Goal: Task Accomplishment & Management: Manage account settings

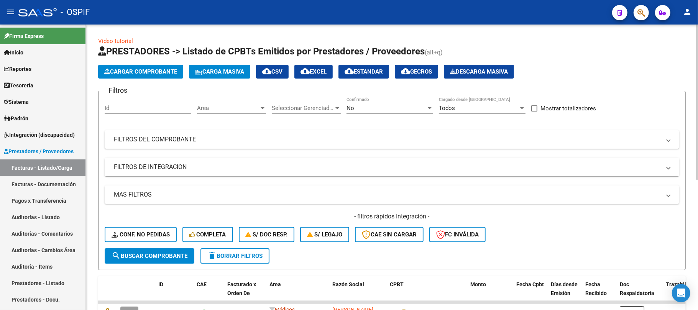
scroll to position [153, 0]
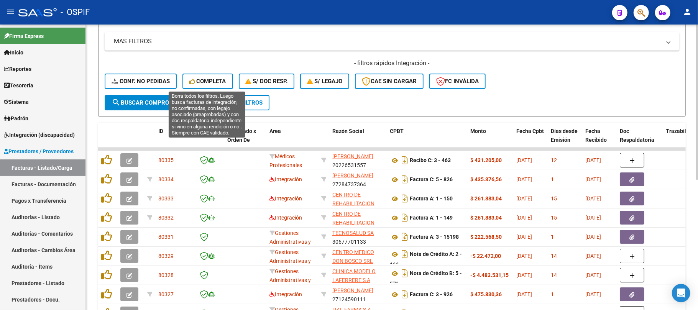
click at [235, 90] on div "- filtros rápidos Integración - Conf. no pedidas Completa S/ Doc Resp. S/ legaj…" at bounding box center [392, 77] width 575 height 36
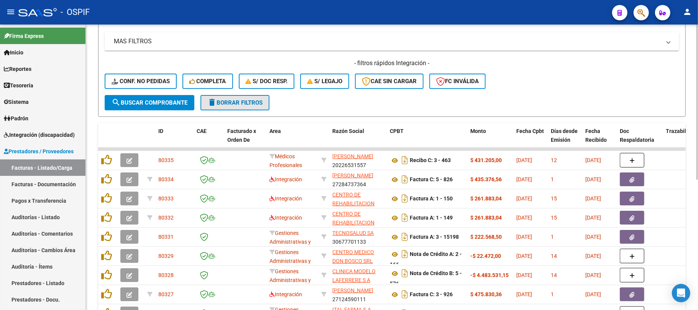
click at [235, 99] on span "delete Borrar Filtros" at bounding box center [234, 102] width 55 height 7
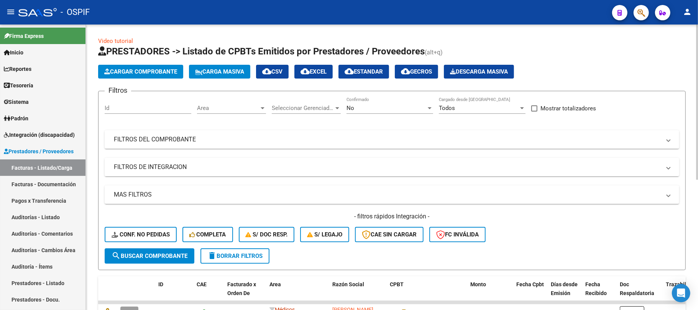
drag, startPoint x: 246, startPoint y: 166, endPoint x: 256, endPoint y: 171, distance: 11.2
click at [246, 166] on mat-panel-title "FILTROS DE INTEGRACION" at bounding box center [387, 167] width 547 height 8
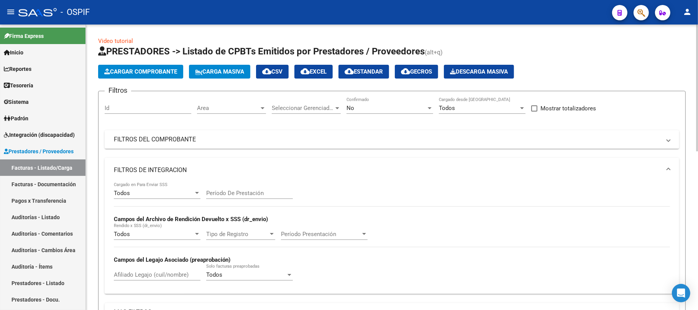
click at [255, 192] on input "Período De Prestación" at bounding box center [249, 193] width 87 height 7
type input "202508"
click at [235, 169] on mat-panel-title "FILTROS DE INTEGRACION" at bounding box center [387, 170] width 547 height 8
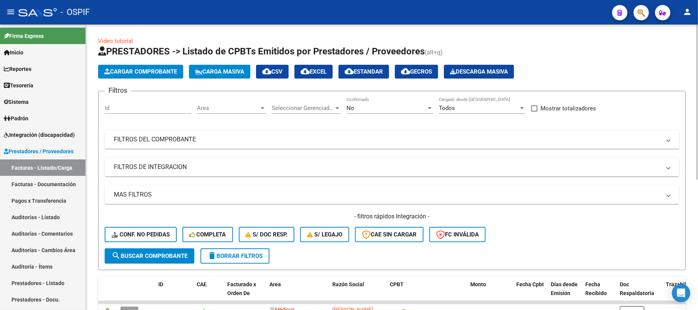
click at [184, 196] on mat-panel-title "MAS FILTROS" at bounding box center [387, 195] width 547 height 8
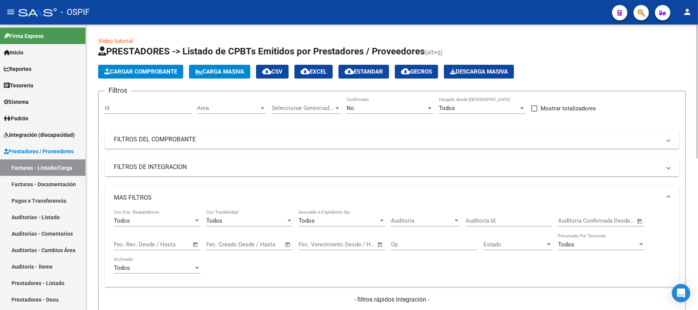
click at [187, 242] on span "Open calendar" at bounding box center [195, 245] width 18 height 18
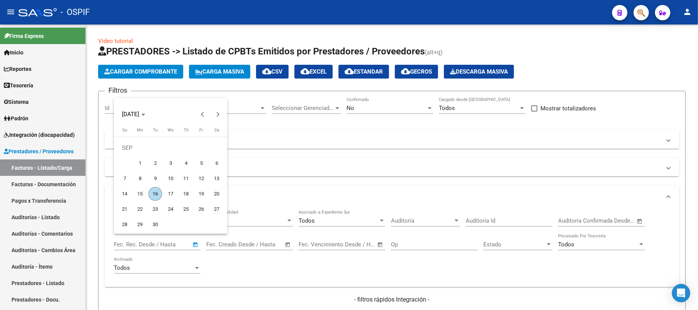
click at [120, 176] on span "7" at bounding box center [125, 179] width 14 height 14
type input "[DATE]"
click at [174, 177] on span "10" at bounding box center [171, 179] width 14 height 14
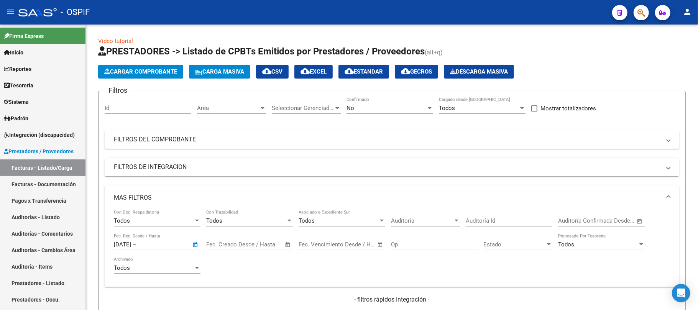
type input "[DATE]"
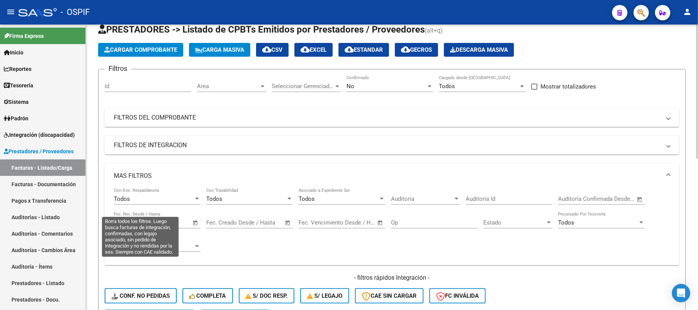
scroll to position [51, 0]
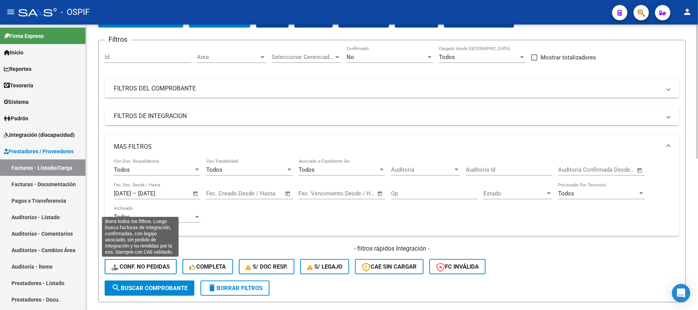
click at [156, 290] on span "search Buscar Comprobante" at bounding box center [150, 288] width 76 height 7
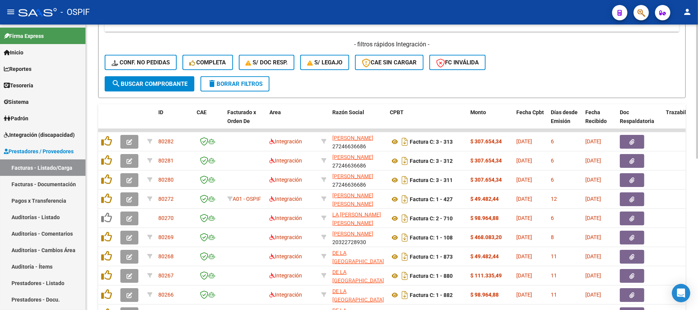
scroll to position [323, 0]
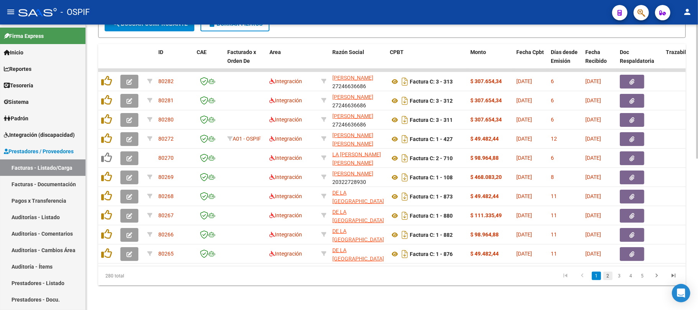
click at [610, 275] on link "2" at bounding box center [607, 276] width 9 height 8
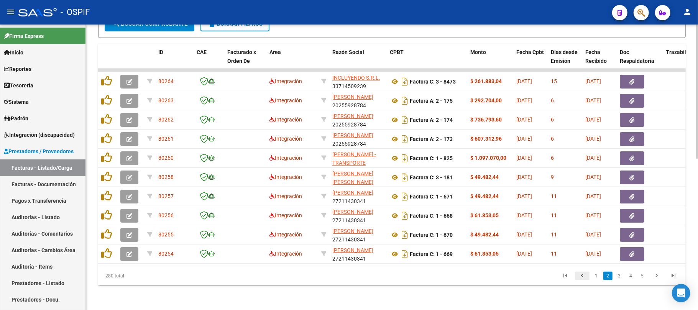
click at [583, 278] on icon "go to previous page" at bounding box center [582, 276] width 10 height 9
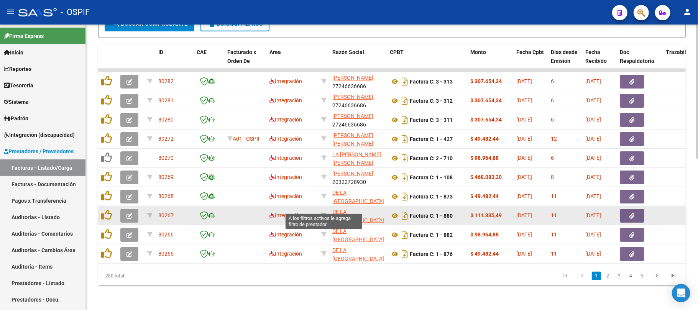
click at [323, 213] on icon at bounding box center [323, 215] width 5 height 5
type input "27378674110"
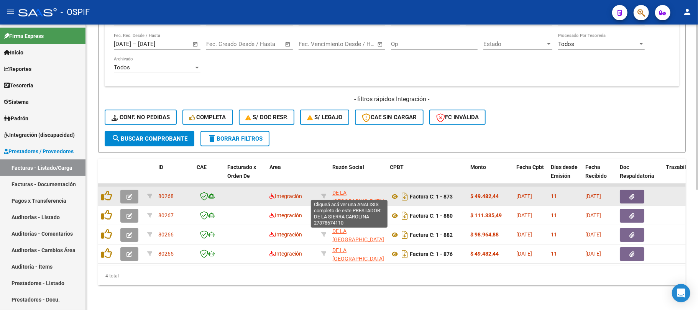
scroll to position [208, 0]
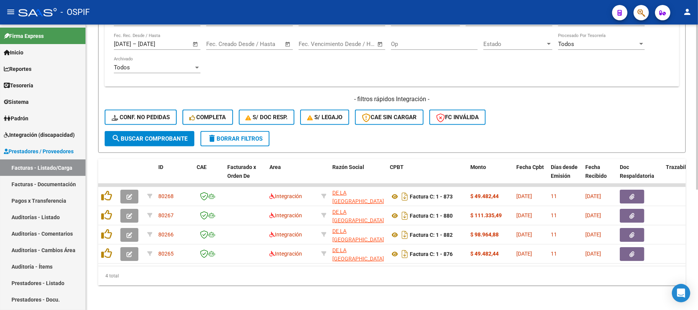
click at [237, 135] on span "delete Borrar Filtros" at bounding box center [234, 138] width 55 height 7
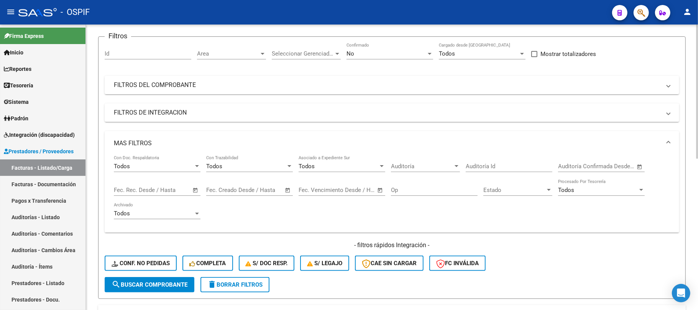
scroll to position [3, 0]
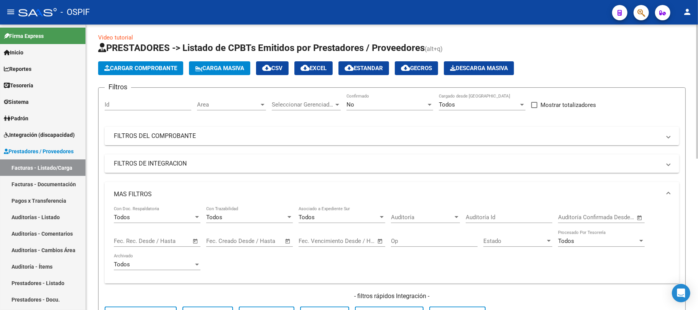
click at [227, 175] on div "Filtros Id Area Area Seleccionar Gerenciador Seleccionar Gerenciador No Confirm…" at bounding box center [392, 211] width 575 height 234
drag, startPoint x: 228, startPoint y: 186, endPoint x: 387, endPoint y: 111, distance: 175.4
click at [229, 186] on mat-expansion-panel-header "MAS FILTROS" at bounding box center [392, 194] width 575 height 25
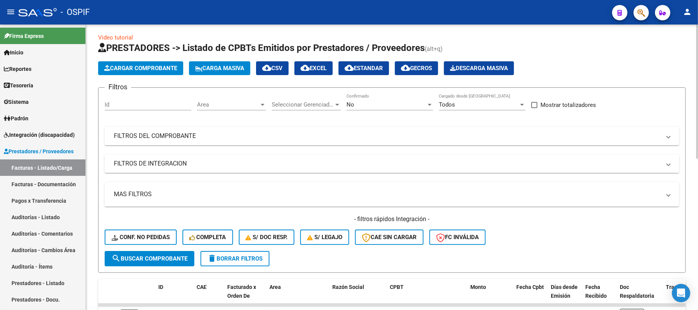
click at [284, 137] on mat-panel-title "FILTROS DEL COMPROBANTE" at bounding box center [387, 136] width 547 height 8
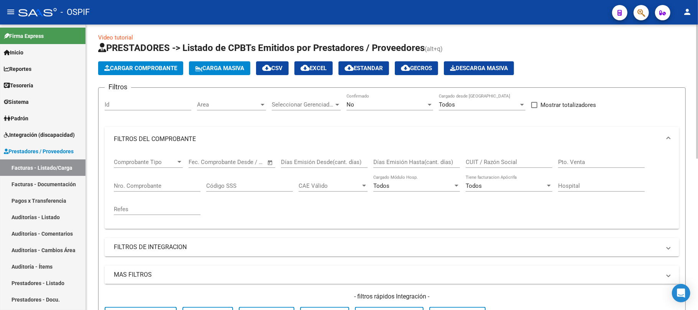
click at [383, 108] on div "No Confirmado" at bounding box center [390, 102] width 87 height 16
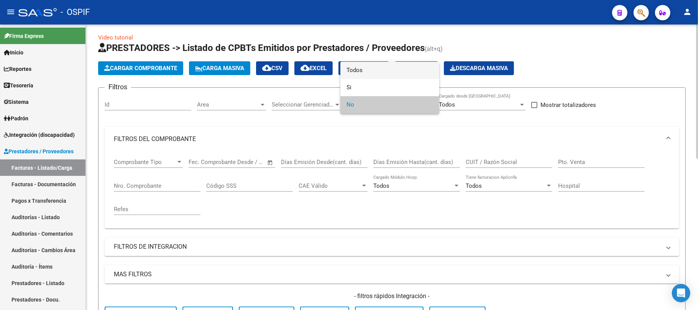
click at [373, 72] on span "Todos" at bounding box center [390, 70] width 87 height 17
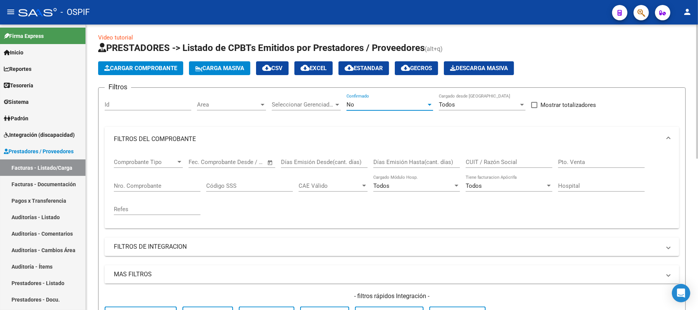
click at [506, 166] on input "CUIT / Razón Social" at bounding box center [509, 162] width 87 height 7
click at [505, 162] on input "CUIT / Razón Social" at bounding box center [509, 162] width 87 height 7
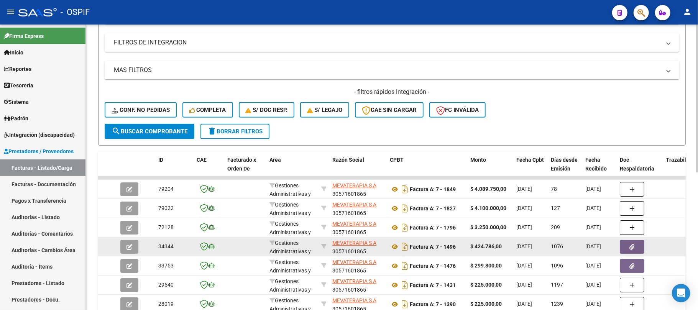
scroll to position [265, 0]
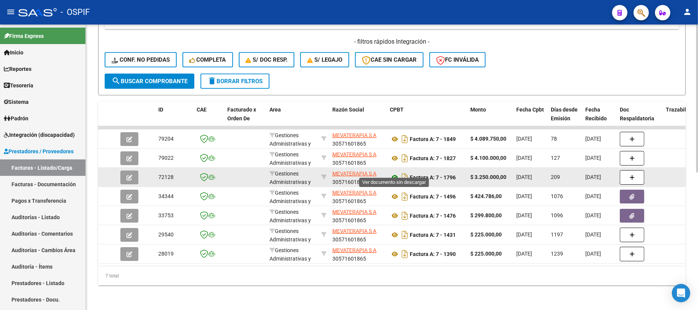
type input "mevaterapia"
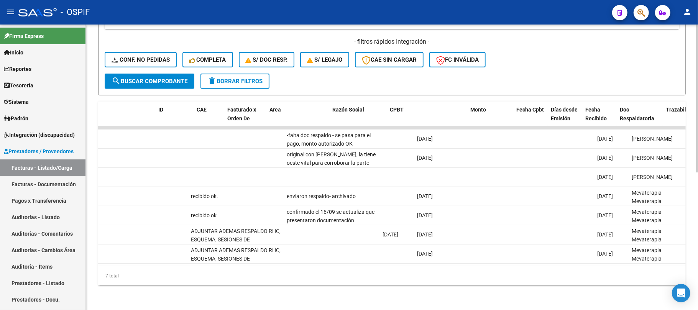
scroll to position [0, 0]
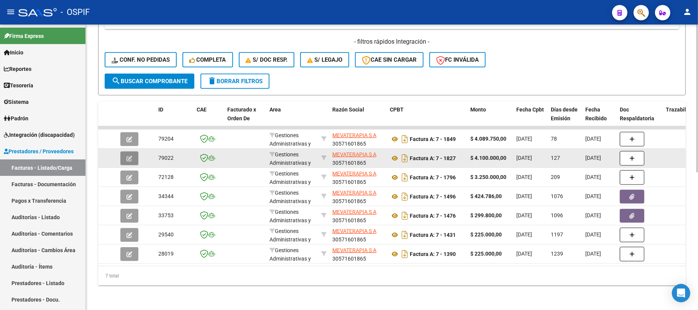
click at [129, 154] on button "button" at bounding box center [129, 158] width 18 height 14
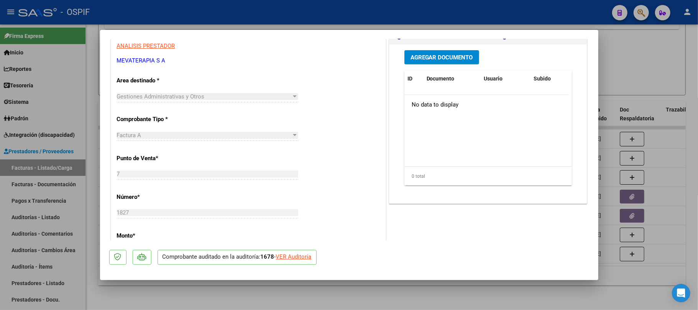
scroll to position [120, 0]
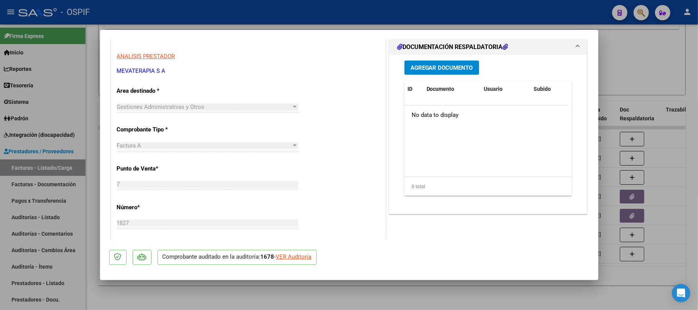
click at [535, 292] on div at bounding box center [349, 155] width 698 height 310
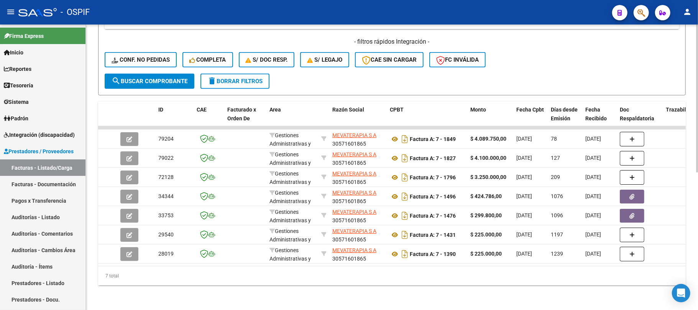
click at [255, 78] on span "delete Borrar Filtros" at bounding box center [234, 81] width 55 height 7
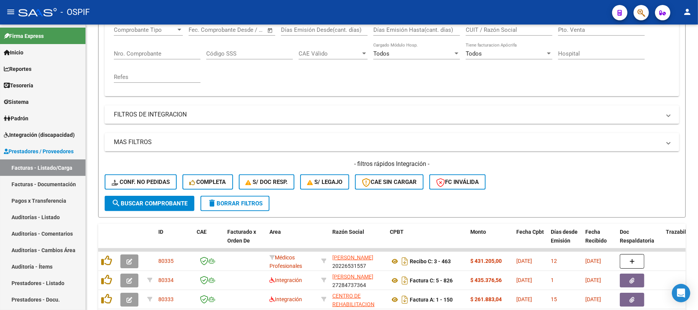
scroll to position [265, 0]
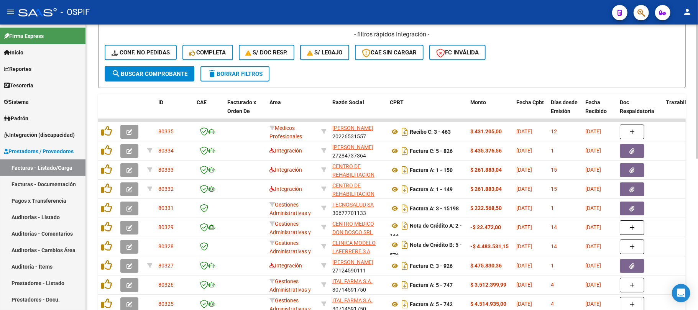
click at [233, 77] on button "delete Borrar Filtros" at bounding box center [235, 73] width 69 height 15
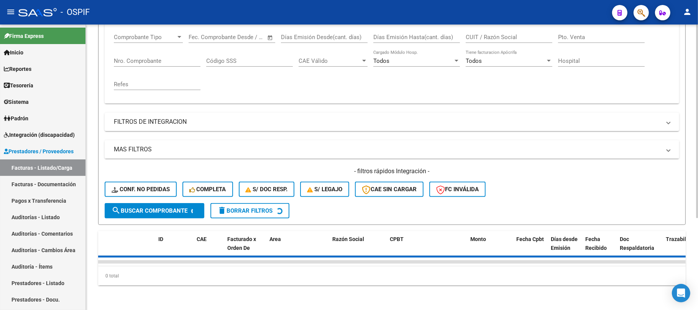
scroll to position [13, 0]
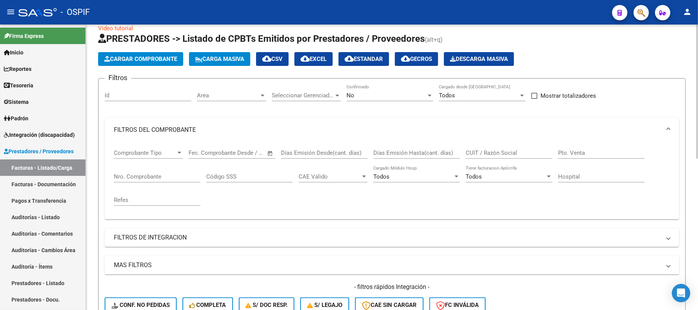
click at [534, 156] on input "CUIT / Razón Social" at bounding box center [509, 153] width 87 height 7
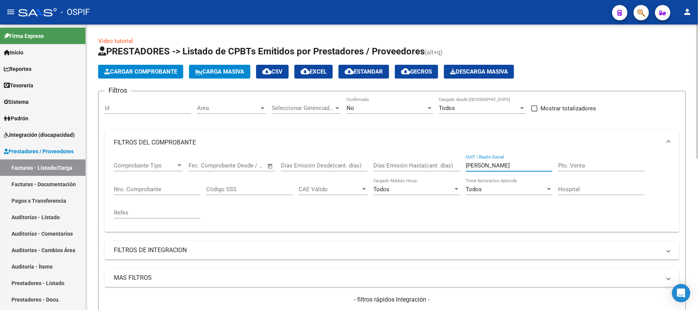
click at [403, 103] on div "No Confirmado" at bounding box center [390, 105] width 87 height 16
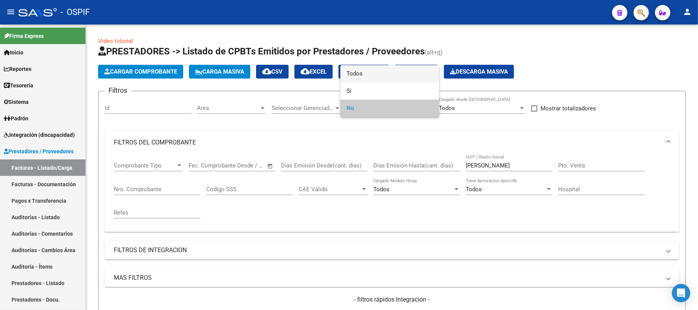
click at [415, 80] on span "Todos" at bounding box center [390, 73] width 87 height 17
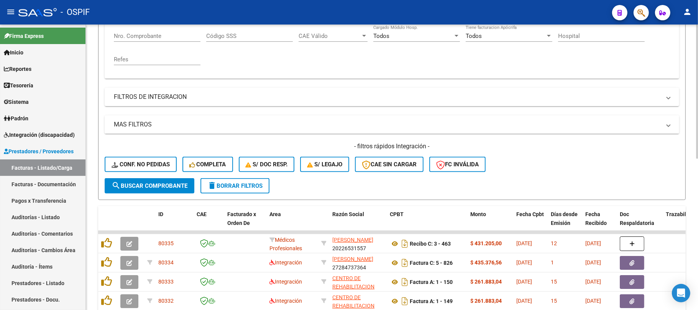
click at [176, 192] on button "search Buscar Comprobante" at bounding box center [150, 185] width 90 height 15
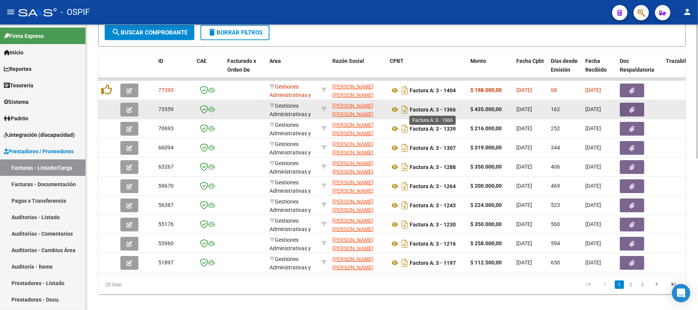
click at [456, 107] on strong "Factura A: 3 - 1366" at bounding box center [433, 110] width 46 height 6
copy strong
click at [447, 107] on strong "Factura A: 3 - 1366" at bounding box center [433, 110] width 46 height 6
click at [451, 108] on strong "Factura A: 3 - 1366" at bounding box center [433, 110] width 46 height 6
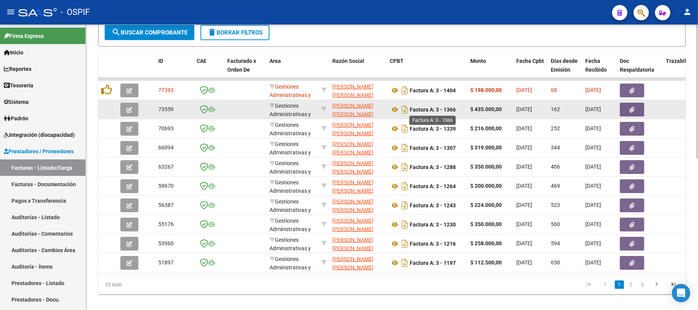
click at [451, 108] on strong "Factura A: 3 - 1366" at bounding box center [433, 110] width 46 height 6
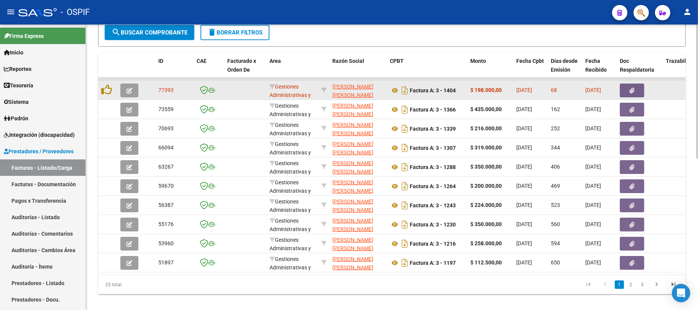
copy strong "1366"
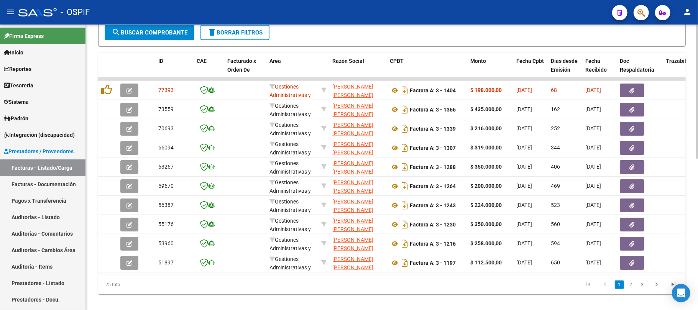
click at [502, 302] on div "Video tutorial PRESTADORES -> Listado de CPBTs Emitidos por Prestadores / Prove…" at bounding box center [392, 18] width 612 height 601
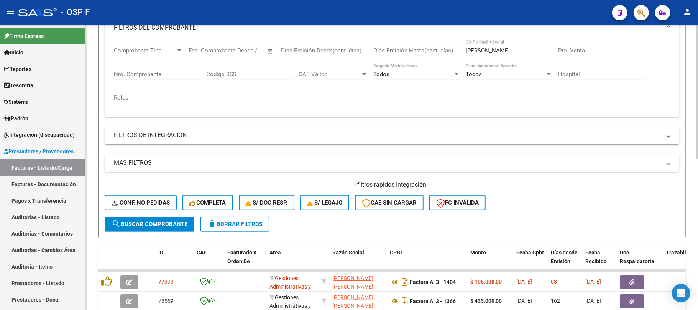
scroll to position [51, 0]
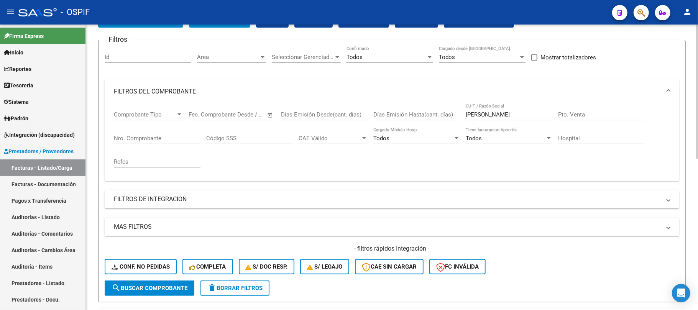
click at [475, 113] on input "fijtman" at bounding box center [509, 114] width 87 height 7
click at [477, 112] on input "fijtman" at bounding box center [509, 114] width 87 height 7
click at [478, 112] on input "fijtman" at bounding box center [509, 114] width 87 height 7
type input "30684976407"
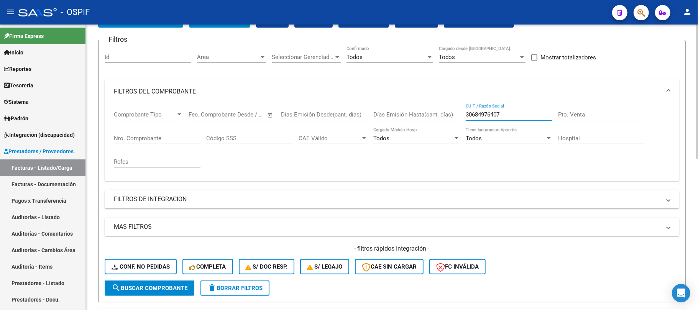
click at [157, 285] on span "search Buscar Comprobante" at bounding box center [150, 288] width 76 height 7
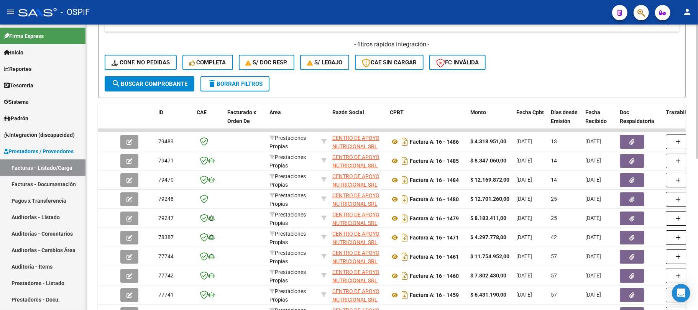
scroll to position [16, 0]
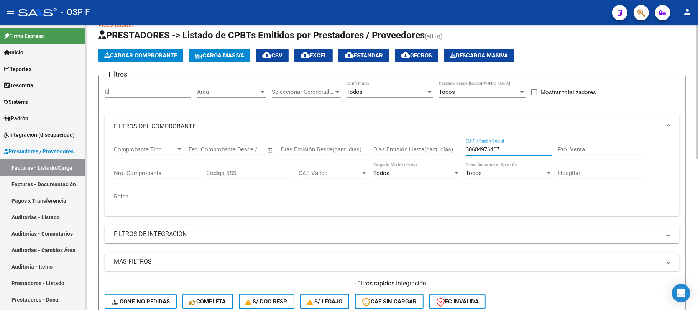
click at [508, 147] on input "30684976407" at bounding box center [509, 149] width 87 height 7
drag, startPoint x: 509, startPoint y: 149, endPoint x: 454, endPoint y: 144, distance: 55.4
click at [454, 145] on div "Comprobante Tipo Comprobante Tipo Fecha inicio – Fecha fin Fec. Comprobante Des…" at bounding box center [392, 174] width 556 height 71
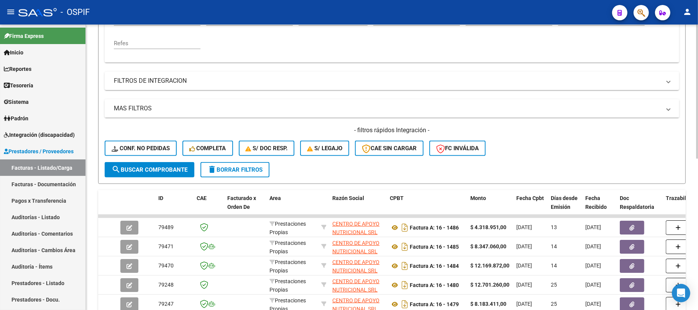
click at [255, 172] on span "delete Borrar Filtros" at bounding box center [234, 169] width 55 height 7
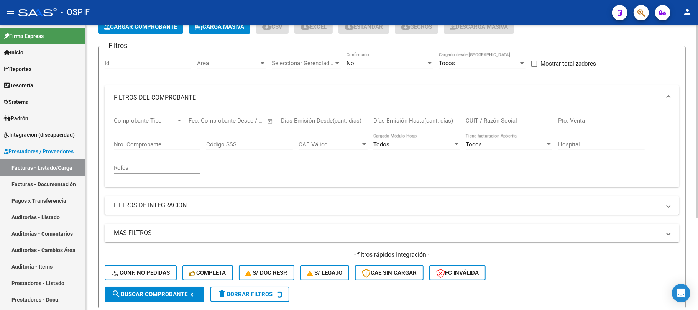
scroll to position [0, 0]
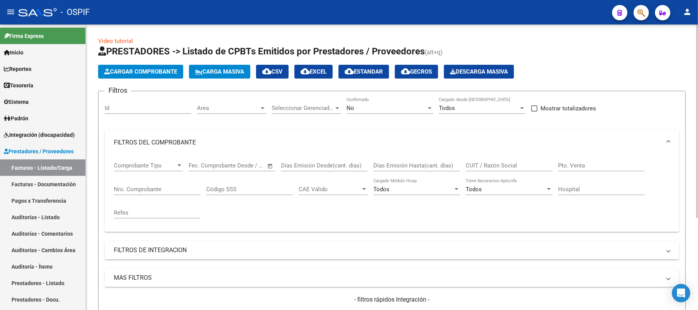
click at [351, 111] on div "No" at bounding box center [387, 108] width 80 height 7
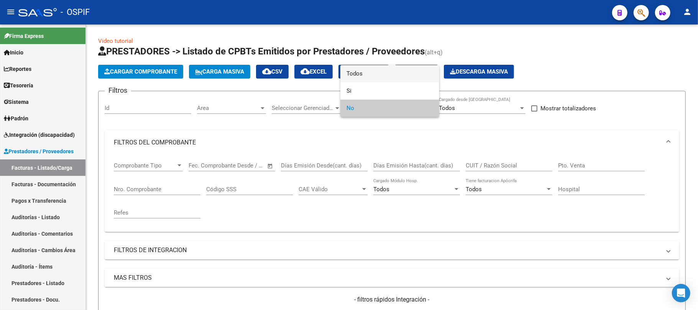
click at [353, 77] on span "Todos" at bounding box center [390, 73] width 87 height 17
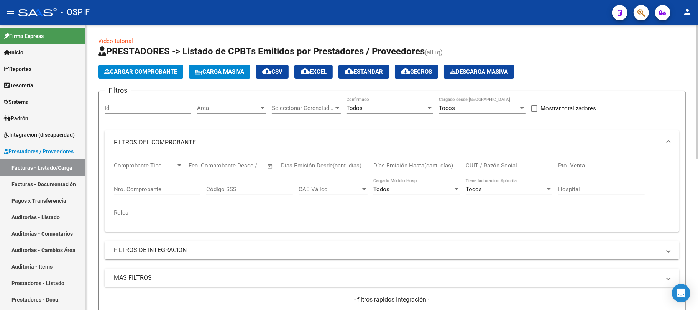
click at [483, 166] on input "CUIT / Razón Social" at bounding box center [509, 165] width 87 height 7
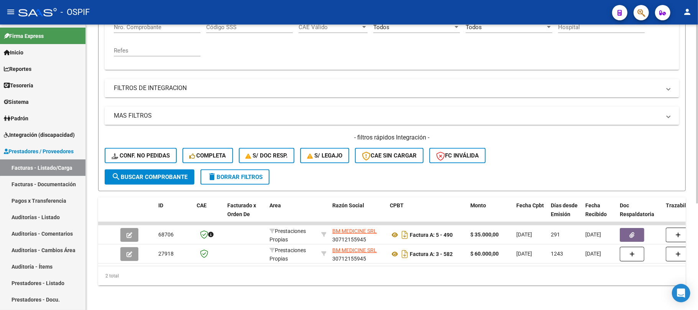
scroll to position [169, 0]
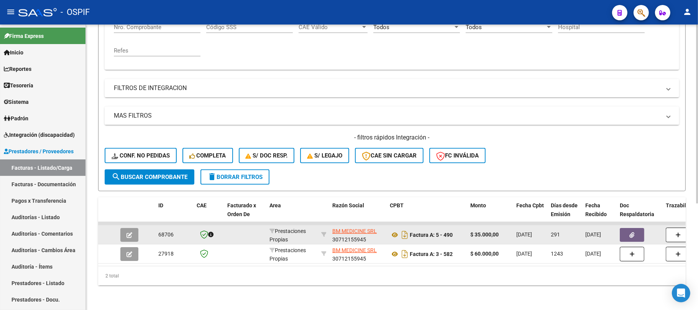
type input "bm me"
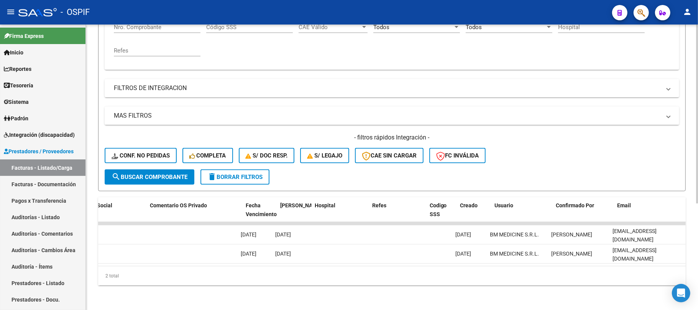
scroll to position [0, 0]
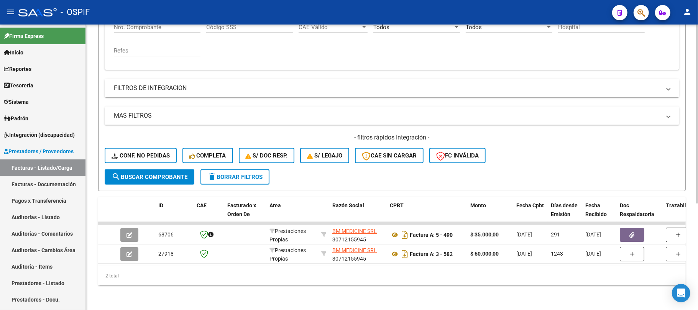
click at [238, 175] on form "Filtros Id Area Area Seleccionar Gerenciador Seleccionar Gerenciador Todos Conf…" at bounding box center [392, 60] width 588 height 263
click at [397, 291] on div "Video tutorial PRESTADORES -> Listado de CPBTs Emitidos por Prestadores / Prove…" at bounding box center [392, 86] width 612 height 448
click at [246, 174] on span "delete Borrar Filtros" at bounding box center [234, 177] width 55 height 7
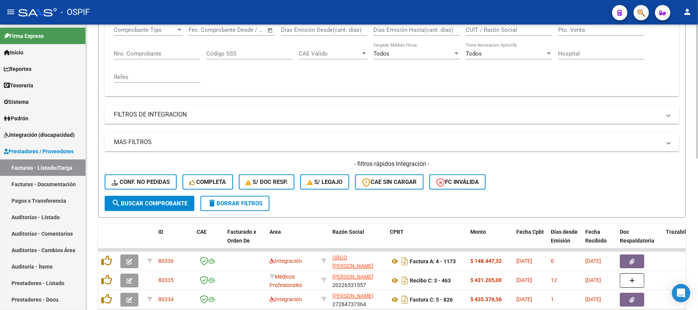
scroll to position [169, 0]
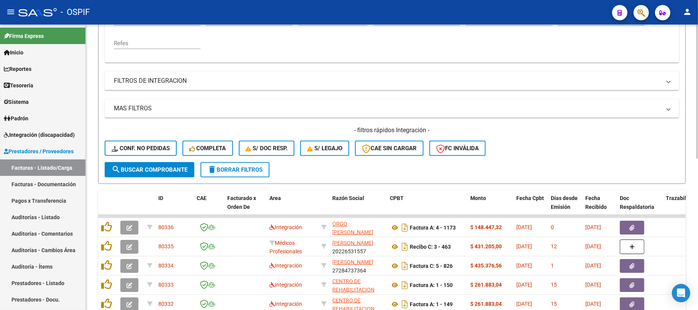
click at [156, 169] on form "Filtros Id Area Area Seleccionar Gerenciador Seleccionar Gerenciador No Confirm…" at bounding box center [392, 52] width 588 height 263
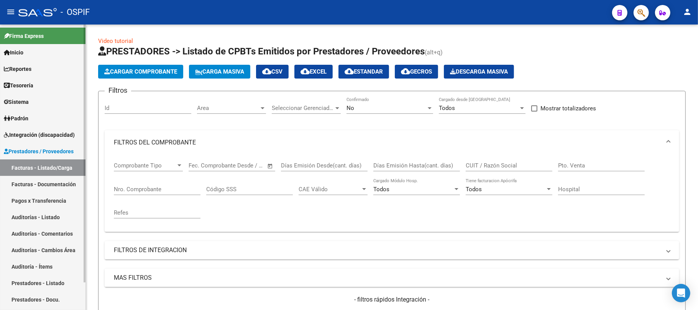
click at [38, 235] on link "Auditorías - Comentarios" at bounding box center [42, 233] width 85 height 16
click at [44, 215] on link "Auditorías - Listado" at bounding box center [42, 217] width 85 height 16
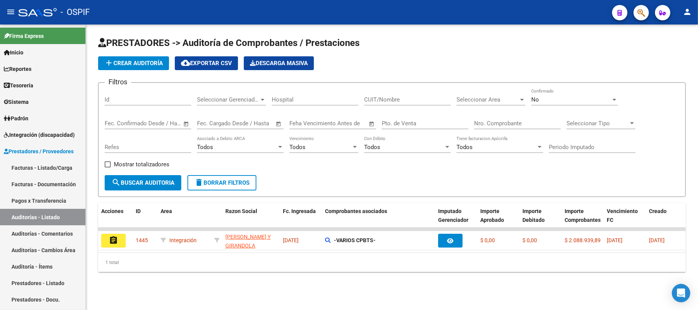
drag, startPoint x: 599, startPoint y: 107, endPoint x: 593, endPoint y: 103, distance: 7.7
click at [597, 107] on div "No Confirmado" at bounding box center [574, 101] width 87 height 24
click at [593, 98] on div "No" at bounding box center [571, 99] width 80 height 7
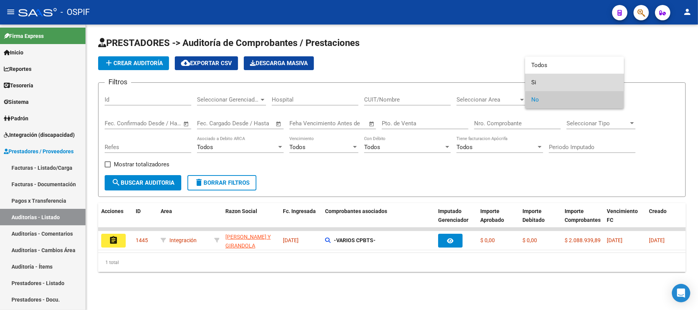
click at [580, 80] on span "Si" at bounding box center [574, 82] width 87 height 17
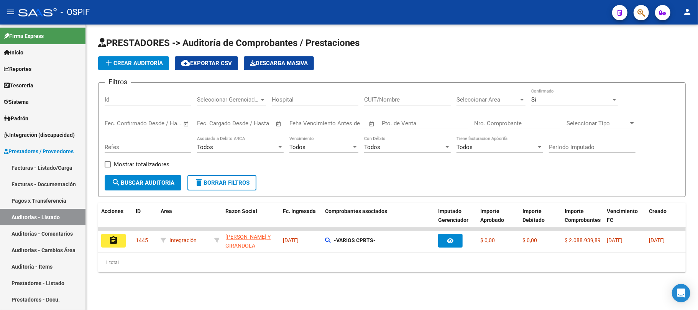
click at [187, 126] on span "Open calendar" at bounding box center [186, 124] width 18 height 18
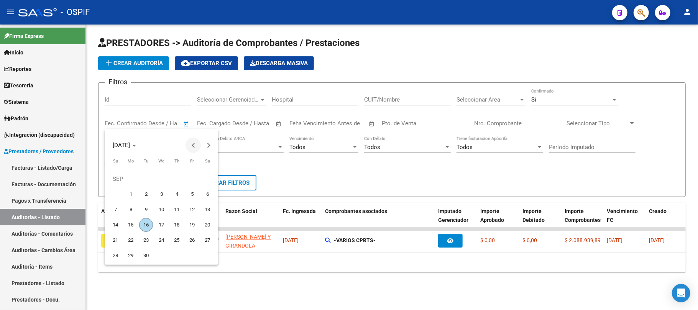
click at [196, 145] on button "Previous month" at bounding box center [193, 145] width 15 height 15
click at [151, 240] on span "26" at bounding box center [146, 240] width 14 height 14
type input "26/08/2025"
click at [209, 146] on button "Next month" at bounding box center [208, 145] width 15 height 15
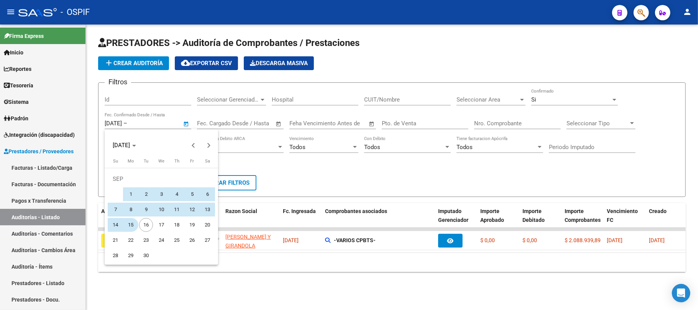
click at [128, 228] on span "15" at bounding box center [131, 225] width 14 height 14
type input "15/09/2025"
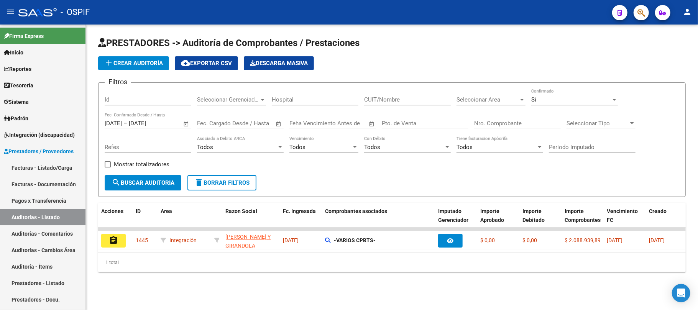
click at [150, 189] on button "search Buscar Auditoria" at bounding box center [143, 182] width 77 height 15
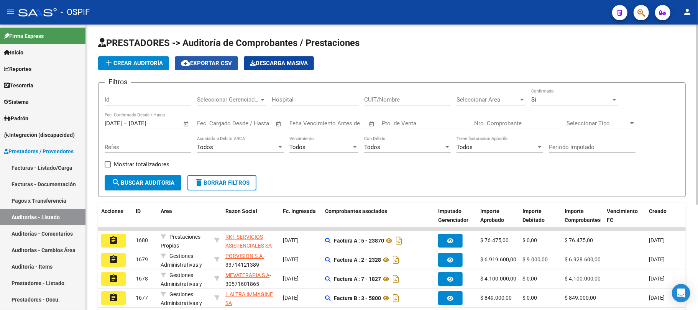
click at [220, 66] on button "cloud_download Exportar CSV" at bounding box center [206, 63] width 63 height 14
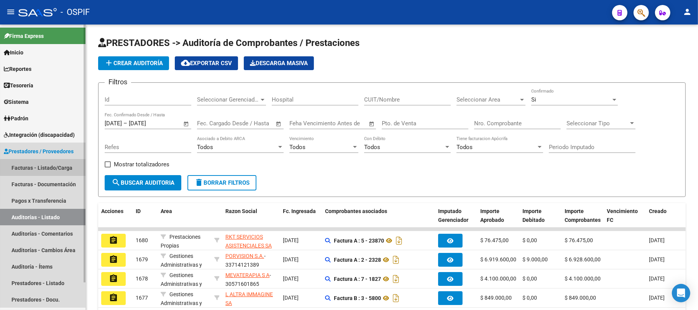
click at [66, 167] on link "Facturas - Listado/Carga" at bounding box center [42, 167] width 85 height 16
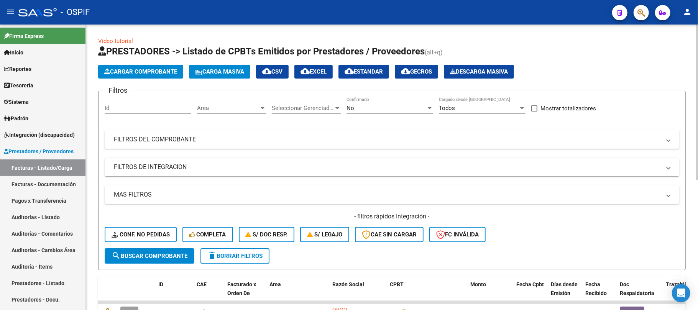
scroll to position [138, 0]
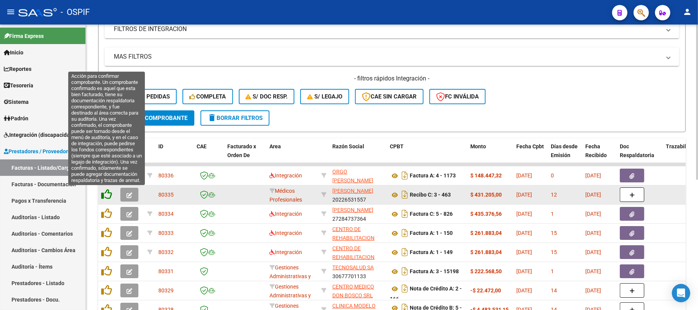
click at [108, 190] on icon at bounding box center [106, 194] width 11 height 11
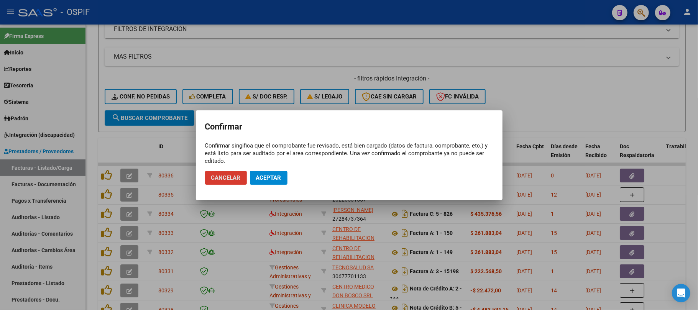
click at [262, 180] on span "Aceptar" at bounding box center [268, 177] width 25 height 7
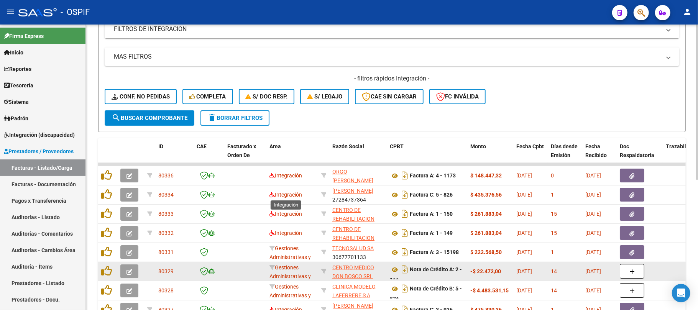
scroll to position [189, 0]
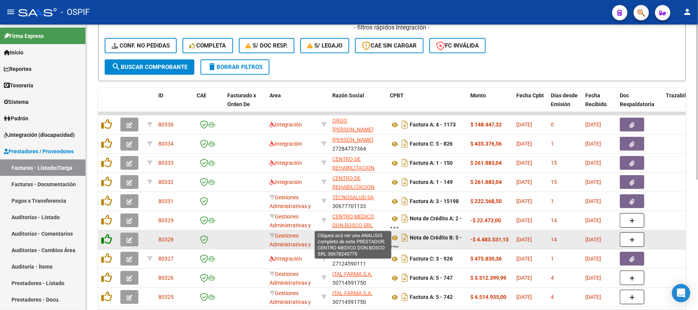
click at [103, 237] on icon at bounding box center [106, 239] width 11 height 11
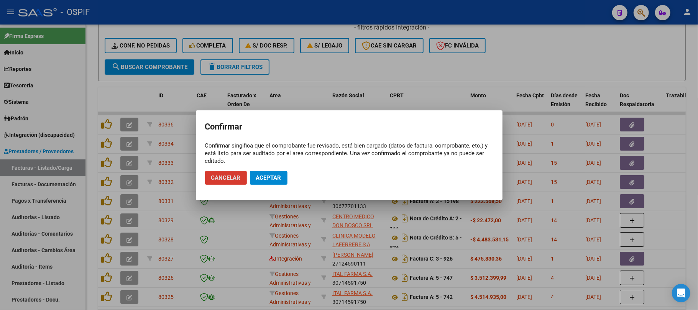
click at [278, 174] on span "Aceptar" at bounding box center [268, 177] width 25 height 7
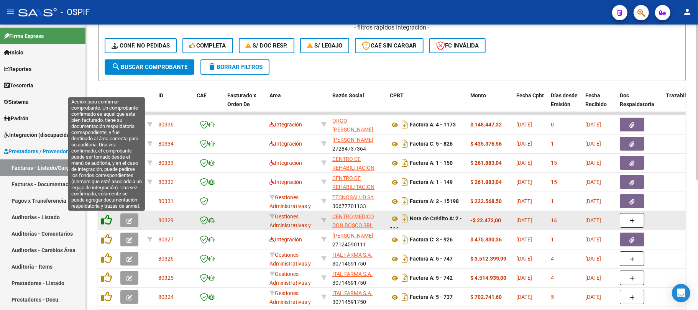
click at [107, 220] on icon at bounding box center [106, 220] width 11 height 11
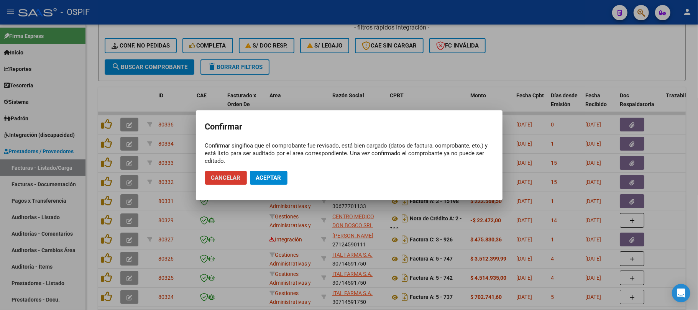
click at [291, 173] on mat-dialog-actions "Cancelar Aceptar" at bounding box center [349, 178] width 288 height 26
click at [283, 177] on button "Aceptar" at bounding box center [269, 178] width 38 height 14
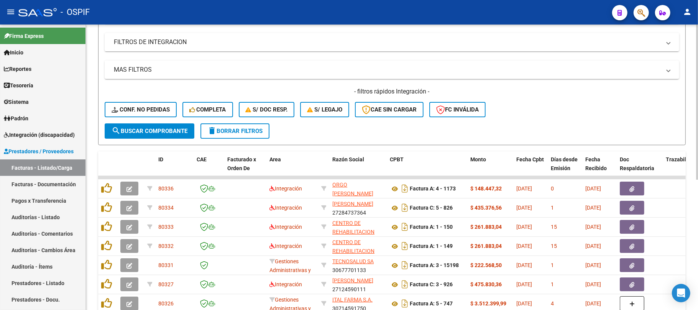
scroll to position [0, 0]
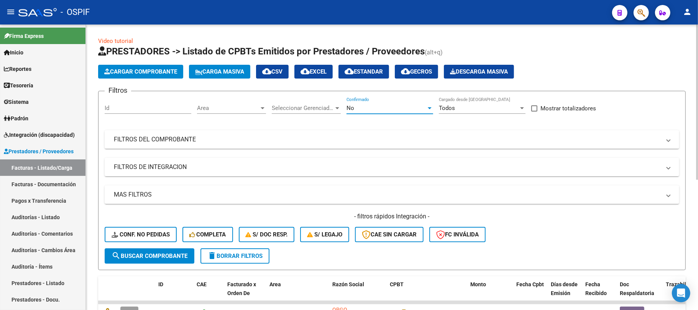
click at [401, 108] on div "No" at bounding box center [387, 108] width 80 height 7
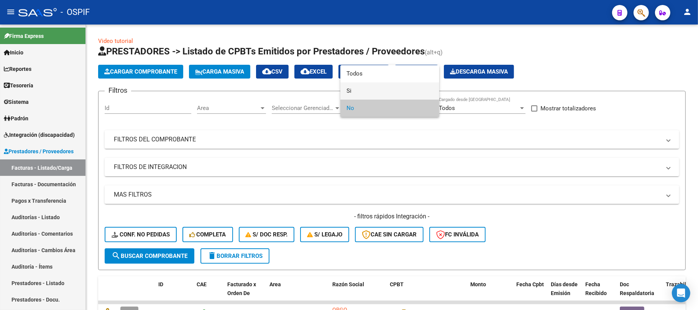
click at [375, 92] on span "Si" at bounding box center [390, 90] width 87 height 17
click at [201, 199] on mat-panel-title "MAS FILTROS" at bounding box center [387, 195] width 547 height 8
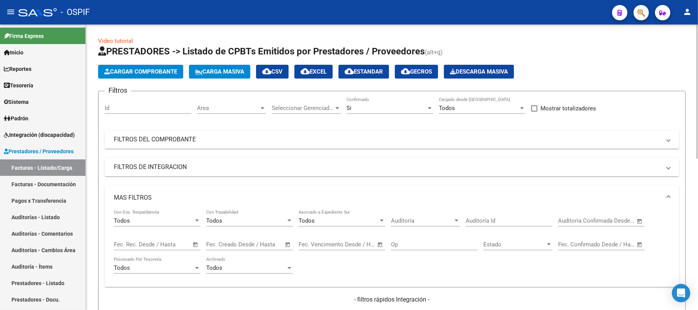
click at [575, 246] on input "text" at bounding box center [573, 244] width 31 height 7
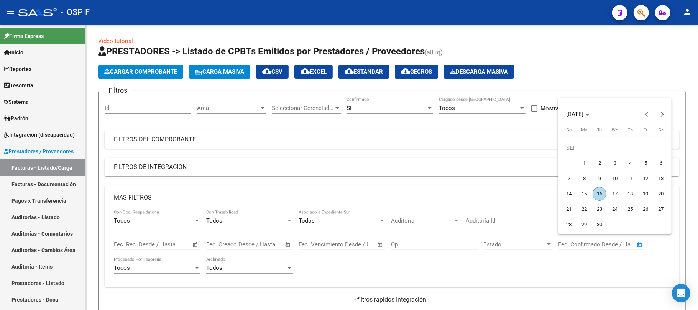
click at [600, 192] on span "16" at bounding box center [600, 194] width 14 height 14
type input "16/09/2025"
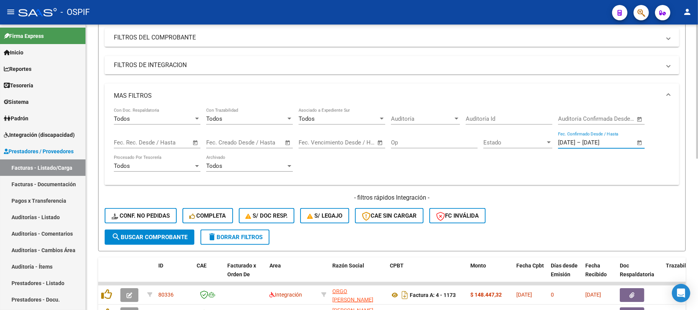
click at [192, 237] on button "search Buscar Comprobante" at bounding box center [150, 237] width 90 height 15
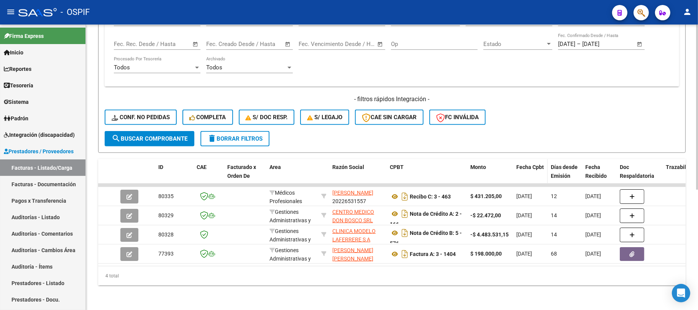
scroll to position [208, 0]
click at [252, 136] on button "delete Borrar Filtros" at bounding box center [235, 138] width 69 height 15
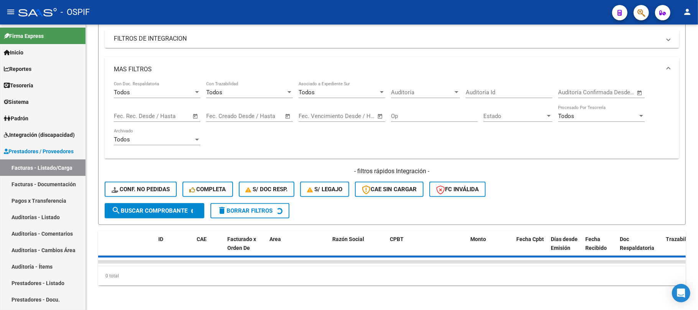
scroll to position [136, 0]
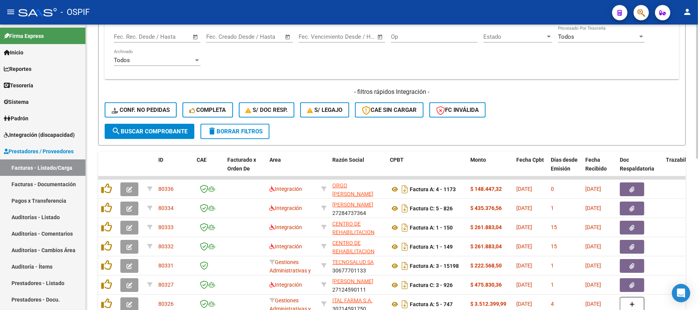
click at [245, 134] on button "delete Borrar Filtros" at bounding box center [235, 131] width 69 height 15
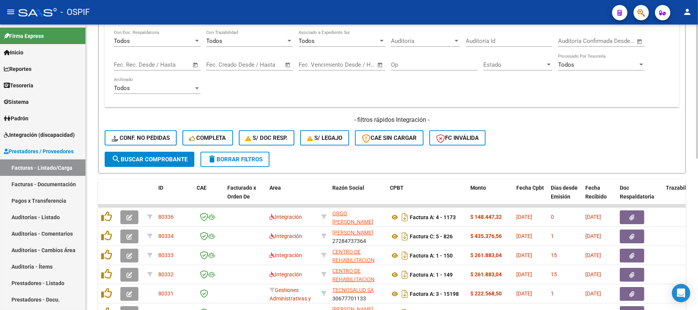
scroll to position [54, 0]
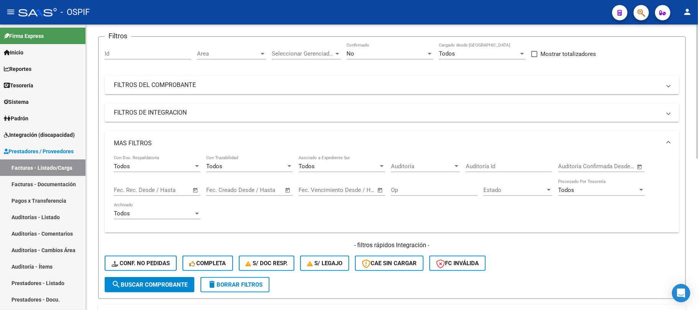
click at [173, 148] on mat-expansion-panel-header "MAS FILTROS" at bounding box center [392, 143] width 575 height 25
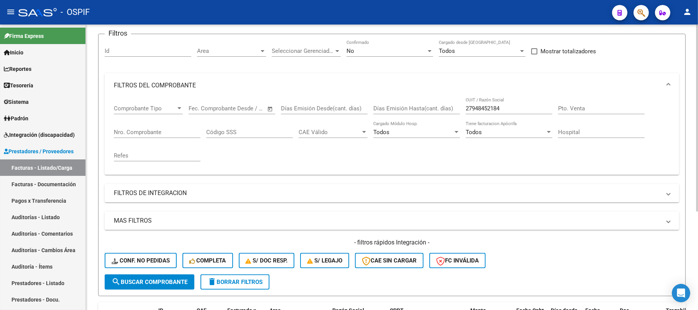
scroll to position [48, 0]
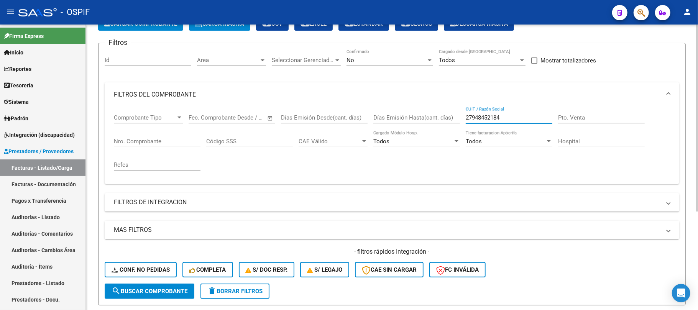
click at [493, 115] on input "27948452184" at bounding box center [509, 117] width 87 height 7
click at [493, 116] on input "27948452184" at bounding box center [509, 117] width 87 height 7
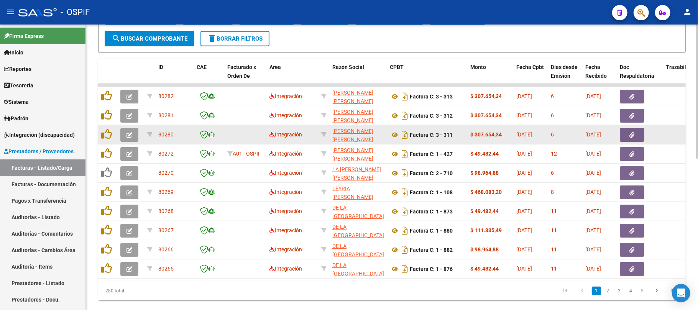
scroll to position [323, 0]
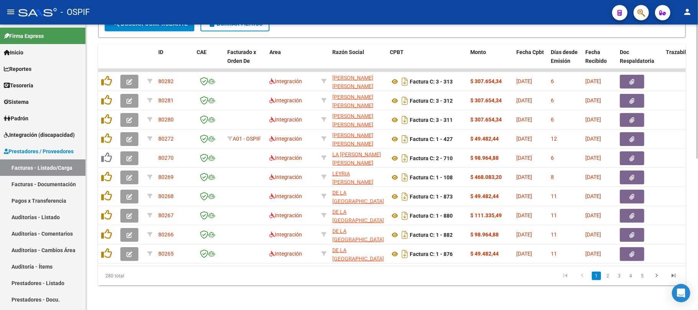
click at [604, 279] on link "2" at bounding box center [607, 276] width 9 height 8
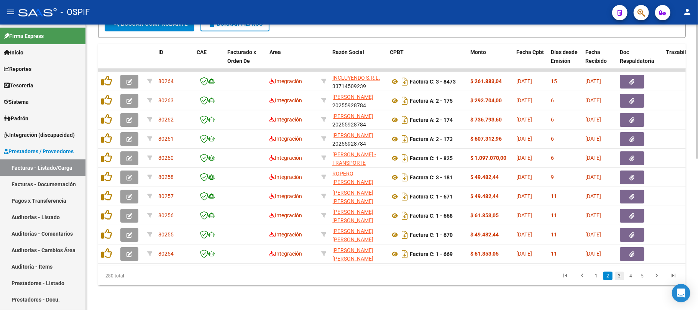
click at [622, 273] on link "3" at bounding box center [619, 276] width 9 height 8
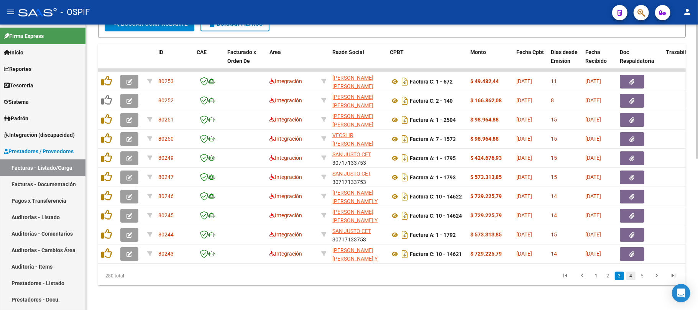
click at [630, 279] on link "4" at bounding box center [630, 276] width 9 height 8
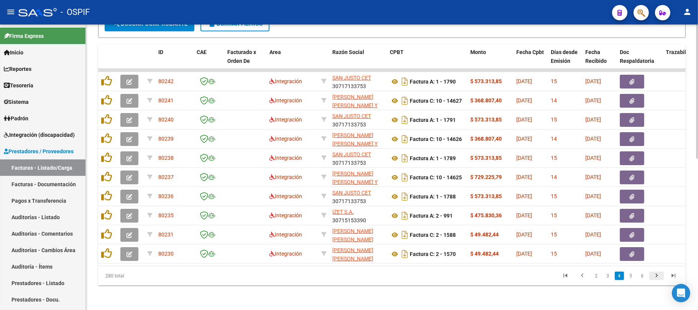
click at [649, 275] on link "go to next page" at bounding box center [656, 276] width 15 height 8
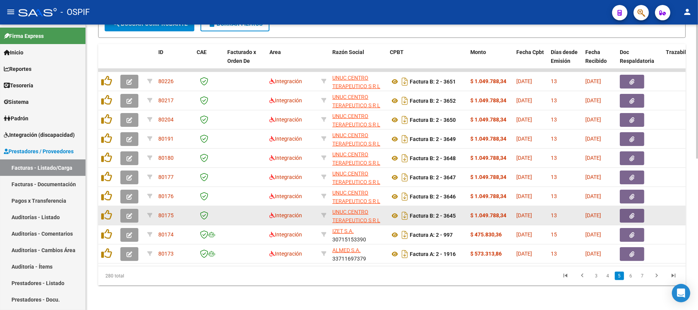
click at [325, 194] on icon at bounding box center [323, 196] width 5 height 5
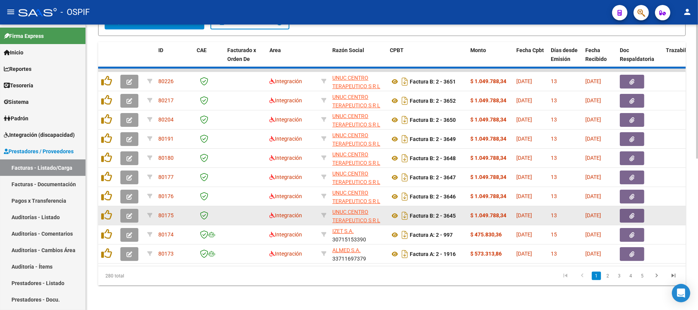
type input "30707146911"
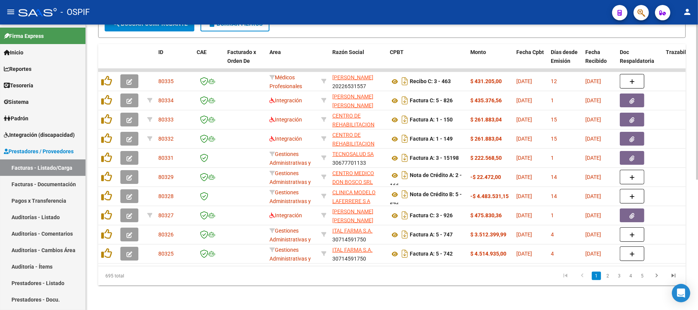
scroll to position [188, 0]
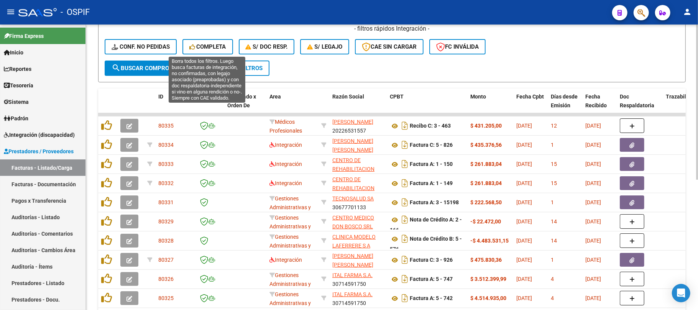
click at [246, 68] on span "delete Borrar Filtros" at bounding box center [234, 68] width 55 height 7
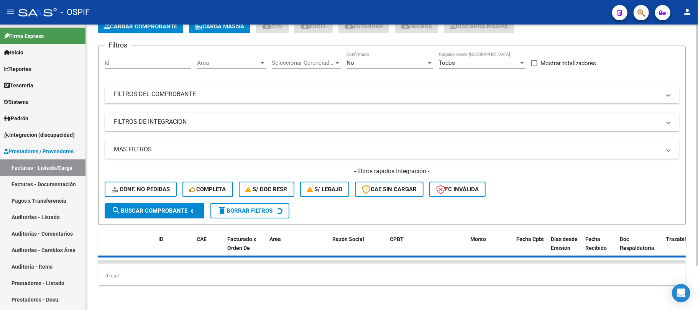
scroll to position [0, 0]
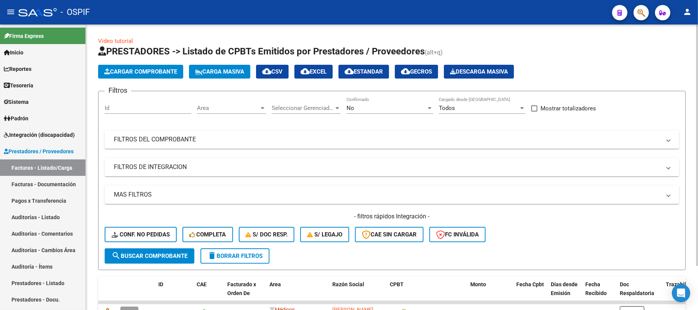
click at [223, 170] on mat-panel-title "FILTROS DE INTEGRACION" at bounding box center [387, 167] width 547 height 8
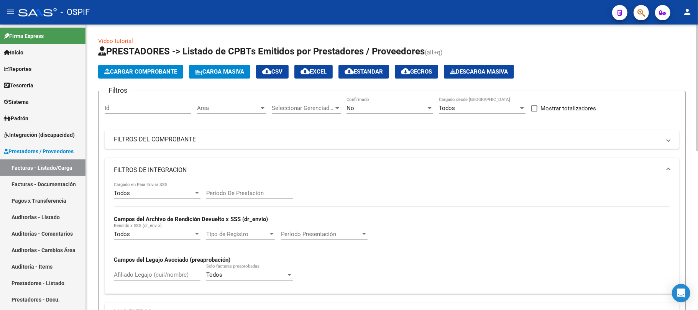
click at [261, 194] on input "Período De Prestación" at bounding box center [249, 193] width 87 height 7
type input "202508"
click at [227, 167] on mat-panel-title "FILTROS DE INTEGRACION" at bounding box center [387, 170] width 547 height 8
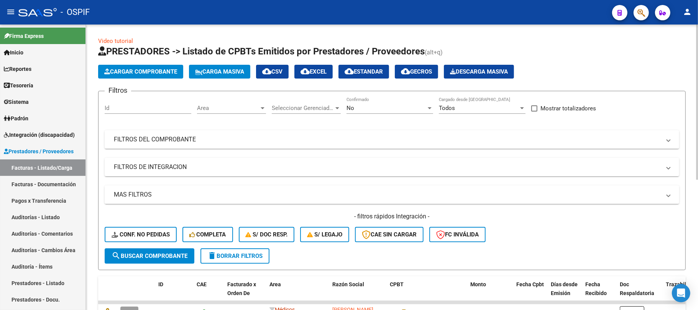
click at [184, 186] on mat-expansion-panel-header "MAS FILTROS" at bounding box center [392, 195] width 575 height 18
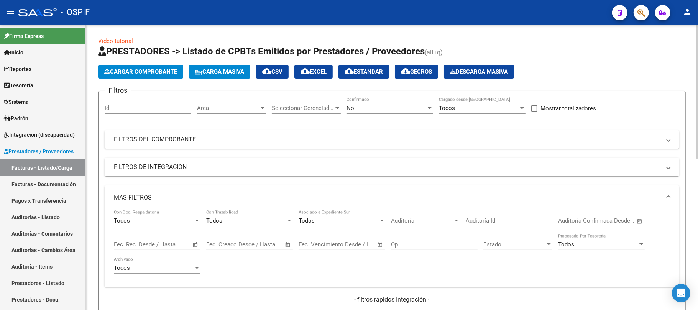
click at [179, 245] on input "text" at bounding box center [170, 244] width 37 height 7
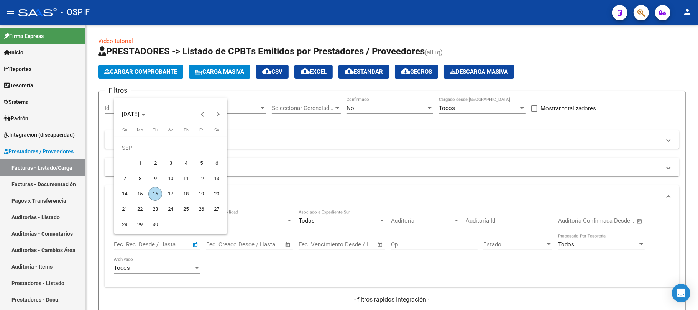
click at [128, 182] on span "7" at bounding box center [125, 179] width 14 height 14
type input "[DATE]"
click at [172, 178] on span "10" at bounding box center [171, 179] width 14 height 14
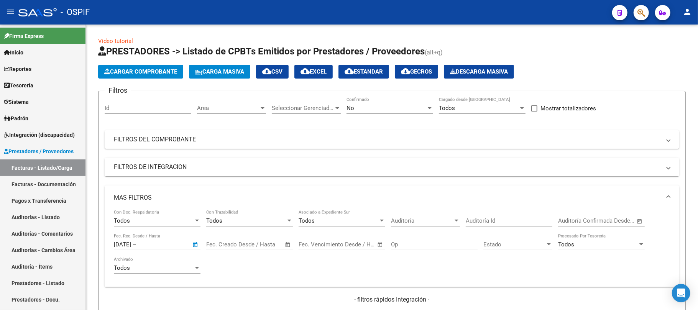
type input "[DATE]"
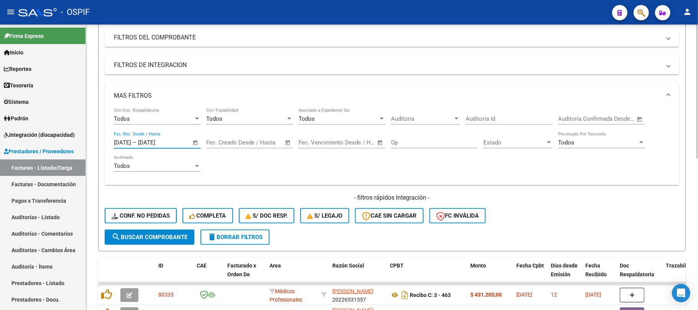
click at [150, 240] on button "search Buscar Comprobante" at bounding box center [150, 237] width 90 height 15
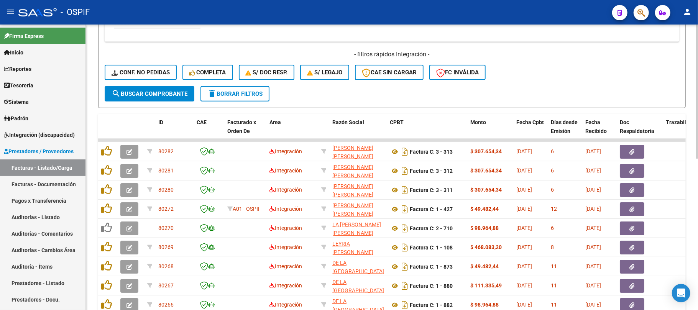
scroll to position [307, 0]
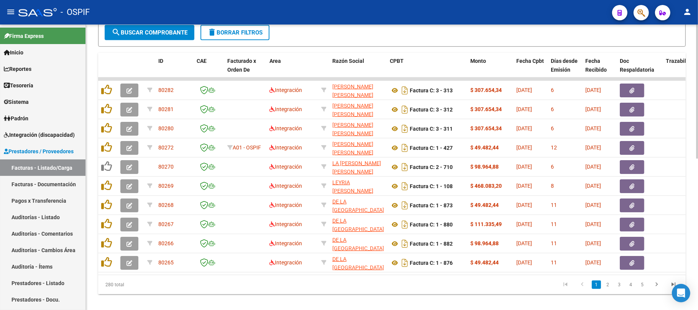
click at [636, 291] on li "4" at bounding box center [631, 284] width 12 height 13
click at [635, 289] on link "4" at bounding box center [630, 285] width 9 height 8
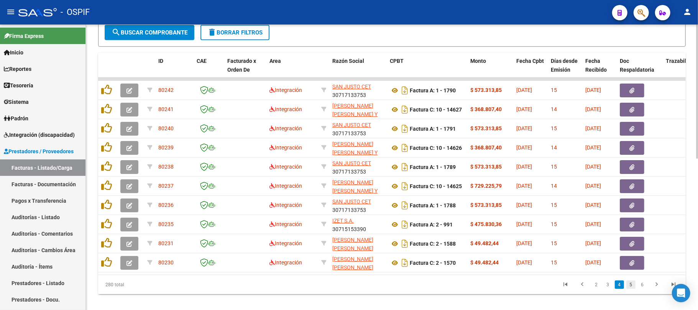
click at [634, 289] on link "5" at bounding box center [630, 285] width 9 height 8
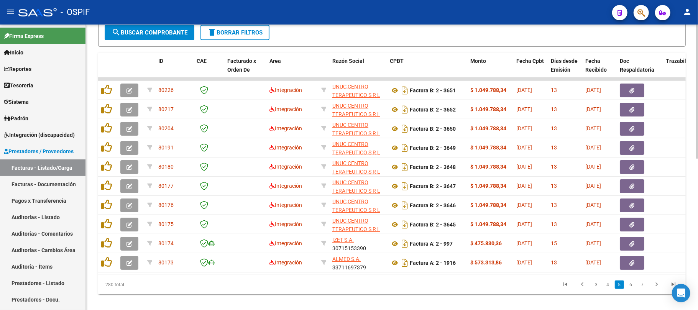
click at [324, 184] on icon at bounding box center [323, 185] width 5 height 5
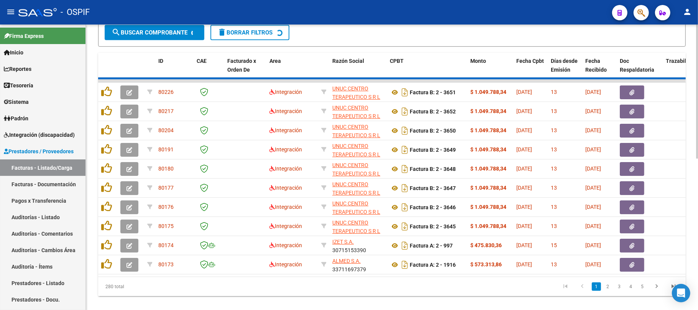
type input "30707146911"
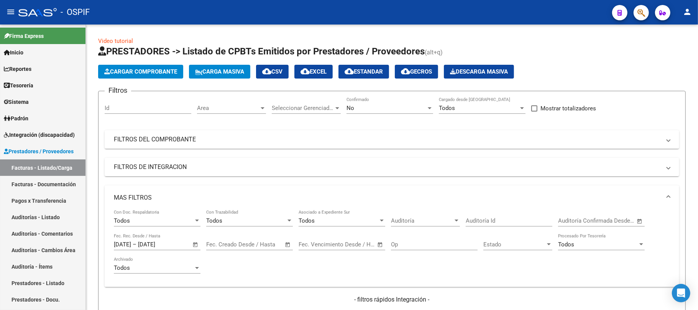
scroll to position [307, 0]
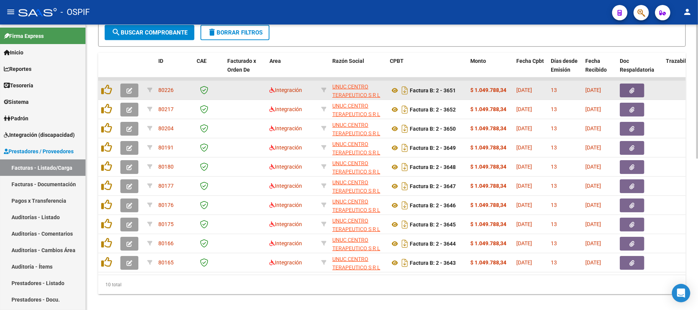
click at [126, 94] on button "button" at bounding box center [129, 91] width 18 height 14
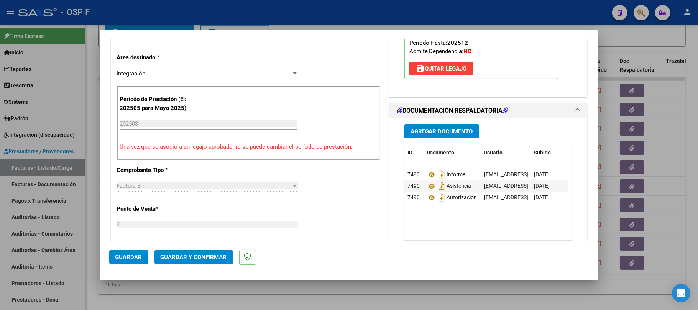
scroll to position [0, 0]
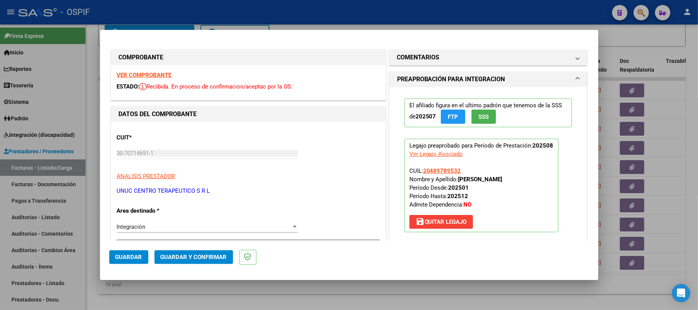
click at [198, 256] on span "Guardar y Confirmar" at bounding box center [194, 257] width 66 height 7
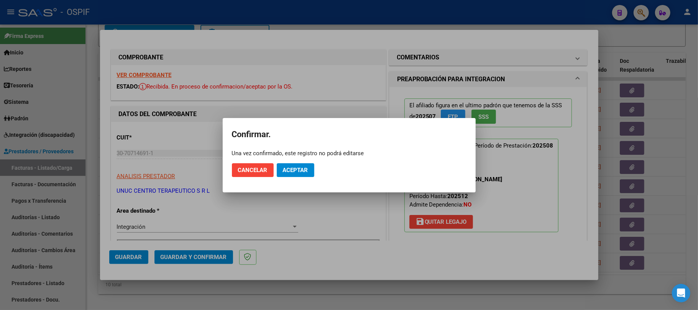
click at [292, 167] on span "Aceptar" at bounding box center [295, 170] width 25 height 7
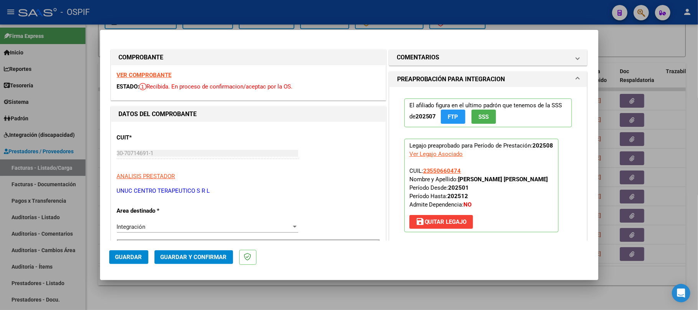
click at [170, 253] on button "Guardar y Confirmar" at bounding box center [194, 257] width 79 height 14
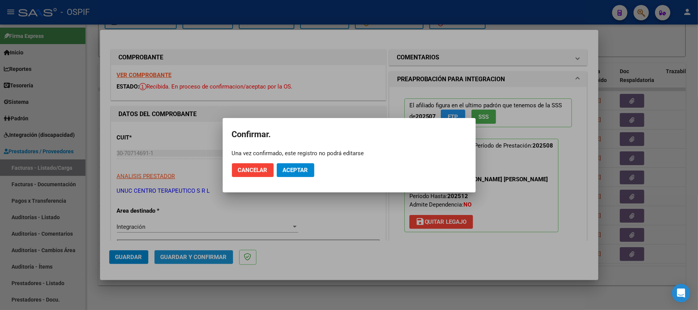
click at [287, 168] on span "Aceptar" at bounding box center [295, 170] width 25 height 7
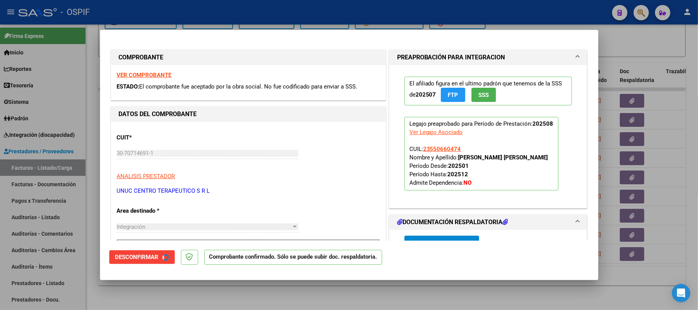
click at [261, 296] on div at bounding box center [349, 155] width 698 height 310
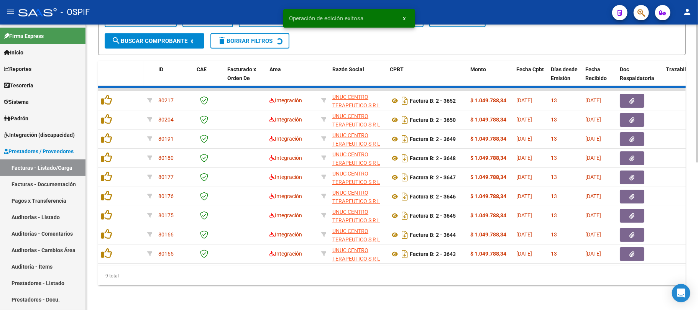
click at [129, 95] on datatable-header-cell at bounding box center [130, 78] width 27 height 34
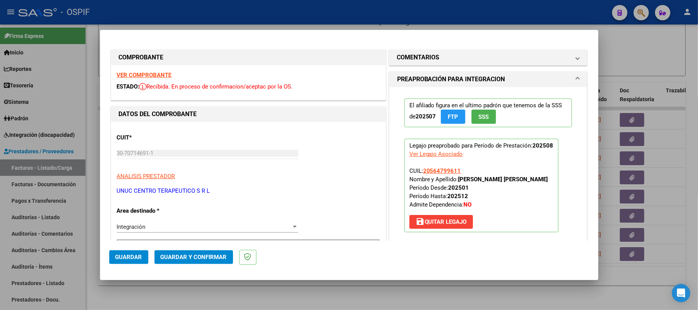
click at [172, 249] on mat-dialog-container "COMPROBANTE VER COMPROBANTE ESTADO: Recibida. En proceso de confirmacion/acepta…" at bounding box center [349, 155] width 498 height 250
click at [176, 256] on span "Guardar y Confirmar" at bounding box center [194, 257] width 66 height 7
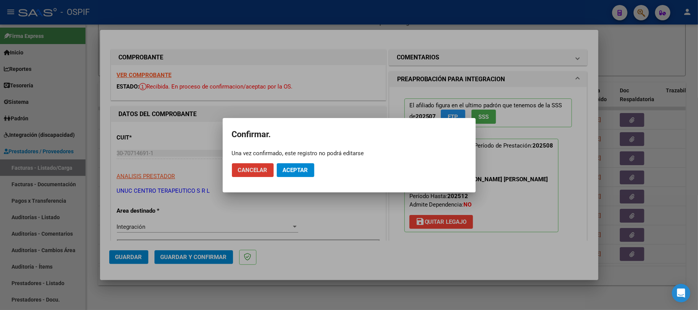
click at [306, 159] on mat-dialog-actions "Cancelar Aceptar" at bounding box center [349, 170] width 235 height 26
click at [301, 171] on span "Aceptar" at bounding box center [295, 170] width 25 height 7
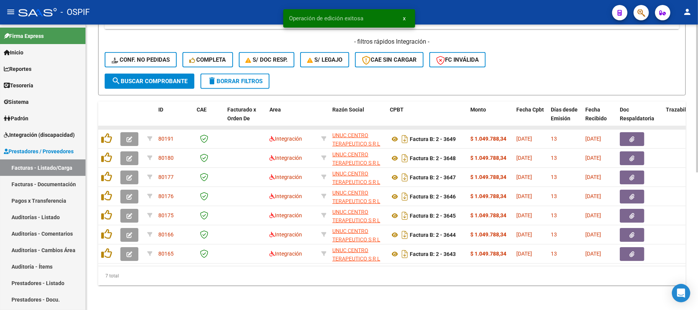
scroll to position [265, 0]
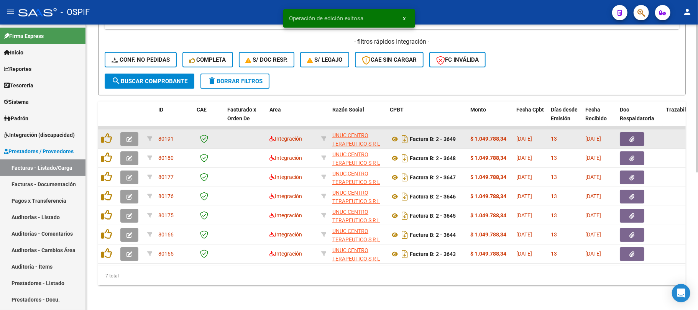
click at [127, 136] on icon "button" at bounding box center [130, 139] width 6 height 6
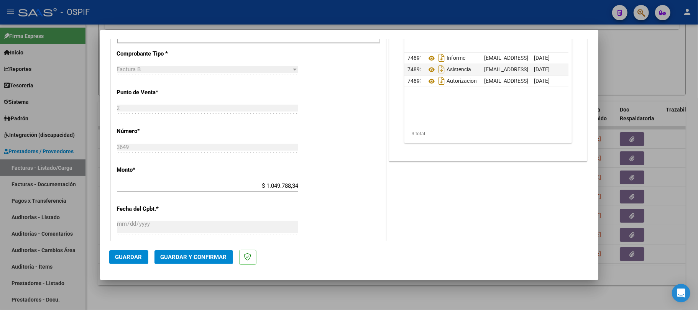
scroll to position [0, 0]
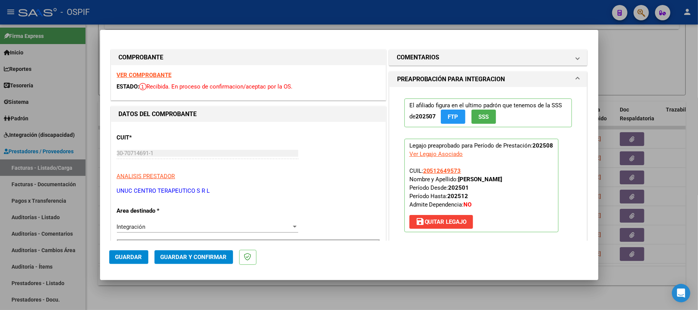
click at [176, 251] on button "Guardar y Confirmar" at bounding box center [194, 257] width 79 height 14
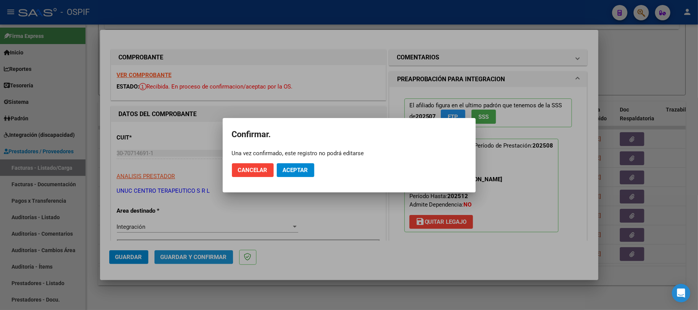
click at [298, 166] on mat-dialog-actions "Cancelar Aceptar" at bounding box center [349, 170] width 235 height 26
click at [296, 168] on span "Aceptar" at bounding box center [295, 170] width 25 height 7
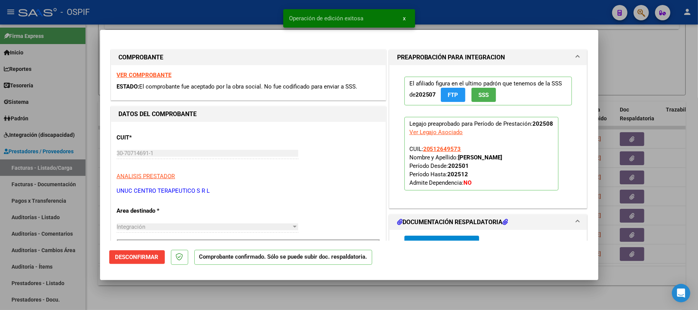
click at [333, 283] on div at bounding box center [349, 155] width 698 height 310
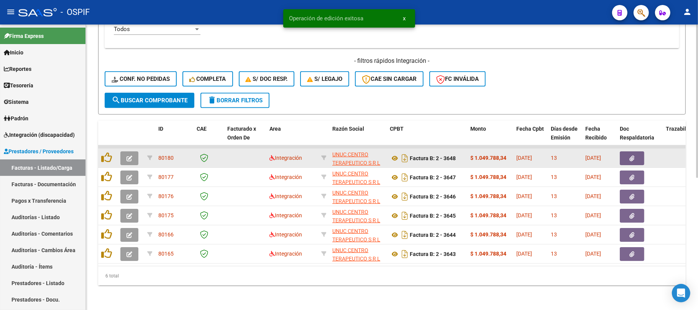
scroll to position [246, 0]
click at [128, 156] on icon "button" at bounding box center [130, 159] width 6 height 6
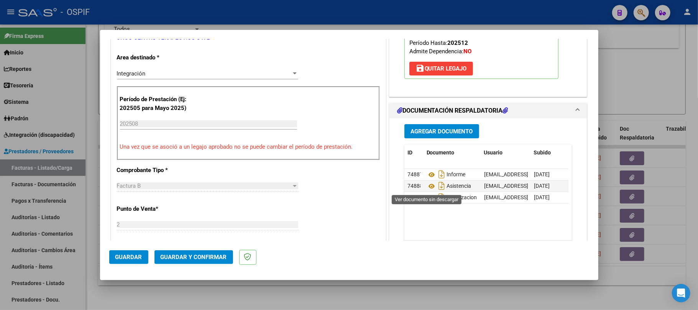
scroll to position [0, 0]
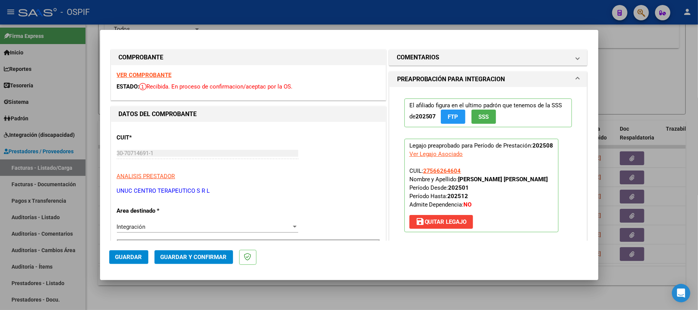
click at [198, 255] on span "Guardar y Confirmar" at bounding box center [194, 257] width 66 height 7
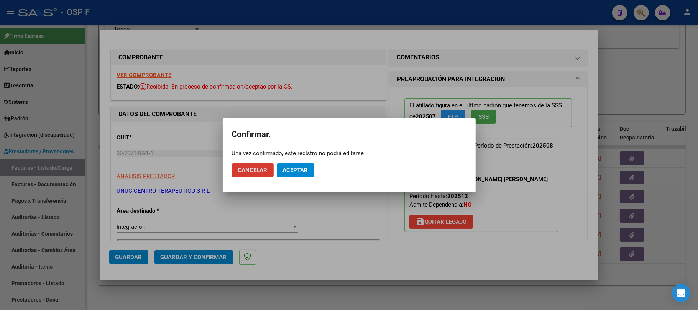
click at [297, 169] on span "Aceptar" at bounding box center [295, 170] width 25 height 7
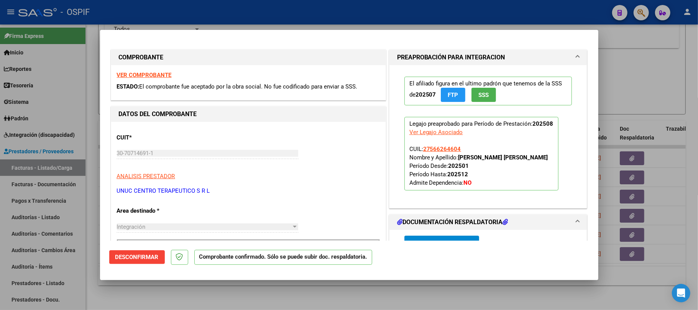
click at [643, 136] on div at bounding box center [349, 155] width 698 height 310
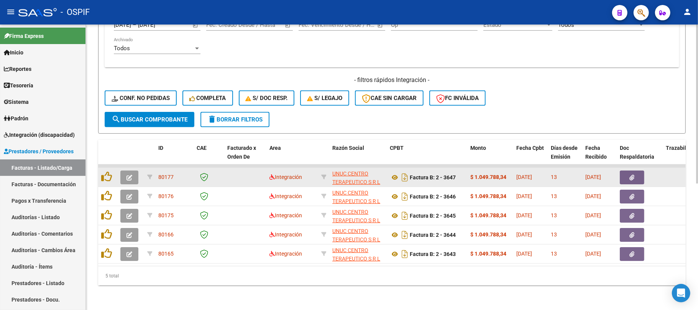
scroll to position [227, 0]
click at [134, 171] on button "button" at bounding box center [129, 178] width 18 height 14
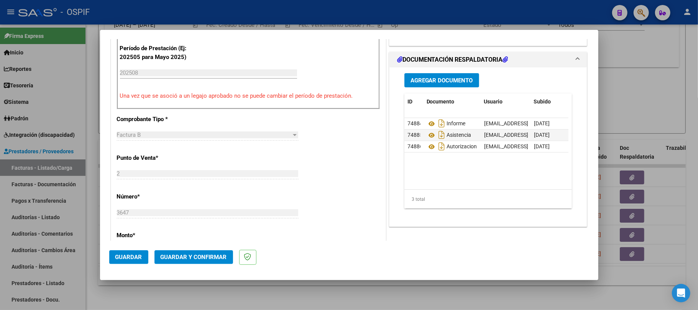
scroll to position [0, 0]
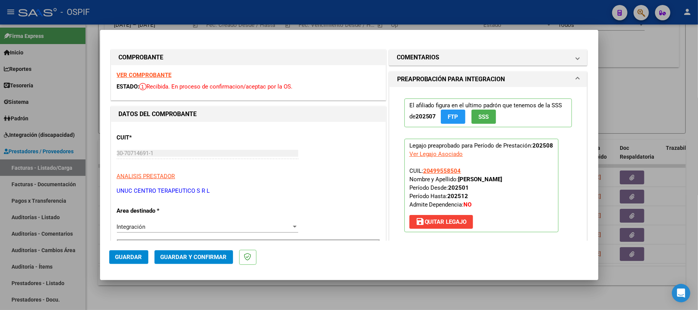
click at [166, 253] on button "Guardar y Confirmar" at bounding box center [194, 257] width 79 height 14
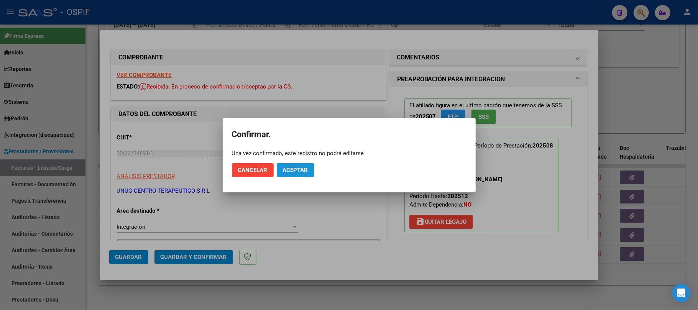
click at [287, 172] on span "Aceptar" at bounding box center [295, 170] width 25 height 7
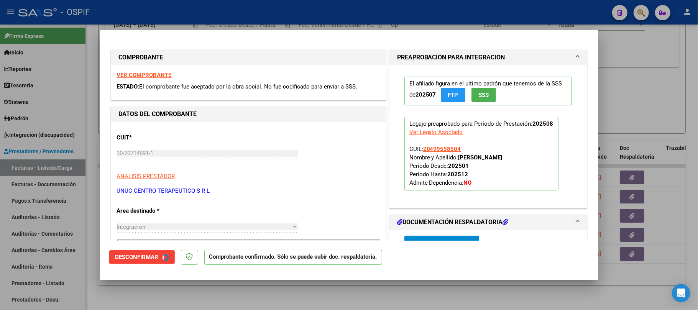
click at [292, 297] on div at bounding box center [349, 155] width 698 height 310
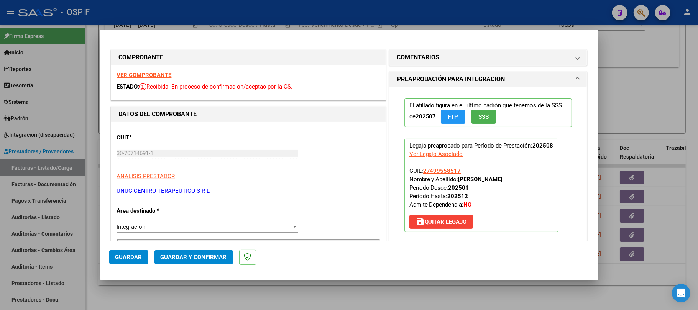
click at [186, 258] on span "Guardar y Confirmar" at bounding box center [194, 257] width 66 height 7
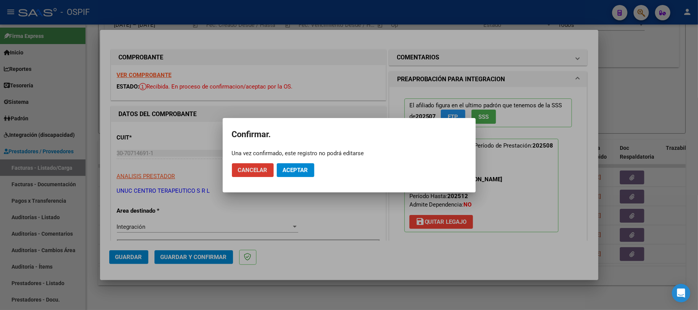
click at [292, 168] on span "Aceptar" at bounding box center [295, 170] width 25 height 7
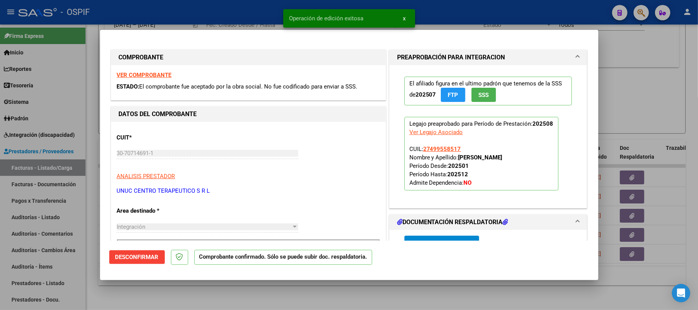
click at [290, 308] on div at bounding box center [349, 155] width 698 height 310
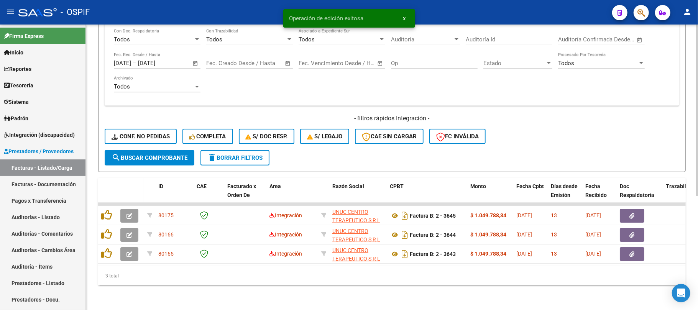
scroll to position [189, 0]
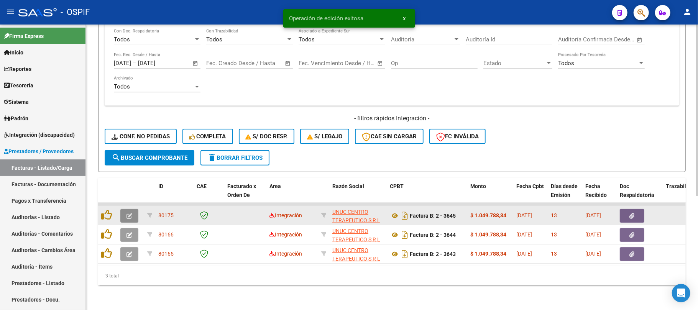
click at [127, 213] on icon "button" at bounding box center [130, 216] width 6 height 6
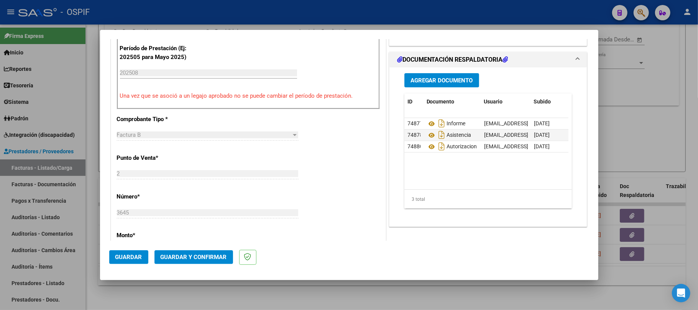
scroll to position [0, 0]
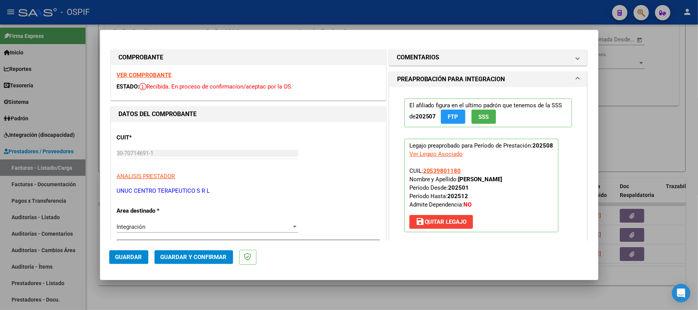
click at [206, 250] on mat-dialog-actions "Guardar Guardar y Confirmar" at bounding box center [349, 256] width 480 height 30
click at [221, 255] on span "Guardar y Confirmar" at bounding box center [194, 257] width 66 height 7
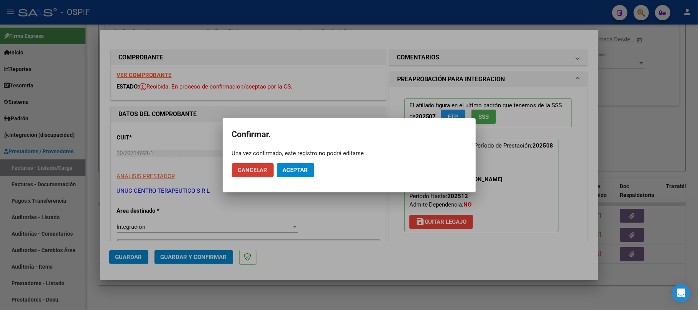
click at [284, 171] on span "Aceptar" at bounding box center [295, 170] width 25 height 7
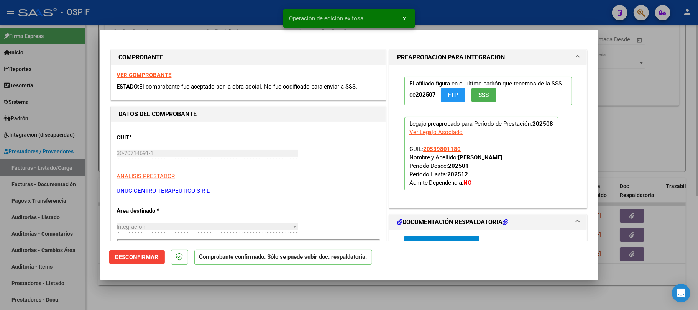
click at [252, 290] on div at bounding box center [349, 155] width 698 height 310
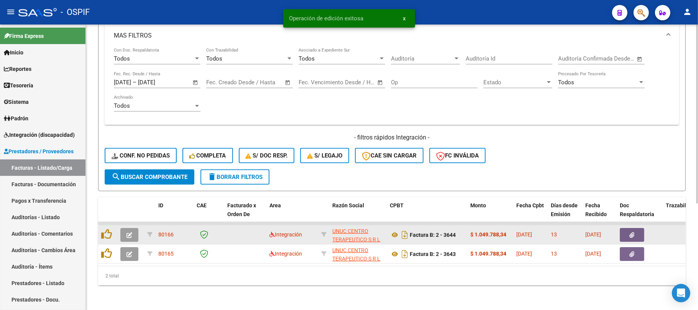
scroll to position [169, 0]
click at [131, 232] on icon "button" at bounding box center [130, 235] width 6 height 6
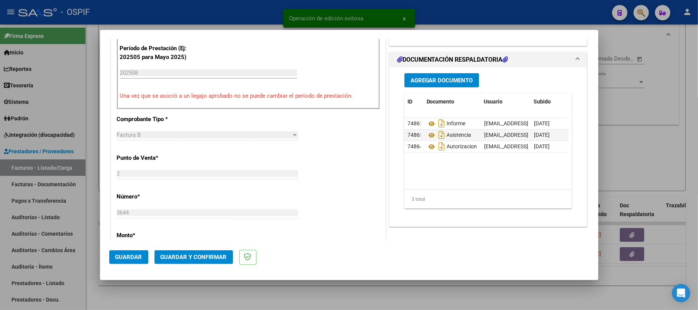
scroll to position [0, 0]
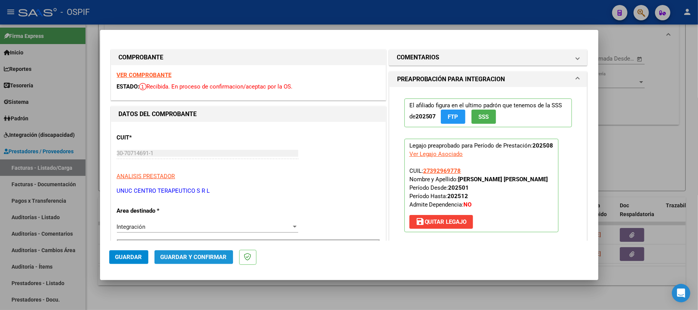
click at [192, 257] on span "Guardar y Confirmar" at bounding box center [194, 257] width 66 height 7
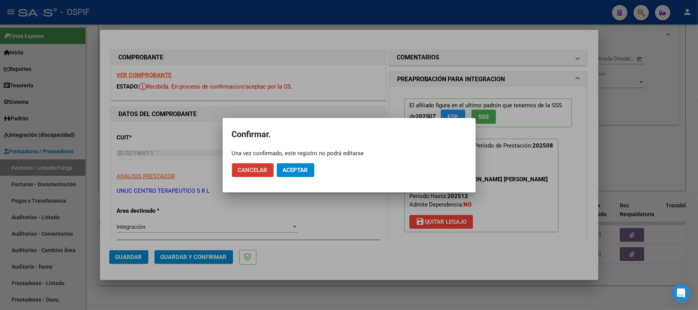
click at [286, 168] on span "Aceptar" at bounding box center [295, 170] width 25 height 7
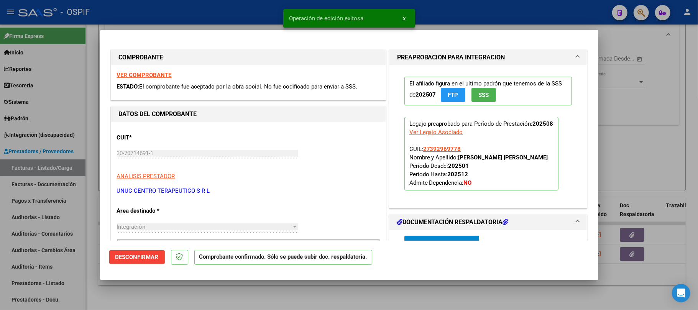
click at [286, 293] on div at bounding box center [349, 155] width 698 height 310
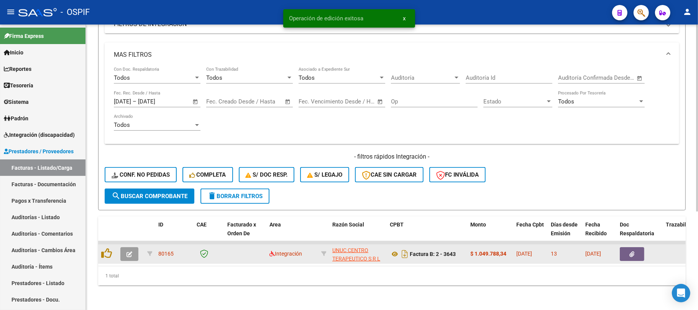
scroll to position [150, 0]
click at [131, 252] on icon "button" at bounding box center [130, 255] width 6 height 6
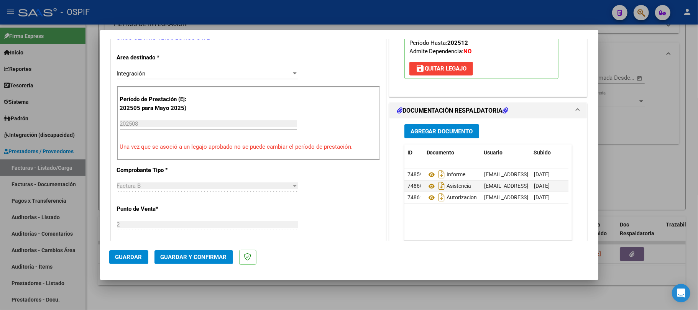
scroll to position [0, 0]
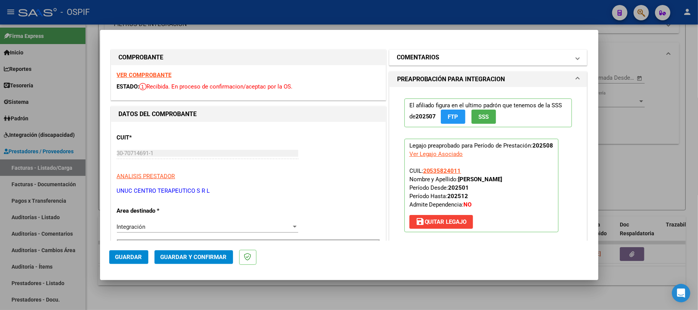
drag, startPoint x: 447, startPoint y: 71, endPoint x: 460, endPoint y: 63, distance: 15.6
click at [462, 61] on mat-panel-title "COMENTARIOS" at bounding box center [483, 57] width 173 height 9
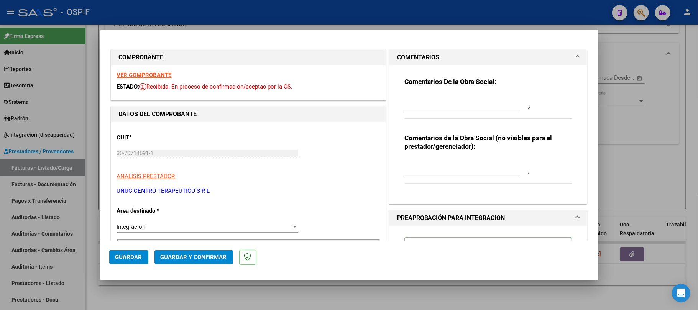
click at [466, 164] on textarea at bounding box center [467, 166] width 127 height 15
type textarea "ver prorroga-ok"
click at [134, 257] on span "Guardar" at bounding box center [128, 257] width 27 height 7
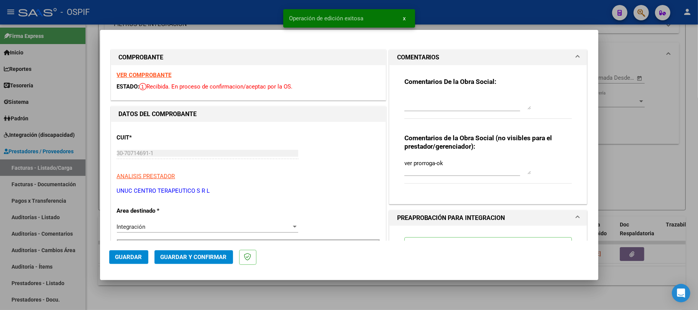
click at [312, 293] on div at bounding box center [349, 155] width 698 height 310
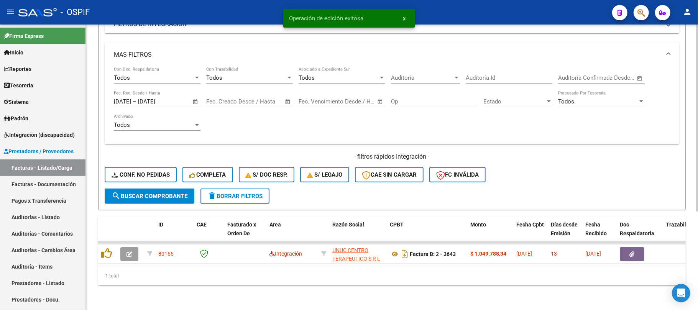
click at [337, 288] on div "Video tutorial PRESTADORES -> Listado de CPBTs Emitidos por Prestadores / Prove…" at bounding box center [392, 96] width 612 height 429
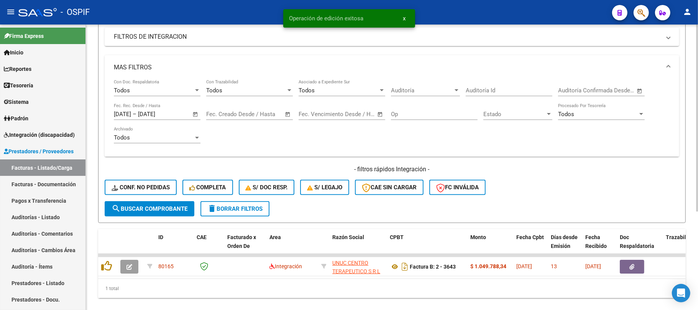
scroll to position [99, 0]
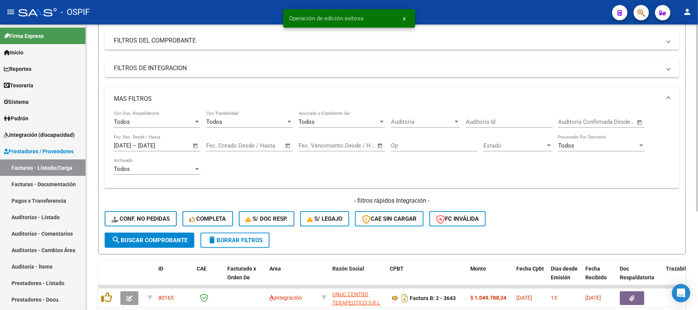
click at [275, 95] on mat-panel-title "MAS FILTROS" at bounding box center [387, 99] width 547 height 8
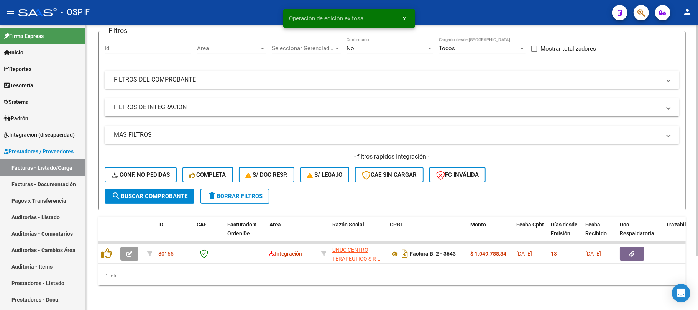
scroll to position [0, 0]
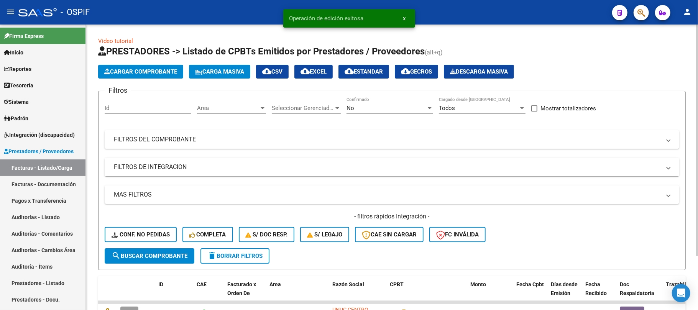
click at [458, 145] on mat-expansion-panel-header "FILTROS DEL COMPROBANTE" at bounding box center [392, 139] width 575 height 18
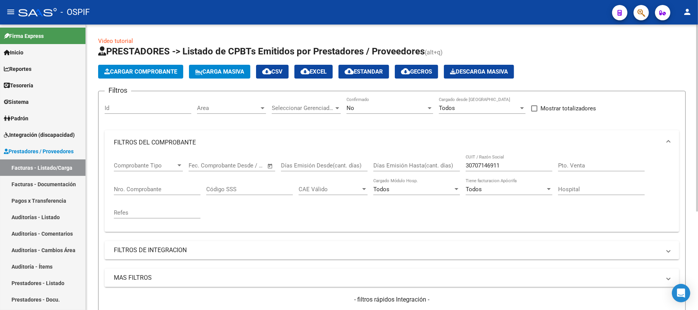
click at [505, 169] on input "30707146911" at bounding box center [509, 165] width 87 height 7
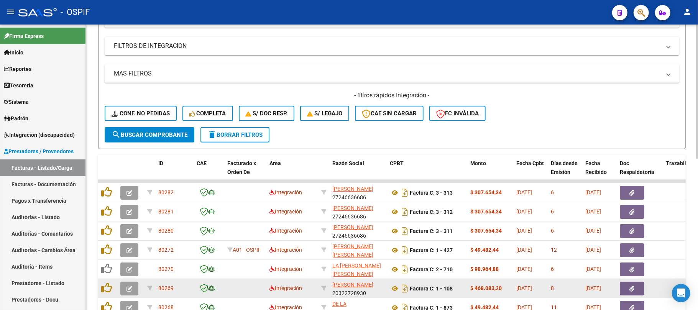
scroll to position [307, 0]
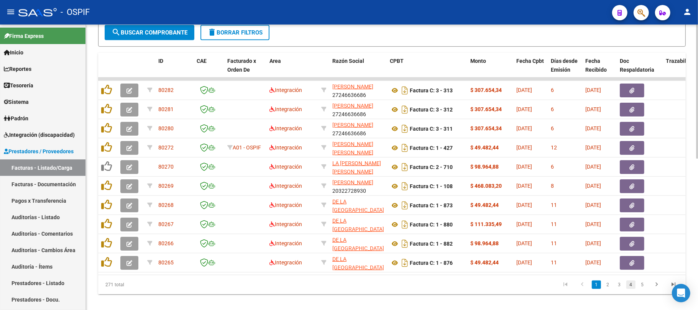
click at [631, 288] on li "4" at bounding box center [631, 284] width 12 height 13
click at [631, 289] on link "4" at bounding box center [630, 285] width 9 height 8
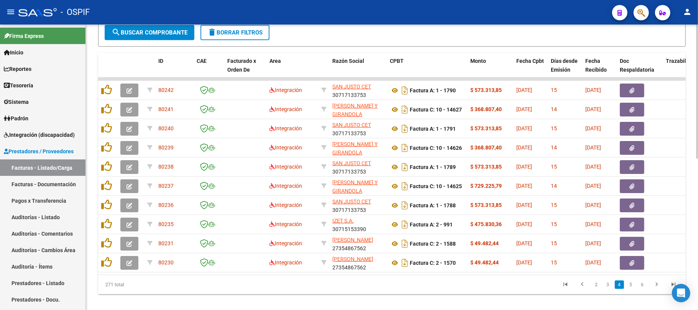
drag, startPoint x: 629, startPoint y: 288, endPoint x: 630, endPoint y: 293, distance: 5.8
click at [630, 288] on link "5" at bounding box center [630, 285] width 9 height 8
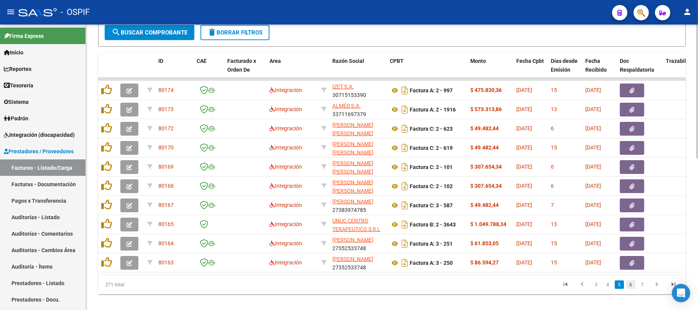
click at [631, 289] on link "6" at bounding box center [630, 285] width 9 height 8
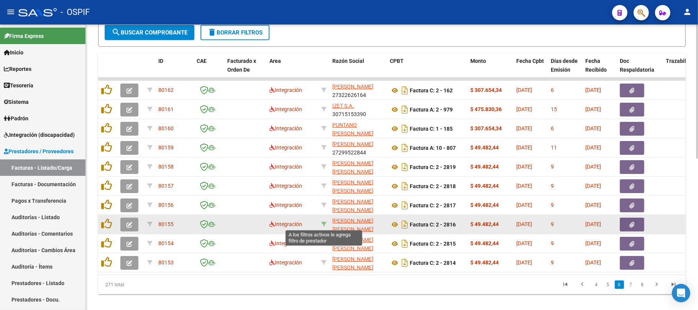
click at [324, 222] on icon at bounding box center [323, 224] width 5 height 5
type input "27314681016"
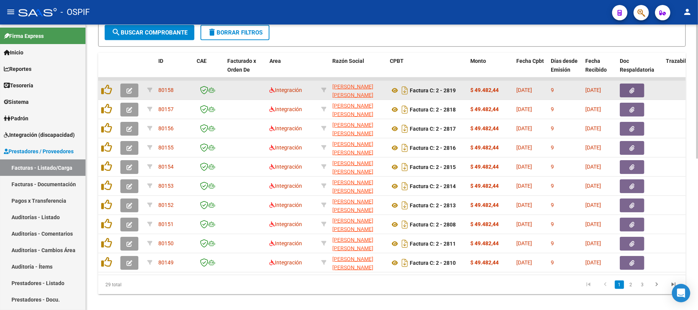
click at [123, 91] on button "button" at bounding box center [129, 91] width 18 height 14
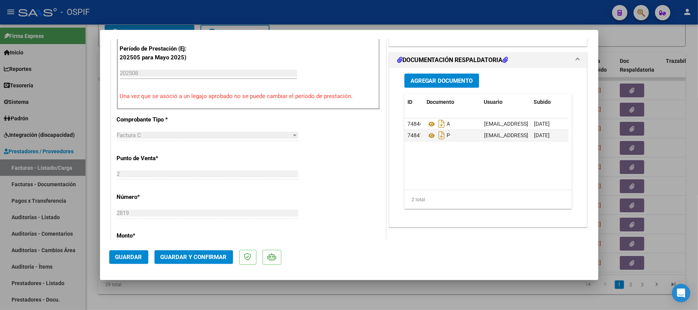
scroll to position [204, 0]
click at [192, 255] on span "Guardar y Confirmar" at bounding box center [194, 257] width 66 height 7
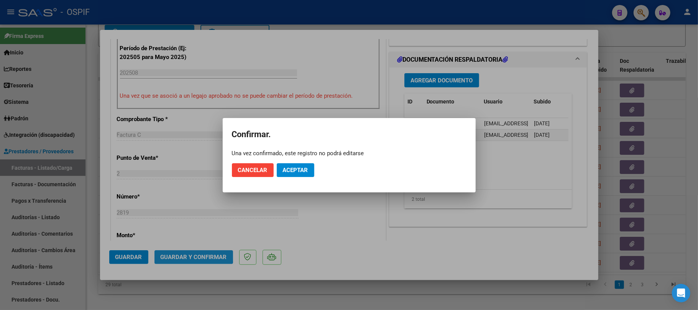
click at [294, 169] on span "Aceptar" at bounding box center [295, 170] width 25 height 7
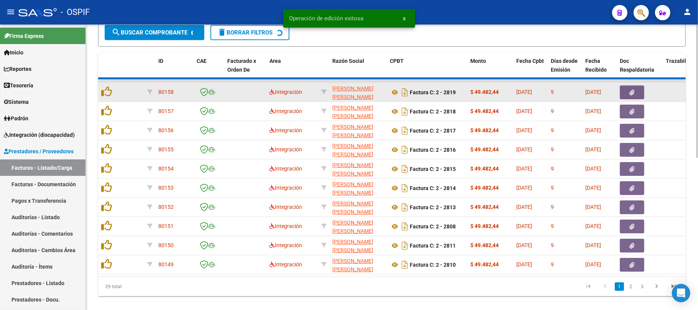
click at [131, 94] on datatable-body-cell at bounding box center [130, 92] width 27 height 19
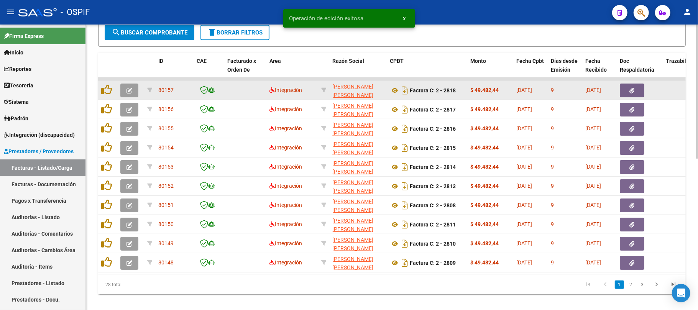
click at [131, 94] on button "button" at bounding box center [129, 91] width 18 height 14
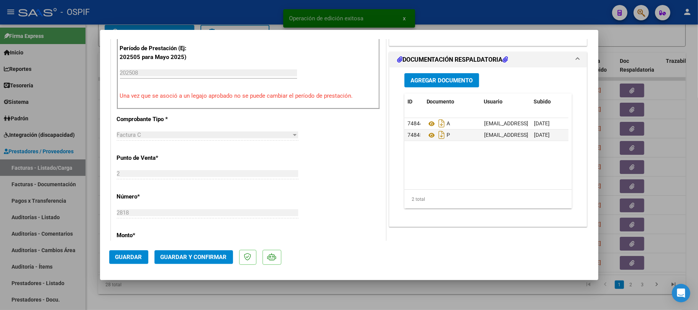
drag, startPoint x: 428, startPoint y: 140, endPoint x: 234, endPoint y: 2, distance: 238.2
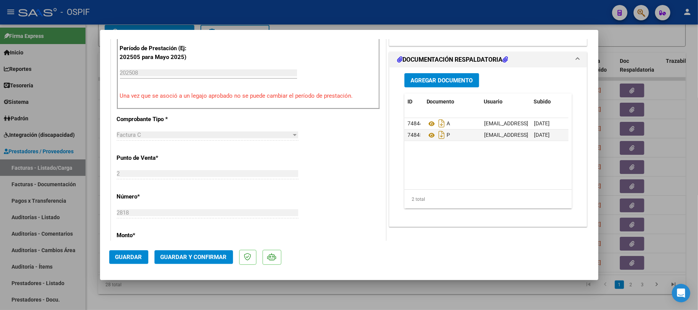
click at [179, 249] on mat-dialog-actions "Guardar Guardar y Confirmar" at bounding box center [349, 256] width 480 height 30
click at [209, 260] on span "Guardar y Confirmar" at bounding box center [194, 257] width 66 height 7
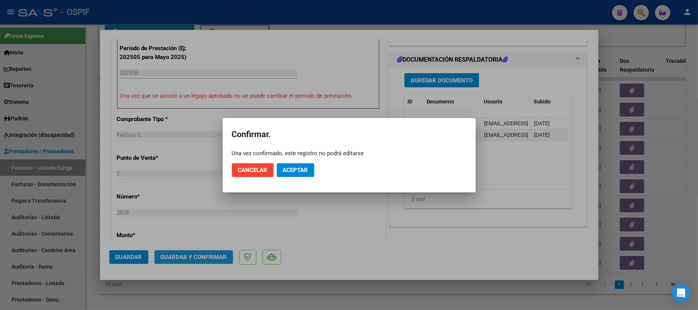
click at [294, 169] on span "Aceptar" at bounding box center [295, 170] width 25 height 7
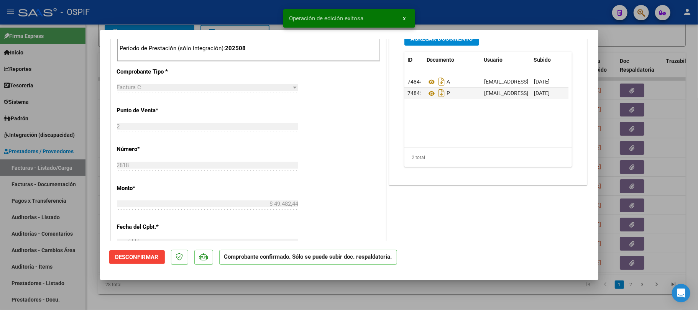
type input "$ 0,00"
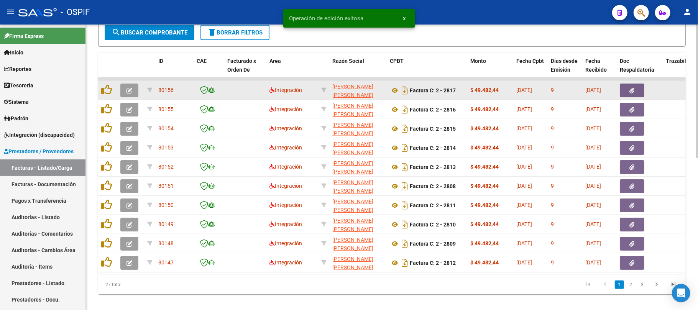
click at [133, 95] on button "button" at bounding box center [129, 91] width 18 height 14
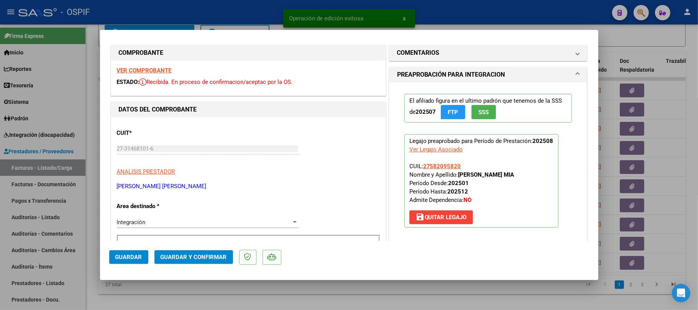
scroll to position [260, 0]
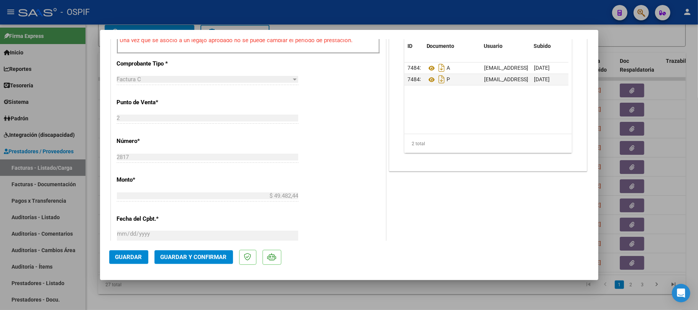
click at [204, 256] on span "Guardar y Confirmar" at bounding box center [194, 257] width 66 height 7
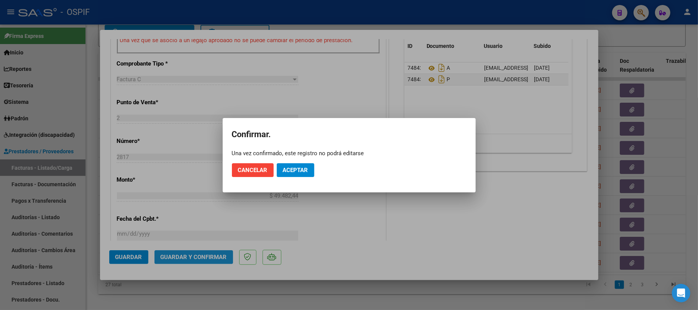
click at [300, 173] on span "Aceptar" at bounding box center [295, 170] width 25 height 7
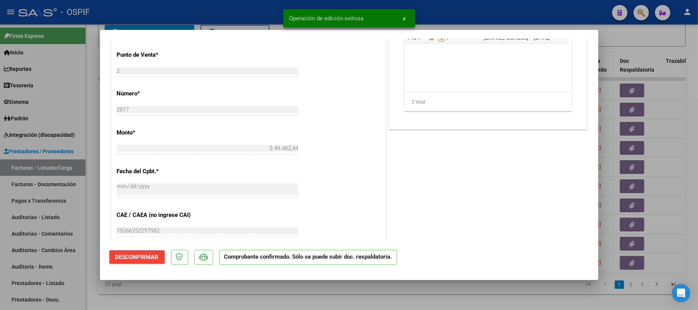
click at [307, 295] on div at bounding box center [349, 155] width 698 height 310
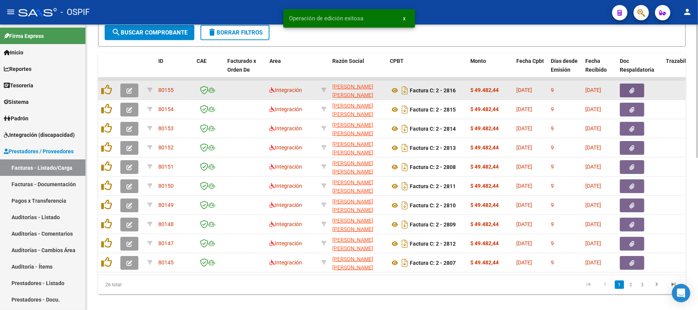
click at [129, 91] on icon "button" at bounding box center [130, 91] width 6 height 6
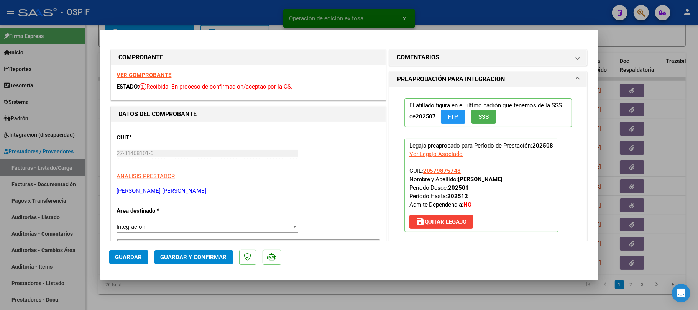
scroll to position [204, 0]
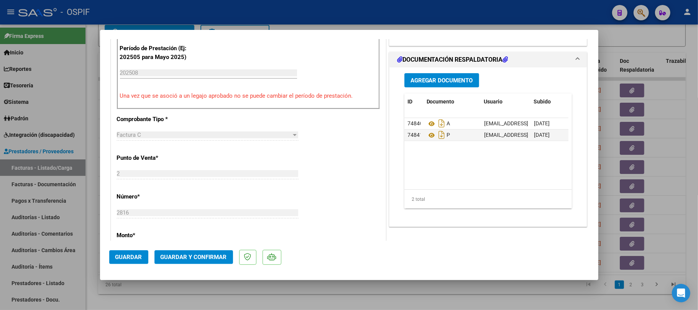
click at [199, 257] on span "Guardar y Confirmar" at bounding box center [194, 257] width 66 height 7
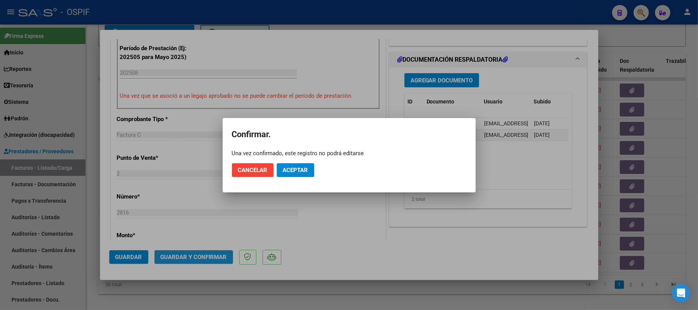
click at [294, 169] on span "Aceptar" at bounding box center [295, 170] width 25 height 7
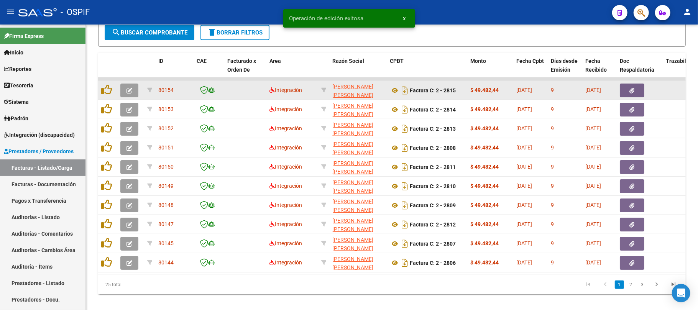
click at [136, 91] on button "button" at bounding box center [129, 91] width 18 height 14
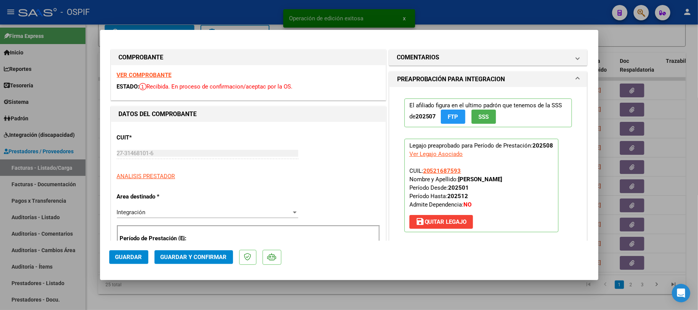
drag, startPoint x: 150, startPoint y: 75, endPoint x: 501, endPoint y: 151, distance: 360.0
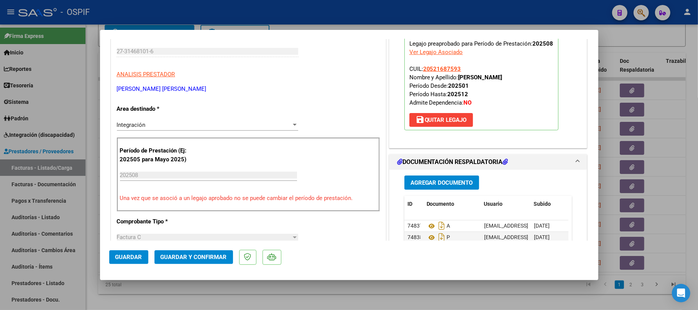
scroll to position [153, 0]
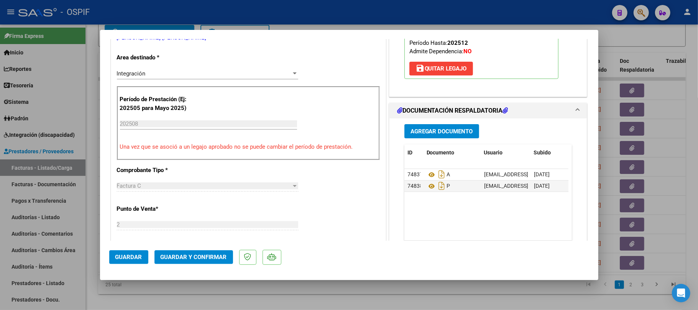
click at [209, 257] on span "Guardar y Confirmar" at bounding box center [194, 257] width 66 height 7
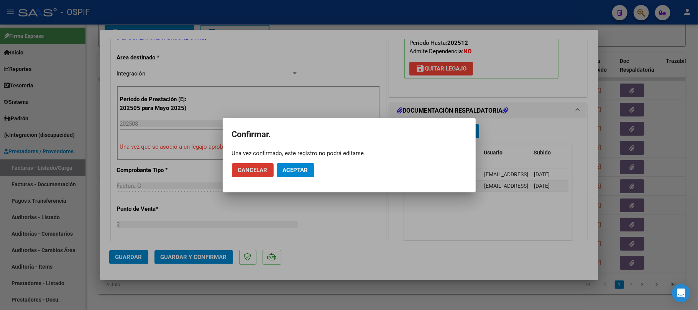
click at [299, 173] on span "Aceptar" at bounding box center [295, 170] width 25 height 7
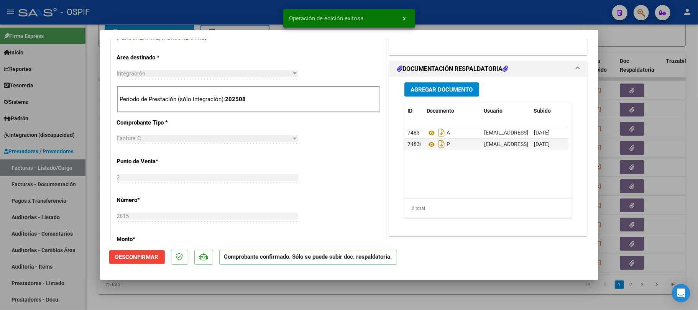
drag, startPoint x: 332, startPoint y: 302, endPoint x: 166, endPoint y: 3, distance: 341.7
click at [331, 302] on div at bounding box center [349, 155] width 698 height 310
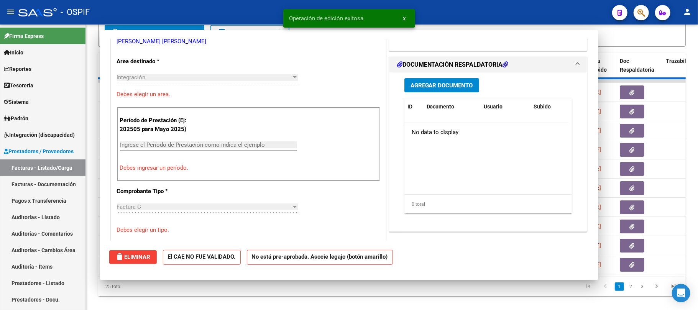
scroll to position [0, 0]
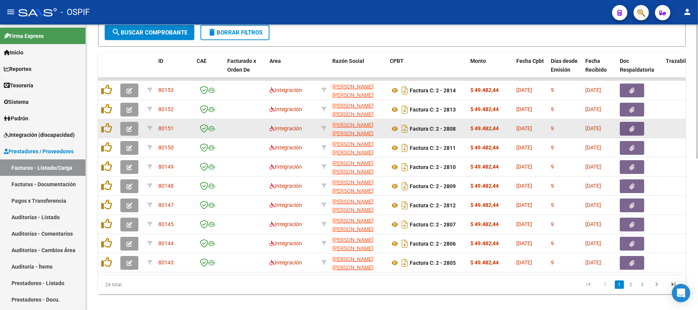
click at [129, 123] on button "button" at bounding box center [129, 129] width 18 height 14
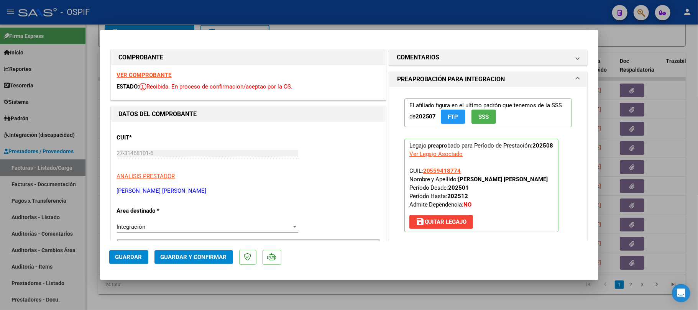
scroll to position [204, 0]
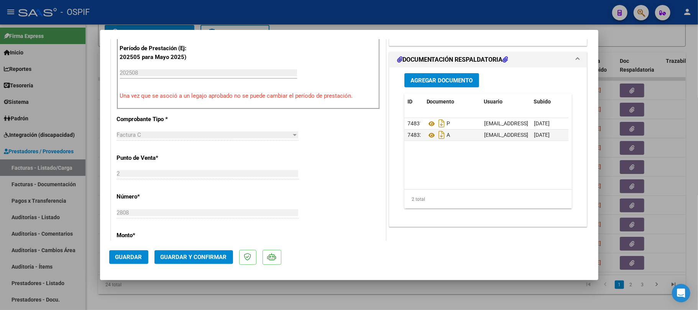
click at [172, 255] on span "Guardar y Confirmar" at bounding box center [194, 257] width 66 height 7
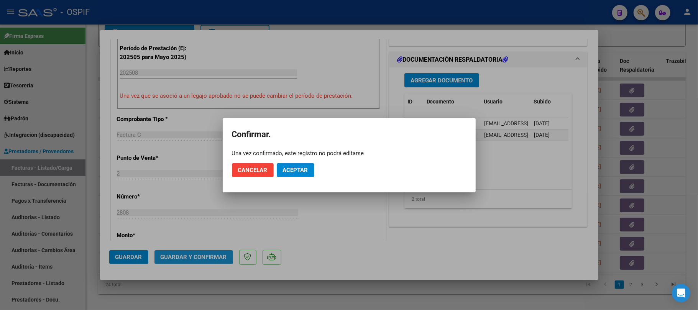
click at [288, 172] on span "Aceptar" at bounding box center [295, 170] width 25 height 7
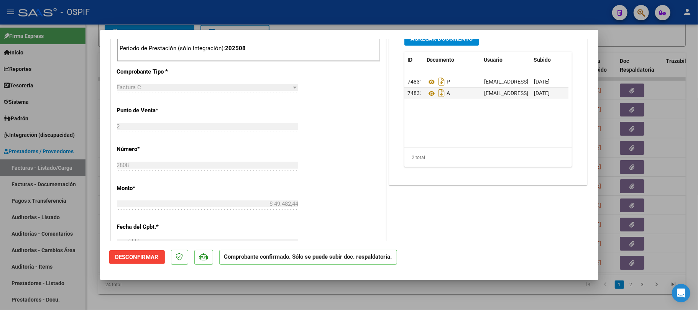
click at [631, 71] on div at bounding box center [349, 155] width 698 height 310
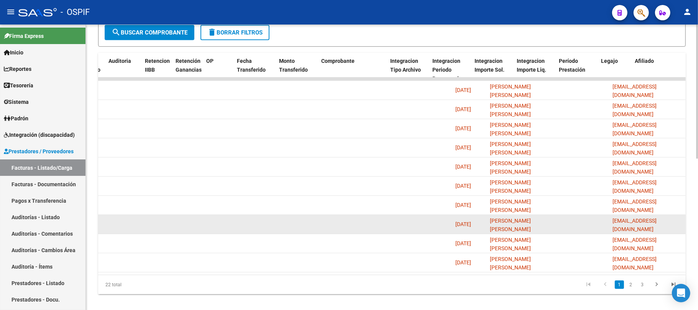
scroll to position [0, 0]
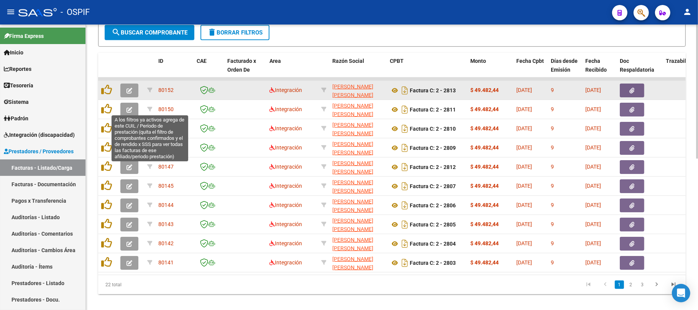
click at [125, 92] on button "button" at bounding box center [129, 91] width 18 height 14
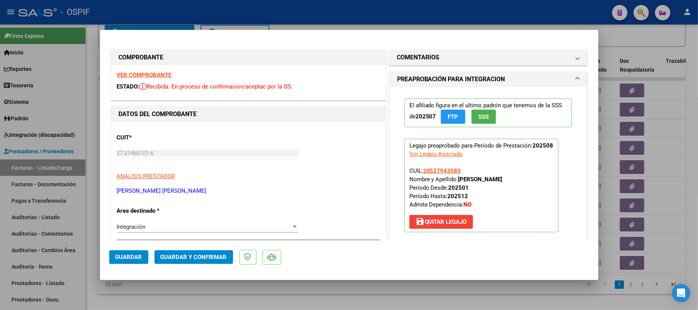
click at [175, 258] on span "Guardar y Confirmar" at bounding box center [194, 257] width 66 height 7
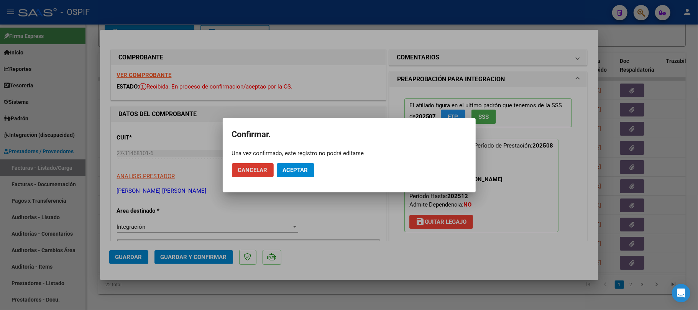
click at [299, 169] on span "Aceptar" at bounding box center [295, 170] width 25 height 7
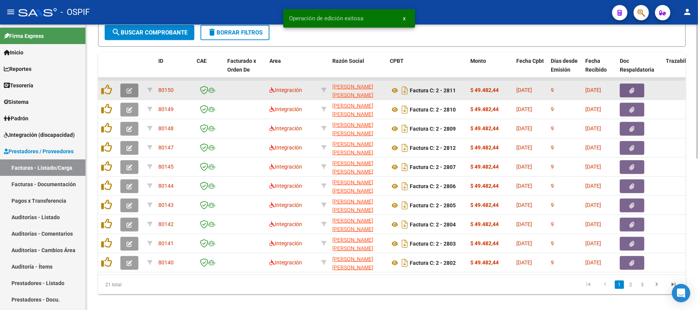
click at [130, 89] on icon "button" at bounding box center [130, 91] width 6 height 6
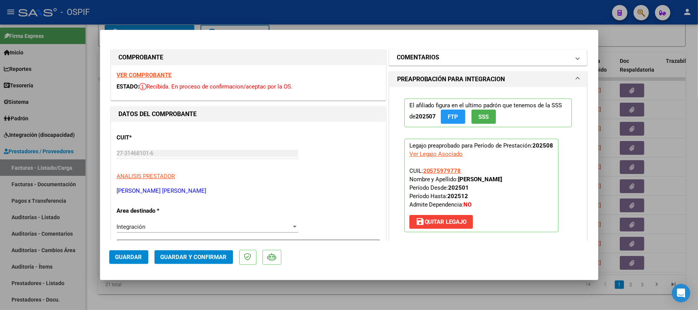
click at [462, 56] on mat-panel-title "COMENTARIOS" at bounding box center [483, 57] width 173 height 9
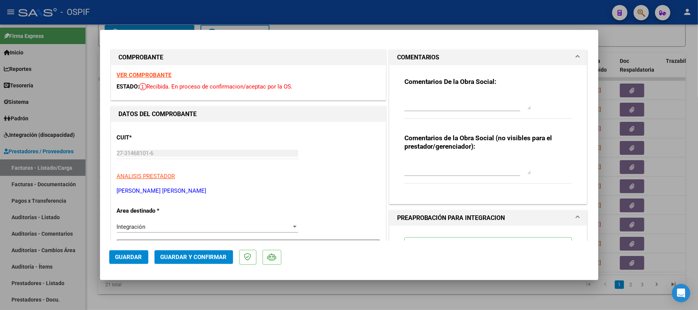
click at [479, 90] on div "Comentarios De la Obra Social:" at bounding box center [488, 101] width 168 height 49
click at [480, 102] on textarea at bounding box center [467, 101] width 127 height 15
type textarea "cargar planilla de asistencia de paciente correspondiente, se cargo de otro"
type textarea "ok"
click at [130, 256] on span "Guardar" at bounding box center [128, 257] width 27 height 7
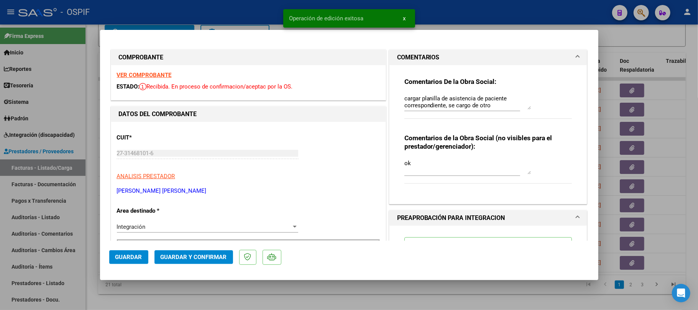
click at [630, 53] on div at bounding box center [349, 155] width 698 height 310
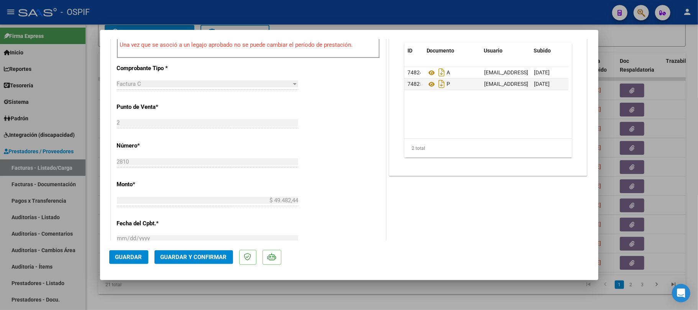
scroll to position [204, 0]
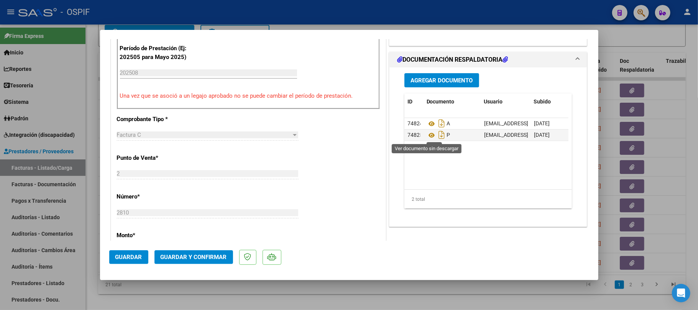
drag, startPoint x: 427, startPoint y: 138, endPoint x: 196, endPoint y: 13, distance: 262.5
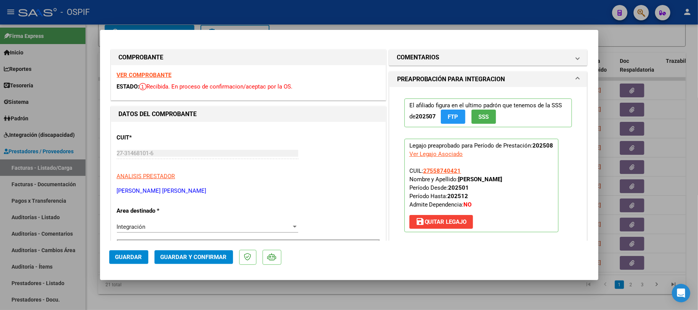
click at [185, 248] on mat-dialog-actions "Guardar Guardar y Confirmar" at bounding box center [349, 256] width 480 height 30
click at [185, 250] on mat-dialog-actions "Guardar Guardar y Confirmar" at bounding box center [349, 256] width 480 height 30
click at [202, 257] on span "Guardar y Confirmar" at bounding box center [194, 257] width 66 height 7
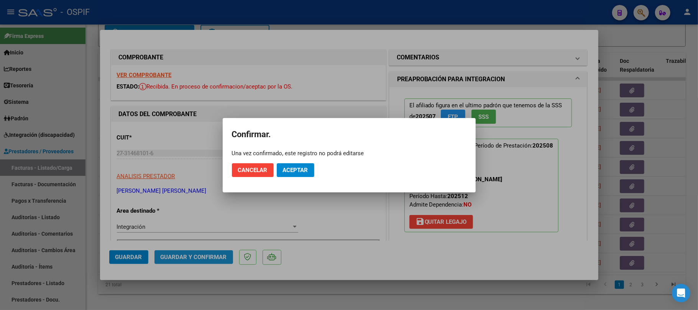
click at [289, 171] on span "Aceptar" at bounding box center [295, 170] width 25 height 7
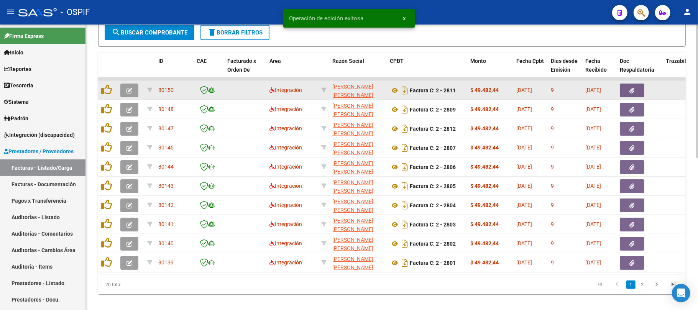
click at [131, 89] on icon "button" at bounding box center [130, 91] width 6 height 6
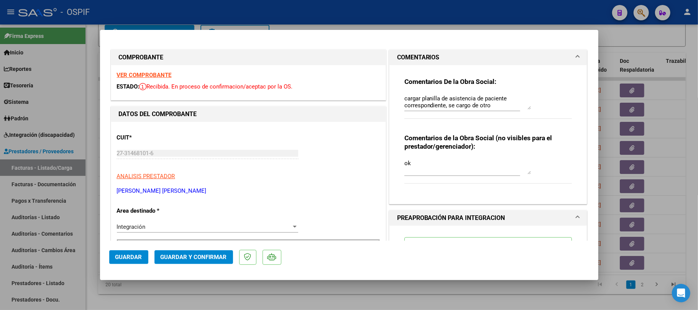
type input "$ 0,00"
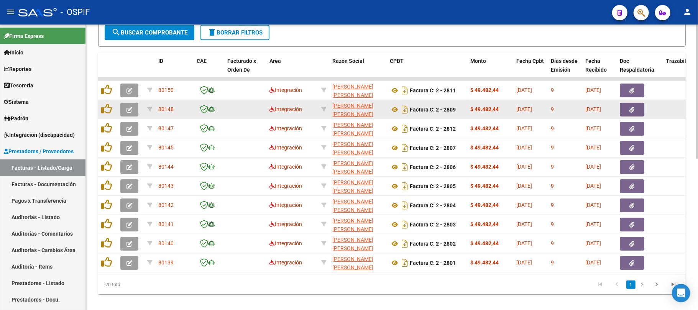
click at [127, 109] on icon "button" at bounding box center [130, 110] width 6 height 6
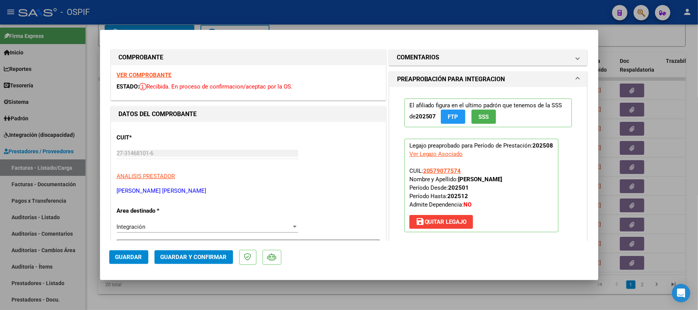
scroll to position [204, 0]
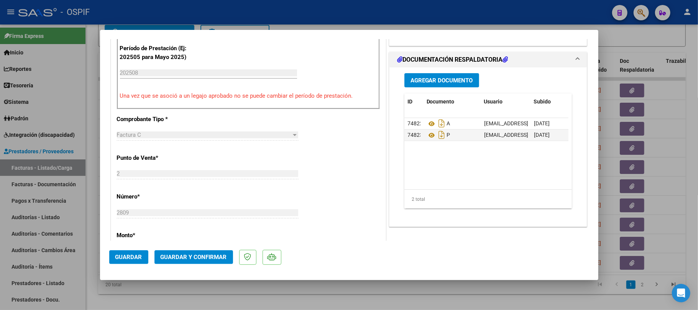
click at [195, 247] on mat-dialog-actions "Guardar Guardar y Confirmar" at bounding box center [349, 256] width 480 height 30
click at [192, 250] on mat-dialog-actions "Guardar Guardar y Confirmar" at bounding box center [349, 256] width 480 height 30
click at [212, 264] on button "Guardar y Confirmar" at bounding box center [194, 257] width 79 height 14
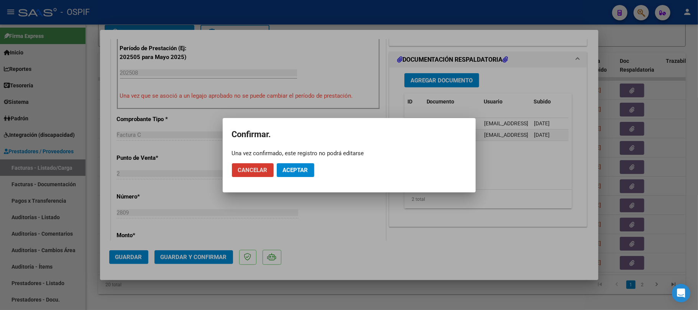
click at [288, 167] on span "Aceptar" at bounding box center [295, 170] width 25 height 7
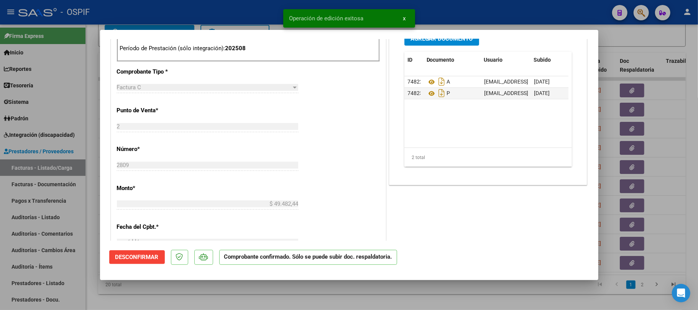
click at [232, 302] on div at bounding box center [349, 155] width 698 height 310
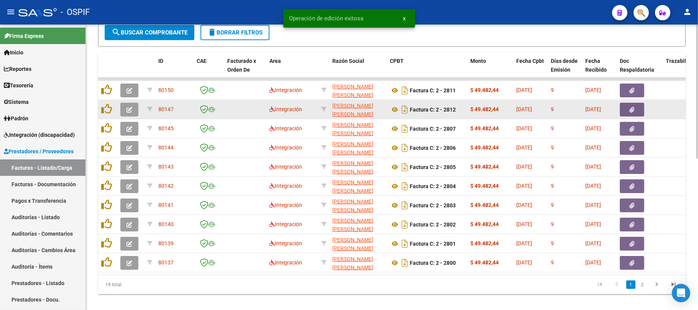
click at [128, 108] on icon "button" at bounding box center [130, 110] width 6 height 6
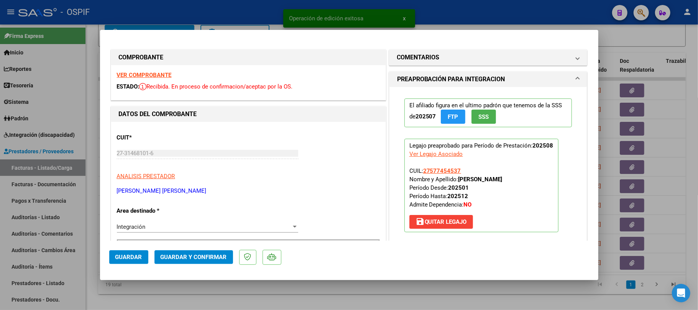
click at [145, 76] on strong "VER COMPROBANTE" at bounding box center [144, 75] width 55 height 7
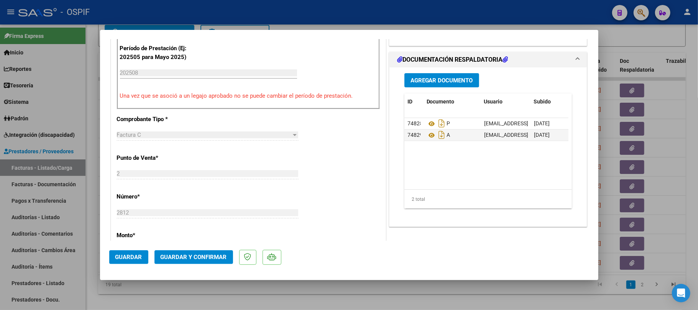
scroll to position [0, 0]
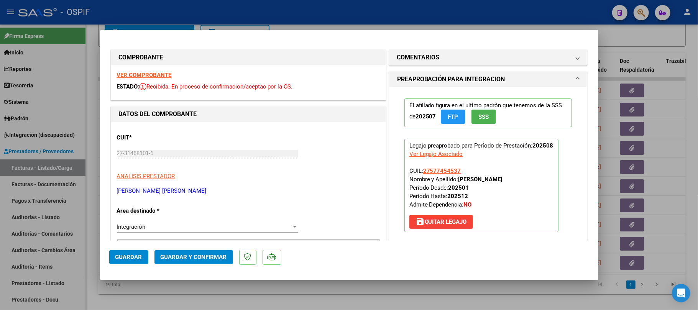
click at [176, 258] on span "Guardar y Confirmar" at bounding box center [194, 257] width 66 height 7
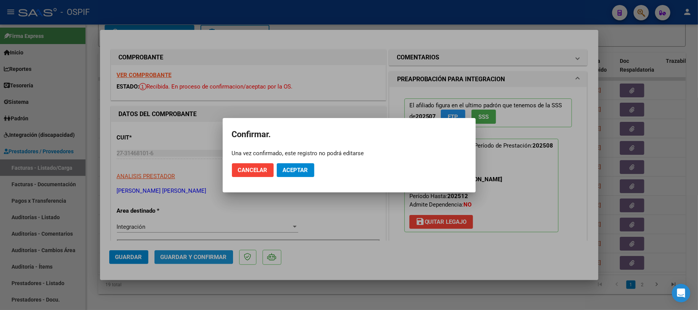
click at [275, 161] on mat-dialog-actions "Cancelar Aceptar" at bounding box center [349, 170] width 235 height 26
click at [284, 161] on mat-dialog-actions "Cancelar Aceptar" at bounding box center [349, 170] width 235 height 26
click at [306, 164] on button "Aceptar" at bounding box center [296, 170] width 38 height 14
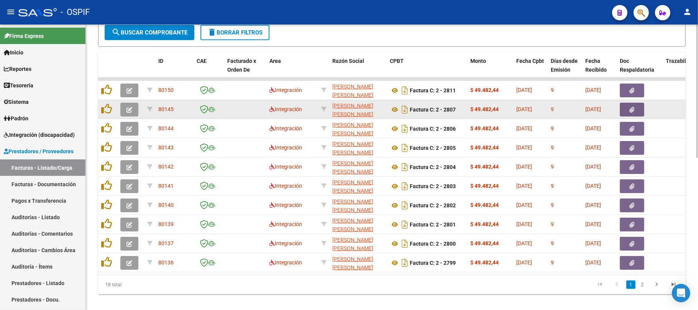
click at [132, 111] on icon "button" at bounding box center [130, 110] width 6 height 6
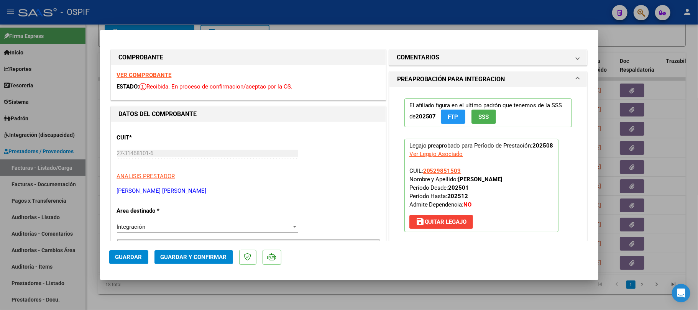
scroll to position [255, 0]
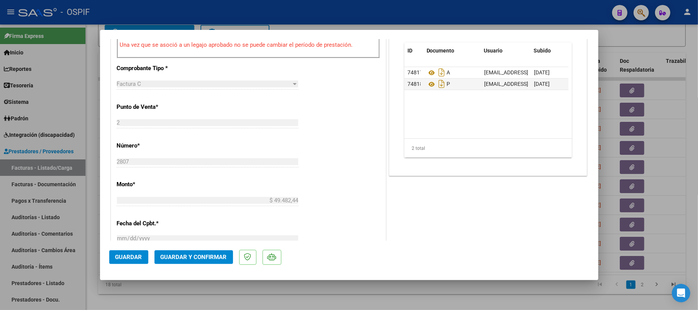
click at [172, 252] on button "Guardar y Confirmar" at bounding box center [194, 257] width 79 height 14
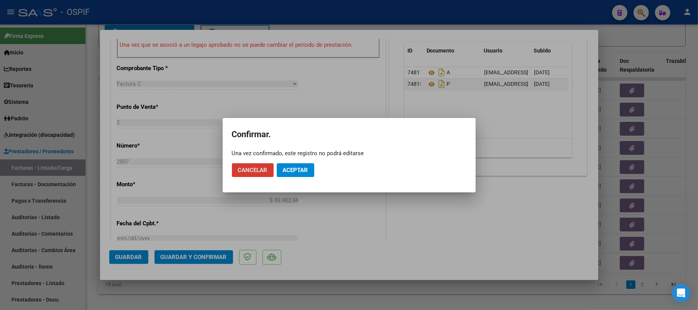
click at [299, 177] on button "Aceptar" at bounding box center [296, 170] width 38 height 14
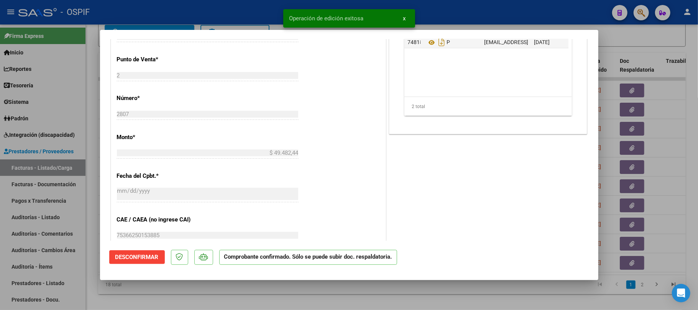
click at [666, 159] on div at bounding box center [349, 155] width 698 height 310
type input "$ 0,00"
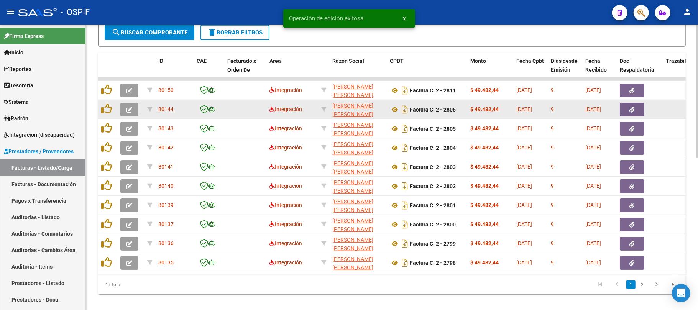
click at [131, 112] on button "button" at bounding box center [129, 110] width 18 height 14
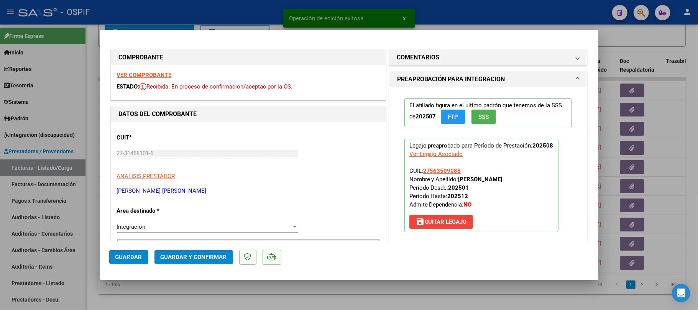
scroll to position [153, 0]
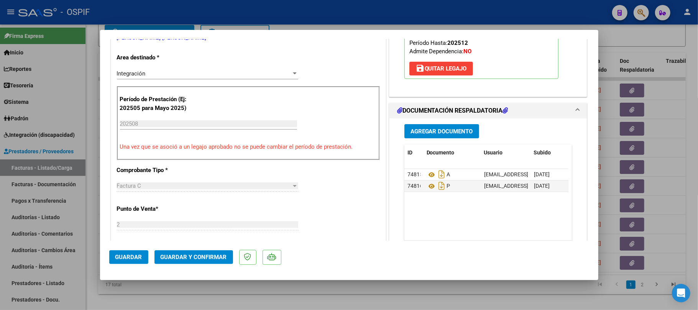
click at [183, 252] on button "Guardar y Confirmar" at bounding box center [194, 257] width 79 height 14
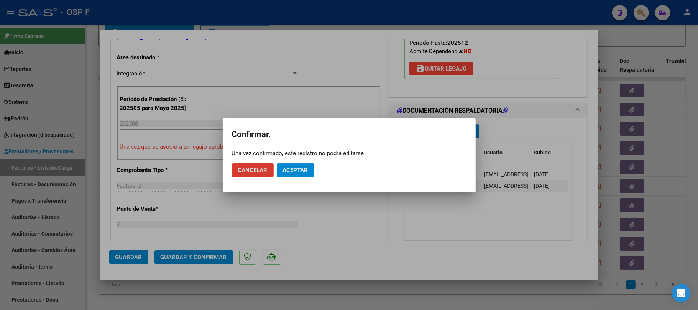
click at [304, 175] on button "Aceptar" at bounding box center [296, 170] width 38 height 14
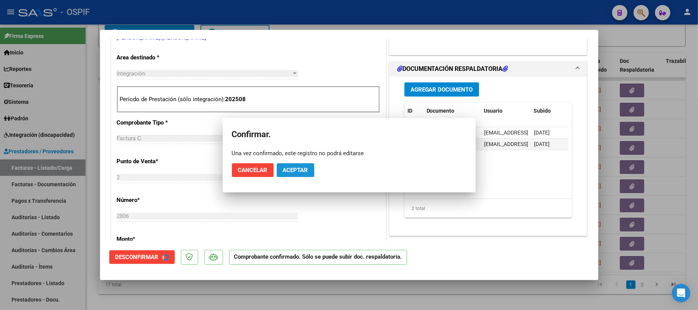
click at [307, 172] on div "CUIT * 27-31468101-6 Ingresar CUIT ANALISIS PRESTADOR FUSCO NORA NOEMI RITA ARC…" at bounding box center [248, 254] width 275 height 570
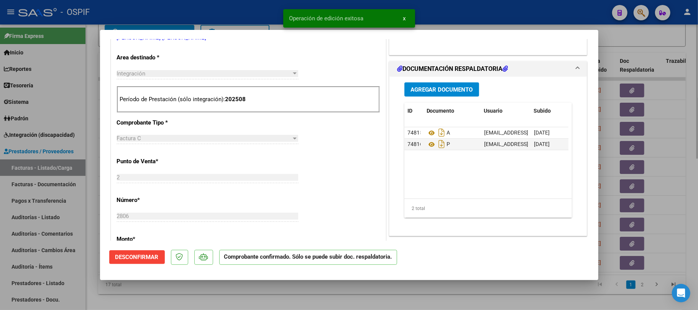
click at [344, 301] on div at bounding box center [349, 155] width 698 height 310
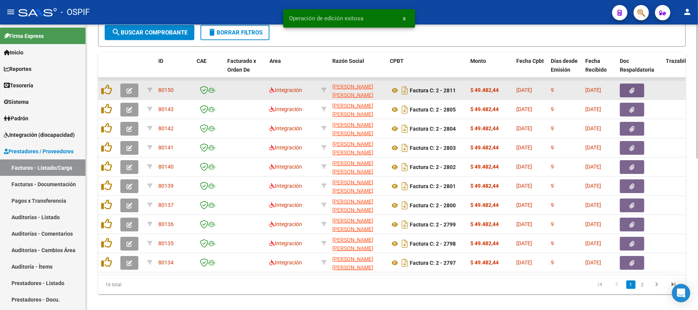
click at [128, 88] on icon "button" at bounding box center [130, 91] width 6 height 6
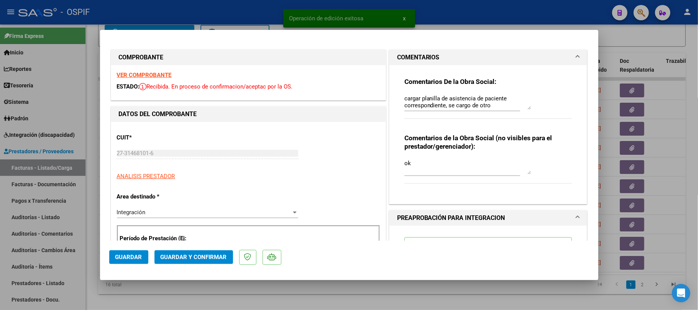
click at [268, 290] on div at bounding box center [349, 155] width 698 height 310
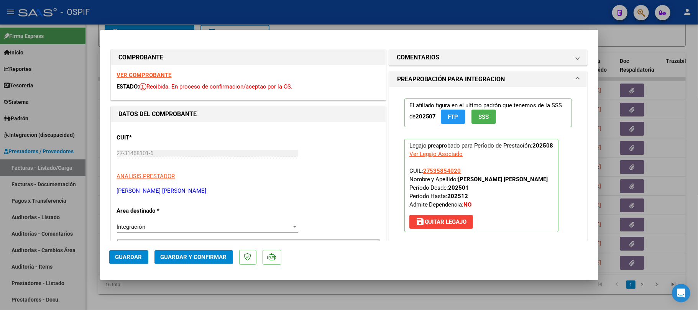
scroll to position [204, 0]
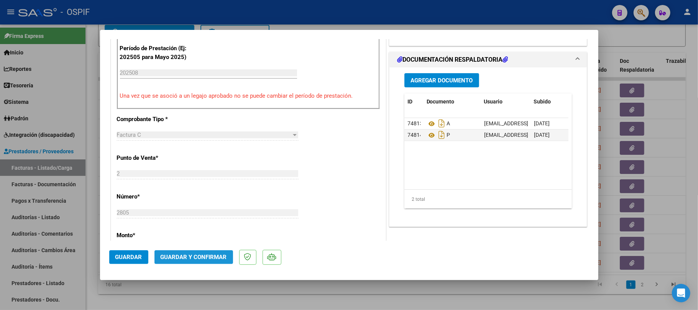
click at [202, 256] on span "Guardar y Confirmar" at bounding box center [194, 257] width 66 height 7
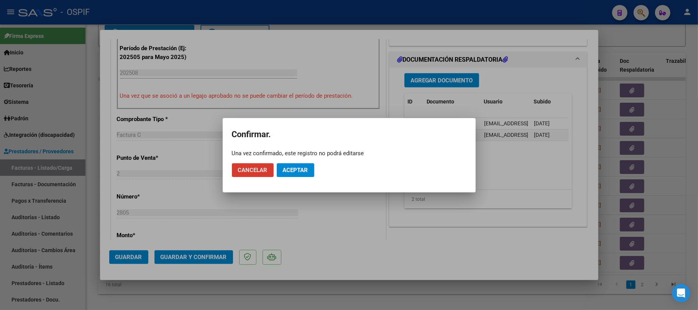
click at [294, 174] on button "Aceptar" at bounding box center [296, 170] width 38 height 14
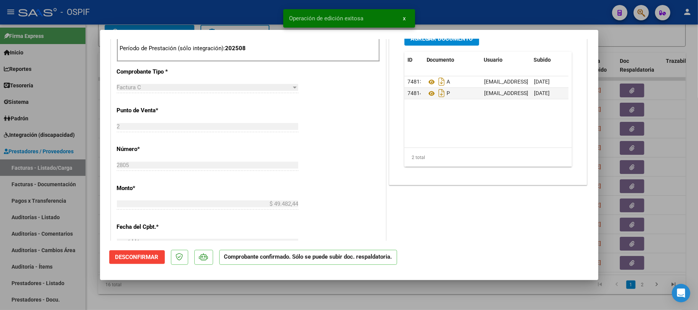
click at [331, 290] on div at bounding box center [349, 155] width 698 height 310
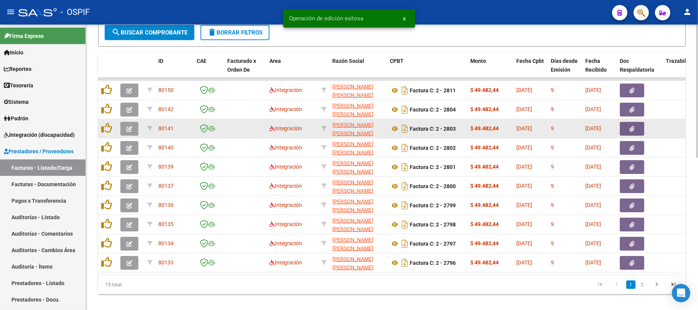
click at [128, 133] on button "button" at bounding box center [129, 129] width 18 height 14
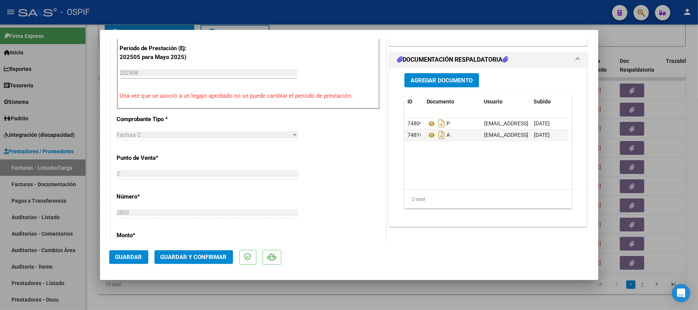
click at [184, 258] on span "Guardar y Confirmar" at bounding box center [194, 257] width 66 height 7
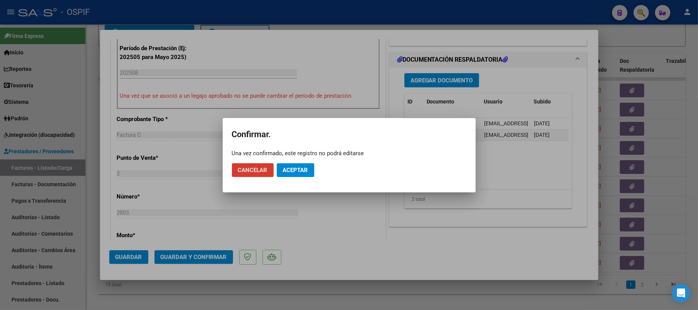
click at [309, 171] on button "Aceptar" at bounding box center [296, 170] width 38 height 14
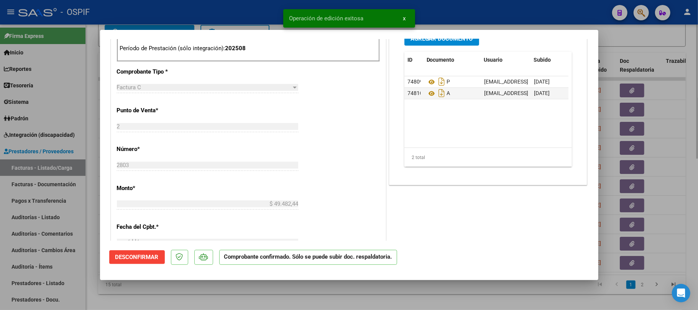
drag, startPoint x: 251, startPoint y: 282, endPoint x: 252, endPoint y: 291, distance: 9.3
click at [252, 283] on div at bounding box center [349, 155] width 698 height 310
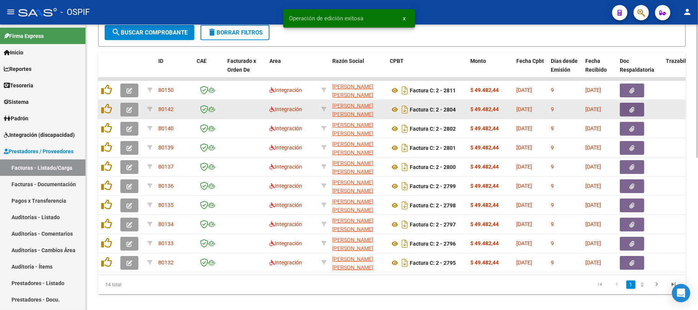
click at [123, 109] on button "button" at bounding box center [129, 110] width 18 height 14
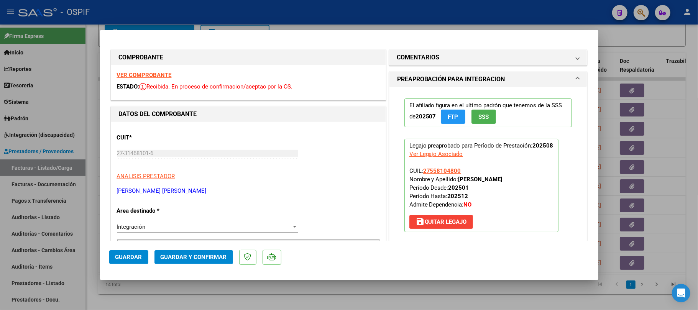
scroll to position [102, 0]
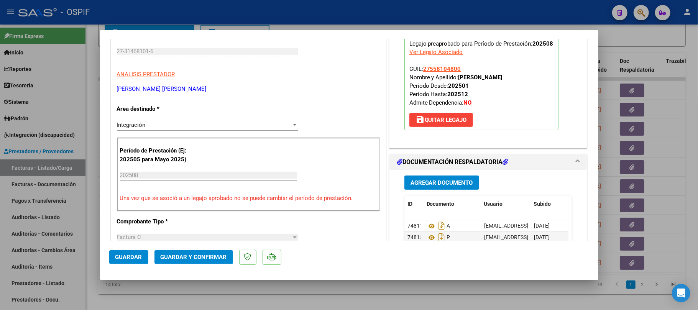
click at [205, 260] on span "Guardar y Confirmar" at bounding box center [194, 257] width 66 height 7
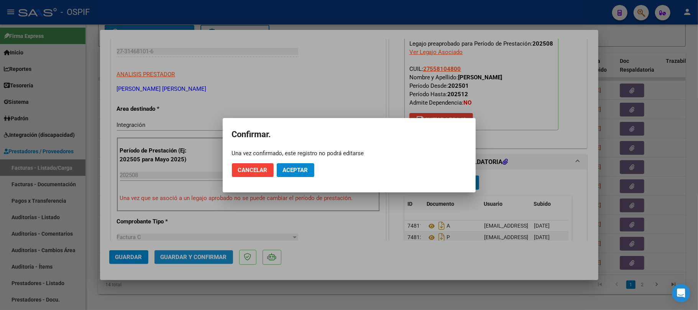
click at [290, 167] on span "Aceptar" at bounding box center [295, 170] width 25 height 7
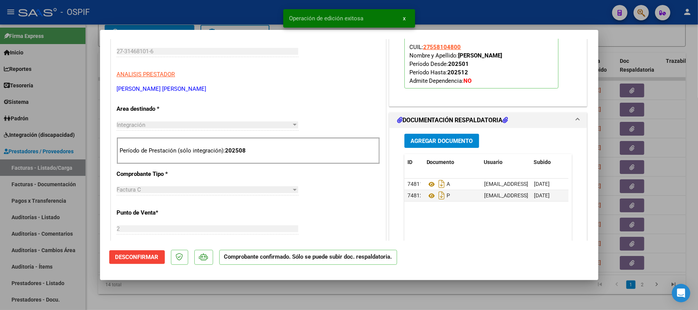
click at [320, 284] on div at bounding box center [349, 155] width 698 height 310
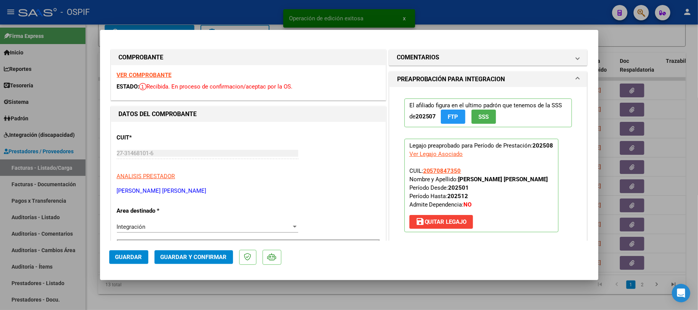
scroll to position [255, 0]
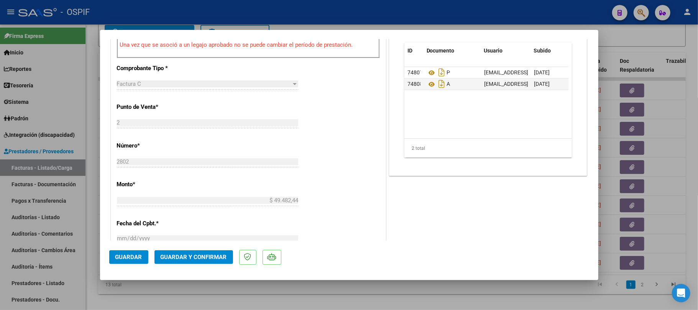
click at [199, 254] on span "Guardar y Confirmar" at bounding box center [194, 257] width 66 height 7
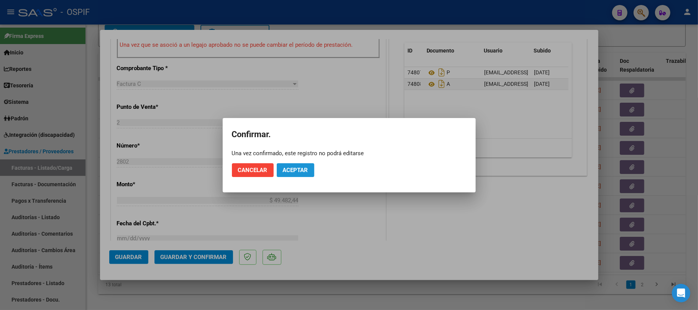
click at [301, 172] on span "Aceptar" at bounding box center [295, 170] width 25 height 7
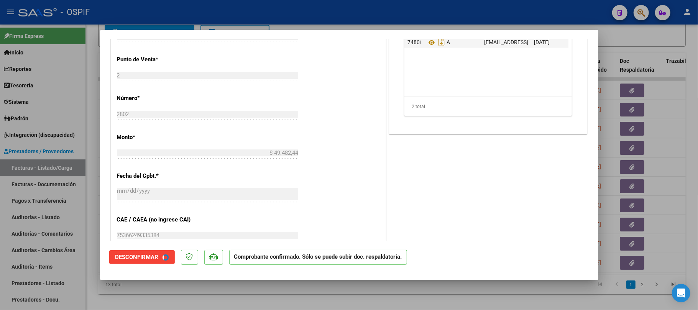
click at [343, 287] on div at bounding box center [349, 155] width 698 height 310
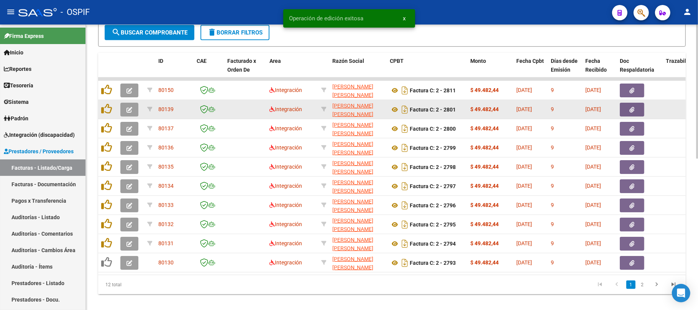
click at [131, 129] on icon "button" at bounding box center [130, 129] width 6 height 6
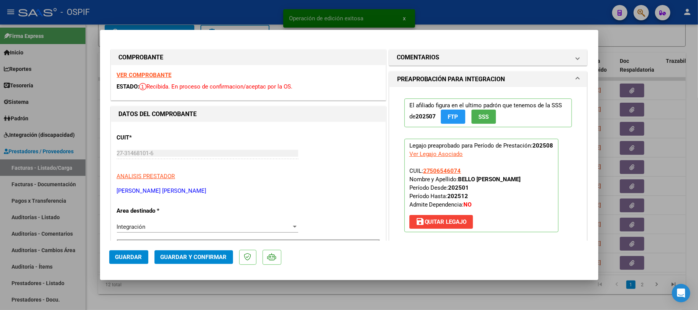
scroll to position [204, 0]
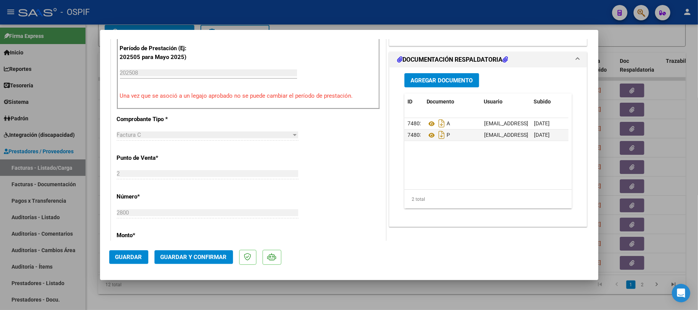
click at [198, 255] on span "Guardar y Confirmar" at bounding box center [194, 257] width 66 height 7
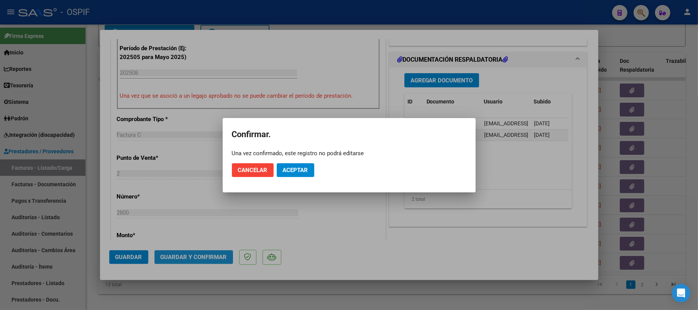
click at [301, 168] on span "Aceptar" at bounding box center [295, 170] width 25 height 7
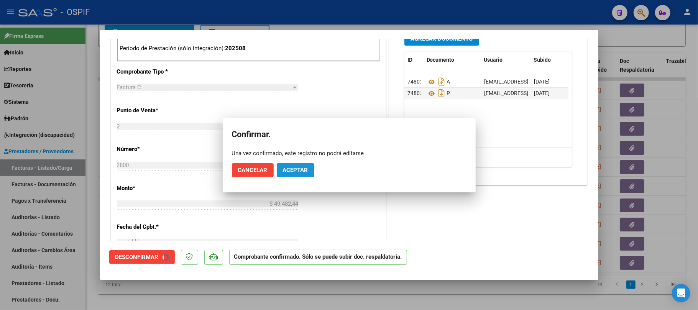
click at [384, 295] on div at bounding box center [349, 155] width 698 height 310
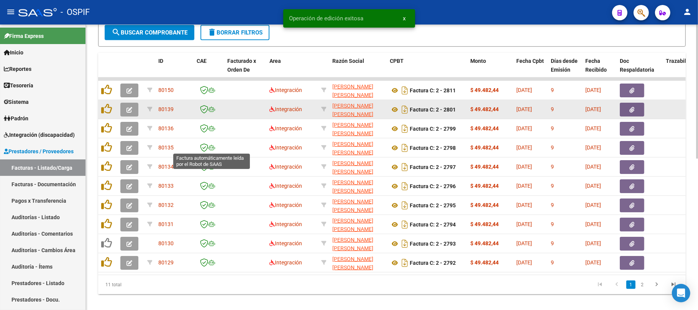
click at [127, 107] on icon "button" at bounding box center [130, 110] width 6 height 6
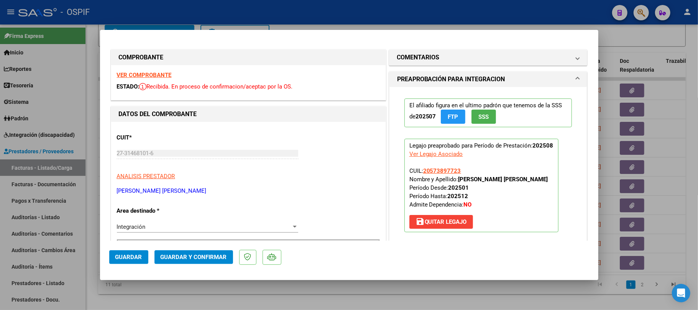
scroll to position [153, 0]
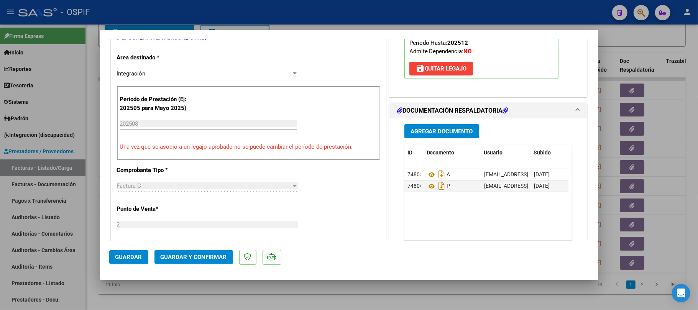
click at [207, 259] on span "Guardar y Confirmar" at bounding box center [194, 257] width 66 height 7
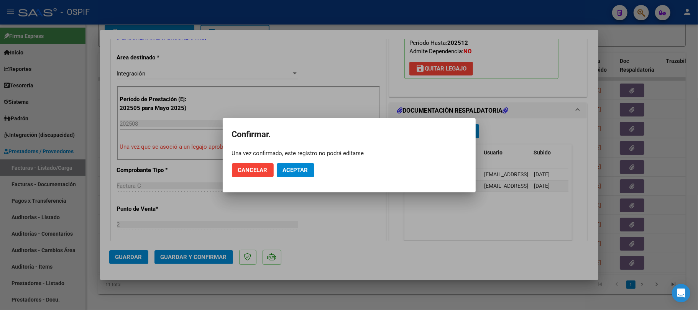
click at [291, 172] on span "Aceptar" at bounding box center [295, 170] width 25 height 7
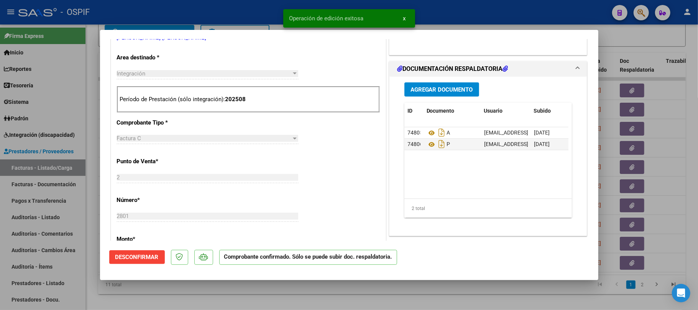
scroll to position [0, 0]
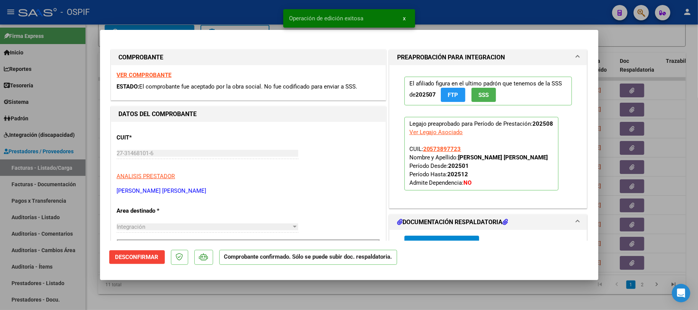
drag, startPoint x: 463, startPoint y: 289, endPoint x: 504, endPoint y: 8, distance: 283.9
click at [464, 289] on div at bounding box center [349, 155] width 698 height 310
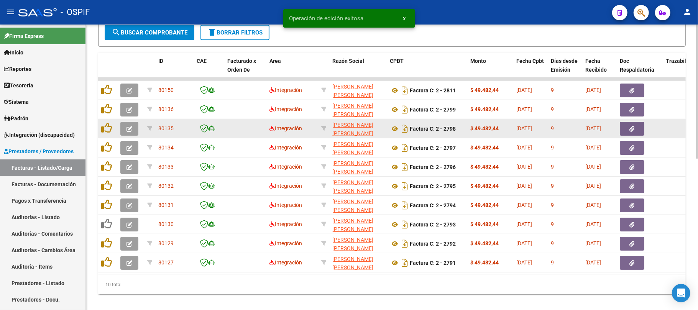
click at [129, 130] on icon "button" at bounding box center [130, 129] width 6 height 6
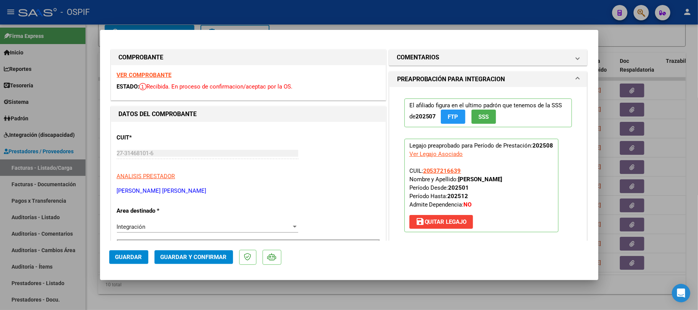
drag, startPoint x: 206, startPoint y: 247, endPoint x: 205, endPoint y: 254, distance: 7.0
click at [206, 250] on mat-dialog-actions "Guardar Guardar y Confirmar" at bounding box center [349, 256] width 480 height 30
click at [205, 254] on span "Guardar y Confirmar" at bounding box center [194, 257] width 66 height 7
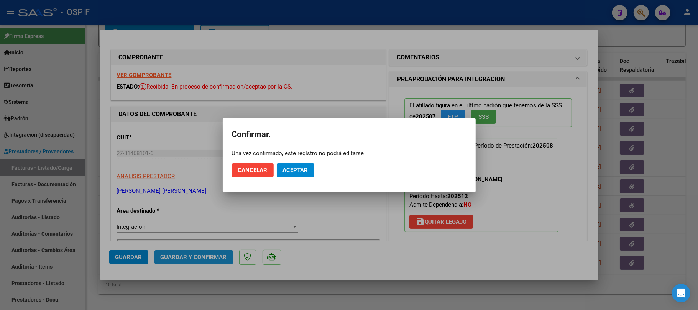
click at [310, 170] on button "Aceptar" at bounding box center [296, 170] width 38 height 14
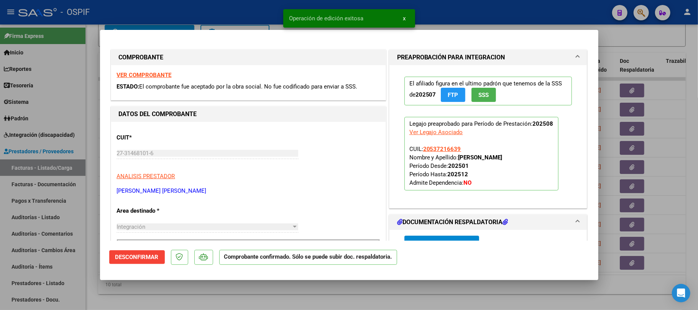
click at [327, 288] on div at bounding box center [349, 155] width 698 height 310
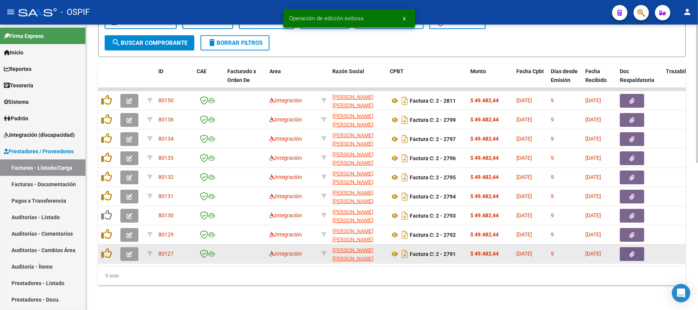
scroll to position [304, 0]
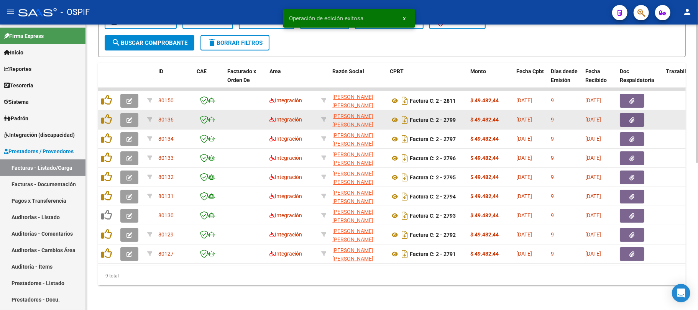
click at [130, 117] on icon "button" at bounding box center [130, 120] width 6 height 6
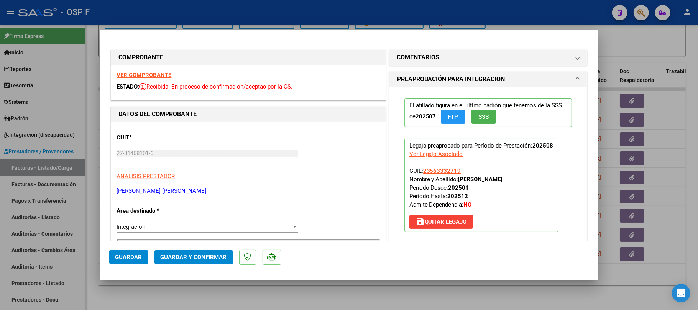
drag, startPoint x: 142, startPoint y: 74, endPoint x: 323, endPoint y: 111, distance: 184.8
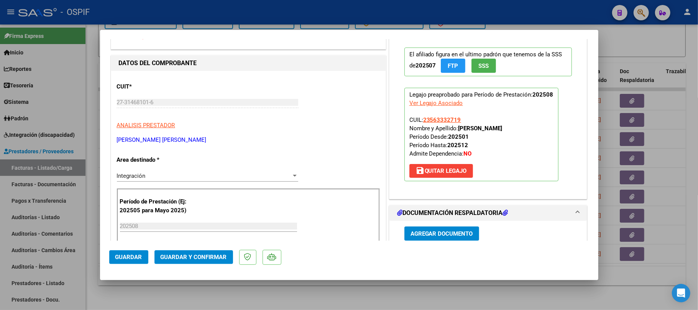
scroll to position [0, 0]
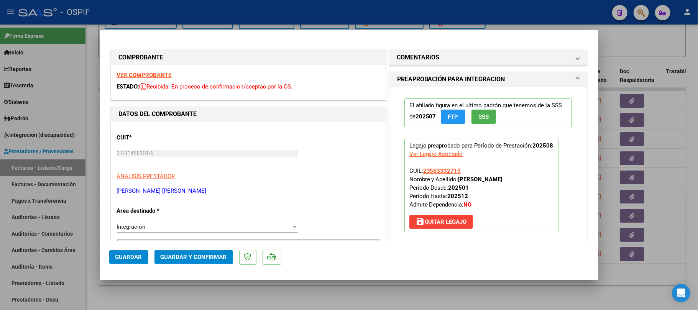
click at [183, 249] on mat-dialog-actions "Guardar Guardar y Confirmar" at bounding box center [349, 256] width 480 height 30
click at [187, 253] on button "Guardar y Confirmar" at bounding box center [194, 257] width 79 height 14
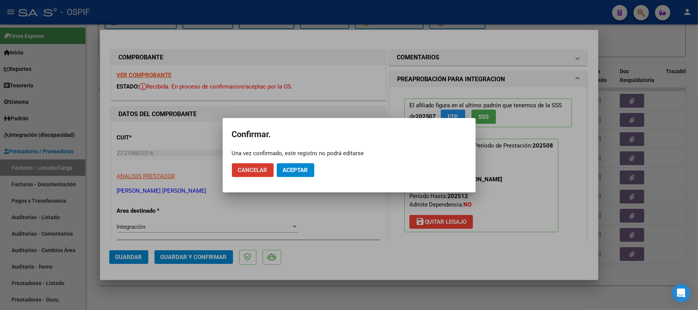
click at [303, 167] on span "Aceptar" at bounding box center [295, 170] width 25 height 7
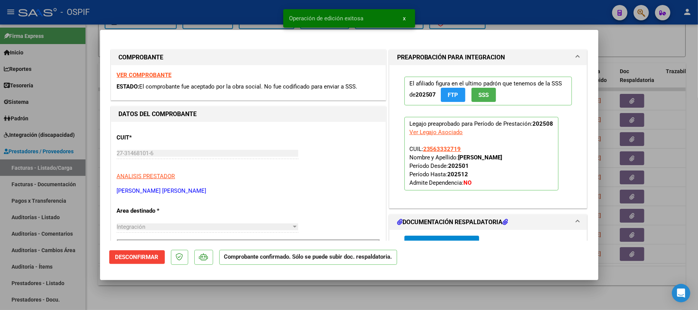
drag, startPoint x: 301, startPoint y: 299, endPoint x: 175, endPoint y: 128, distance: 212.6
click at [301, 296] on div at bounding box center [349, 155] width 698 height 310
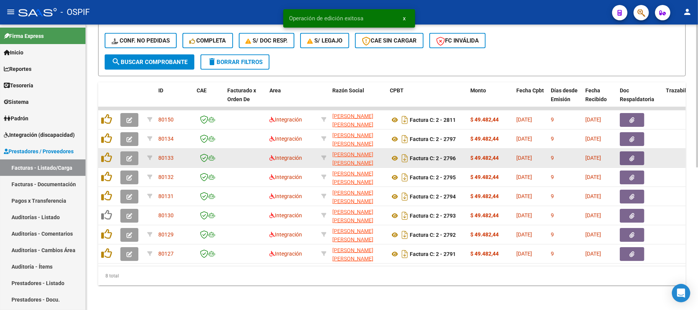
scroll to position [284, 0]
click at [127, 156] on icon "button" at bounding box center [130, 159] width 6 height 6
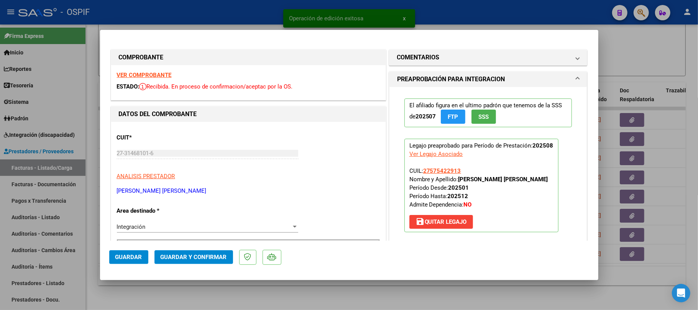
scroll to position [204, 0]
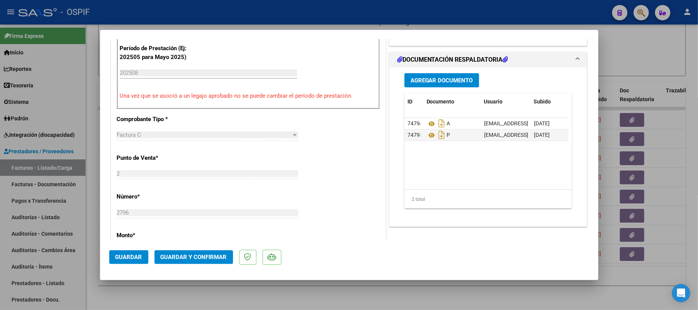
click at [189, 249] on mat-dialog-actions "Guardar Guardar y Confirmar" at bounding box center [349, 256] width 480 height 30
click at [199, 258] on span "Guardar y Confirmar" at bounding box center [194, 257] width 66 height 7
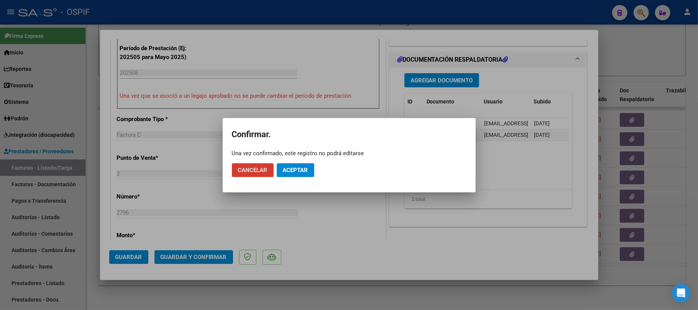
click at [284, 174] on button "Aceptar" at bounding box center [296, 170] width 38 height 14
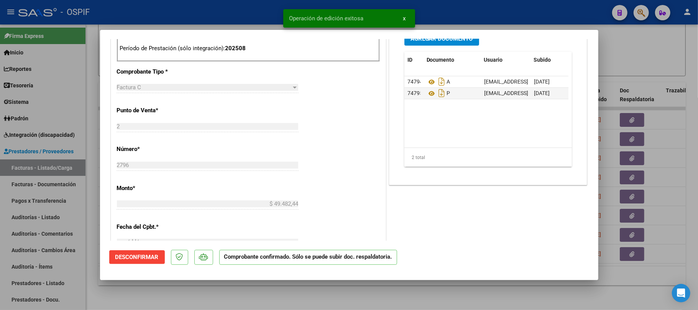
click at [273, 286] on div at bounding box center [349, 155] width 698 height 310
type input "$ 0,00"
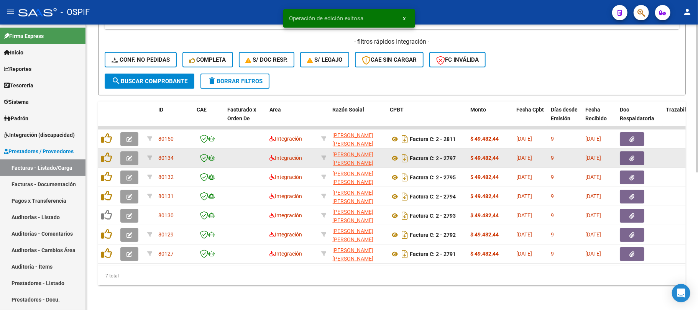
scroll to position [265, 0]
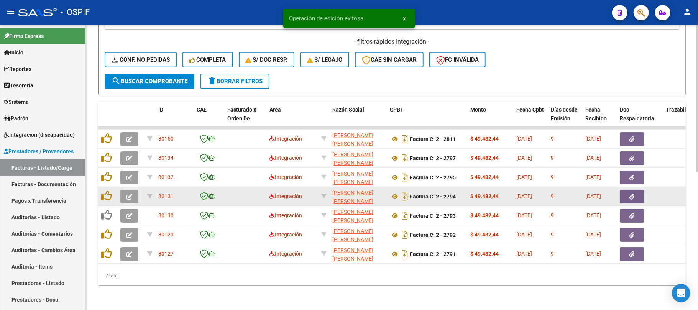
click at [129, 187] on datatable-body-cell at bounding box center [130, 196] width 27 height 19
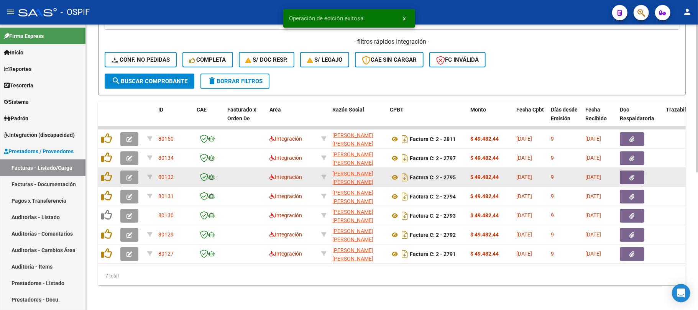
click at [133, 172] on button "button" at bounding box center [129, 178] width 18 height 14
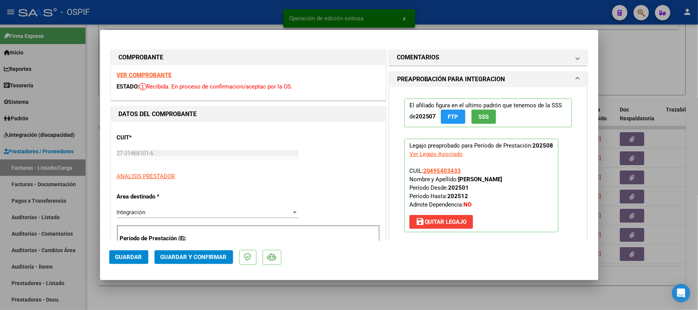
drag, startPoint x: 140, startPoint y: 76, endPoint x: 171, endPoint y: 86, distance: 32.4
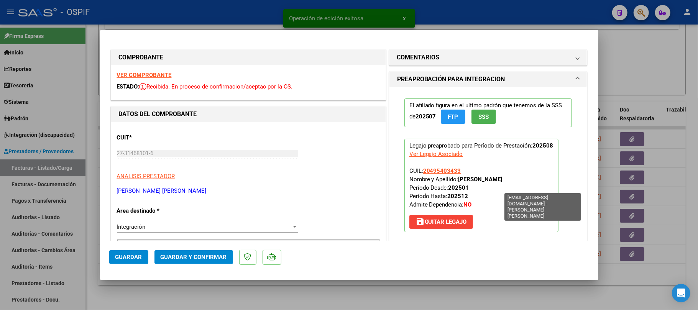
scroll to position [153, 0]
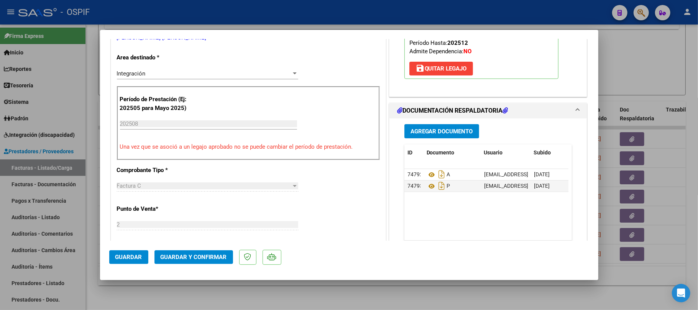
click at [192, 256] on span "Guardar y Confirmar" at bounding box center [194, 257] width 66 height 7
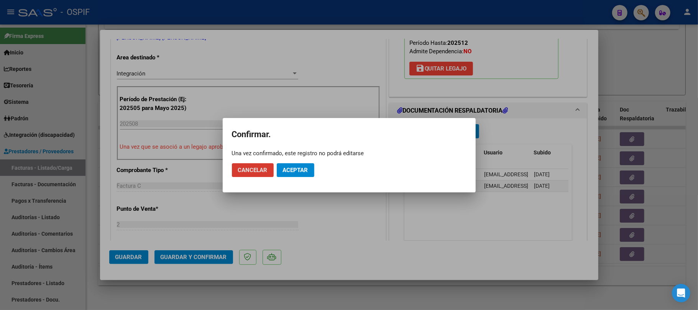
click at [304, 173] on span "Aceptar" at bounding box center [295, 170] width 25 height 7
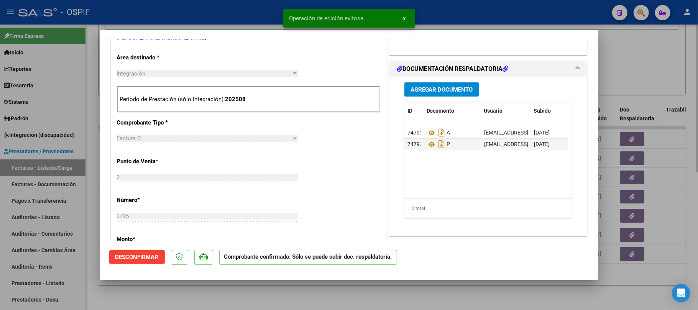
click at [301, 295] on div at bounding box center [349, 155] width 698 height 310
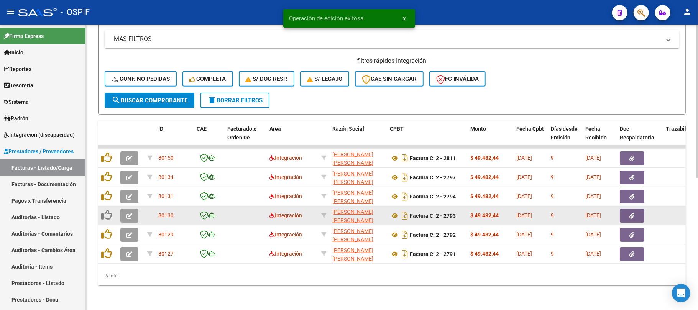
scroll to position [246, 0]
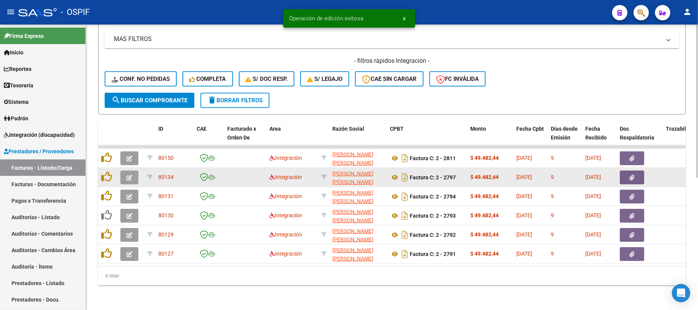
click at [128, 175] on icon "button" at bounding box center [130, 178] width 6 height 6
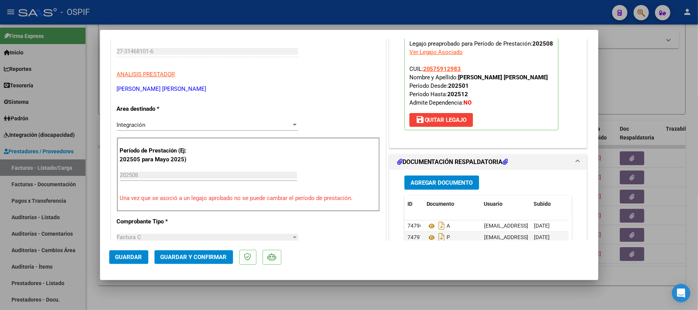
scroll to position [0, 0]
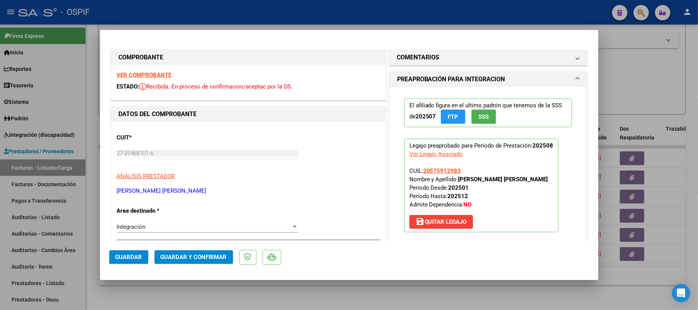
click at [203, 252] on button "Guardar y Confirmar" at bounding box center [194, 257] width 79 height 14
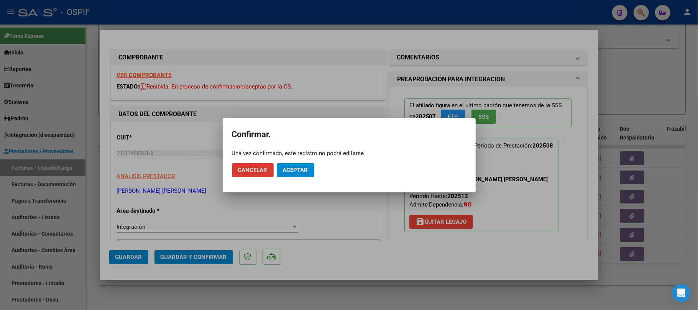
click at [296, 169] on span "Aceptar" at bounding box center [295, 170] width 25 height 7
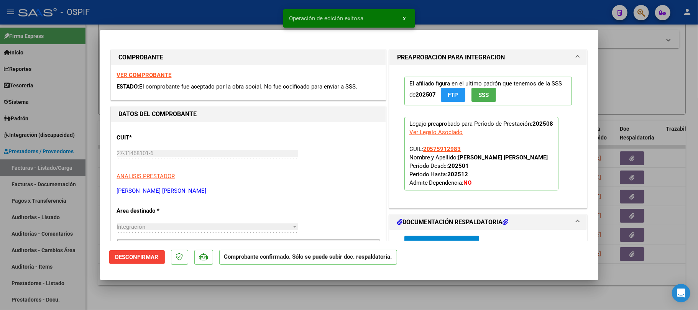
drag, startPoint x: 305, startPoint y: 289, endPoint x: 307, endPoint y: 278, distance: 11.4
click at [306, 288] on div at bounding box center [349, 155] width 698 height 310
type input "$ 0,00"
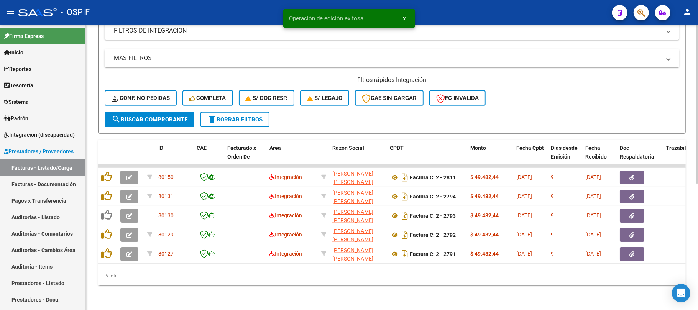
scroll to position [227, 0]
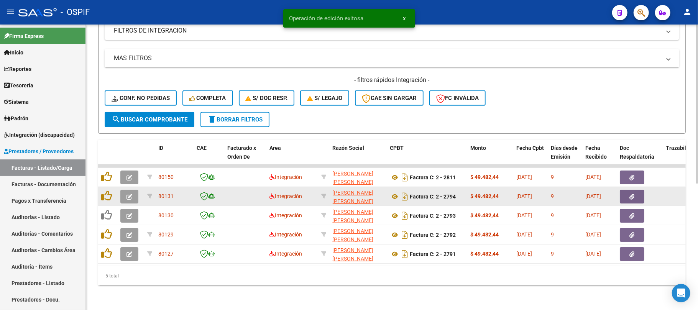
click at [127, 194] on icon "button" at bounding box center [130, 197] width 6 height 6
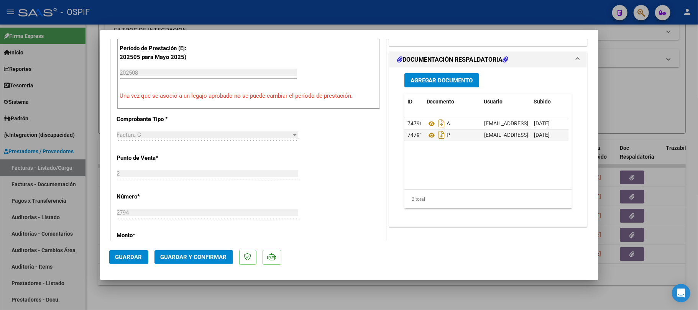
scroll to position [0, 0]
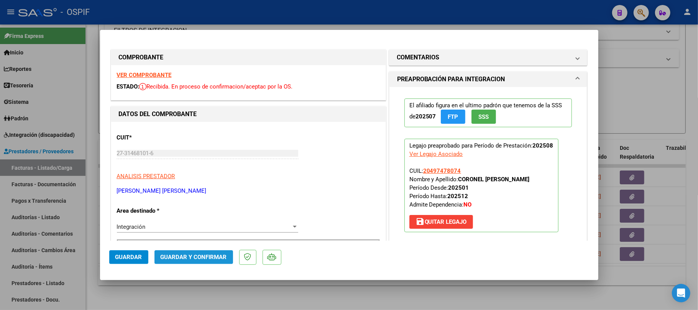
click at [209, 255] on span "Guardar y Confirmar" at bounding box center [194, 257] width 66 height 7
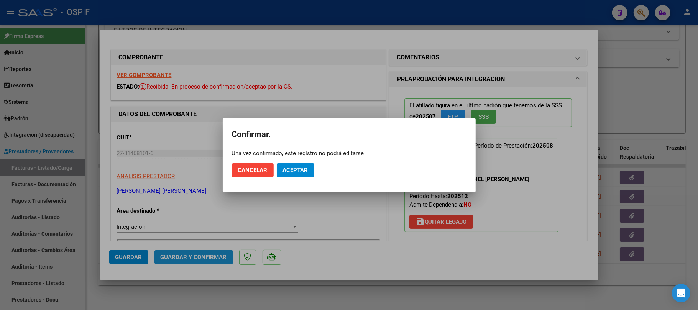
click at [294, 172] on span "Aceptar" at bounding box center [295, 170] width 25 height 7
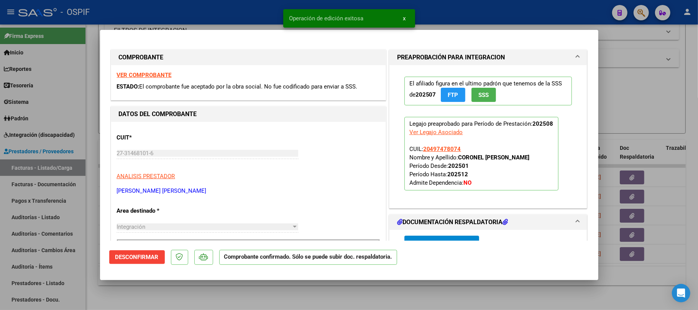
click at [319, 299] on div at bounding box center [349, 155] width 698 height 310
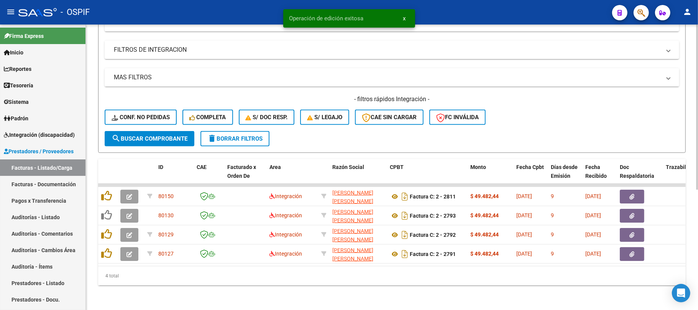
scroll to position [208, 0]
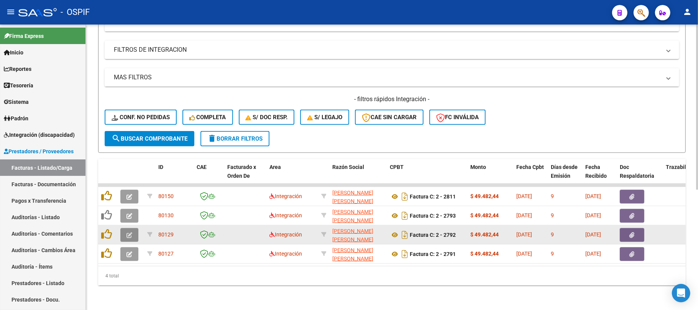
click at [130, 232] on icon "button" at bounding box center [130, 235] width 6 height 6
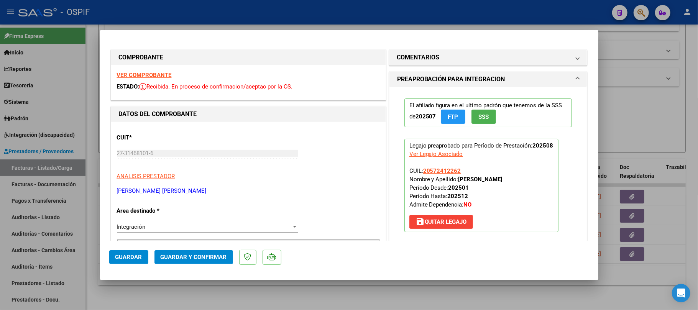
scroll to position [153, 0]
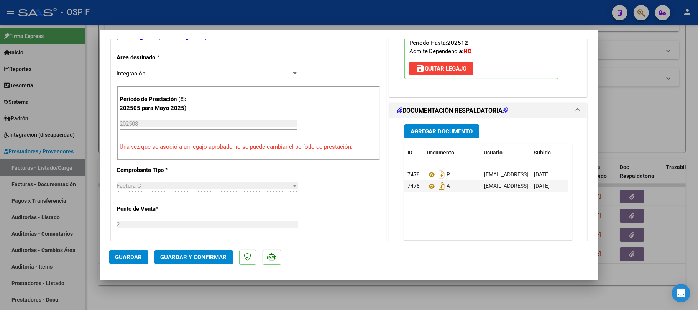
click at [214, 262] on button "Guardar y Confirmar" at bounding box center [194, 257] width 79 height 14
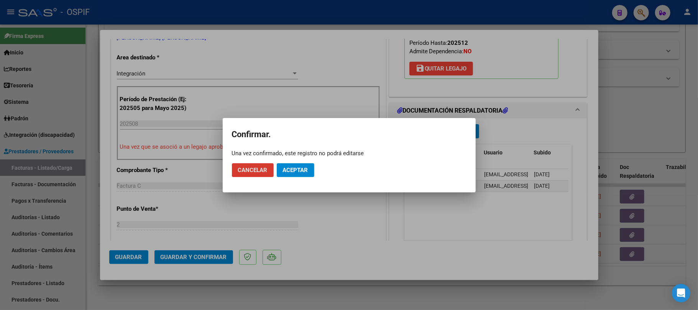
click at [288, 169] on span "Aceptar" at bounding box center [295, 170] width 25 height 7
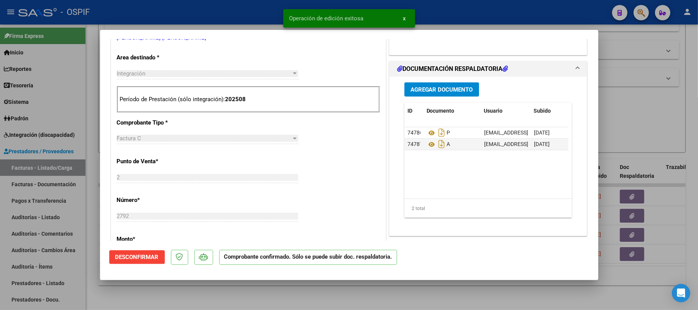
click at [290, 291] on div at bounding box center [349, 155] width 698 height 310
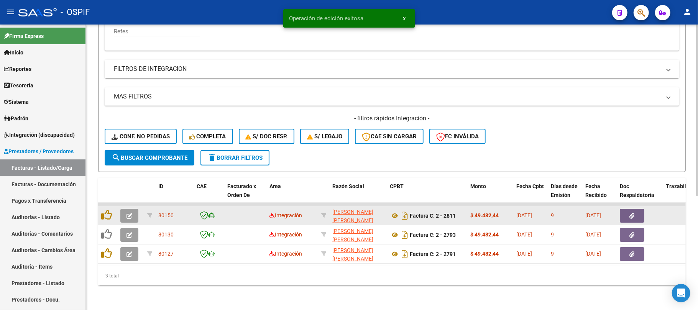
scroll to position [189, 0]
click at [130, 217] on datatable-body-cell at bounding box center [130, 215] width 27 height 19
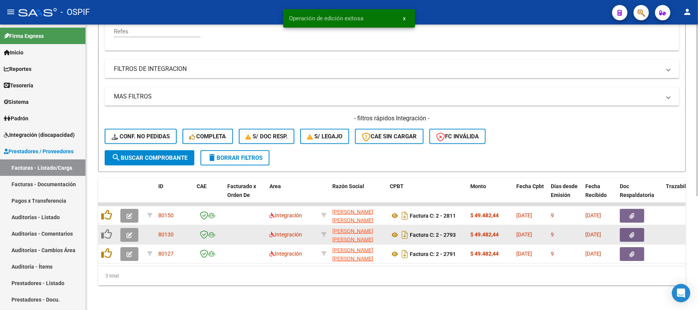
click at [130, 232] on icon "button" at bounding box center [130, 235] width 6 height 6
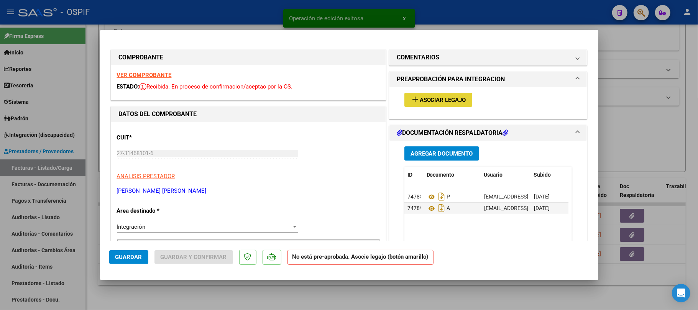
click at [432, 99] on span "Asociar Legajo" at bounding box center [443, 100] width 46 height 7
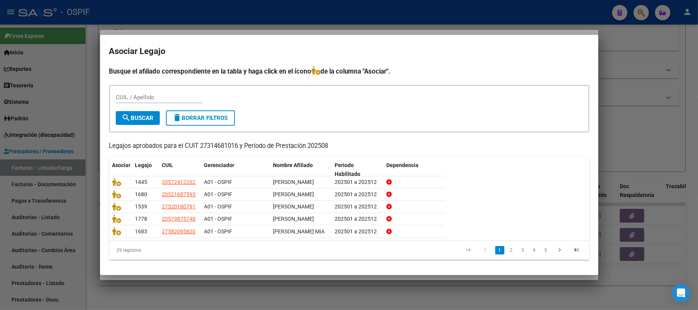
click at [171, 95] on div "Asociar Legajo Busque el afiliado correspondiente en la tabla y haga click en e…" at bounding box center [349, 155] width 498 height 240
click at [158, 96] on div "Asociar Legajo Busque el afiliado correspondiente en la tabla y haga click en e…" at bounding box center [349, 155] width 498 height 240
drag, startPoint x: 156, startPoint y: 95, endPoint x: 145, endPoint y: 100, distance: 11.7
click at [152, 97] on div "Asociar Legajo Busque el afiliado correspondiente en la tabla y haga click en e…" at bounding box center [349, 155] width 498 height 240
click at [140, 109] on div "Asociar Legajo Busque el afiliado correspondiente en la tabla y haga click en e…" at bounding box center [349, 155] width 498 height 240
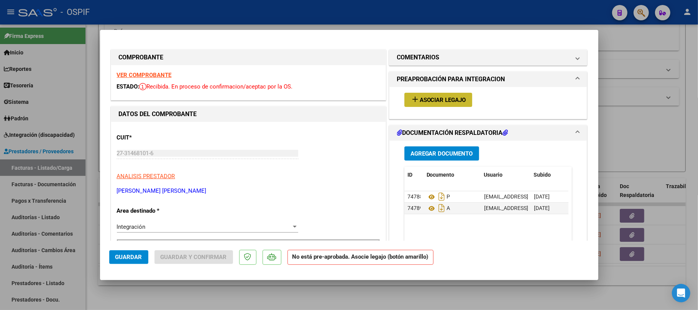
click at [431, 106] on button "add Asociar Legajo" at bounding box center [438, 100] width 68 height 14
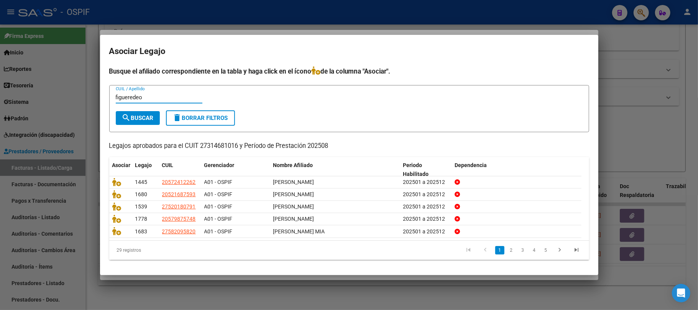
drag, startPoint x: 145, startPoint y: 94, endPoint x: 34, endPoint y: 100, distance: 110.6
click at [35, 94] on div "COMPROBANTE VER COMPROBANTE ESTADO: Recibida. En proceso de confirmacion/acepta…" at bounding box center [349, 155] width 698 height 310
type input "thiago"
drag, startPoint x: 115, startPoint y: 126, endPoint x: 118, endPoint y: 122, distance: 4.9
click at [114, 123] on form "thiago CUIL / Apellido search Buscar delete Borrar Filtros" at bounding box center [349, 108] width 480 height 47
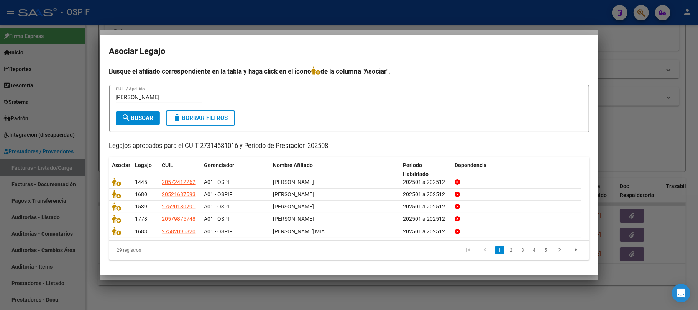
click at [127, 120] on mat-icon "search" at bounding box center [126, 117] width 9 height 9
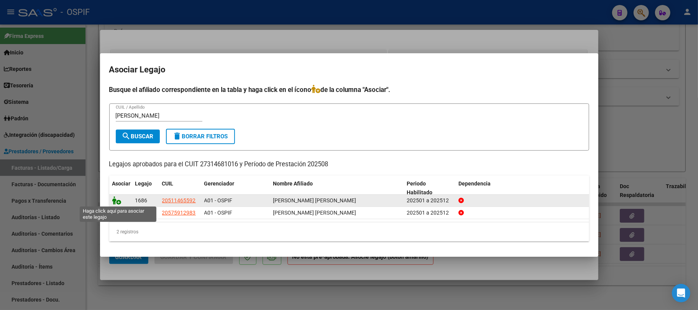
click at [114, 200] on icon at bounding box center [116, 200] width 9 height 8
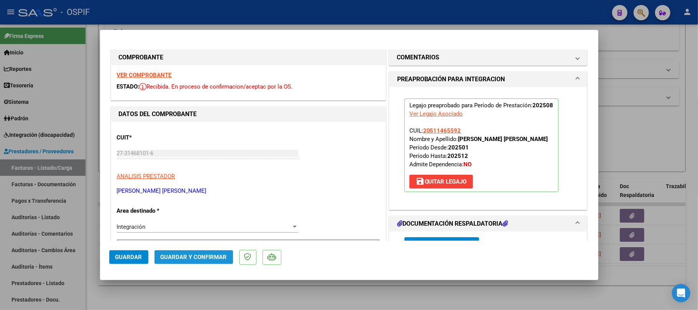
click at [177, 259] on span "Guardar y Confirmar" at bounding box center [194, 257] width 66 height 7
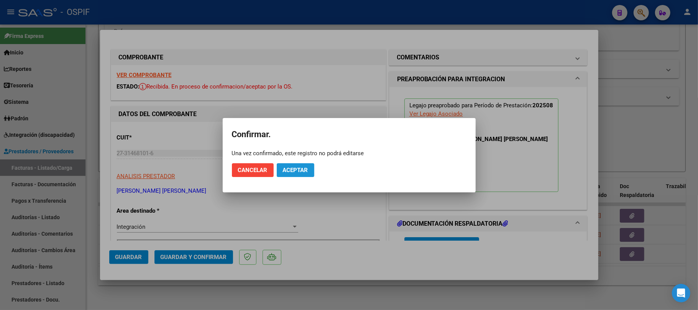
click at [289, 171] on span "Aceptar" at bounding box center [295, 170] width 25 height 7
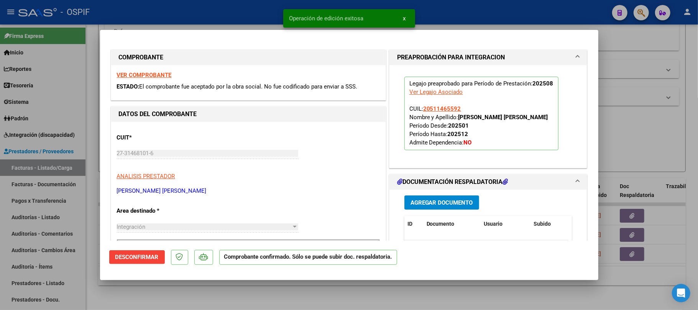
click at [276, 287] on div at bounding box center [349, 155] width 698 height 310
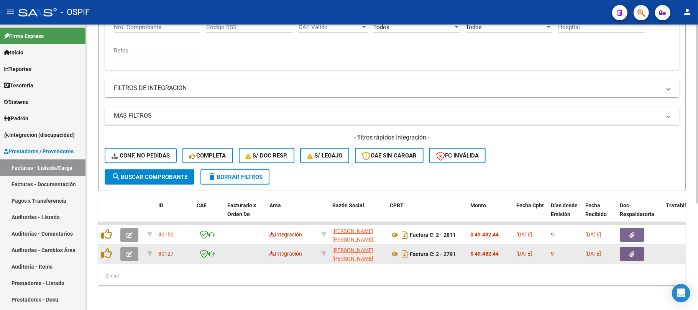
scroll to position [169, 0]
click at [129, 247] on button "button" at bounding box center [129, 254] width 18 height 14
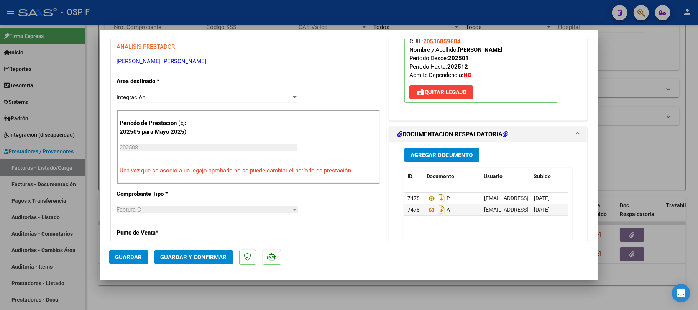
scroll to position [204, 0]
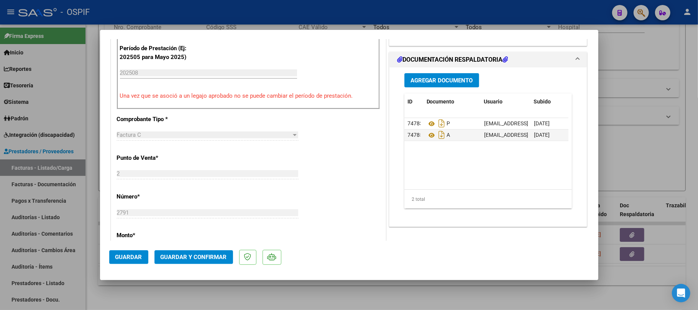
click at [192, 255] on span "Guardar y Confirmar" at bounding box center [194, 257] width 66 height 7
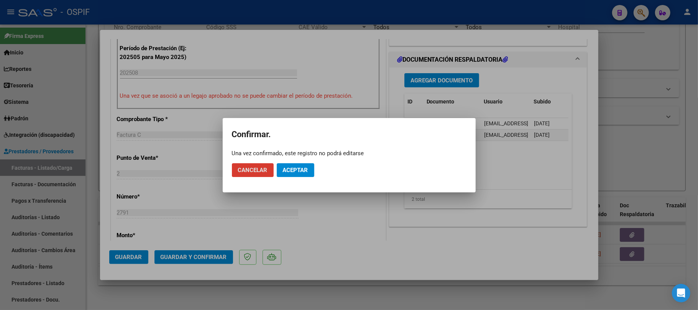
click at [301, 175] on button "Aceptar" at bounding box center [296, 170] width 38 height 14
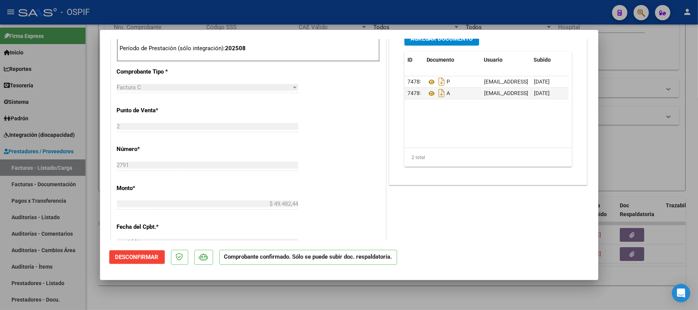
click at [688, 128] on div at bounding box center [349, 155] width 698 height 310
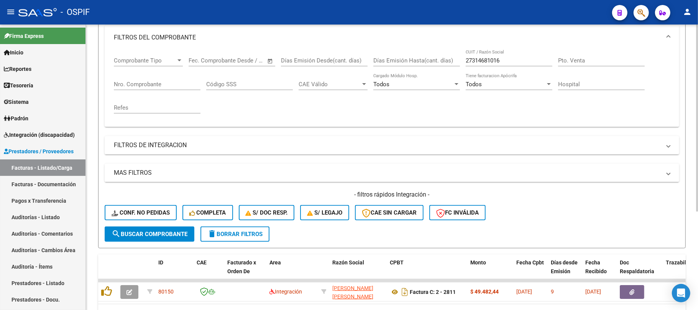
scroll to position [99, 0]
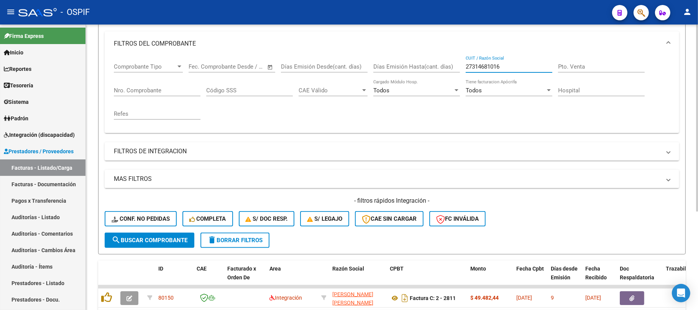
click at [503, 64] on input "27314681016" at bounding box center [509, 66] width 87 height 7
click at [501, 64] on input "27314681016" at bounding box center [509, 66] width 87 height 7
type input "2731468101"
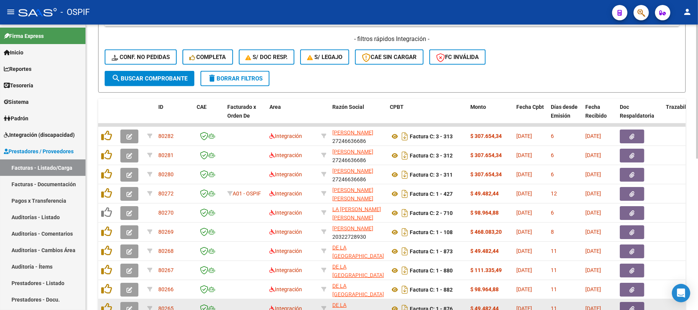
scroll to position [323, 0]
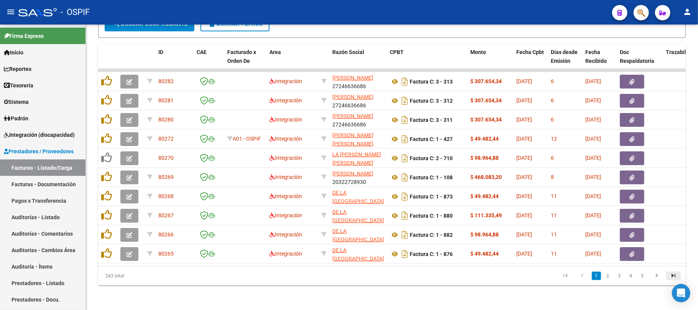
click at [669, 276] on icon "go to last page" at bounding box center [674, 276] width 10 height 9
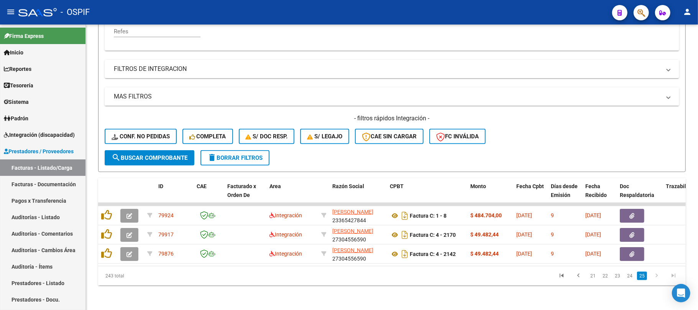
scroll to position [189, 0]
click at [633, 278] on link "24" at bounding box center [630, 276] width 10 height 8
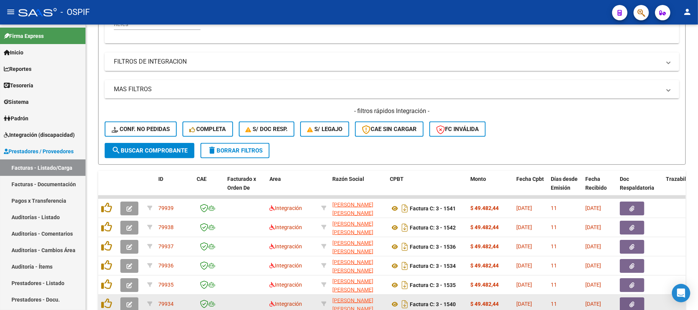
scroll to position [240, 0]
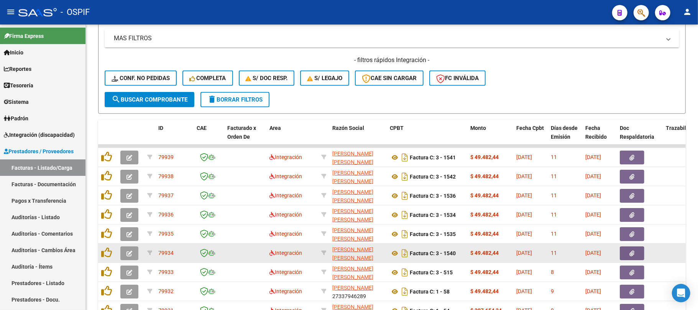
click at [327, 251] on datatable-body-cell at bounding box center [323, 253] width 11 height 19
click at [324, 250] on icon at bounding box center [323, 252] width 5 height 5
type input "27276924767"
click at [324, 250] on div at bounding box center [323, 253] width 5 height 9
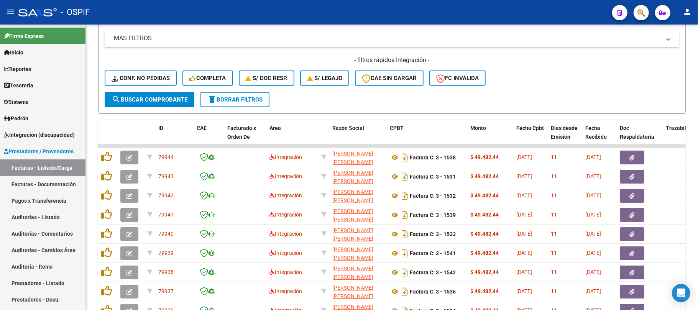
scroll to position [323, 0]
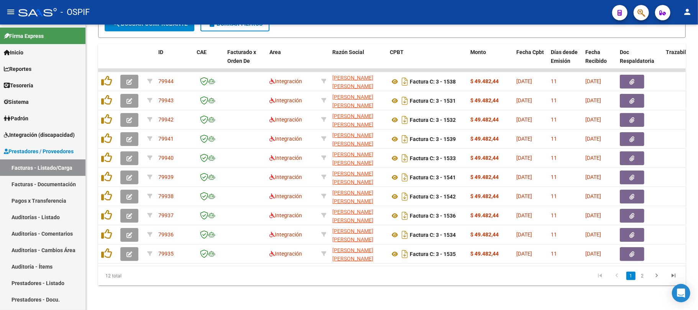
click at [465, 295] on div "Video tutorial PRESTADORES -> Listado de CPBTs Emitidos por Prestadores / Prove…" at bounding box center [392, 9] width 612 height 601
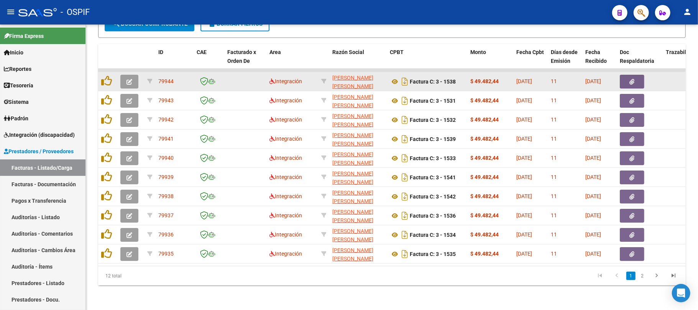
click at [128, 79] on icon "button" at bounding box center [130, 82] width 6 height 6
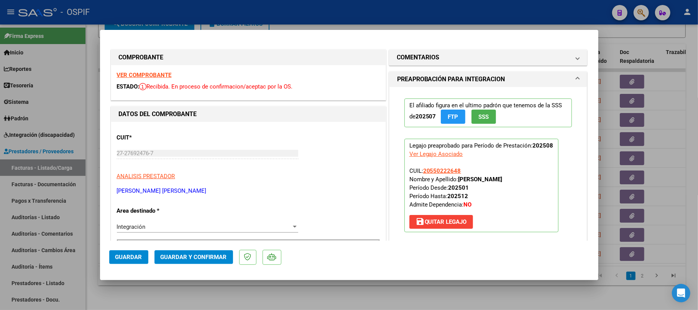
scroll to position [204, 0]
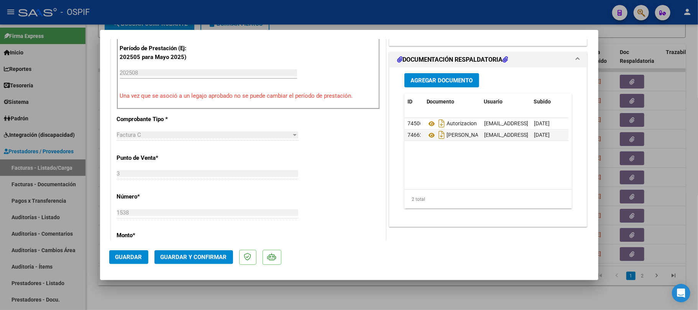
click at [174, 252] on button "Guardar y Confirmar" at bounding box center [194, 257] width 79 height 14
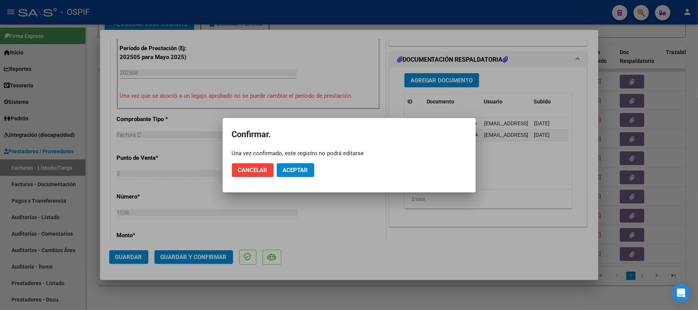
click at [309, 172] on button "Aceptar" at bounding box center [296, 170] width 38 height 14
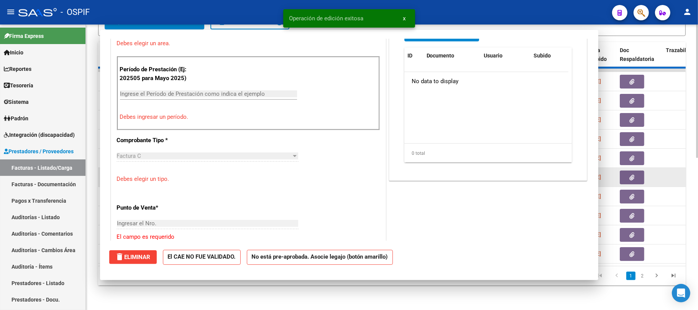
scroll to position [0, 0]
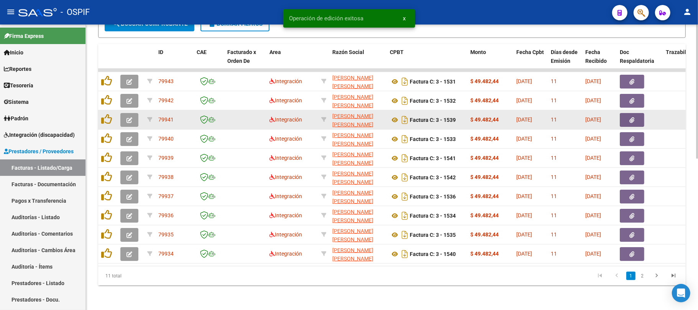
click at [131, 117] on icon "button" at bounding box center [130, 120] width 6 height 6
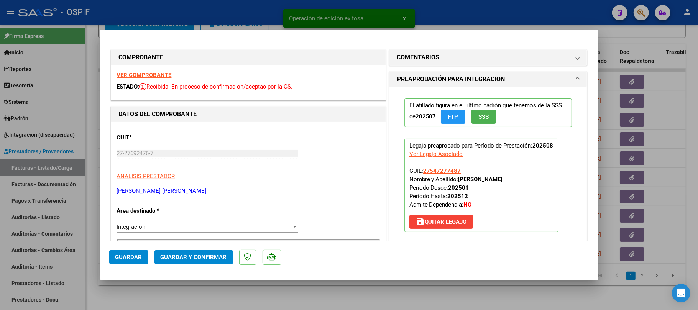
scroll to position [204, 0]
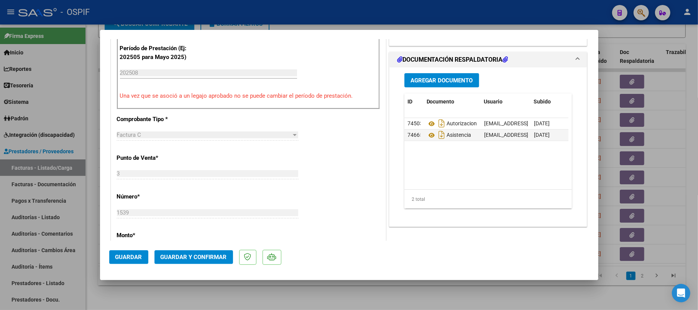
click at [195, 257] on span "Guardar y Confirmar" at bounding box center [194, 257] width 66 height 7
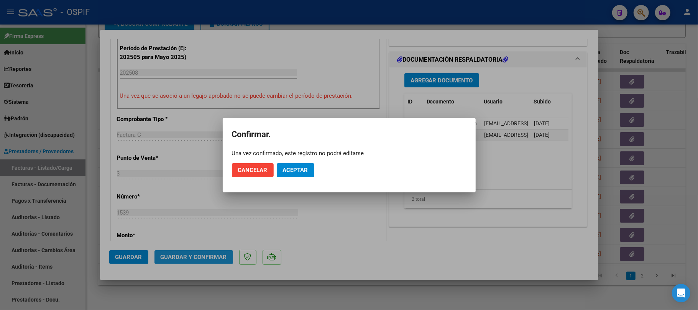
click at [305, 172] on span "Aceptar" at bounding box center [295, 170] width 25 height 7
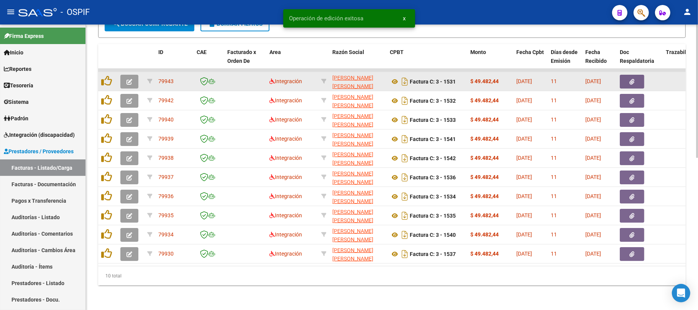
click at [130, 79] on icon "button" at bounding box center [130, 82] width 6 height 6
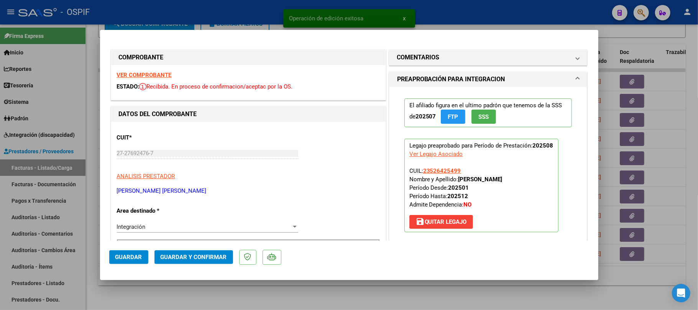
scroll to position [102, 0]
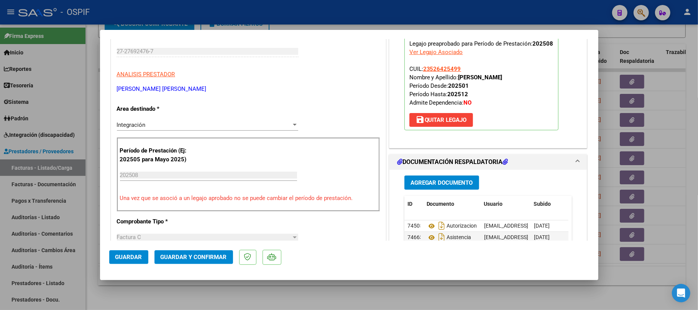
click at [182, 255] on button "Guardar y Confirmar" at bounding box center [194, 257] width 79 height 14
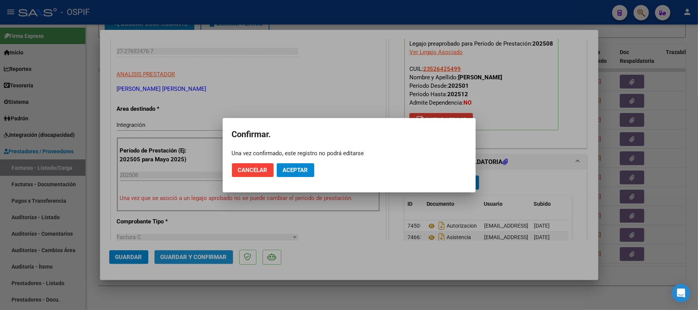
click at [290, 173] on span "Aceptar" at bounding box center [295, 170] width 25 height 7
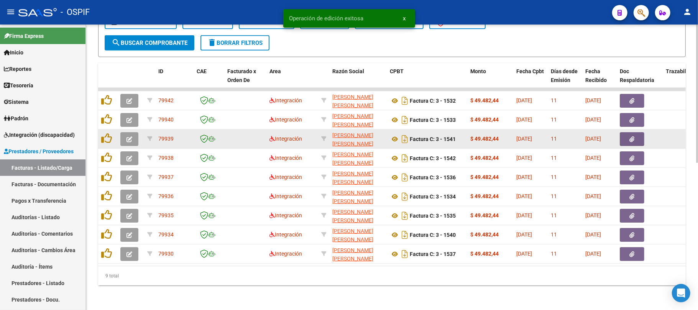
scroll to position [304, 0]
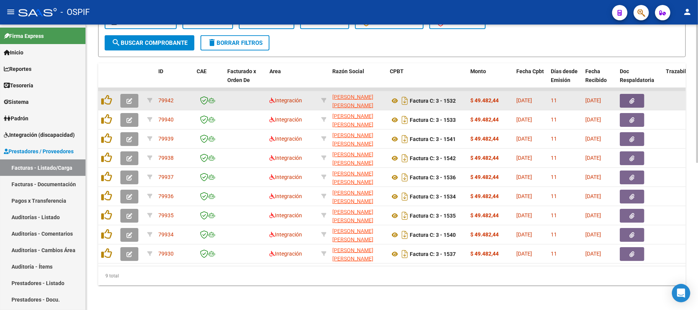
click at [130, 94] on button "button" at bounding box center [129, 101] width 18 height 14
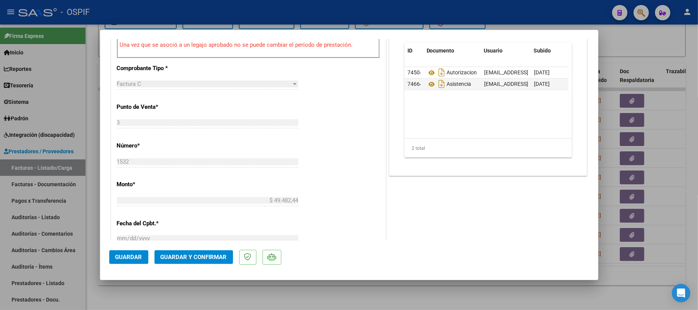
scroll to position [0, 0]
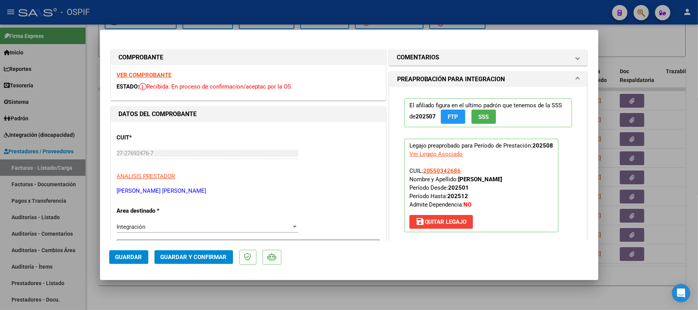
click at [177, 260] on span "Guardar y Confirmar" at bounding box center [194, 257] width 66 height 7
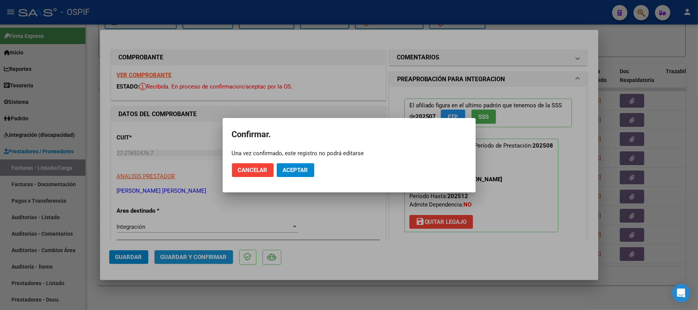
click at [295, 174] on button "Aceptar" at bounding box center [296, 170] width 38 height 14
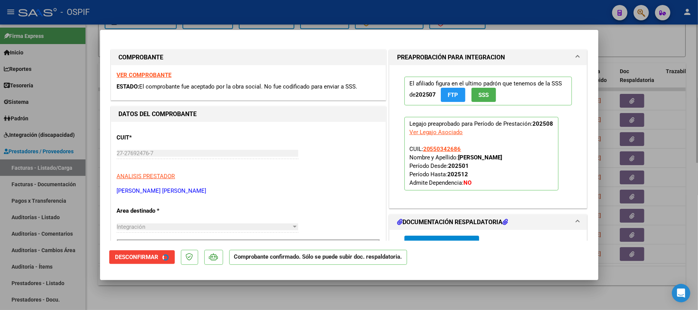
click at [303, 296] on div at bounding box center [349, 155] width 698 height 310
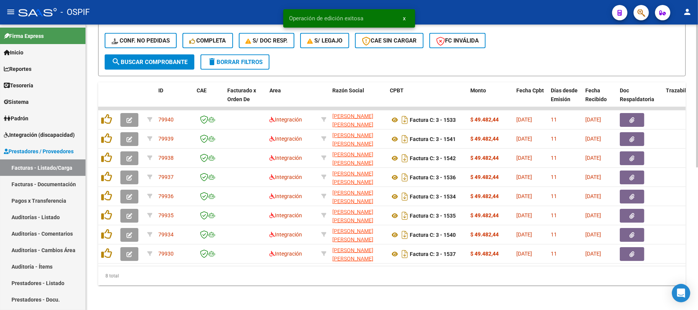
scroll to position [284, 0]
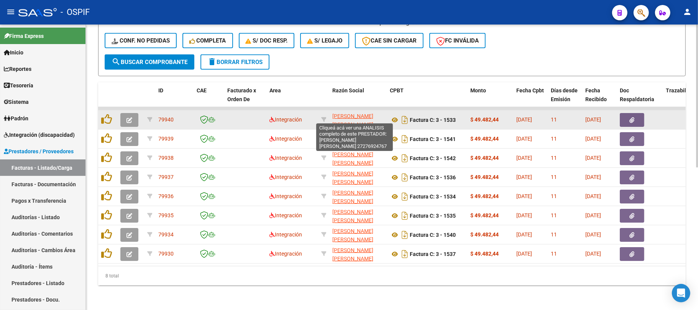
click at [131, 117] on icon "button" at bounding box center [130, 120] width 6 height 6
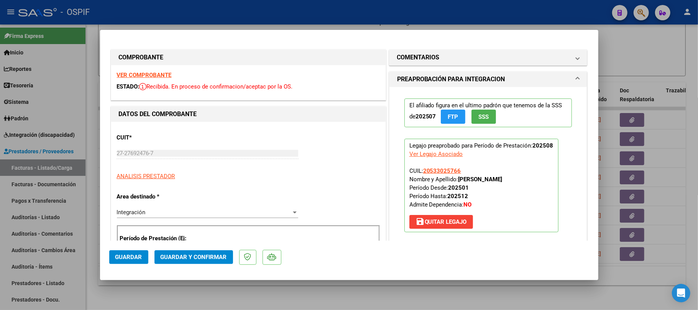
drag, startPoint x: 158, startPoint y: 74, endPoint x: 418, endPoint y: 105, distance: 261.7
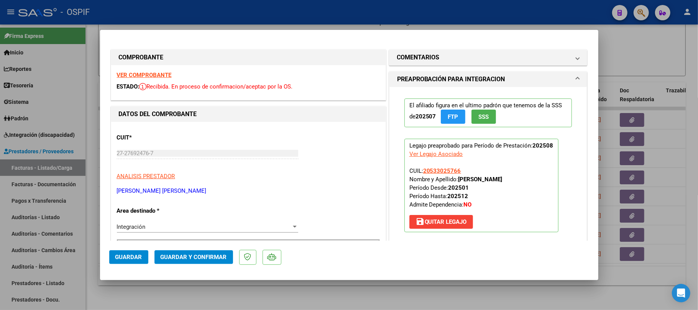
scroll to position [102, 0]
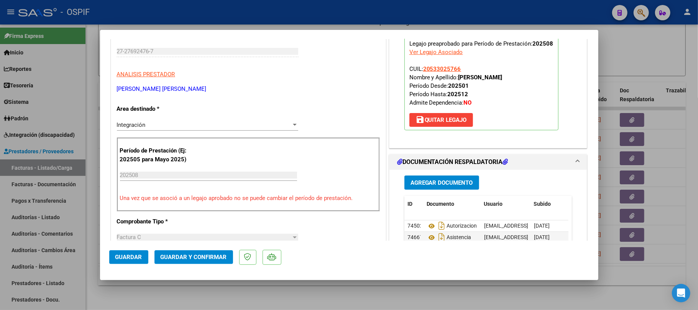
drag, startPoint x: 166, startPoint y: 266, endPoint x: 168, endPoint y: 258, distance: 7.8
click at [166, 264] on mat-dialog-actions "Guardar Guardar y Confirmar" at bounding box center [349, 256] width 480 height 30
click at [168, 258] on span "Guardar y Confirmar" at bounding box center [194, 257] width 66 height 7
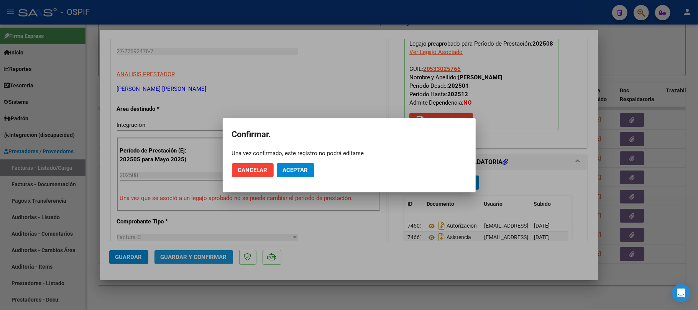
click at [281, 169] on button "Aceptar" at bounding box center [296, 170] width 38 height 14
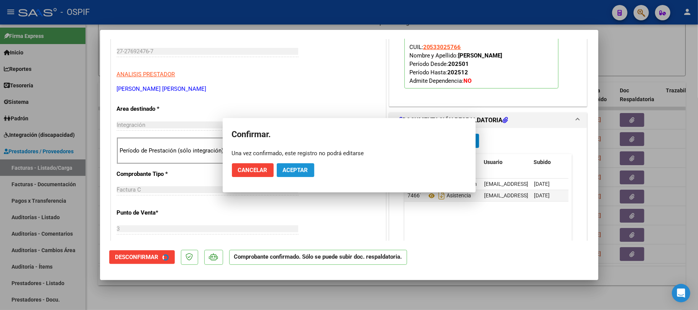
click at [287, 166] on div "CUIT * 27-27692476-7 Ingresar CUIT ANALISIS PRESTADOR DELGADILLO PAMELA PATRICI…" at bounding box center [248, 305] width 275 height 570
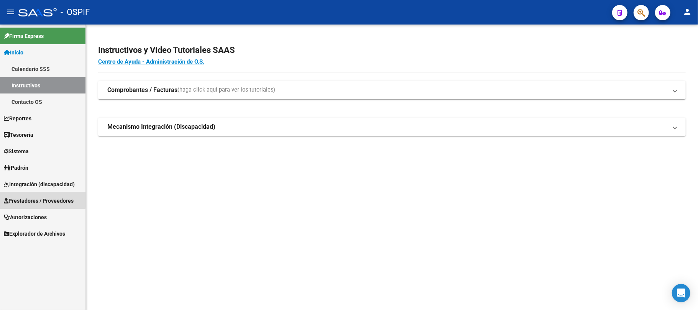
click at [37, 200] on span "Prestadores / Proveedores" at bounding box center [39, 201] width 70 height 8
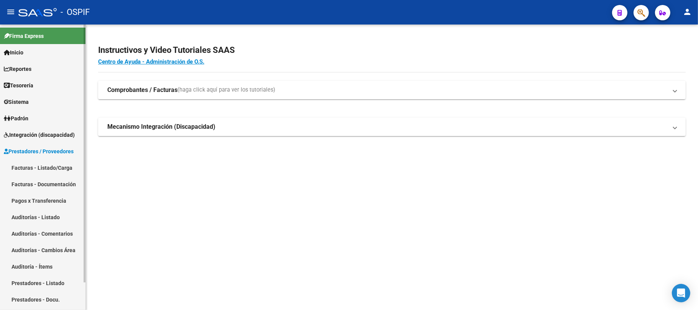
click at [51, 168] on link "Facturas - Listado/Carga" at bounding box center [42, 167] width 85 height 16
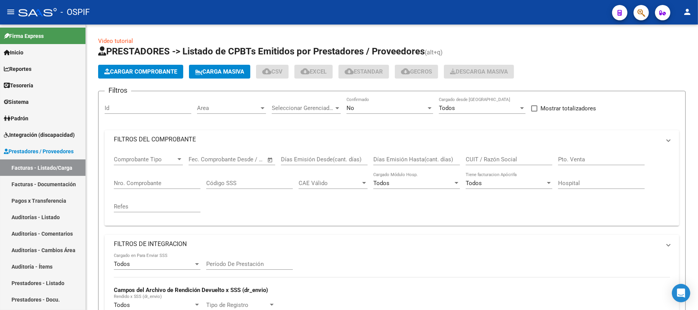
click at [381, 143] on mat-panel-title "FILTROS DEL COMPROBANTE" at bounding box center [387, 139] width 547 height 8
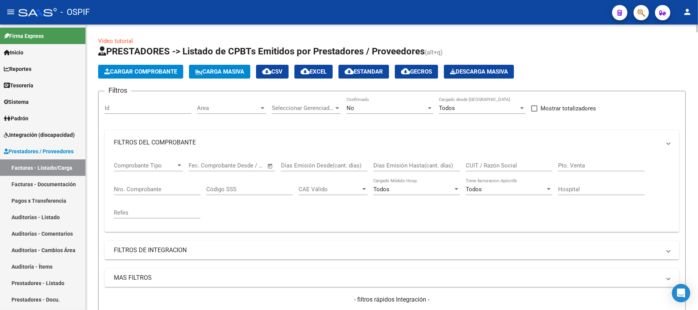
click at [393, 104] on div "No Confirmado" at bounding box center [390, 105] width 87 height 16
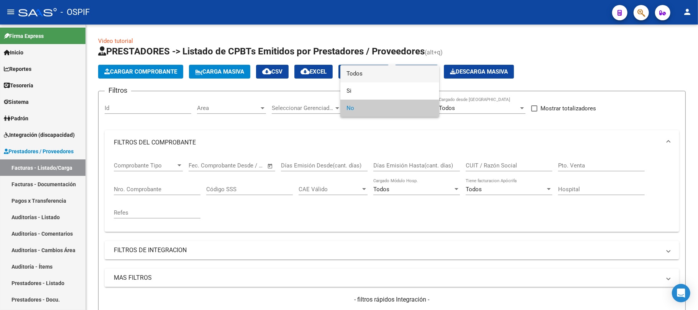
click at [388, 79] on span "Todos" at bounding box center [390, 73] width 87 height 17
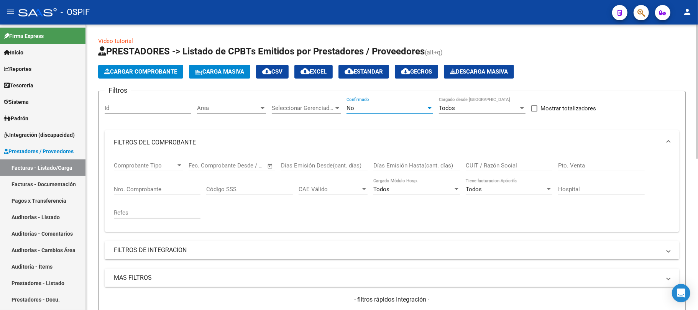
click at [500, 164] on input "CUIT / Razón Social" at bounding box center [509, 165] width 87 height 7
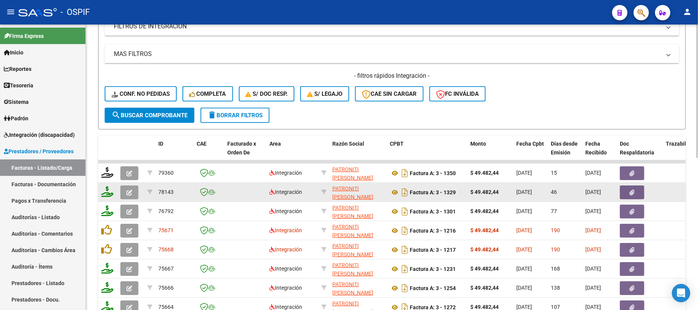
scroll to position [284, 0]
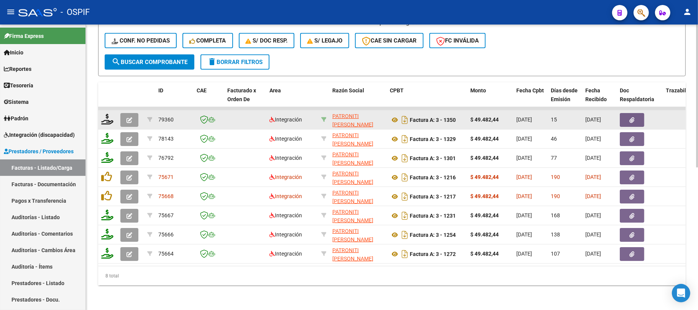
click at [324, 117] on icon at bounding box center [323, 119] width 5 height 5
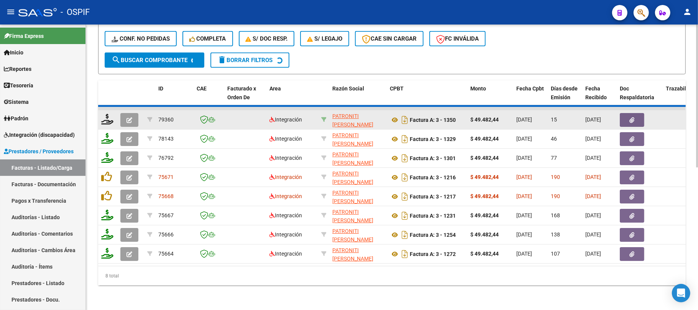
type input "27164701617"
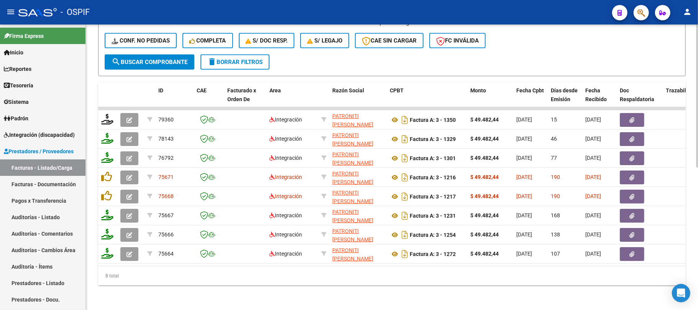
click at [407, 298] on div "Video tutorial PRESTADORES -> Listado de CPBTs Emitidos por Prestadores / Prove…" at bounding box center [392, 28] width 612 height 563
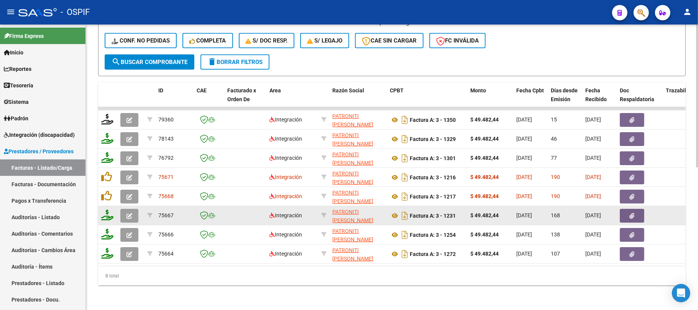
scroll to position [10, 0]
click at [369, 214] on div "PATRONITI [PERSON_NAME] DEL VALLE 27164701617" at bounding box center [357, 216] width 51 height 16
click at [365, 212] on div "PATRONITI [PERSON_NAME] DEL VALLE 27164701617" at bounding box center [357, 216] width 51 height 16
click at [352, 212] on div "PATRONITI [PERSON_NAME] DEL VALLE 27164701617" at bounding box center [357, 216] width 51 height 16
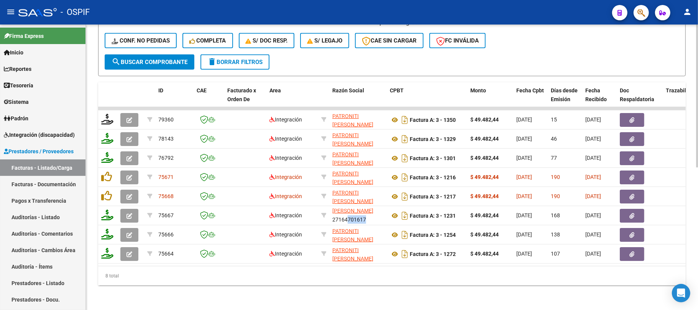
drag, startPoint x: 341, startPoint y: 209, endPoint x: 390, endPoint y: 276, distance: 82.8
click at [360, 217] on datatable-body-cell "PATRONITI [PERSON_NAME] DEL VALLE 27164701617" at bounding box center [358, 215] width 58 height 19
click at [390, 276] on div "8 total" at bounding box center [392, 275] width 588 height 19
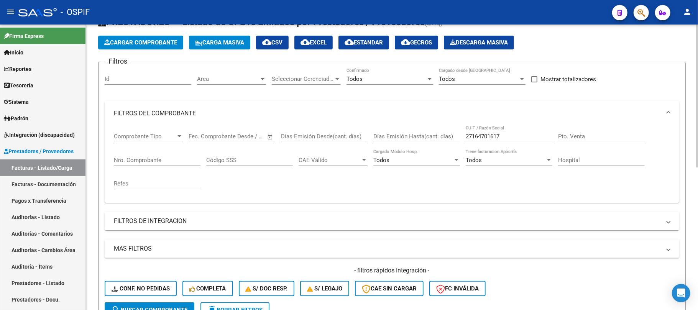
scroll to position [131, 0]
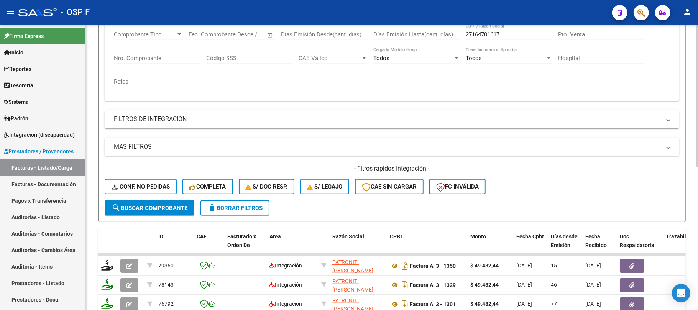
drag, startPoint x: 237, startPoint y: 219, endPoint x: 238, endPoint y: 206, distance: 12.7
click at [237, 217] on form "Filtros Id Area Area Seleccionar Gerenciador Seleccionar Gerenciador Todos Conf…" at bounding box center [392, 91] width 588 height 263
click at [238, 206] on span "delete Borrar Filtros" at bounding box center [234, 208] width 55 height 7
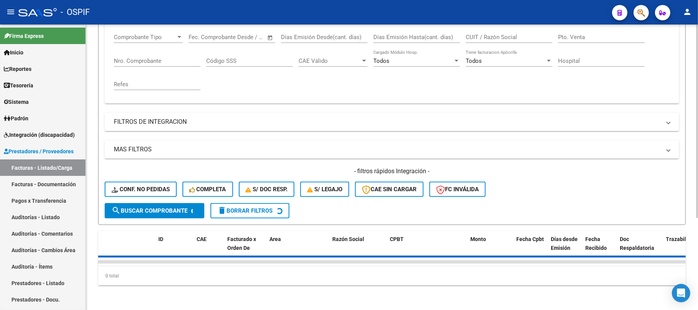
scroll to position [0, 0]
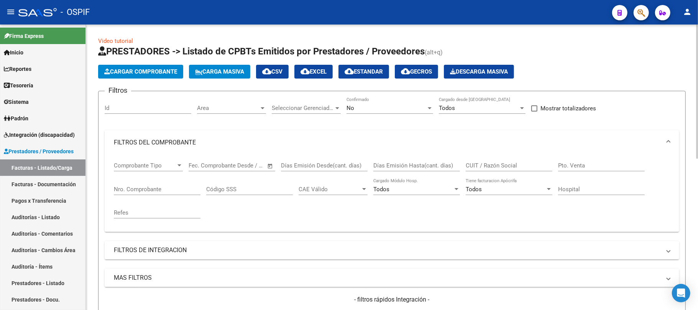
click at [232, 249] on mat-panel-title "FILTROS DE INTEGRACION" at bounding box center [387, 250] width 547 height 8
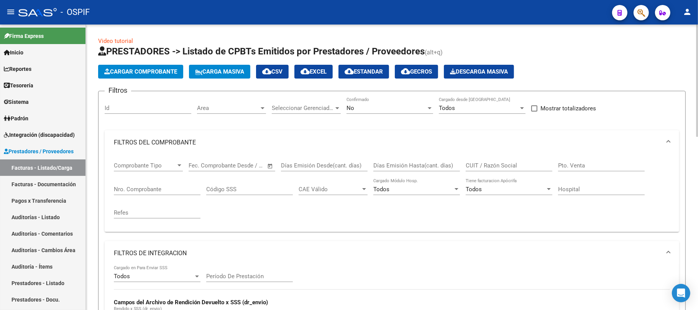
scroll to position [102, 0]
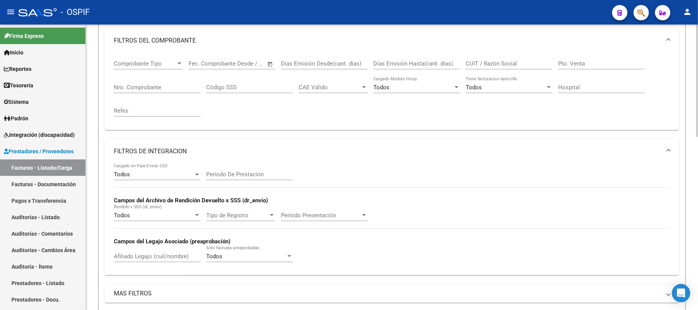
click at [237, 171] on div "Período De Prestación" at bounding box center [249, 172] width 87 height 16
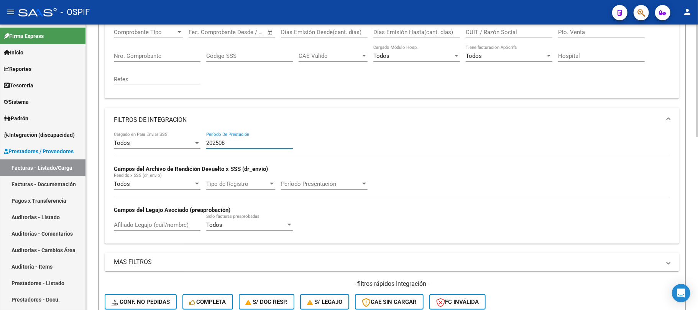
scroll to position [204, 0]
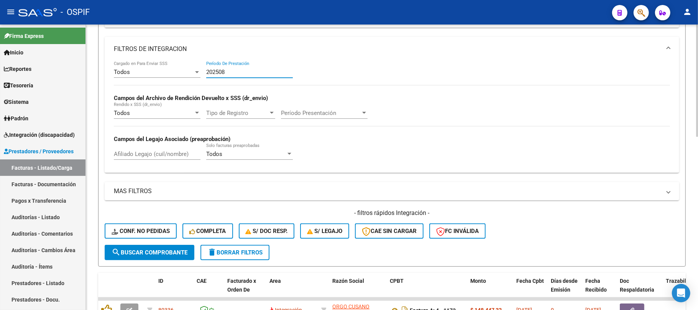
type input "202508"
click at [143, 202] on div "MAS FILTROS Todos Con Doc. Respaldatoria Todos Con Trazabilidad Todos Asociado …" at bounding box center [392, 213] width 575 height 63
click at [147, 193] on mat-panel-title "MAS FILTROS" at bounding box center [387, 191] width 547 height 8
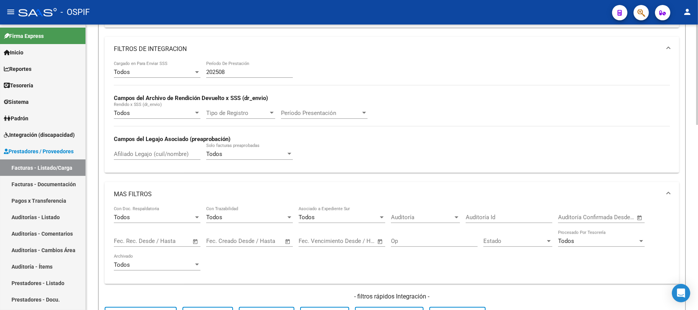
click at [190, 241] on span "Open calendar" at bounding box center [195, 241] width 18 height 18
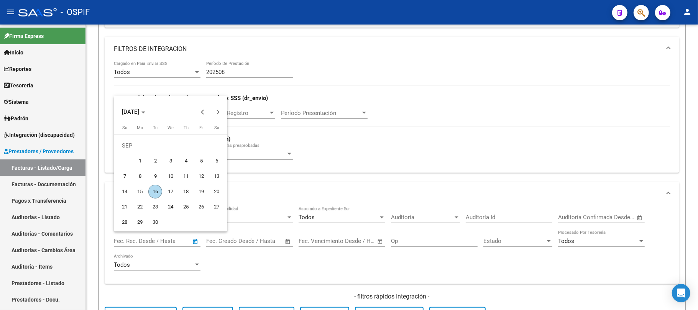
click at [127, 178] on span "7" at bounding box center [125, 176] width 14 height 14
type input "[DATE]"
click at [173, 178] on span "10" at bounding box center [171, 176] width 14 height 14
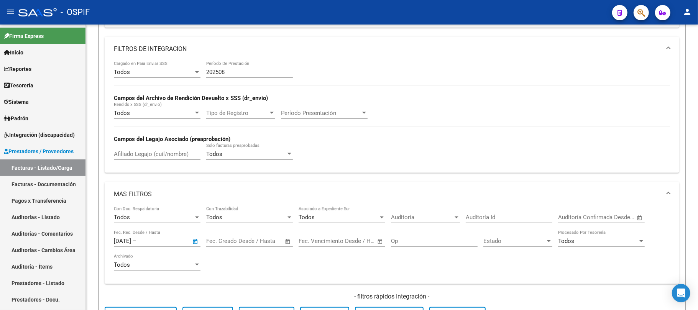
type input "[DATE]"
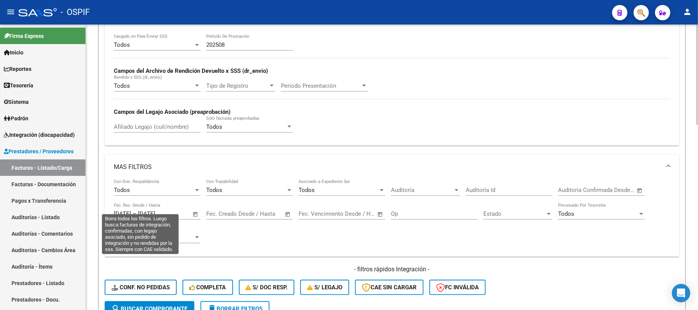
scroll to position [255, 0]
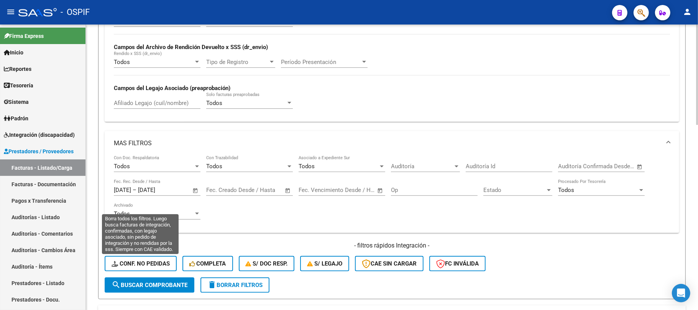
click at [160, 285] on span "search Buscar Comprobante" at bounding box center [150, 285] width 76 height 7
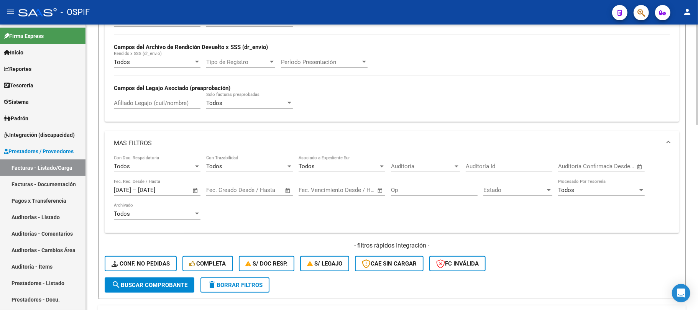
scroll to position [204, 0]
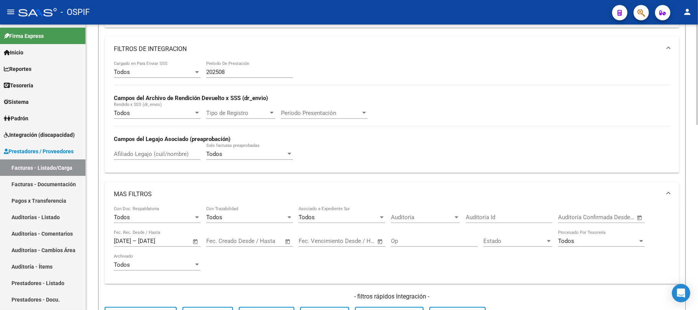
click at [198, 194] on mat-panel-title "MAS FILTROS" at bounding box center [387, 194] width 547 height 8
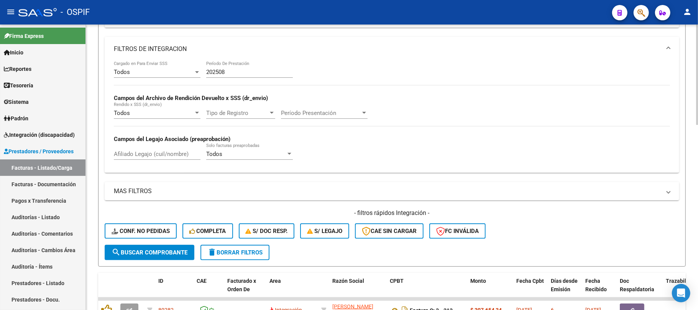
click at [238, 47] on mat-panel-title "FILTROS DE INTEGRACION" at bounding box center [387, 49] width 547 height 8
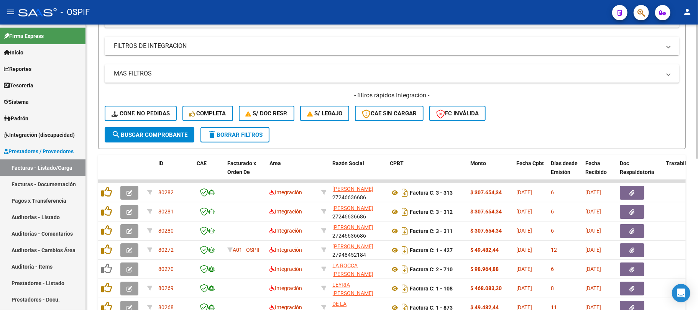
scroll to position [323, 0]
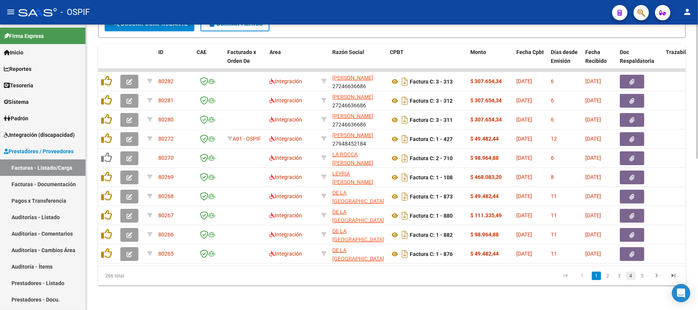
click at [634, 278] on link "4" at bounding box center [630, 276] width 9 height 8
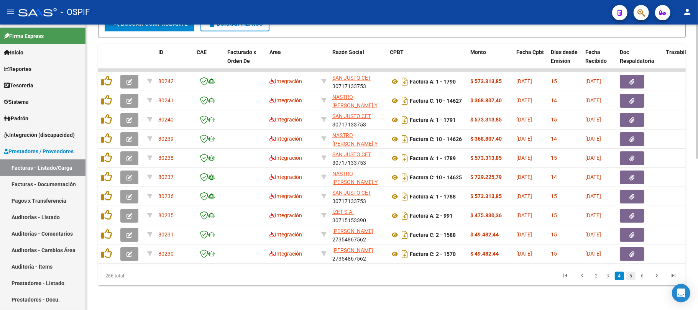
click at [633, 277] on link "5" at bounding box center [630, 276] width 9 height 8
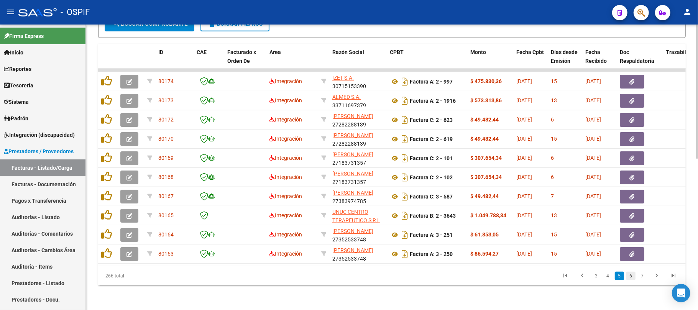
click at [635, 277] on link "6" at bounding box center [630, 276] width 9 height 8
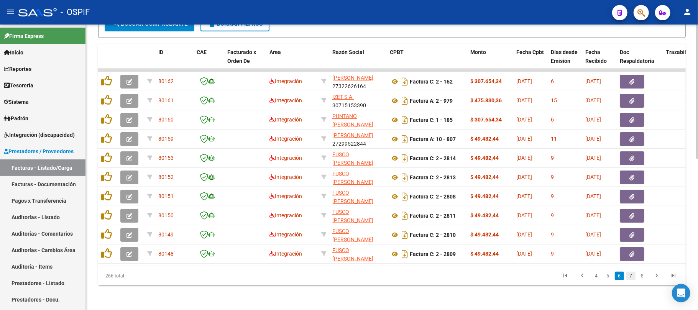
click at [634, 278] on link "7" at bounding box center [630, 276] width 9 height 8
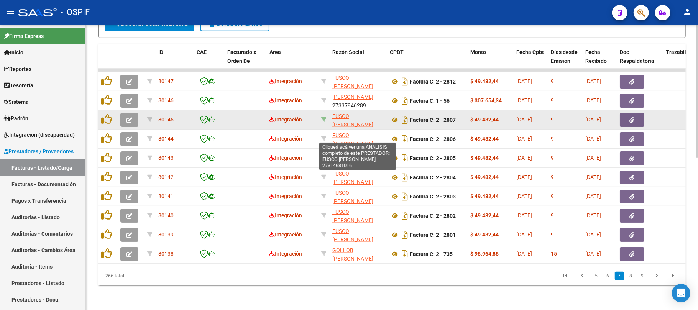
click at [325, 117] on icon at bounding box center [323, 119] width 5 height 5
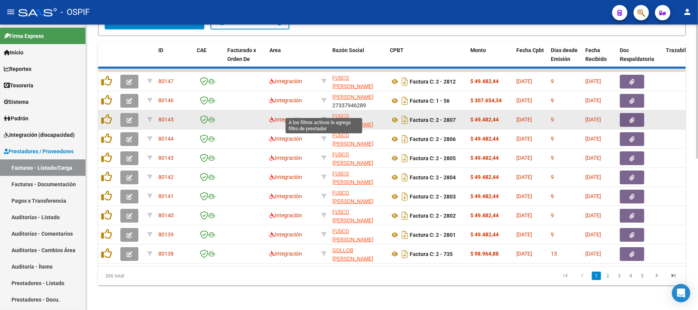
type input "27314681016"
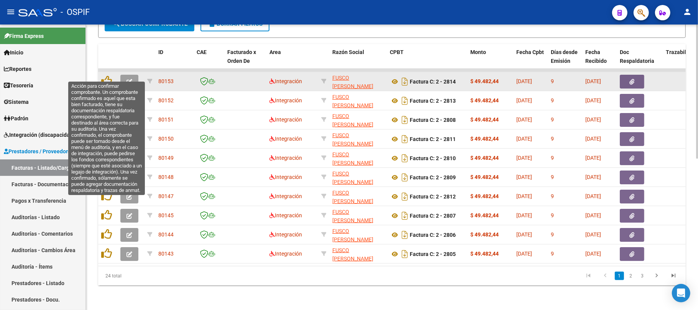
click at [125, 75] on button "button" at bounding box center [129, 82] width 18 height 14
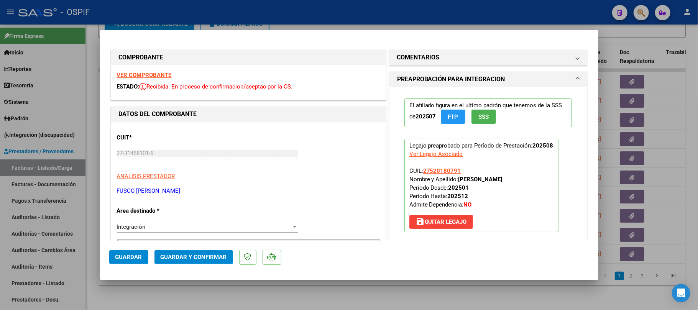
scroll to position [204, 0]
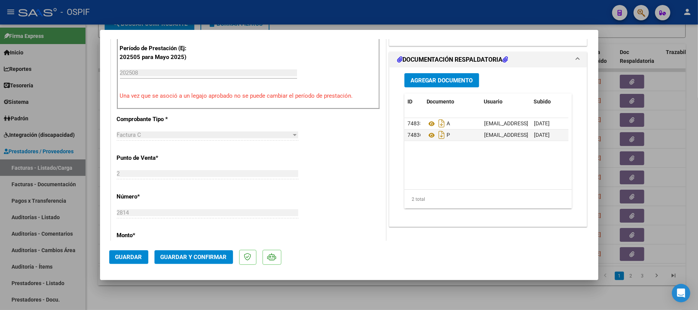
click at [178, 258] on span "Guardar y Confirmar" at bounding box center [194, 257] width 66 height 7
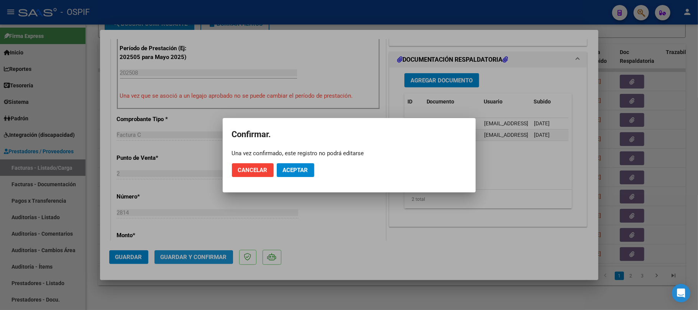
click at [296, 164] on button "Aceptar" at bounding box center [296, 170] width 38 height 14
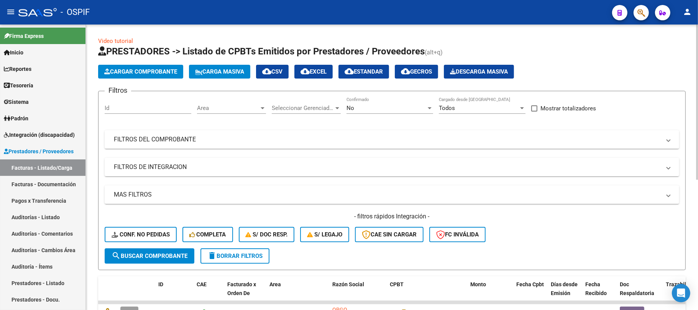
scroll to position [54, 0]
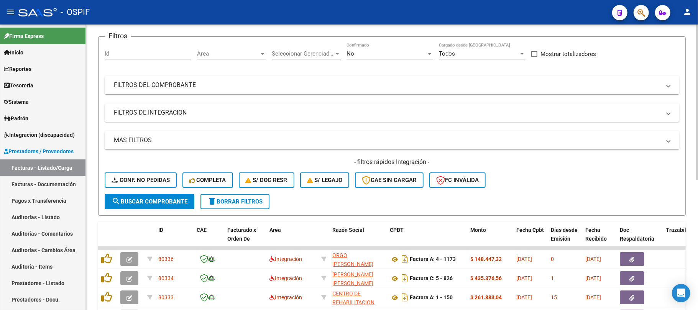
click at [235, 105] on mat-expansion-panel-header "FILTROS DE INTEGRACION" at bounding box center [392, 113] width 575 height 18
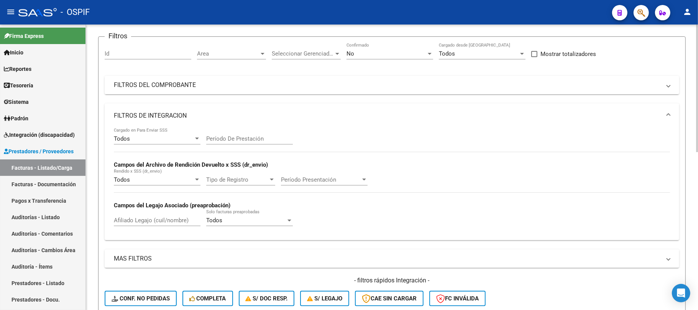
click at [244, 83] on mat-panel-title "FILTROS DEL COMPROBANTE" at bounding box center [387, 85] width 547 height 8
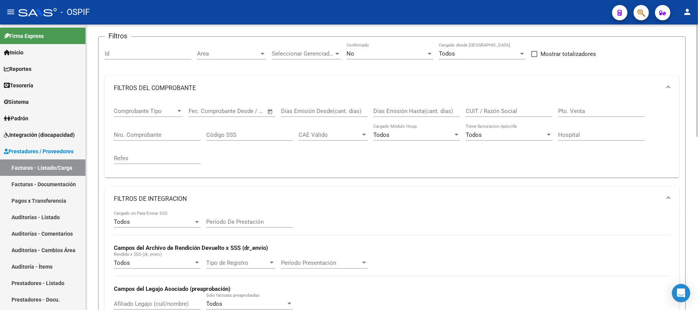
click at [198, 196] on mat-panel-title "FILTROS DE INTEGRACION" at bounding box center [387, 199] width 547 height 8
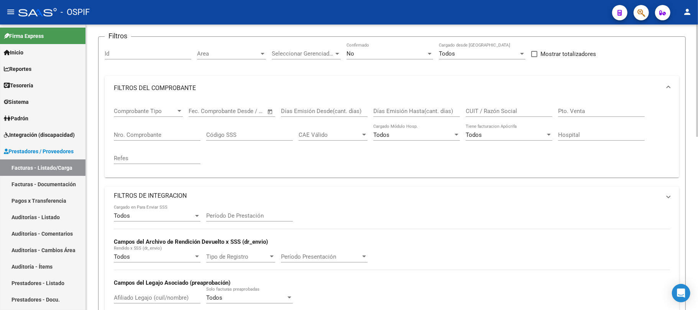
click at [390, 49] on div "No Confirmado" at bounding box center [390, 51] width 87 height 16
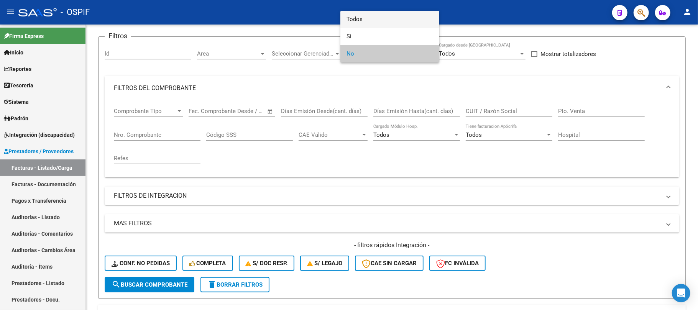
click at [399, 24] on span "Todos" at bounding box center [390, 19] width 87 height 17
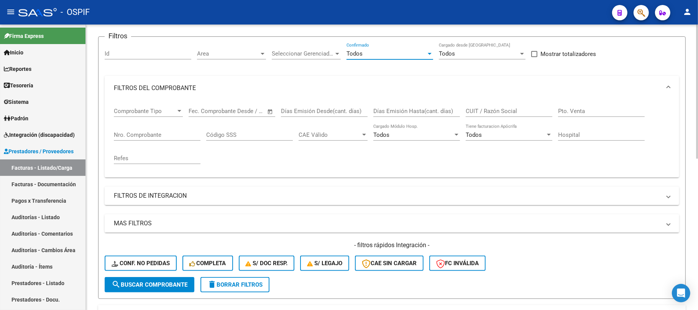
click at [511, 108] on input "CUIT / Razón Social" at bounding box center [509, 111] width 87 height 7
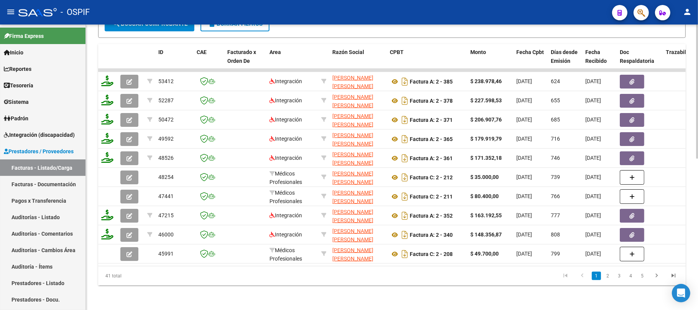
scroll to position [118, 0]
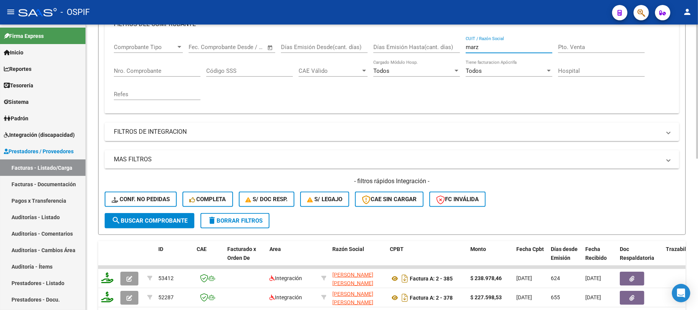
drag, startPoint x: 493, startPoint y: 49, endPoint x: 513, endPoint y: 48, distance: 20.0
click at [443, 43] on div "Comprobante Tipo Comprobante Tipo Fecha inicio – Fecha fin Fec. Comprobante Des…" at bounding box center [392, 71] width 556 height 71
type input "martz"
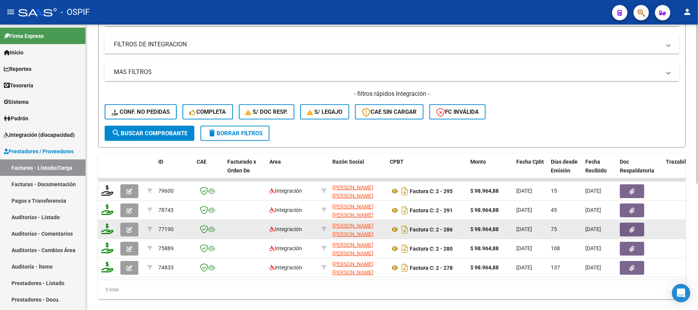
scroll to position [222, 0]
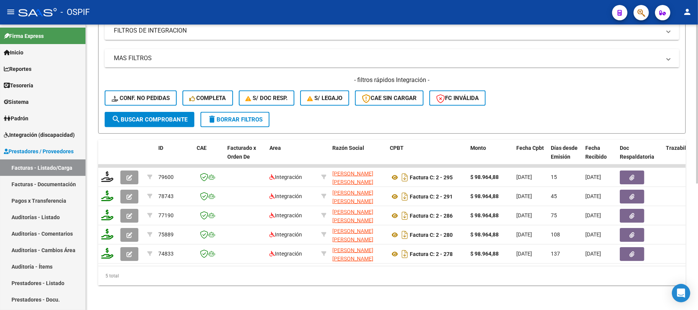
type input "marks"
click at [256, 121] on button "delete Borrar Filtros" at bounding box center [235, 119] width 69 height 15
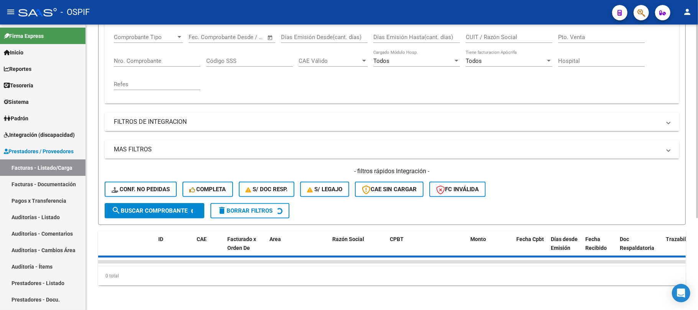
scroll to position [136, 0]
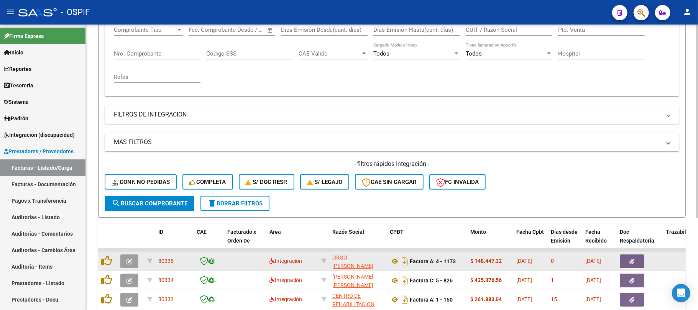
click at [220, 178] on div "Video tutorial PRESTADORES -> Listado de CPBTs Emitidos por Prestadores / Prove…" at bounding box center [392, 183] width 588 height 564
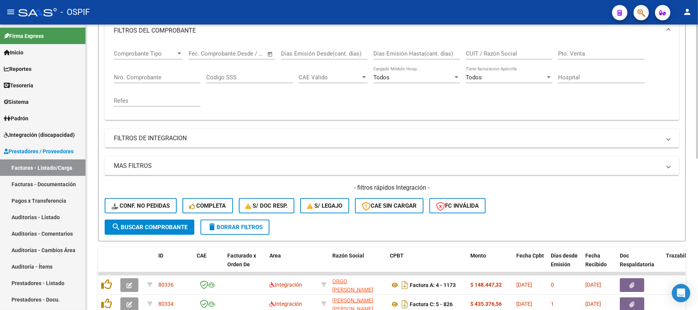
scroll to position [68, 0]
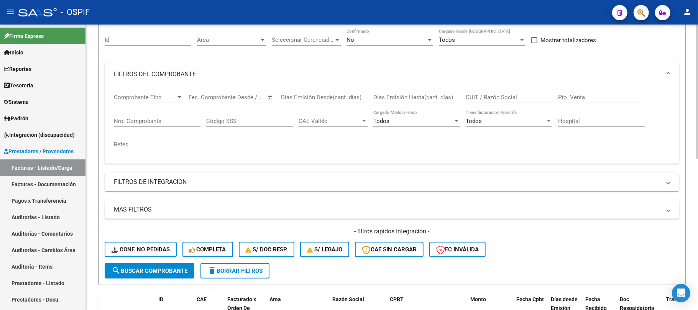
click at [219, 182] on mat-panel-title "FILTROS DE INTEGRACION" at bounding box center [387, 182] width 547 height 8
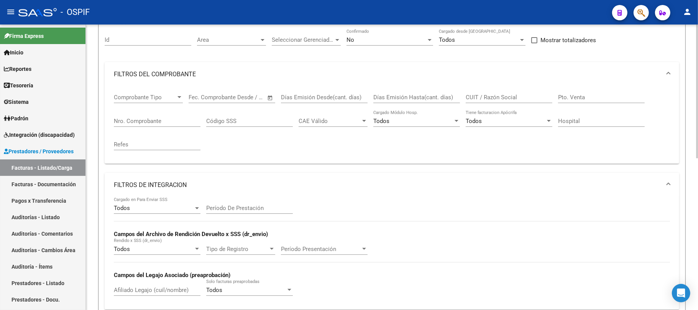
click at [242, 183] on mat-panel-title "FILTROS DE INTEGRACION" at bounding box center [387, 185] width 547 height 8
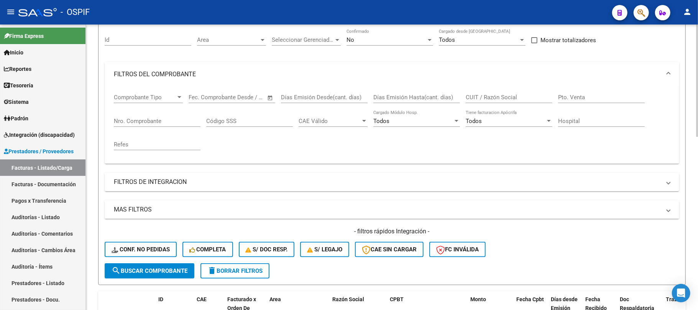
click at [211, 64] on mat-expansion-panel-header "FILTROS DEL COMPROBANTE" at bounding box center [392, 74] width 575 height 25
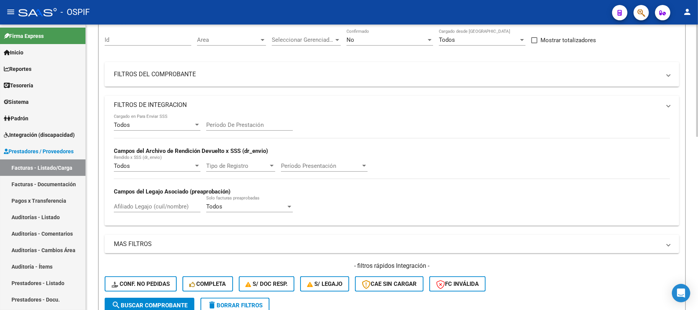
click at [215, 42] on span "Area" at bounding box center [228, 39] width 62 height 7
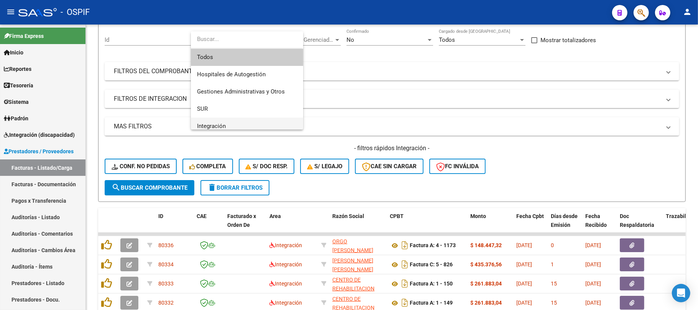
click at [236, 122] on span "Integración" at bounding box center [247, 126] width 100 height 17
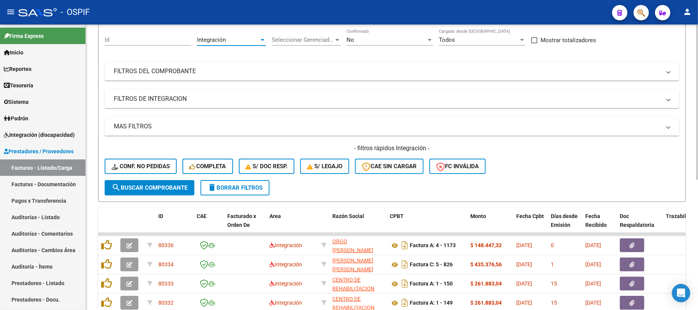
scroll to position [5, 0]
click at [396, 38] on div "No" at bounding box center [387, 39] width 80 height 7
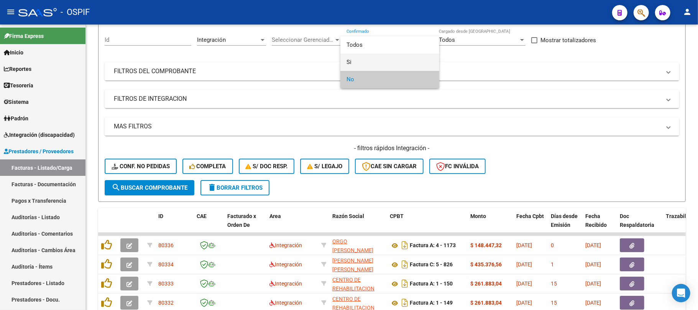
click at [365, 59] on span "Si" at bounding box center [390, 62] width 87 height 17
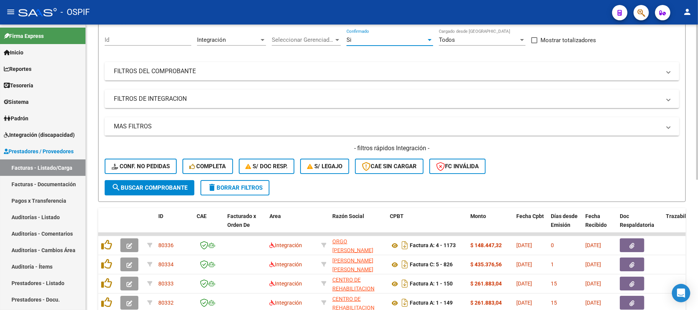
click at [183, 131] on mat-expansion-panel-header "MAS FILTROS" at bounding box center [392, 126] width 575 height 18
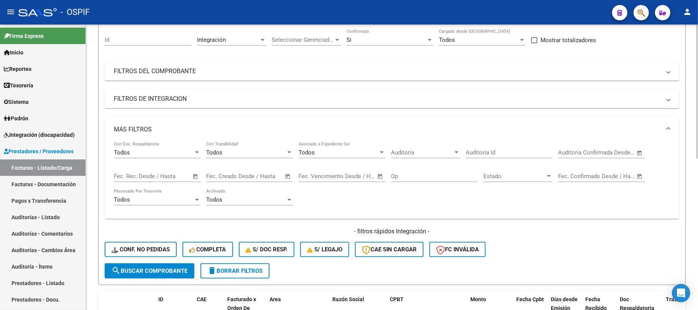
click at [566, 175] on input "text" at bounding box center [573, 176] width 31 height 7
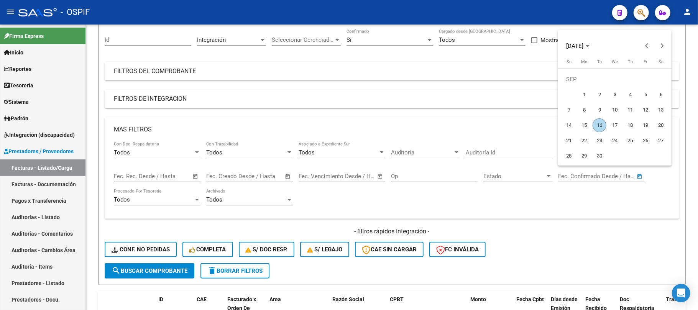
click at [601, 123] on span "16" at bounding box center [600, 125] width 14 height 14
type input "[DATE]"
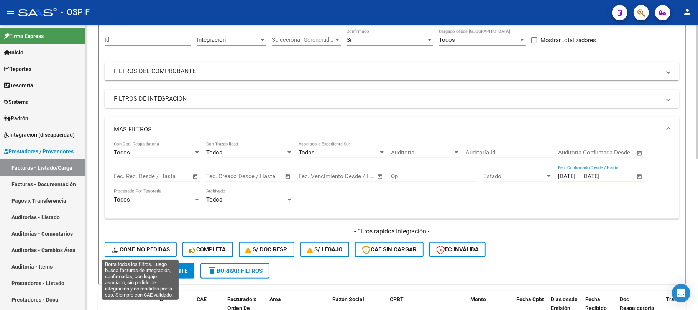
click at [166, 268] on span "search Buscar Comprobante" at bounding box center [150, 271] width 76 height 7
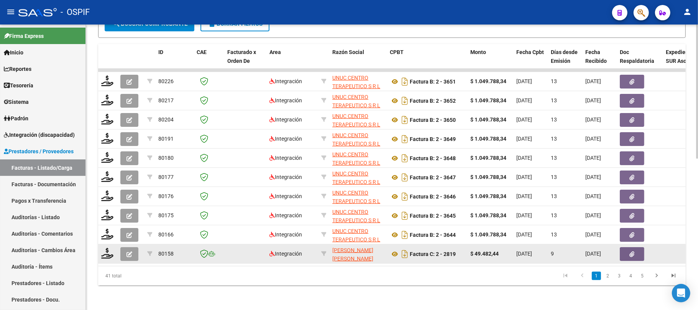
scroll to position [323, 0]
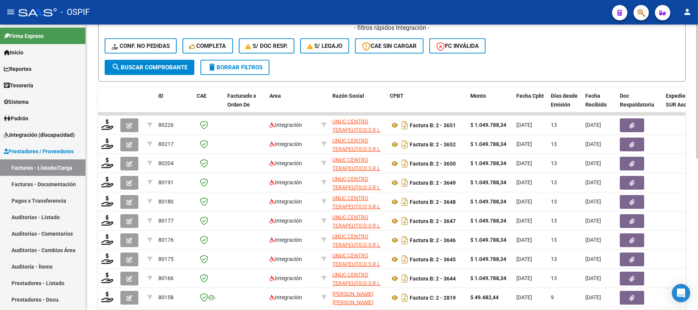
click at [237, 61] on button "delete Borrar Filtros" at bounding box center [235, 67] width 69 height 15
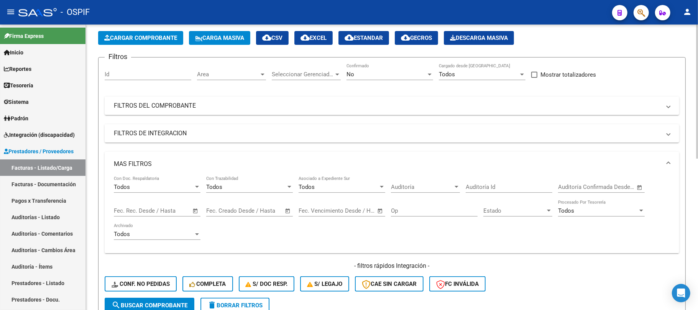
scroll to position [136, 0]
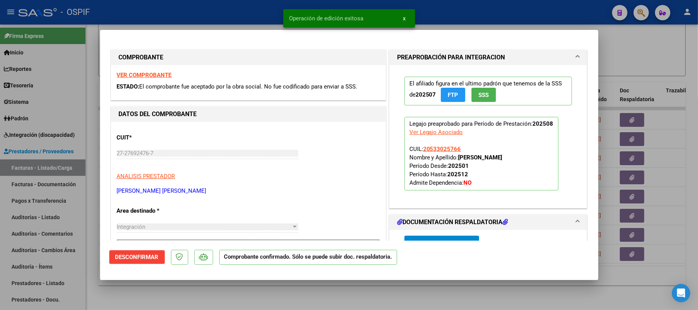
scroll to position [102, 0]
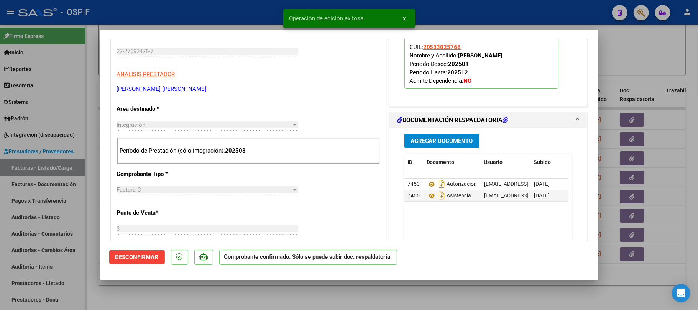
click at [186, 302] on div at bounding box center [349, 155] width 698 height 310
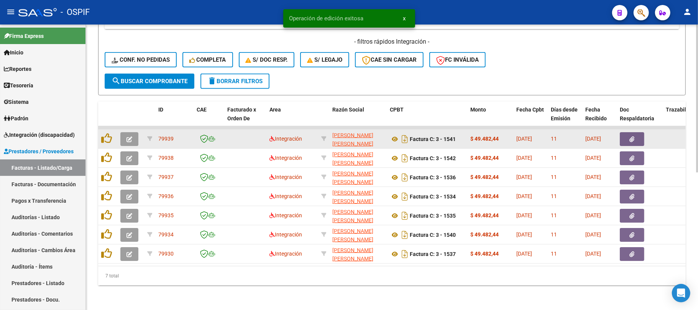
click at [130, 136] on icon "button" at bounding box center [130, 139] width 6 height 6
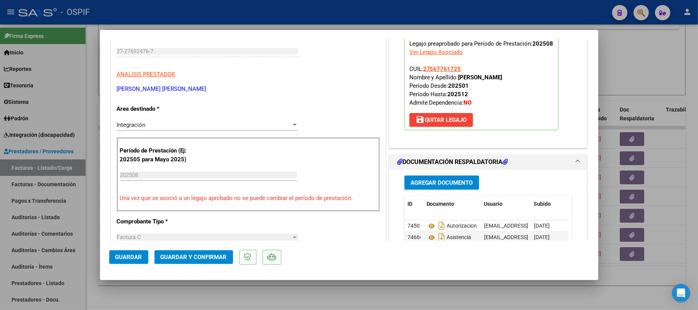
scroll to position [0, 0]
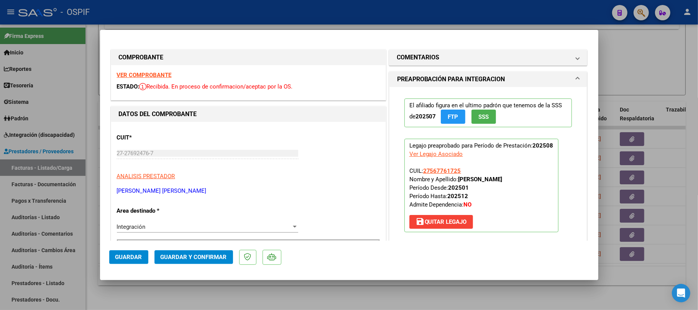
drag, startPoint x: 180, startPoint y: 265, endPoint x: 181, endPoint y: 261, distance: 4.4
click at [181, 263] on mat-dialog-actions "Guardar Guardar y Confirmar" at bounding box center [349, 256] width 480 height 30
click at [181, 259] on span "Guardar y Confirmar" at bounding box center [194, 257] width 66 height 7
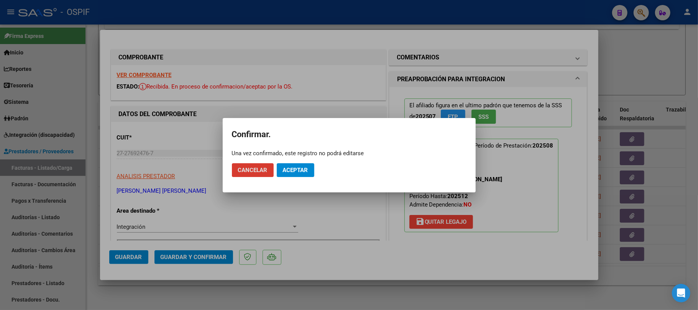
click at [302, 173] on button "Aceptar" at bounding box center [296, 170] width 38 height 14
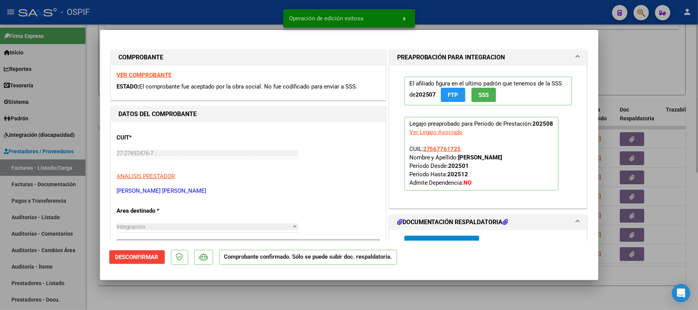
drag, startPoint x: 271, startPoint y: 307, endPoint x: 270, endPoint y: 303, distance: 4.6
click at [270, 306] on div at bounding box center [349, 155] width 698 height 310
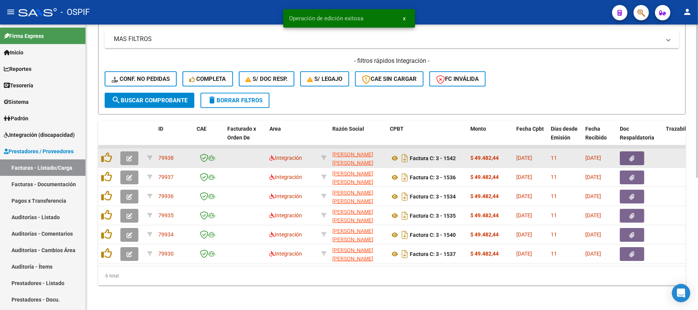
click at [135, 149] on datatable-body-cell at bounding box center [130, 158] width 27 height 19
click at [135, 151] on button "button" at bounding box center [129, 158] width 18 height 14
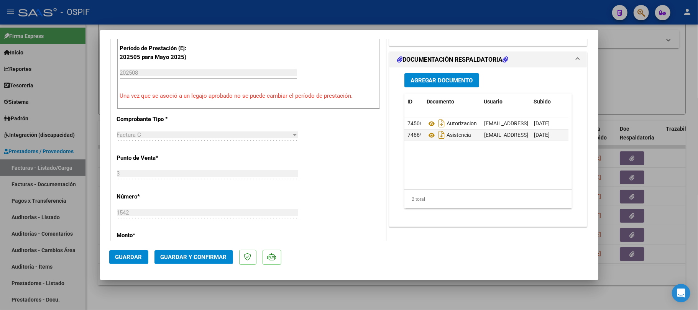
scroll to position [51, 0]
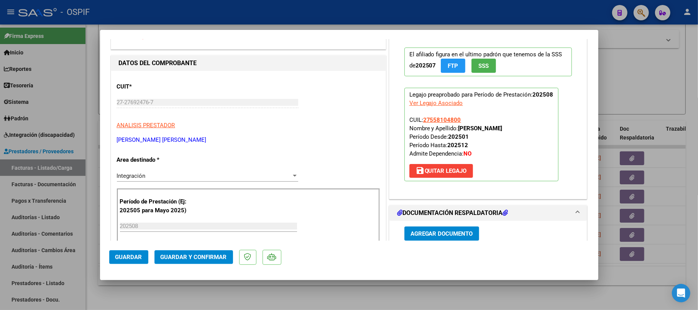
click at [195, 258] on span "Guardar y Confirmar" at bounding box center [194, 257] width 66 height 7
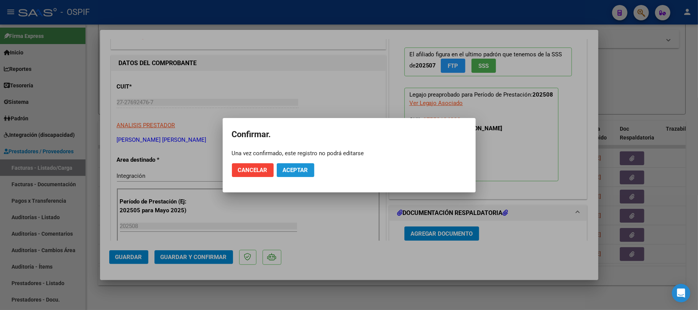
click at [291, 168] on span "Aceptar" at bounding box center [295, 170] width 25 height 7
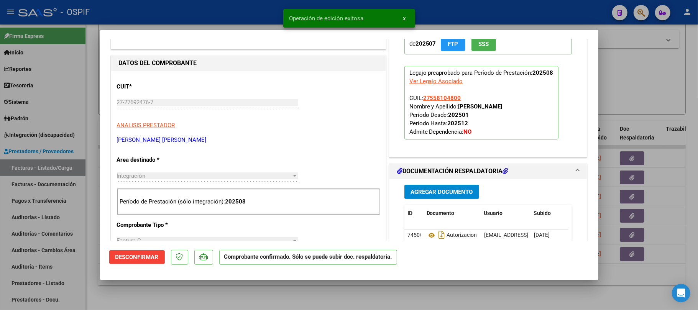
click at [317, 303] on div at bounding box center [349, 155] width 698 height 310
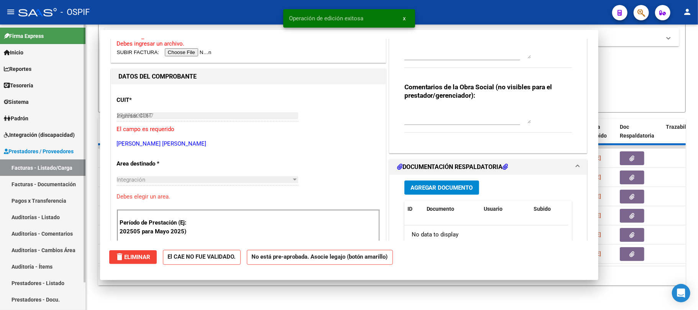
type input "$ 0,00"
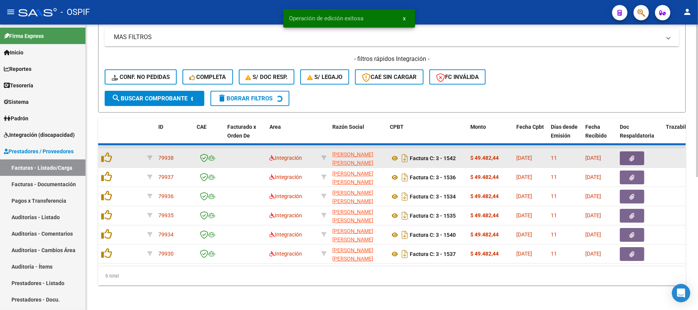
click at [132, 168] on datatable-body-cell at bounding box center [130, 158] width 27 height 19
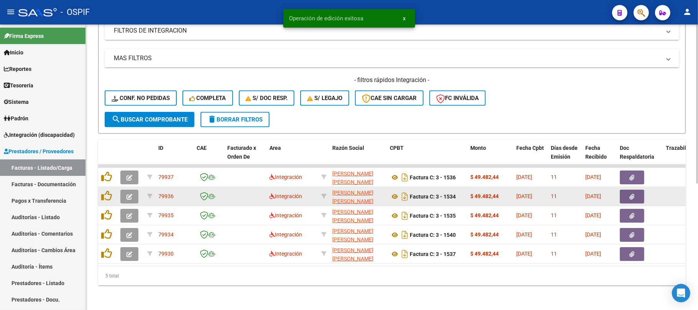
scroll to position [227, 0]
click at [131, 190] on button "button" at bounding box center [129, 197] width 18 height 14
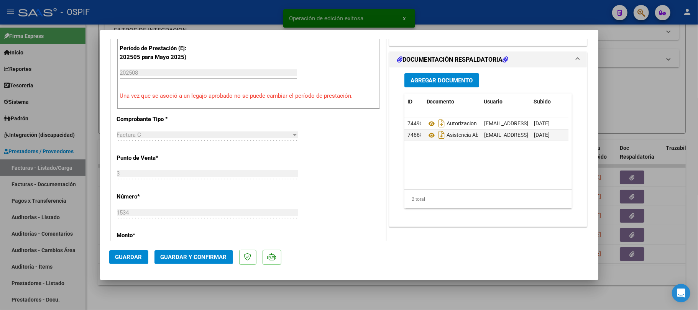
scroll to position [0, 0]
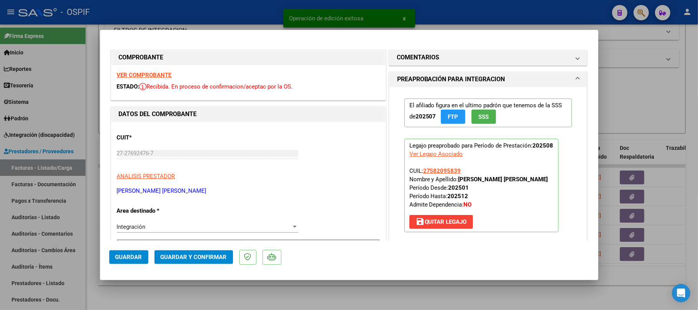
click at [215, 258] on span "Guardar y Confirmar" at bounding box center [194, 257] width 66 height 7
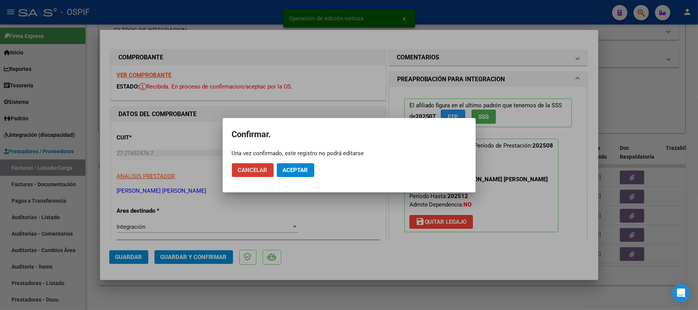
click at [302, 176] on button "Aceptar" at bounding box center [296, 170] width 38 height 14
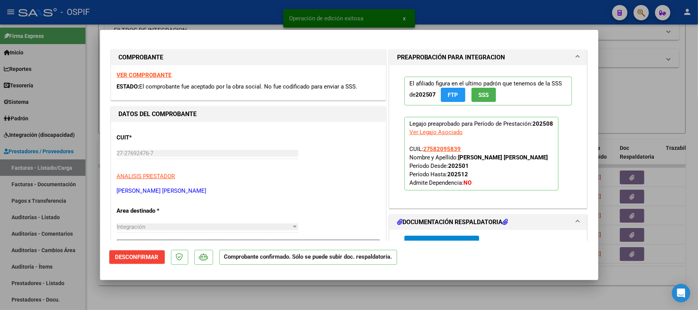
click at [186, 294] on div at bounding box center [349, 155] width 698 height 310
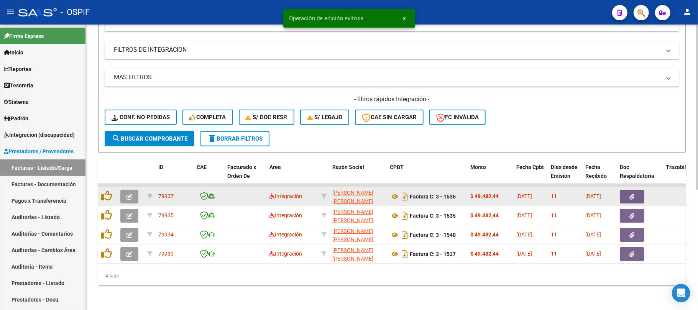
scroll to position [208, 0]
click at [131, 192] on button "button" at bounding box center [129, 197] width 18 height 14
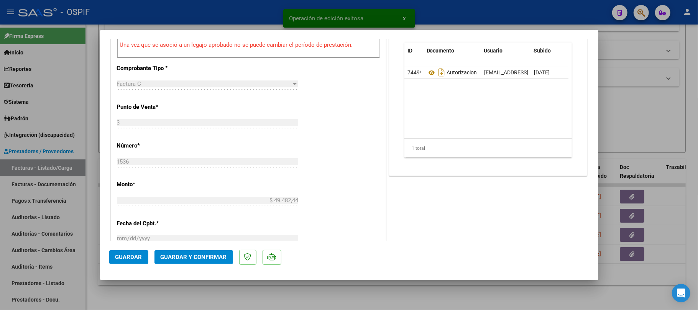
scroll to position [0, 0]
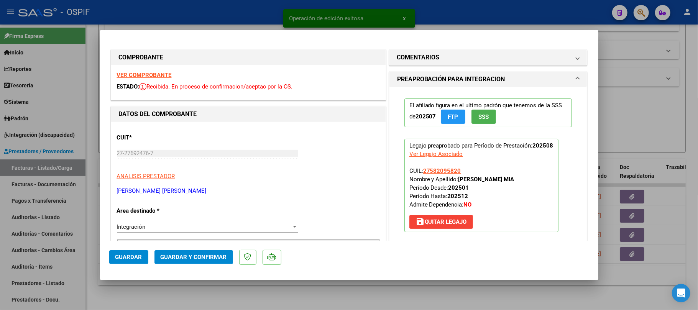
click at [488, 64] on mat-expansion-panel-header "COMENTARIOS" at bounding box center [489, 57] width 198 height 15
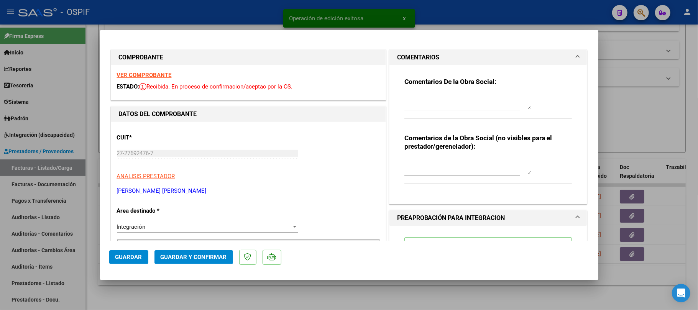
click at [472, 107] on textarea at bounding box center [467, 101] width 127 height 15
type textarea "cargar planilla de asistencia"
type textarea "ok"
click at [134, 253] on button "Guardar" at bounding box center [128, 257] width 39 height 14
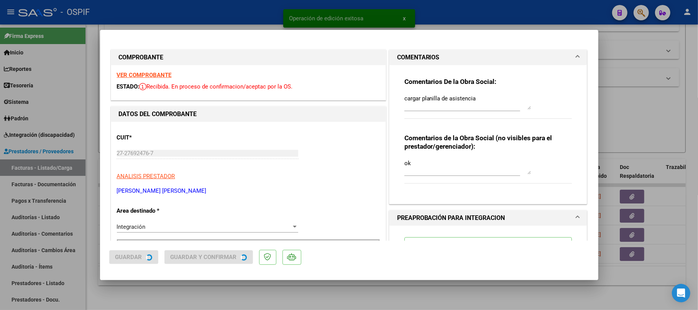
click at [189, 278] on div "Operación de edición exitosa x Operación de edición exitosa x COMPROBANTE VER C…" at bounding box center [349, 155] width 698 height 310
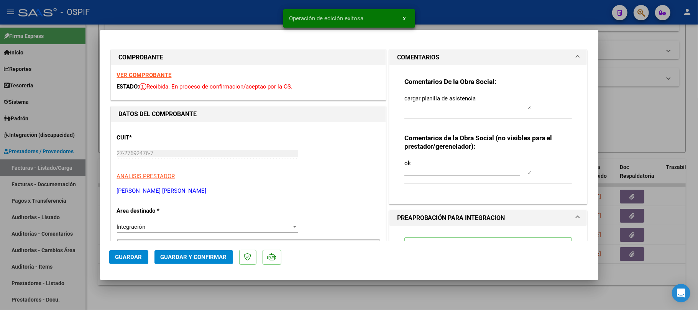
click at [181, 293] on div at bounding box center [349, 155] width 698 height 310
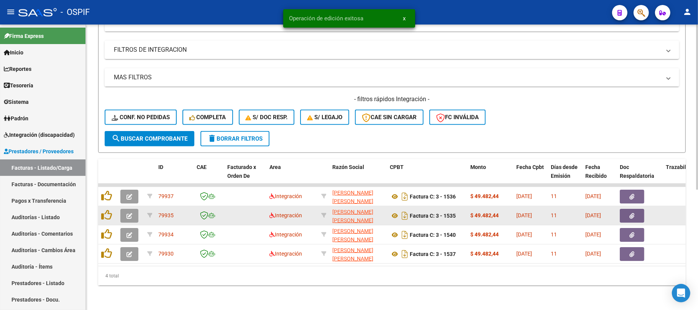
click at [134, 209] on button "button" at bounding box center [129, 216] width 18 height 14
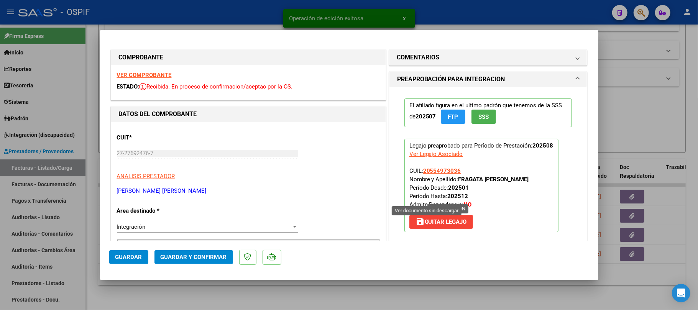
scroll to position [153, 0]
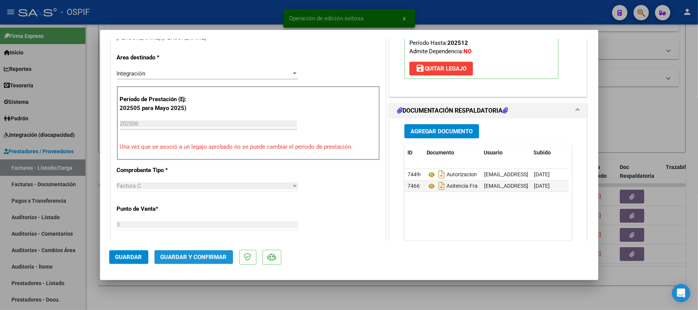
click at [182, 262] on button "Guardar y Confirmar" at bounding box center [194, 257] width 79 height 14
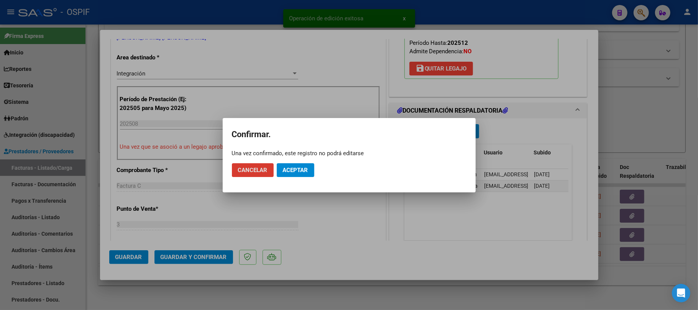
click at [296, 171] on span "Aceptar" at bounding box center [295, 170] width 25 height 7
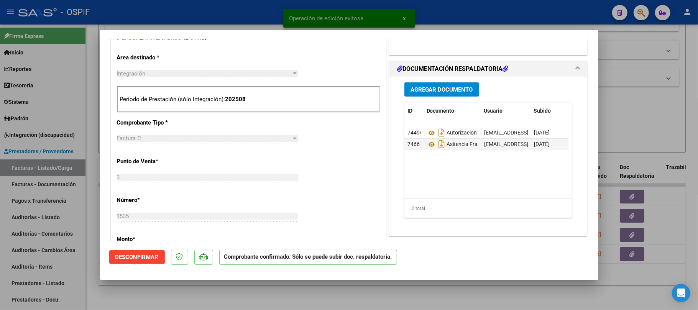
click at [636, 215] on div at bounding box center [349, 155] width 698 height 310
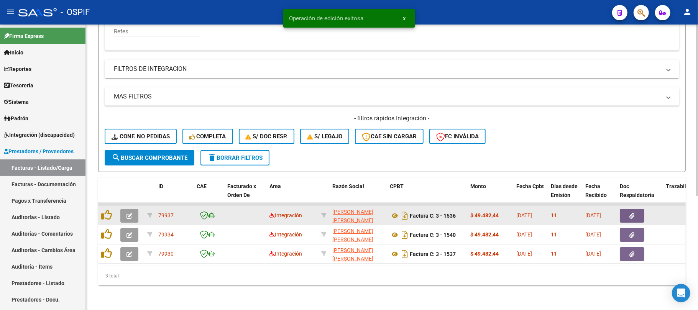
scroll to position [189, 0]
click at [133, 209] on button "button" at bounding box center [129, 216] width 18 height 14
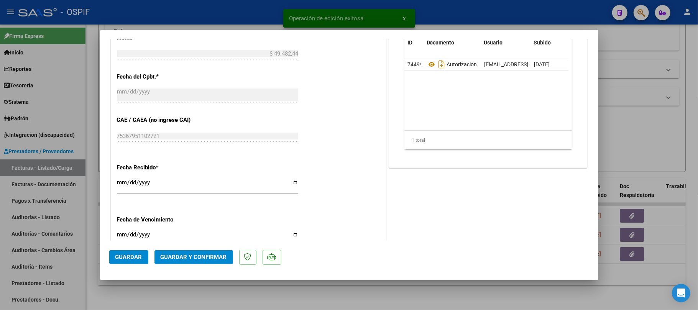
scroll to position [399, 0]
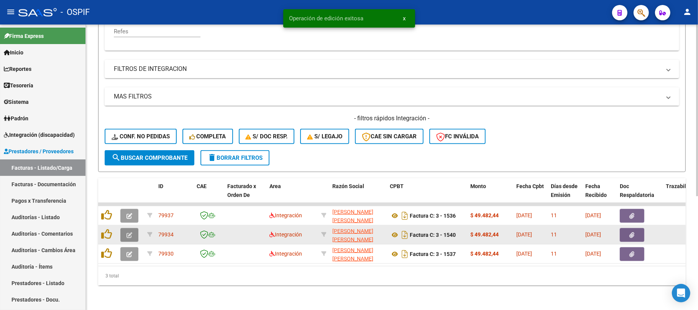
click at [131, 232] on icon "button" at bounding box center [130, 235] width 6 height 6
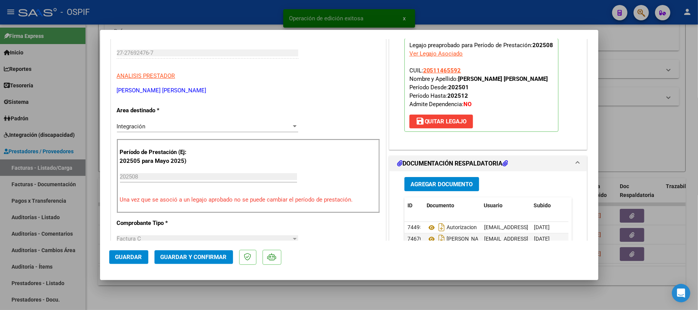
scroll to position [102, 0]
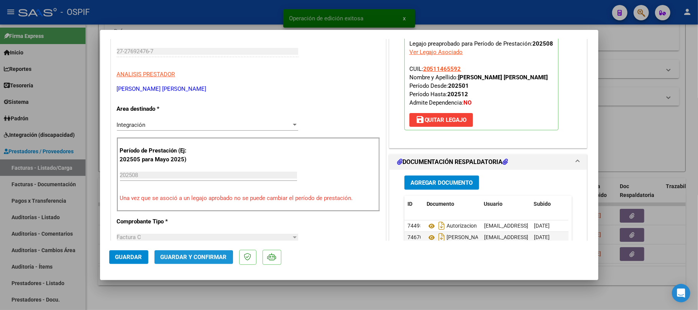
click at [189, 259] on span "Guardar y Confirmar" at bounding box center [194, 257] width 66 height 7
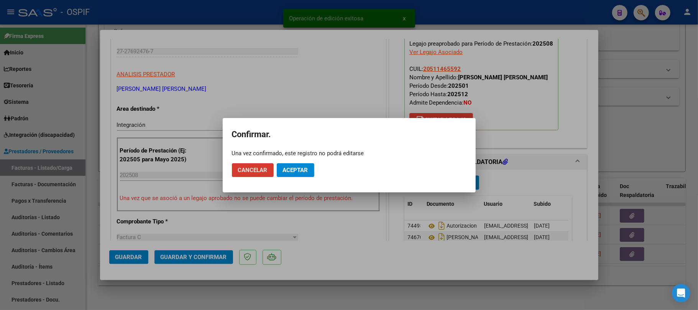
click at [287, 171] on span "Aceptar" at bounding box center [295, 170] width 25 height 7
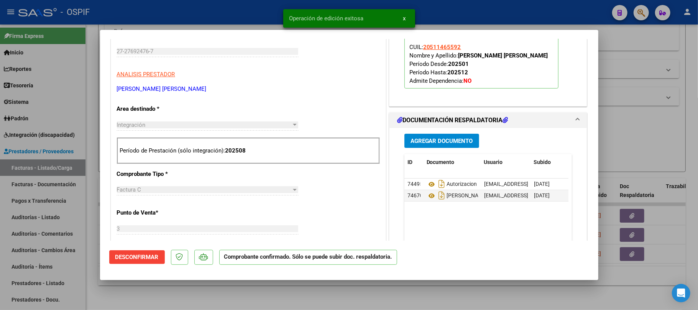
click at [307, 300] on div at bounding box center [349, 155] width 698 height 310
type input "$ 0,00"
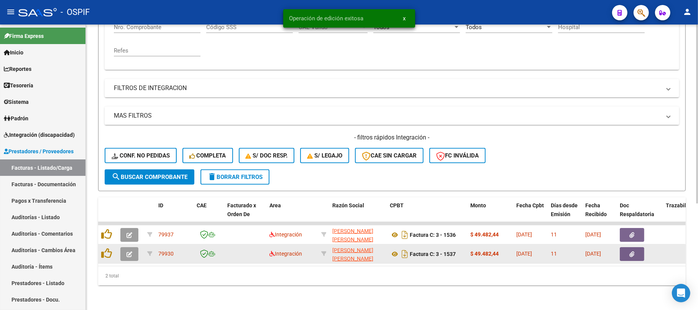
scroll to position [169, 0]
click at [129, 251] on button "button" at bounding box center [129, 254] width 18 height 14
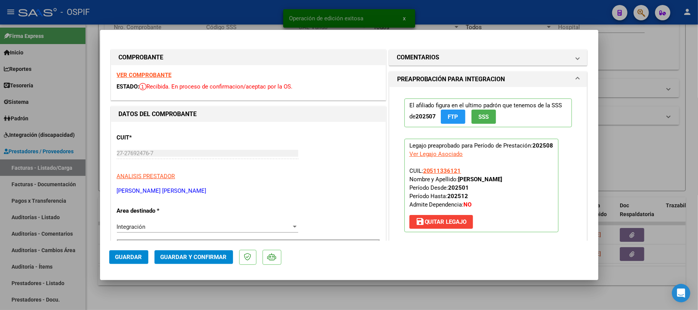
scroll to position [102, 0]
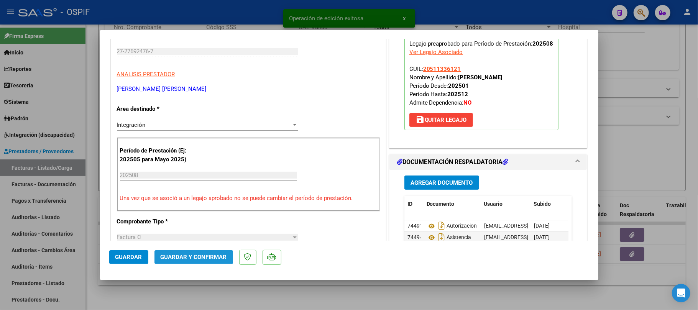
click at [182, 257] on span "Guardar y Confirmar" at bounding box center [194, 257] width 66 height 7
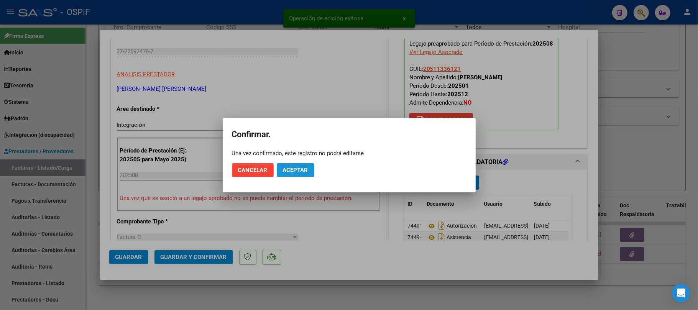
click at [284, 167] on span "Aceptar" at bounding box center [295, 170] width 25 height 7
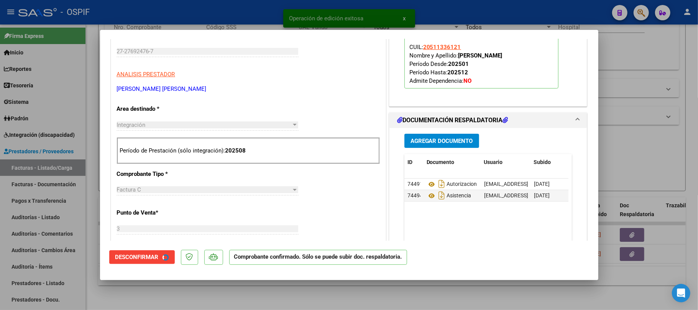
click at [226, 292] on div at bounding box center [349, 155] width 698 height 310
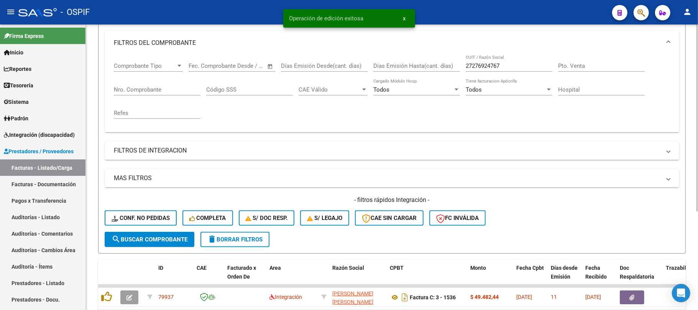
scroll to position [48, 0]
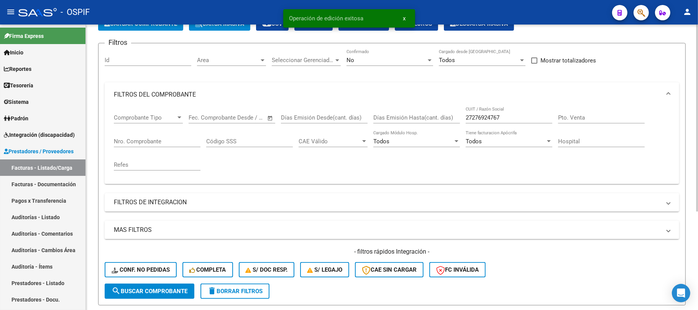
click at [520, 117] on input "27276924767" at bounding box center [509, 117] width 87 height 7
type input "."
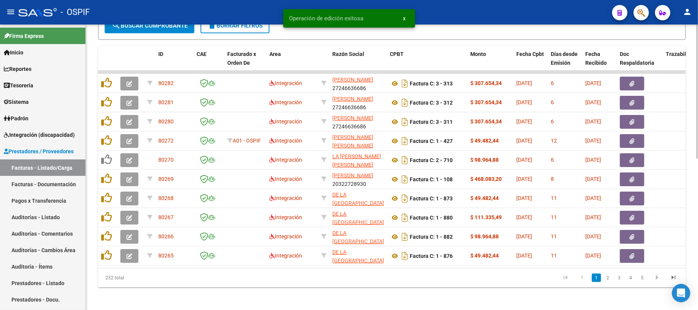
scroll to position [323, 0]
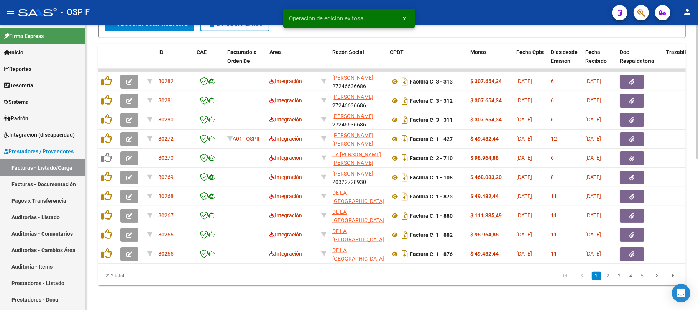
click at [672, 277] on icon "go to last page" at bounding box center [674, 276] width 10 height 9
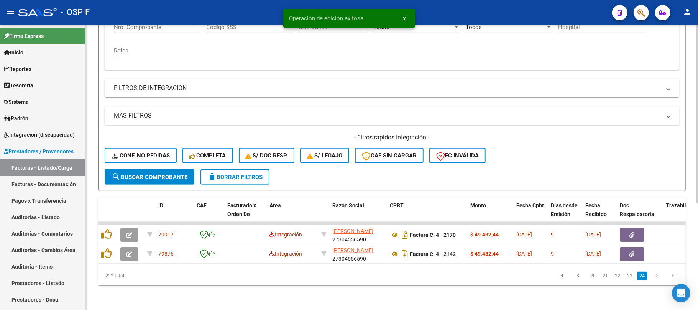
scroll to position [169, 0]
click at [616, 276] on link "22" at bounding box center [618, 276] width 10 height 8
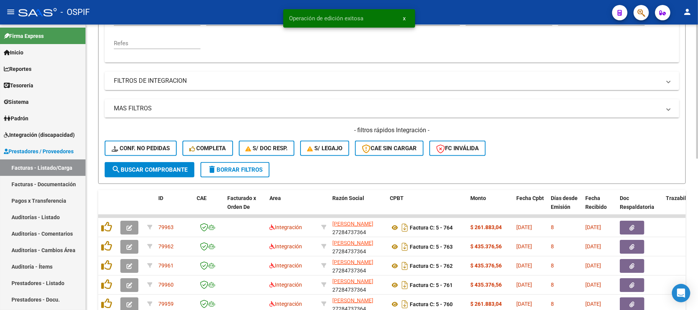
scroll to position [272, 0]
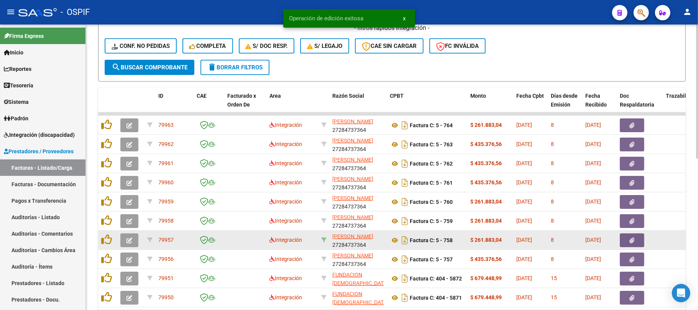
click at [323, 237] on icon at bounding box center [323, 239] width 5 height 5
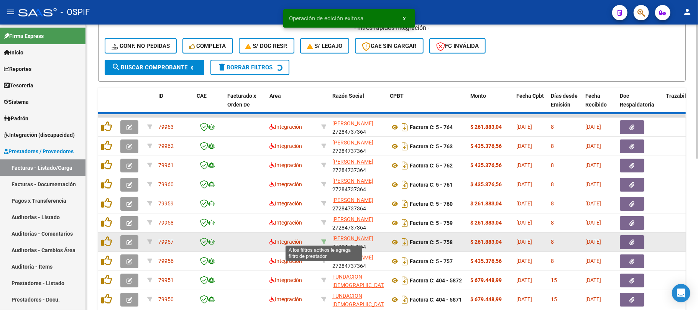
type input "27284737364"
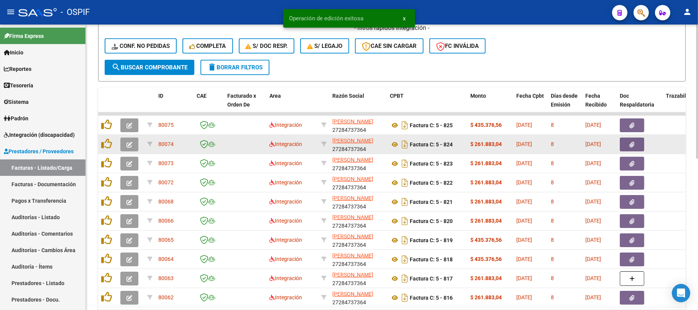
scroll to position [323, 0]
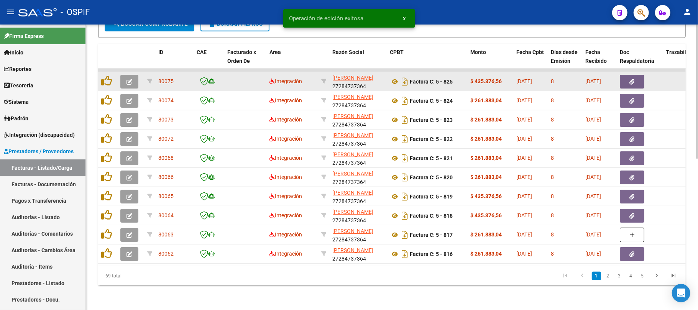
click at [121, 75] on button "button" at bounding box center [129, 82] width 18 height 14
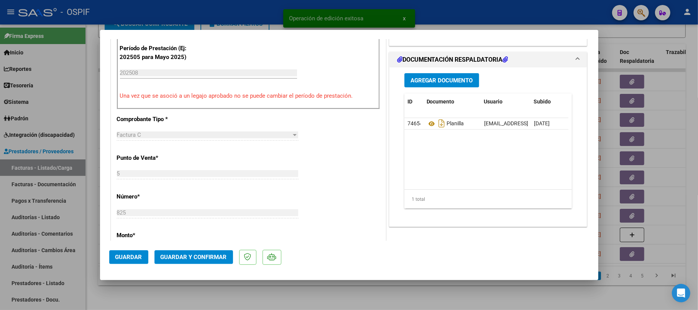
scroll to position [0, 0]
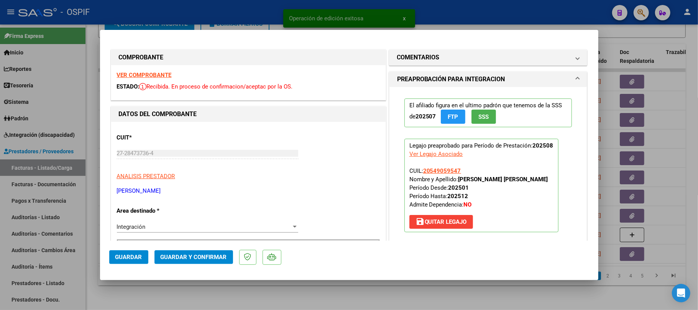
click at [205, 253] on button "Guardar y Confirmar" at bounding box center [194, 257] width 79 height 14
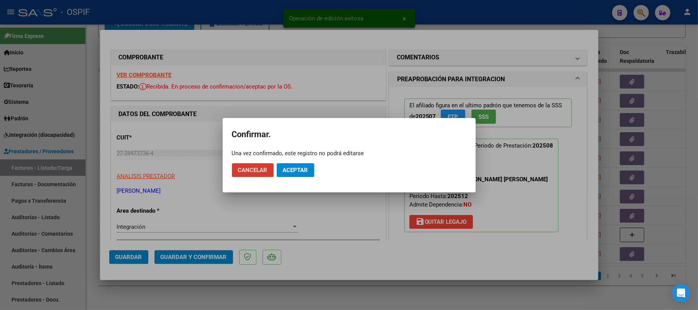
click at [294, 164] on button "Aceptar" at bounding box center [296, 170] width 38 height 14
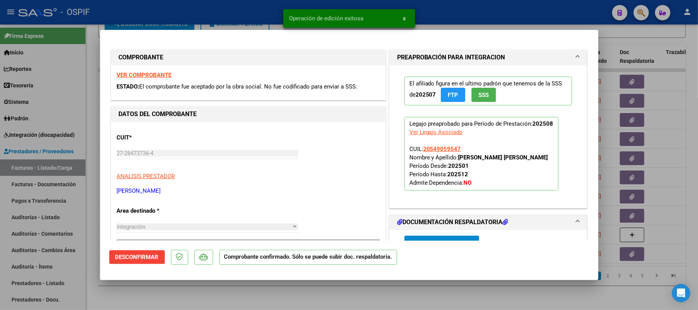
click at [445, 305] on div at bounding box center [349, 155] width 698 height 310
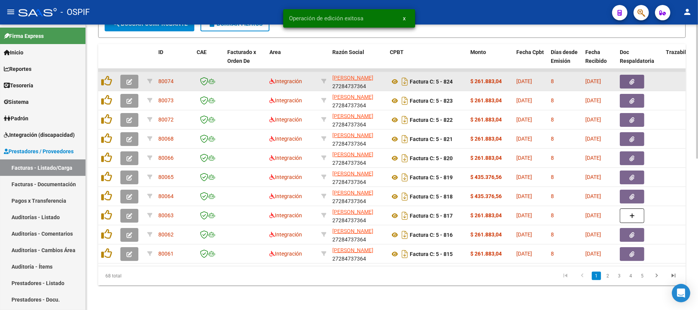
click at [130, 75] on button "button" at bounding box center [129, 82] width 18 height 14
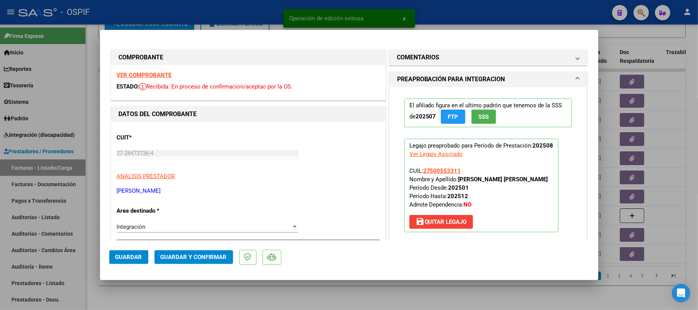
scroll to position [204, 0]
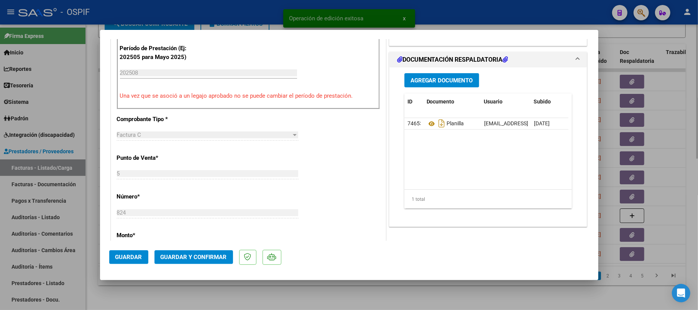
click at [442, 298] on div at bounding box center [349, 155] width 698 height 310
type input "$ 0,00"
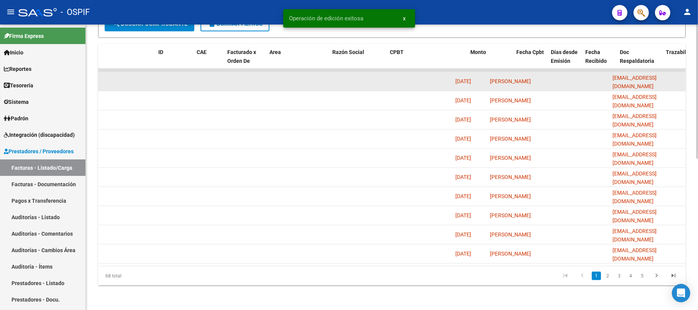
scroll to position [0, 0]
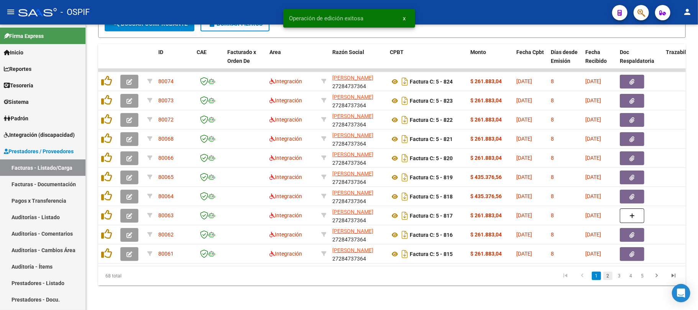
click at [606, 276] on link "2" at bounding box center [607, 276] width 9 height 8
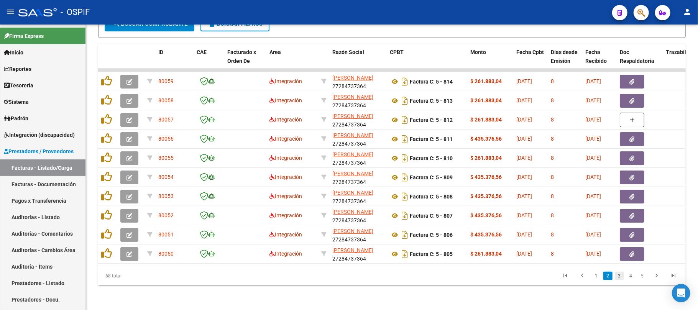
click at [619, 276] on link "3" at bounding box center [619, 276] width 9 height 8
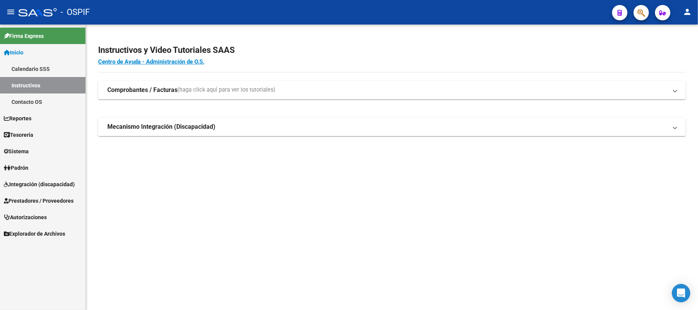
click at [31, 199] on span "Prestadores / Proveedores" at bounding box center [39, 201] width 70 height 8
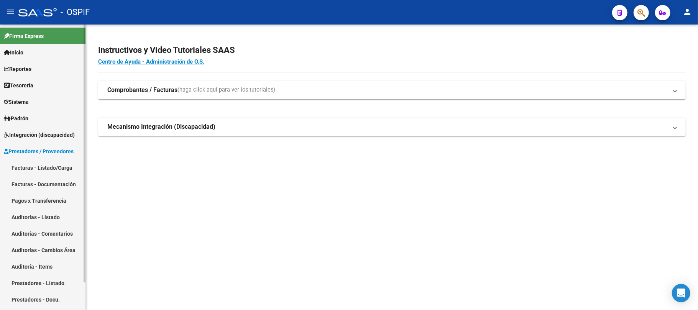
click at [54, 166] on link "Facturas - Listado/Carga" at bounding box center [42, 167] width 85 height 16
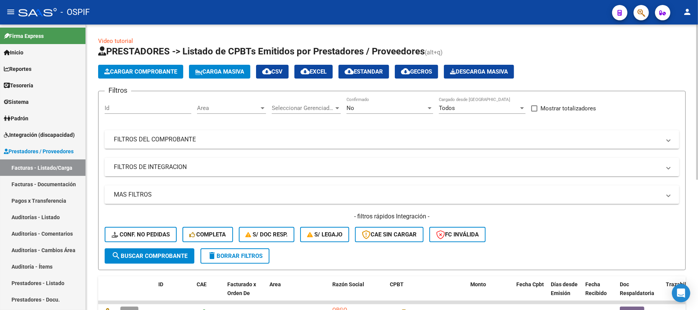
click at [336, 170] on mat-panel-title "FILTROS DE INTEGRACION" at bounding box center [387, 167] width 547 height 8
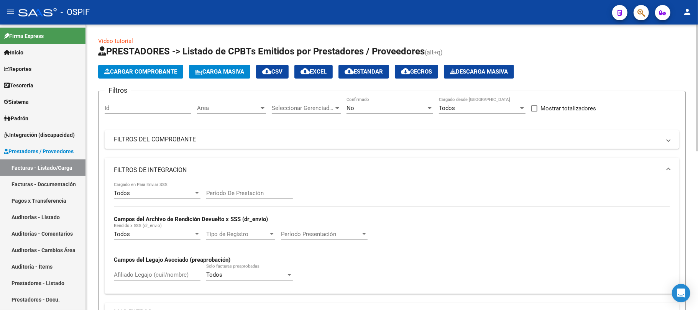
click at [268, 190] on input "Período De Prestación" at bounding box center [249, 193] width 87 height 7
type input "202508"
click at [235, 164] on mat-expansion-panel-header "FILTROS DE INTEGRACION" at bounding box center [392, 170] width 575 height 25
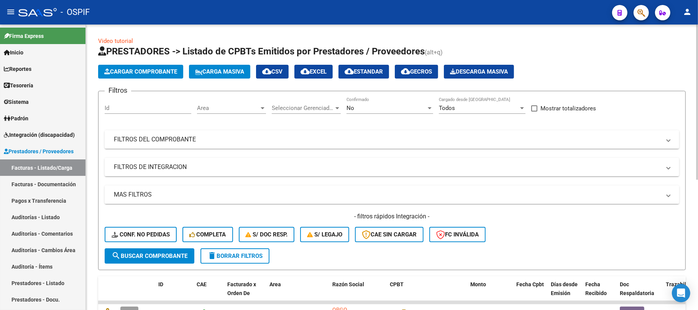
scroll to position [51, 0]
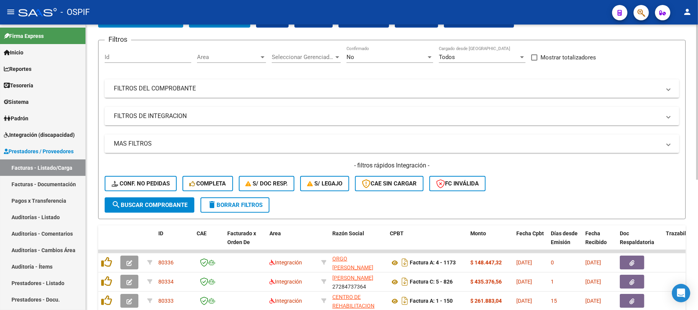
click at [168, 143] on mat-panel-title "MAS FILTROS" at bounding box center [387, 144] width 547 height 8
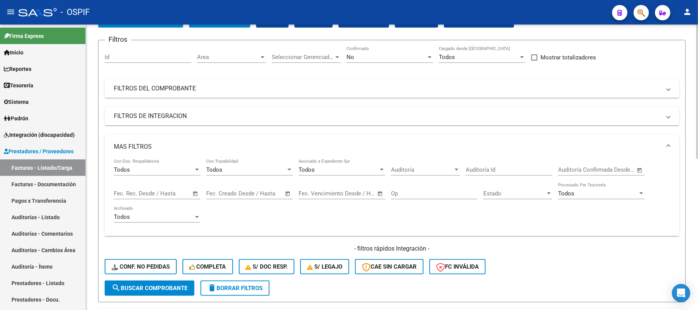
click at [160, 195] on input "text" at bounding box center [170, 193] width 37 height 7
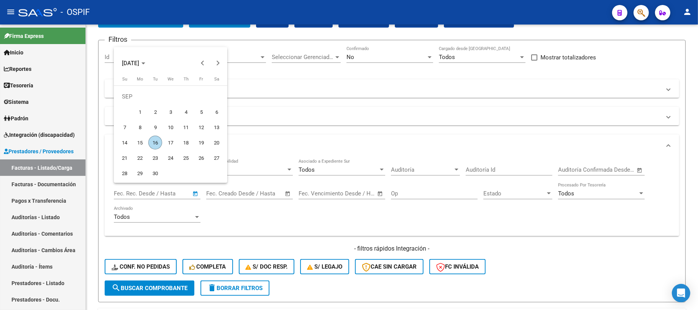
drag, startPoint x: 125, startPoint y: 125, endPoint x: 148, endPoint y: 126, distance: 22.7
click at [125, 125] on span "7" at bounding box center [125, 127] width 14 height 14
type input "[DATE]"
click at [167, 125] on span "10" at bounding box center [171, 127] width 14 height 14
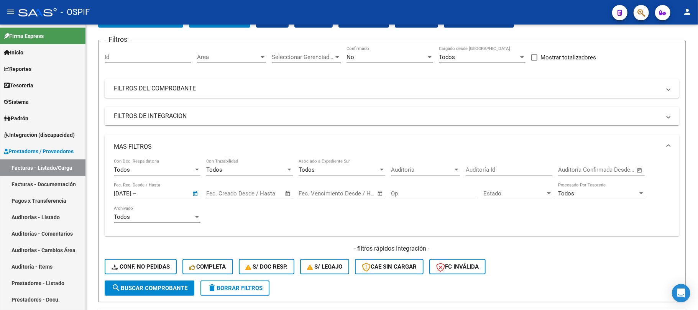
type input "[DATE]"
click at [166, 137] on mat-expansion-panel-header "MAS FILTROS" at bounding box center [392, 147] width 575 height 25
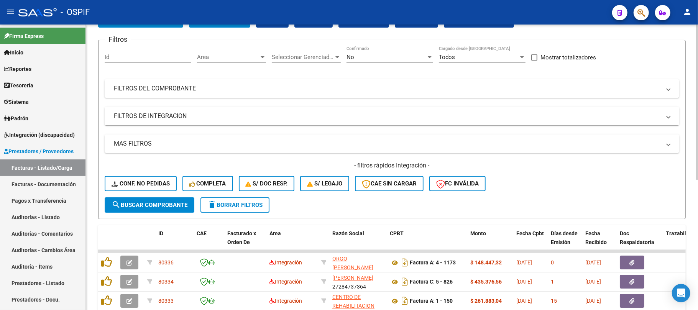
click at [370, 82] on mat-expansion-panel-header "FILTROS DEL COMPROBANTE" at bounding box center [392, 88] width 575 height 18
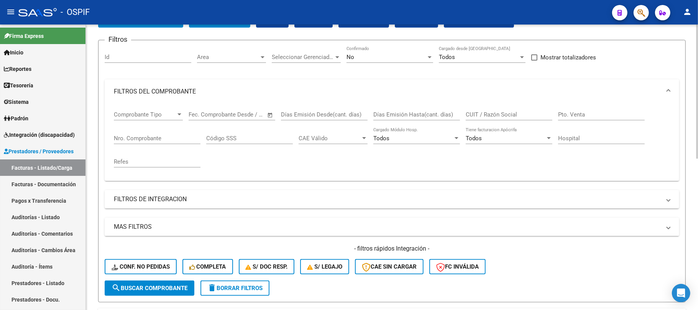
click at [491, 115] on input "CUIT / Razón Social" at bounding box center [509, 114] width 87 height 7
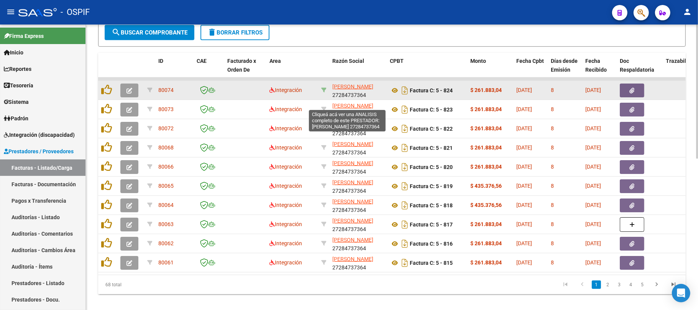
click at [324, 89] on icon at bounding box center [323, 89] width 5 height 5
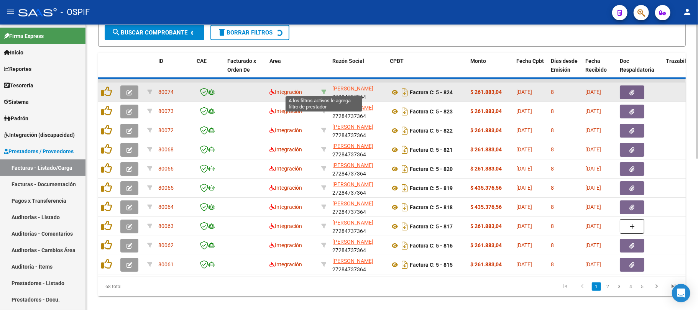
type input "27284737364"
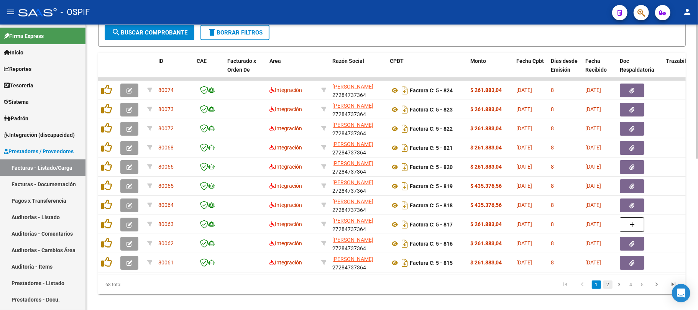
scroll to position [18, 0]
click at [620, 289] on link "3" at bounding box center [619, 285] width 9 height 8
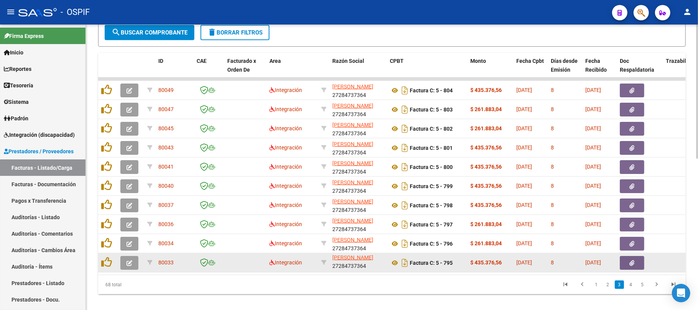
click at [133, 264] on button "button" at bounding box center [129, 263] width 18 height 14
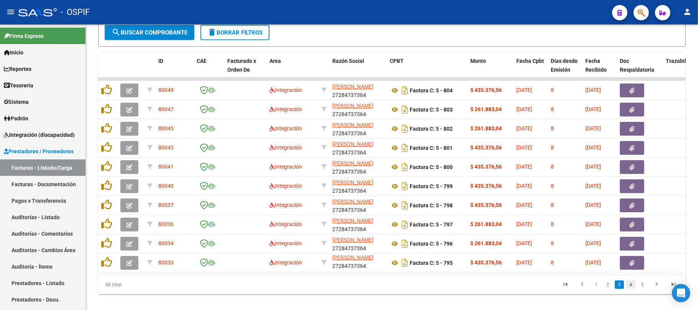
click at [632, 289] on link "4" at bounding box center [630, 285] width 9 height 8
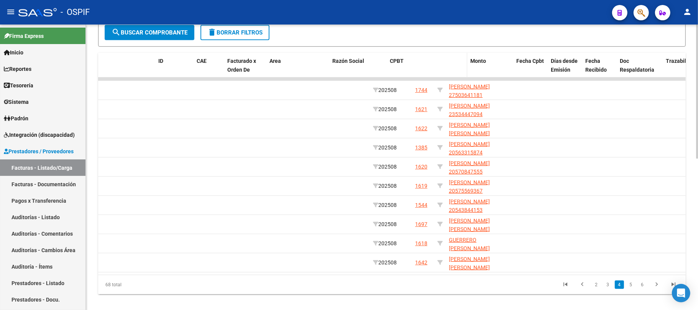
scroll to position [0, 0]
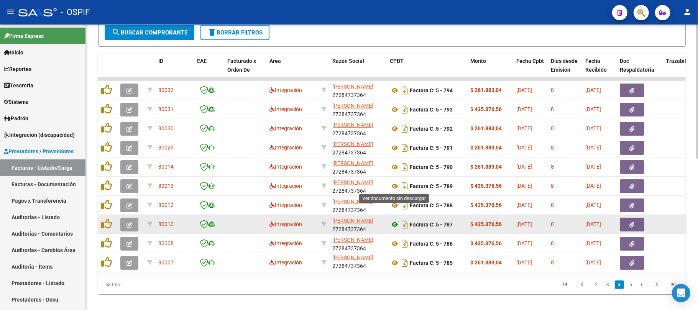
drag, startPoint x: 396, startPoint y: 205, endPoint x: 393, endPoint y: 224, distance: 19.8
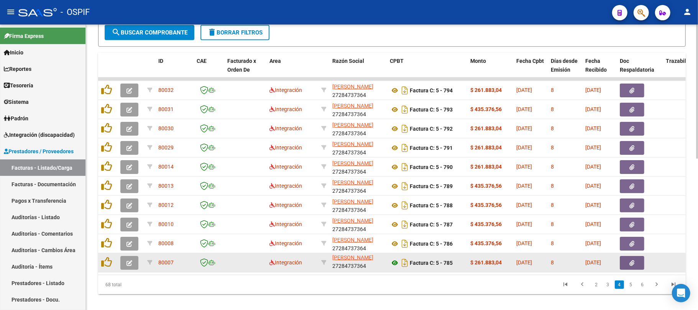
scroll to position [323, 0]
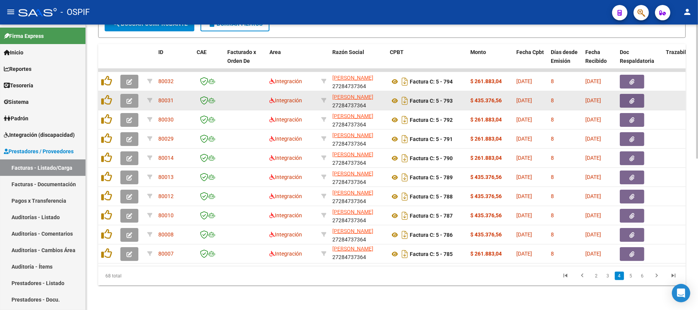
click at [132, 94] on button "button" at bounding box center [129, 101] width 18 height 14
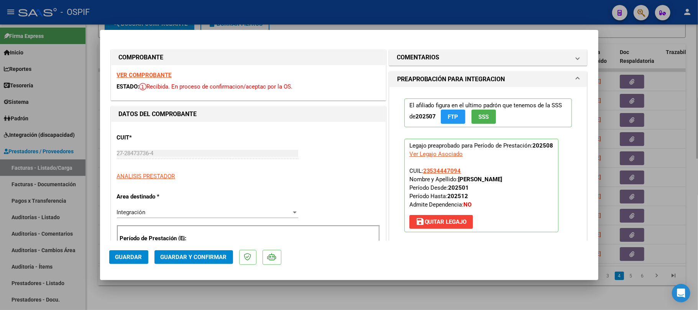
click at [378, 302] on div at bounding box center [349, 155] width 698 height 310
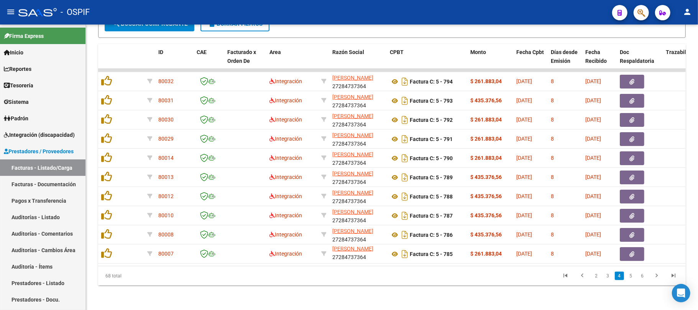
click at [634, 279] on link "5" at bounding box center [630, 276] width 9 height 8
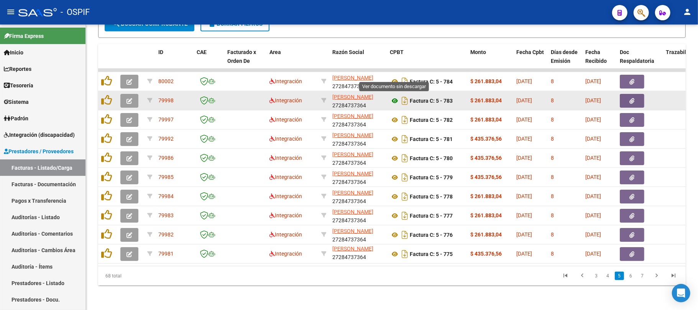
drag, startPoint x: 393, startPoint y: 76, endPoint x: 395, endPoint y: 92, distance: 16.9
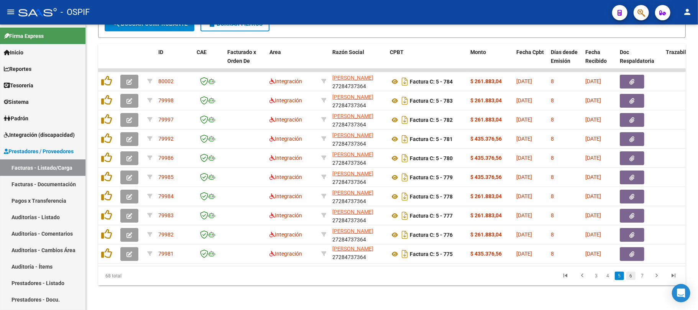
click at [630, 278] on link "6" at bounding box center [630, 276] width 9 height 8
click at [641, 276] on link "7" at bounding box center [642, 276] width 9 height 8
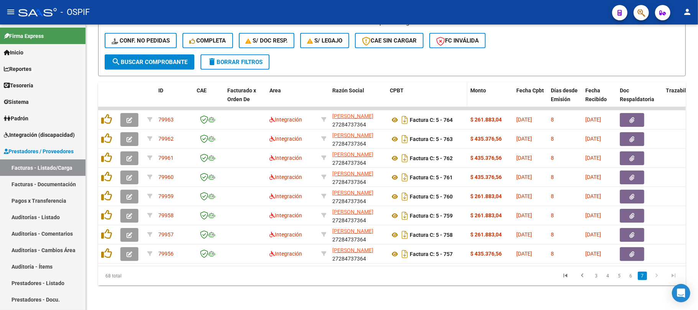
scroll to position [284, 0]
click at [564, 278] on icon "go to first page" at bounding box center [566, 276] width 10 height 9
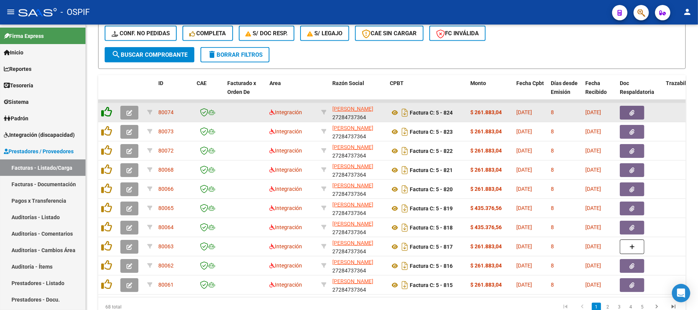
click at [104, 115] on icon at bounding box center [106, 112] width 11 height 11
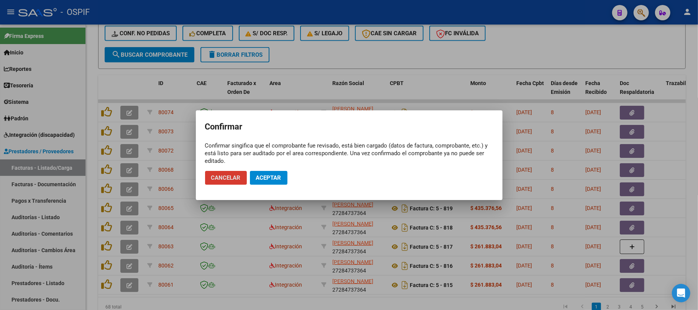
click at [263, 176] on span "Aceptar" at bounding box center [268, 177] width 25 height 7
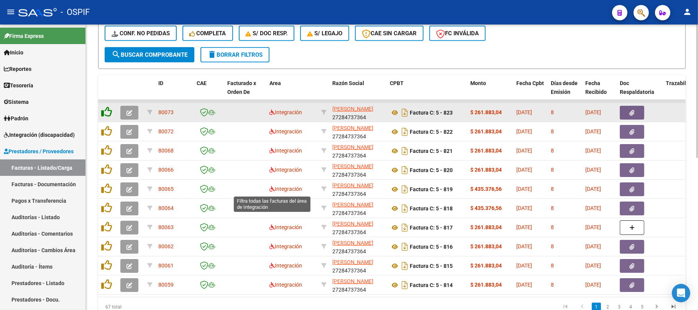
click at [104, 113] on icon at bounding box center [106, 112] width 11 height 11
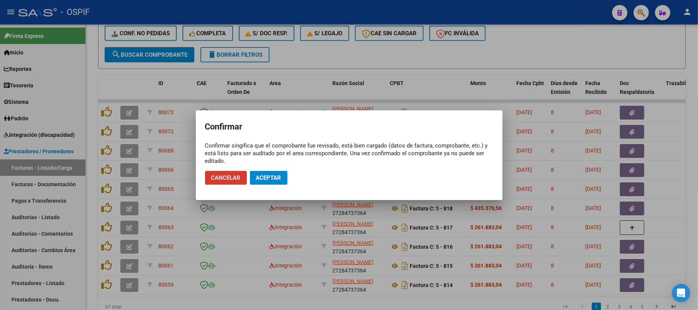
click at [260, 177] on span "Aceptar" at bounding box center [268, 177] width 25 height 7
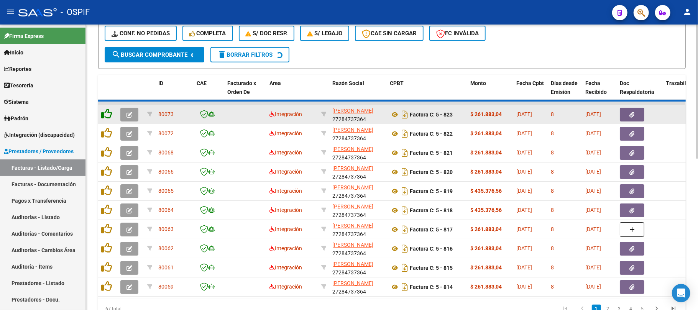
click at [106, 112] on icon at bounding box center [106, 113] width 11 height 11
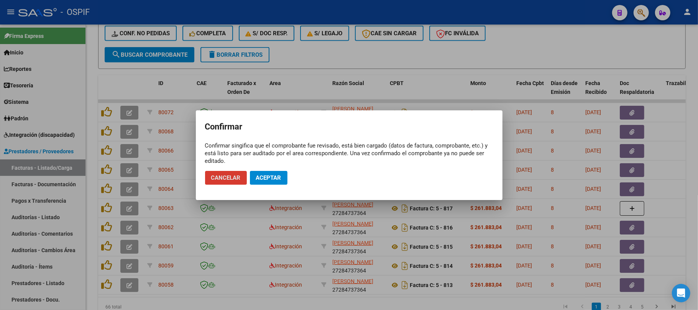
click at [266, 171] on button "Aceptar" at bounding box center [269, 178] width 38 height 14
click at [269, 175] on span "Aceptar" at bounding box center [268, 177] width 25 height 7
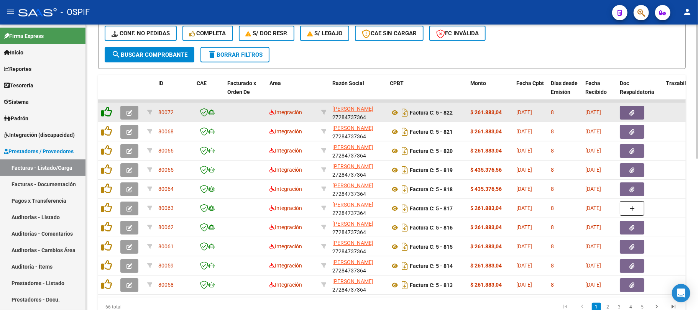
click at [108, 114] on icon at bounding box center [106, 112] width 11 height 11
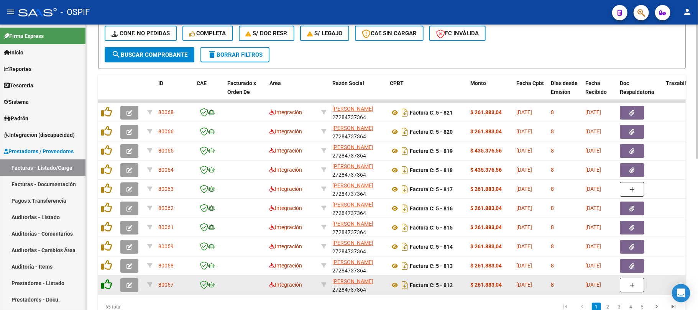
click at [105, 284] on icon at bounding box center [106, 284] width 11 height 11
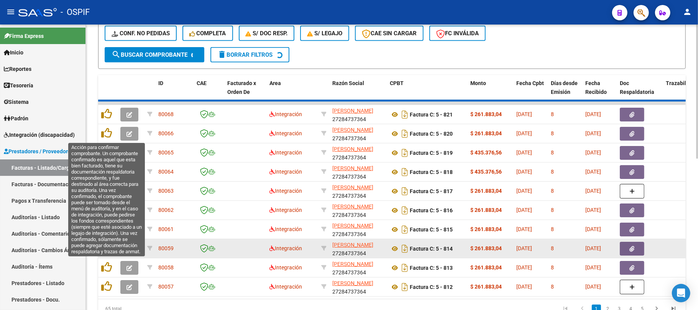
click at [106, 264] on icon at bounding box center [106, 267] width 11 height 11
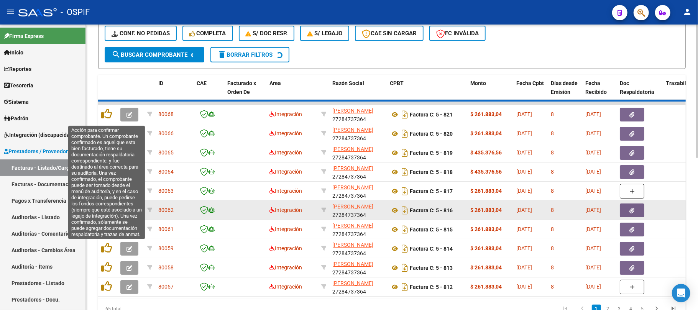
drag, startPoint x: 104, startPoint y: 251, endPoint x: 108, endPoint y: 215, distance: 35.5
click at [104, 250] on div at bounding box center [107, 249] width 13 height 12
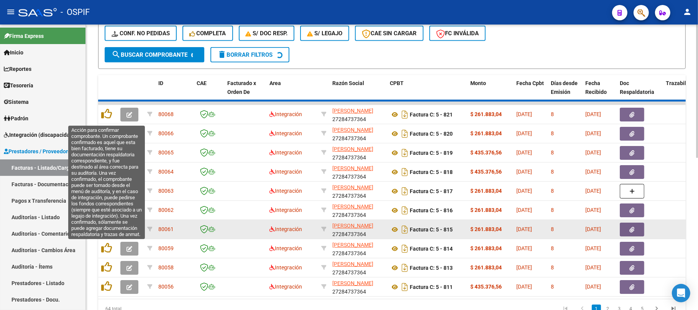
click at [106, 227] on icon at bounding box center [106, 229] width 11 height 11
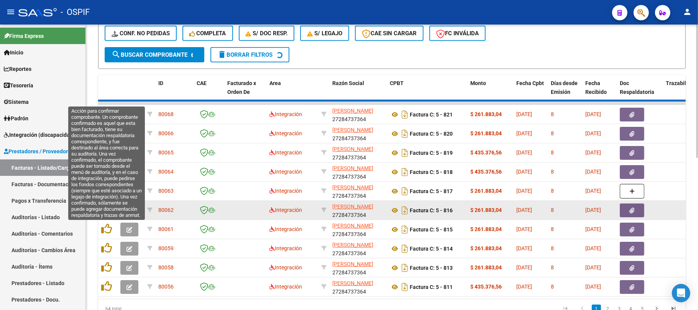
click at [110, 210] on icon at bounding box center [106, 209] width 11 height 11
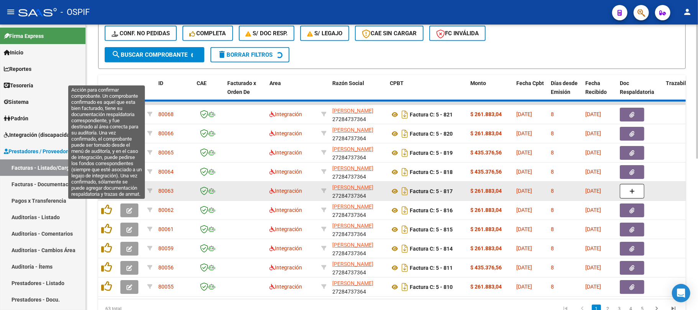
click at [103, 189] on icon at bounding box center [106, 190] width 11 height 11
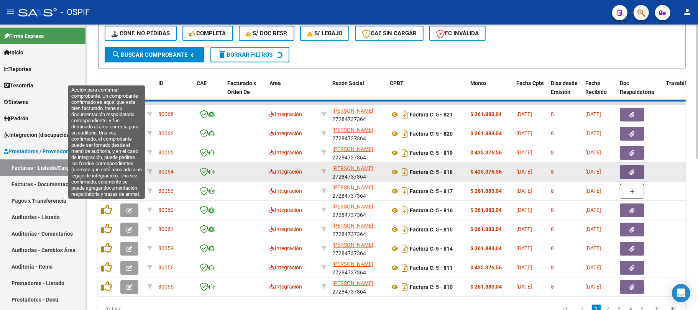
click at [106, 176] on datatable-body-cell at bounding box center [107, 172] width 19 height 19
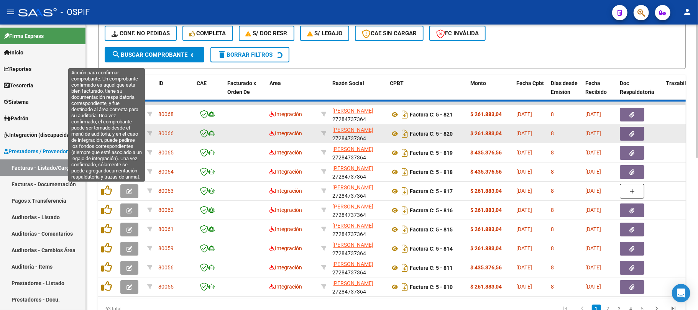
click at [105, 167] on icon at bounding box center [106, 171] width 11 height 11
click at [105, 152] on icon at bounding box center [106, 152] width 11 height 11
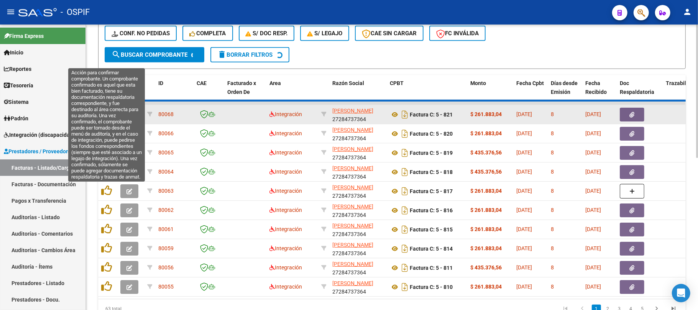
click at [105, 130] on icon at bounding box center [106, 133] width 11 height 11
click at [105, 113] on datatable-body-cell at bounding box center [107, 114] width 19 height 19
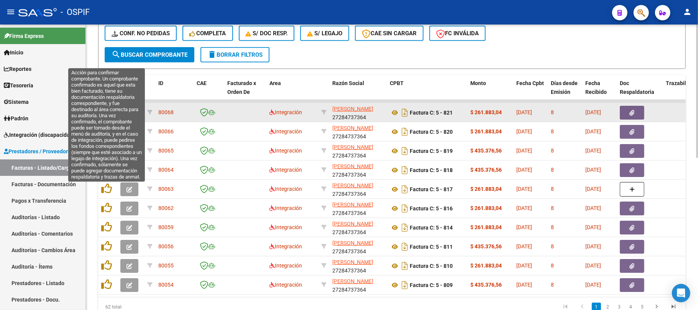
click at [105, 108] on icon at bounding box center [106, 112] width 11 height 11
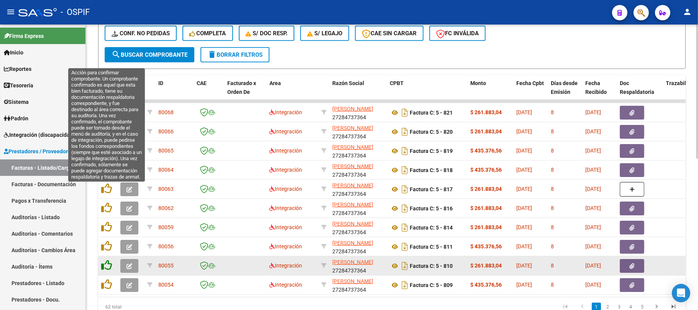
click at [102, 284] on icon at bounding box center [106, 284] width 11 height 11
click at [109, 269] on icon at bounding box center [106, 265] width 11 height 11
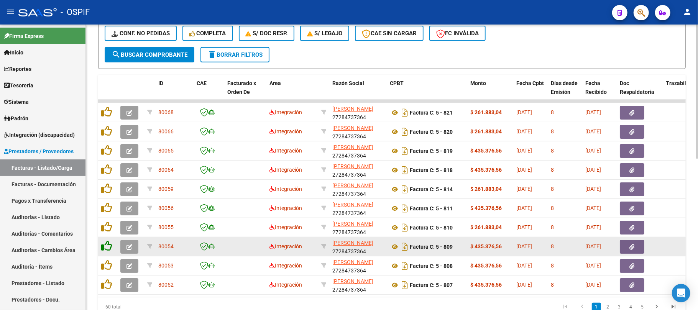
click at [107, 258] on datatable-body-cell at bounding box center [107, 265] width 19 height 19
click at [106, 242] on icon at bounding box center [106, 246] width 11 height 11
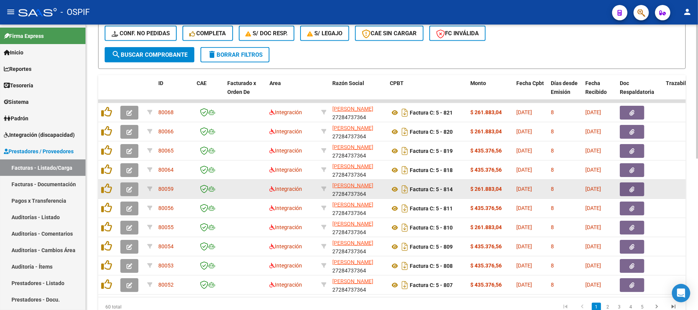
click at [105, 226] on icon at bounding box center [106, 227] width 11 height 11
click at [105, 203] on icon at bounding box center [106, 207] width 11 height 11
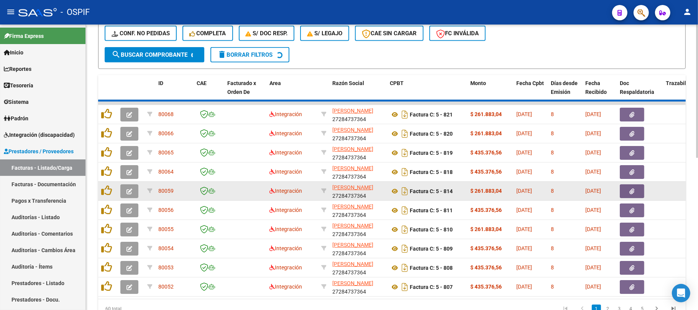
click at [105, 183] on datatable-body-cell at bounding box center [107, 191] width 19 height 19
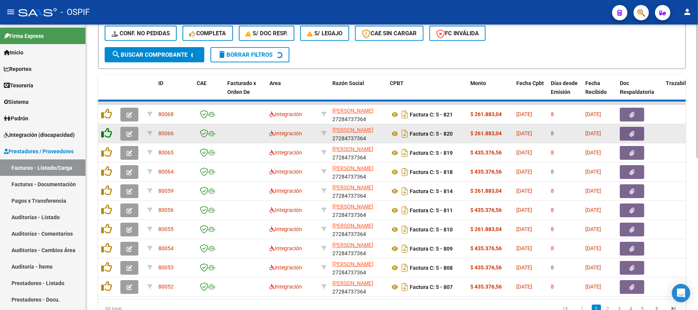
click at [103, 172] on icon at bounding box center [106, 171] width 11 height 11
click at [110, 152] on icon at bounding box center [106, 152] width 11 height 11
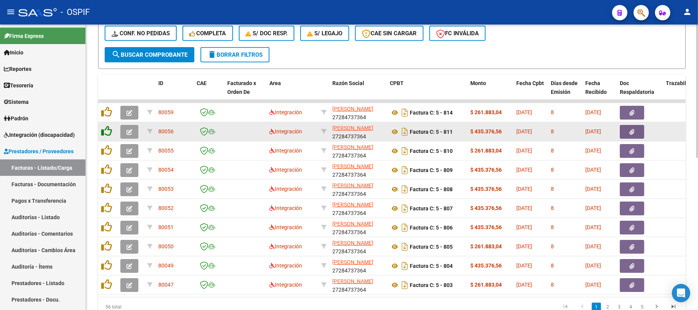
click at [106, 130] on icon at bounding box center [106, 131] width 11 height 11
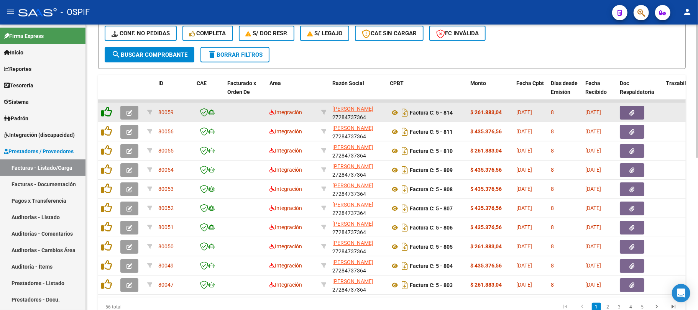
click at [107, 117] on icon at bounding box center [106, 112] width 11 height 11
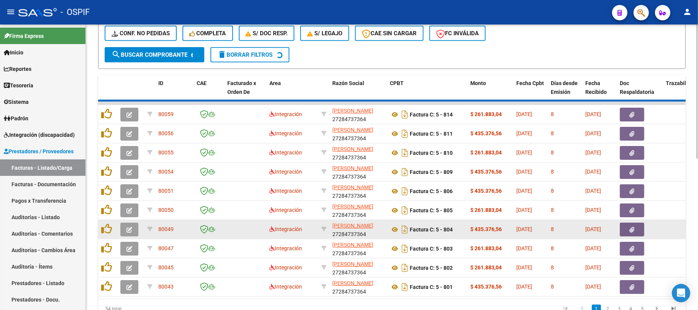
drag, startPoint x: 105, startPoint y: 283, endPoint x: 108, endPoint y: 236, distance: 46.5
click at [105, 281] on icon at bounding box center [106, 286] width 11 height 11
click at [108, 265] on icon at bounding box center [106, 267] width 11 height 11
click at [108, 246] on icon at bounding box center [106, 248] width 11 height 11
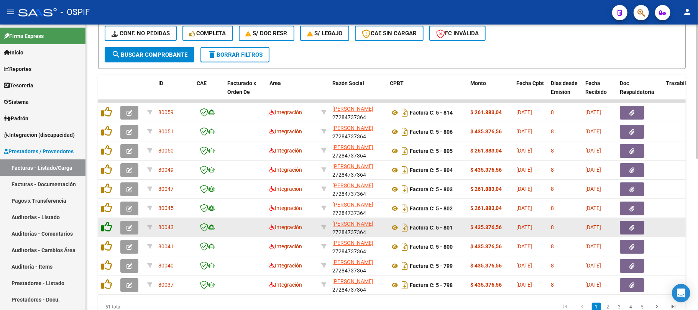
click at [108, 230] on icon at bounding box center [106, 227] width 11 height 11
click at [107, 222] on icon at bounding box center [106, 227] width 11 height 11
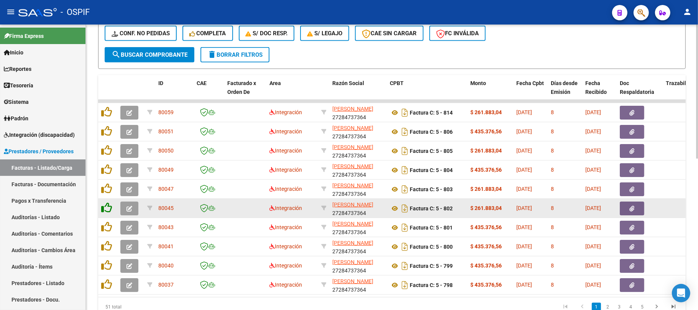
click at [107, 204] on icon at bounding box center [106, 207] width 11 height 11
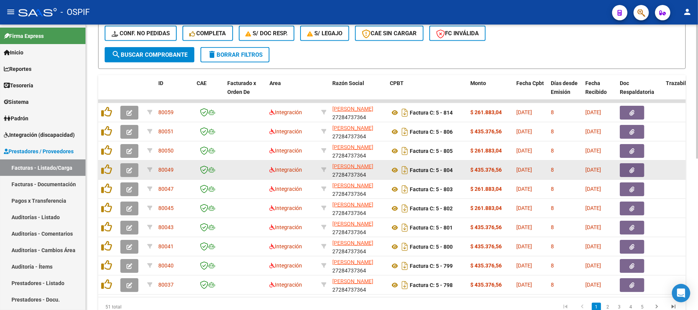
click at [107, 191] on icon at bounding box center [106, 188] width 11 height 11
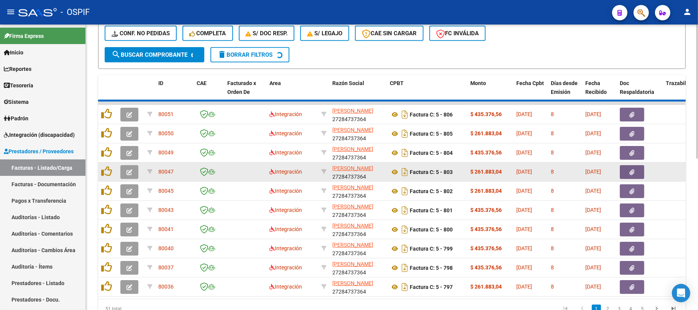
click at [107, 173] on icon at bounding box center [106, 171] width 11 height 11
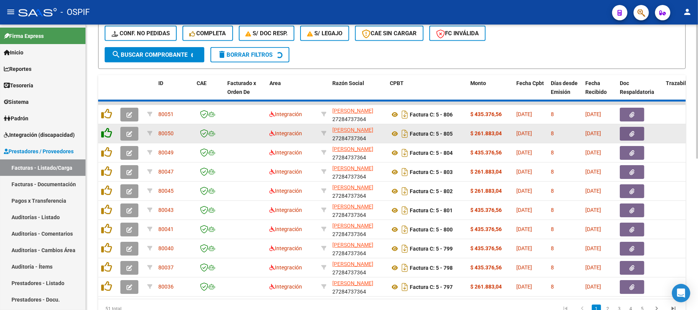
drag, startPoint x: 107, startPoint y: 164, endPoint x: 107, endPoint y: 132, distance: 32.2
click at [107, 163] on datatable-body-cell at bounding box center [107, 172] width 19 height 19
click at [108, 147] on icon at bounding box center [106, 152] width 11 height 11
click at [107, 132] on icon at bounding box center [106, 133] width 11 height 11
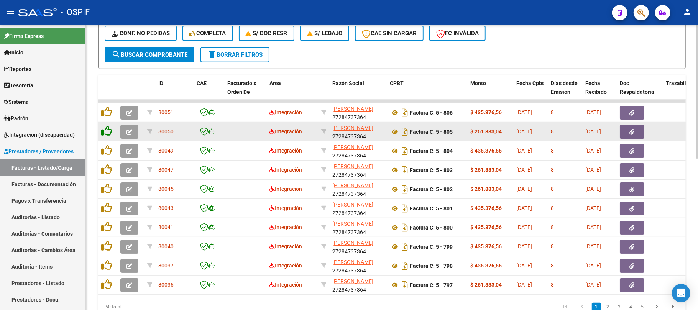
click at [106, 117] on datatable-body-cell at bounding box center [107, 112] width 19 height 19
click at [106, 112] on icon at bounding box center [106, 112] width 11 height 11
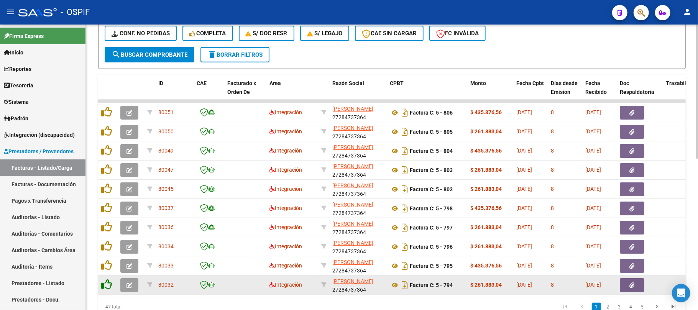
click at [105, 282] on icon at bounding box center [106, 284] width 11 height 11
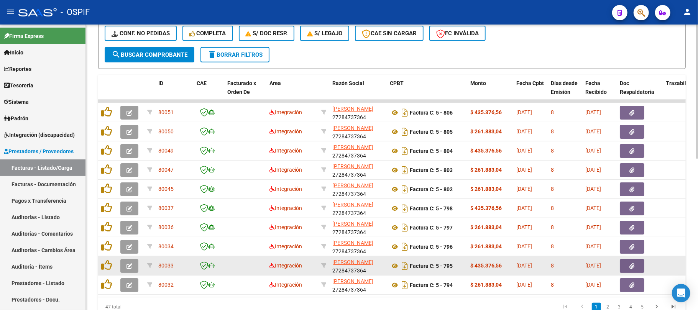
click at [105, 275] on datatable-scroller "80051 Integración DURIGAN ALEJANDRA CATALINA 27284737364 Factura C: 5 - 806 $ 4…" at bounding box center [392, 197] width 588 height 195
click at [105, 273] on datatable-body-cell at bounding box center [107, 265] width 19 height 19
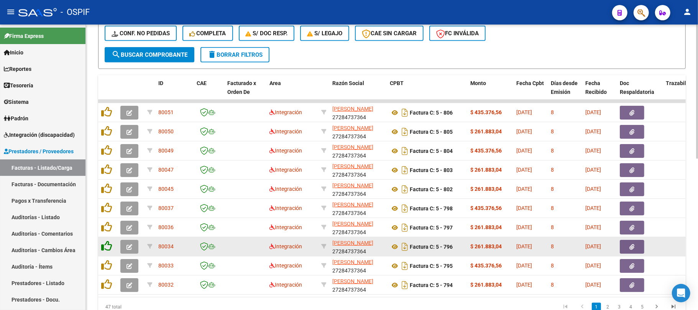
click at [105, 269] on icon at bounding box center [106, 265] width 11 height 11
click at [105, 250] on icon at bounding box center [106, 246] width 11 height 11
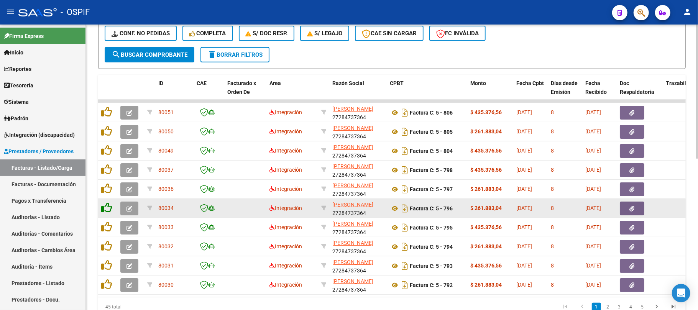
click at [104, 233] on datatable-body-cell at bounding box center [107, 227] width 19 height 19
click at [104, 225] on icon at bounding box center [106, 227] width 11 height 11
click at [104, 212] on icon at bounding box center [106, 207] width 11 height 11
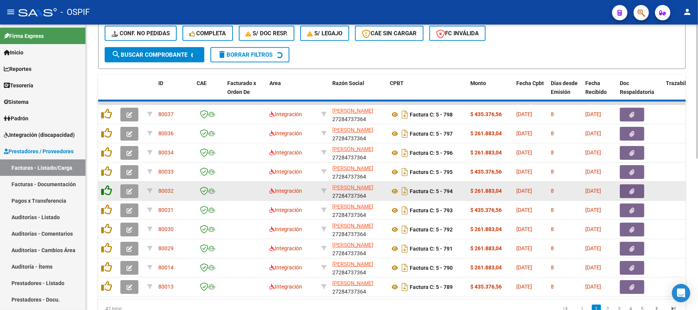
click at [108, 185] on icon at bounding box center [106, 190] width 11 height 11
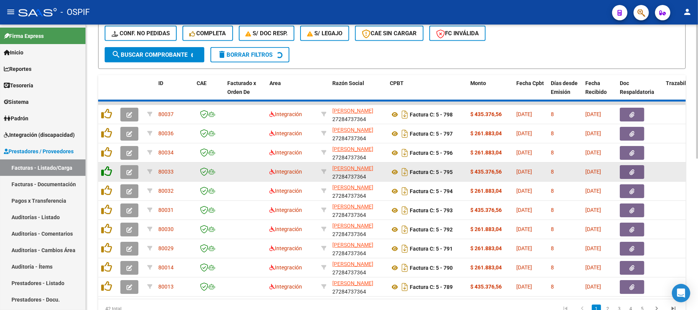
click at [100, 163] on datatable-body-cell at bounding box center [107, 172] width 19 height 19
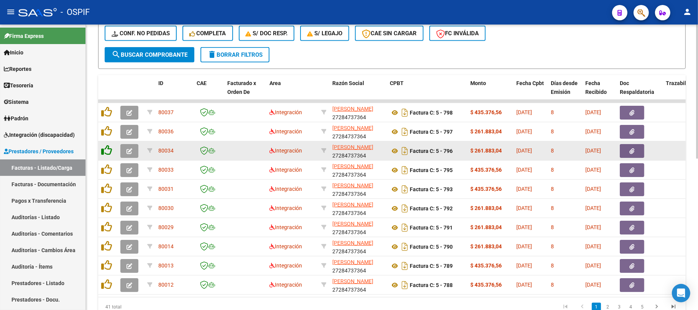
click at [107, 168] on icon at bounding box center [106, 169] width 11 height 11
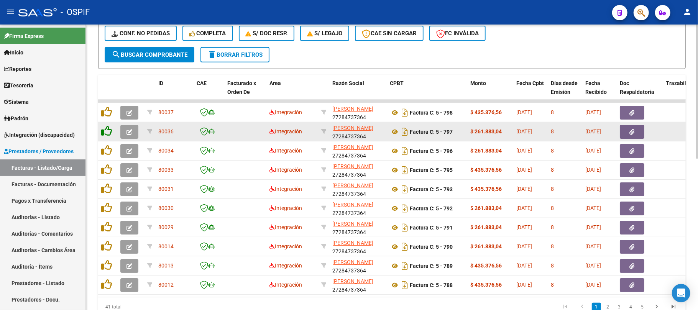
click at [107, 147] on icon at bounding box center [106, 150] width 11 height 11
click at [107, 126] on icon at bounding box center [106, 131] width 11 height 11
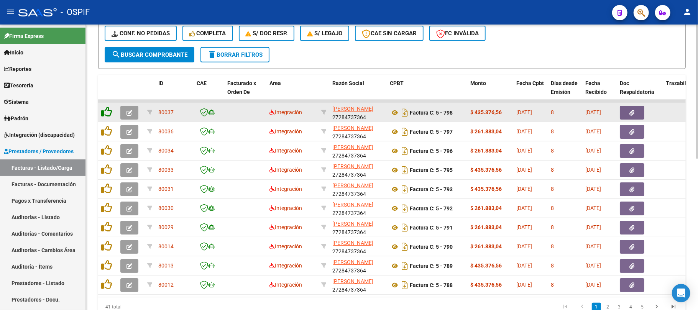
click at [108, 110] on icon at bounding box center [106, 112] width 11 height 11
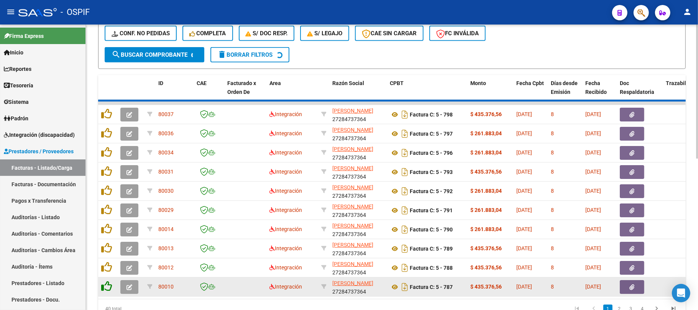
click at [106, 286] on icon at bounding box center [106, 286] width 11 height 11
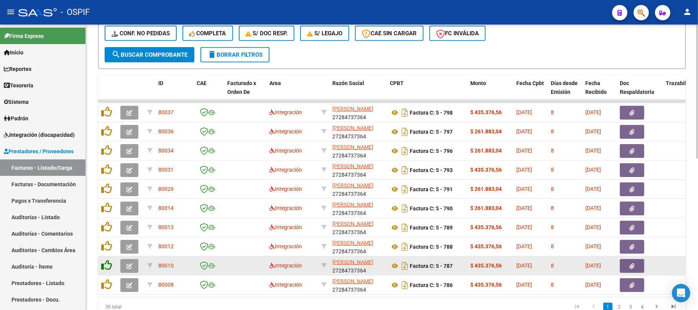
click at [106, 266] on icon at bounding box center [106, 265] width 11 height 11
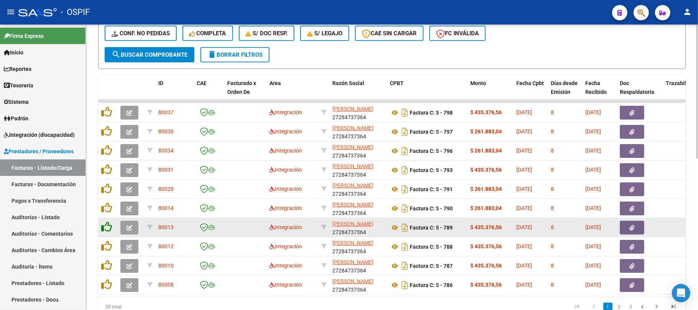
click at [106, 241] on icon at bounding box center [106, 246] width 11 height 11
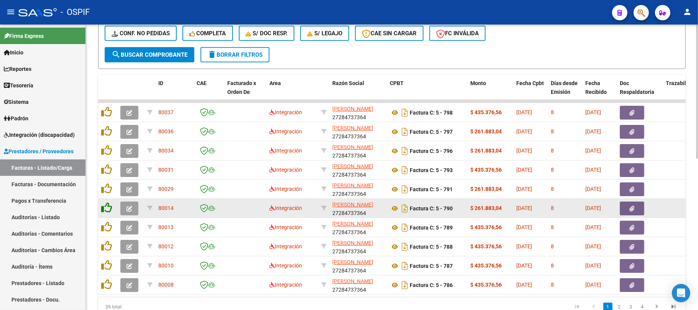
click at [106, 222] on icon at bounding box center [106, 227] width 11 height 11
click at [106, 206] on icon at bounding box center [106, 207] width 11 height 11
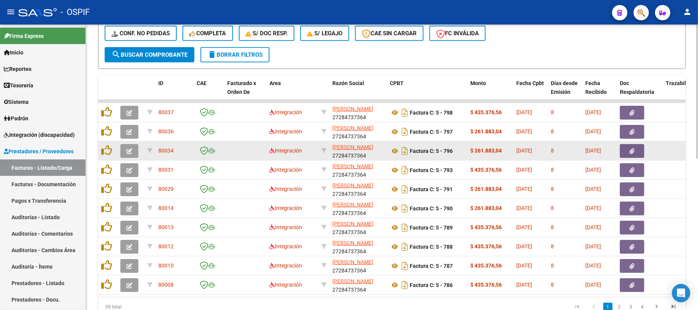
click at [106, 189] on icon at bounding box center [106, 188] width 11 height 11
click at [106, 174] on icon at bounding box center [106, 169] width 11 height 11
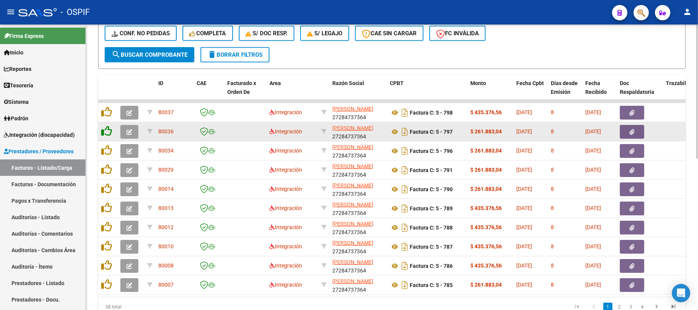
click at [108, 152] on icon at bounding box center [106, 150] width 11 height 11
click at [108, 138] on datatable-body-cell at bounding box center [107, 131] width 19 height 19
click at [105, 123] on datatable-body-cell at bounding box center [107, 131] width 19 height 19
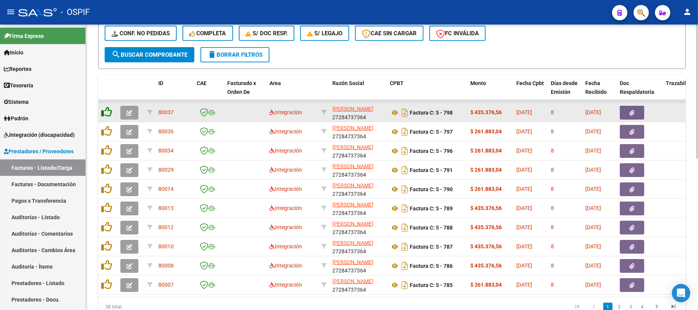
click at [107, 114] on icon at bounding box center [106, 112] width 11 height 11
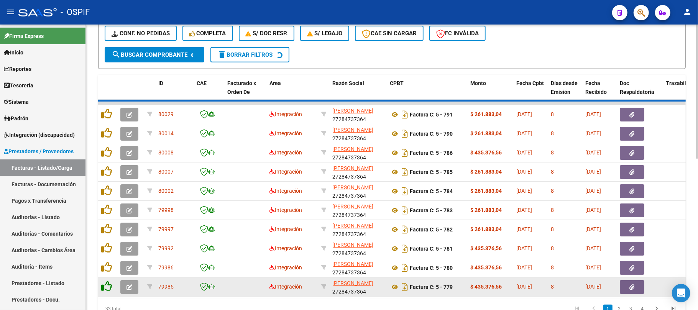
click at [111, 283] on icon at bounding box center [106, 286] width 11 height 11
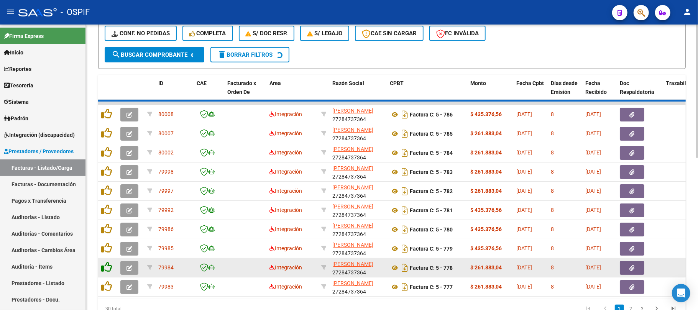
click at [107, 268] on icon at bounding box center [106, 267] width 11 height 11
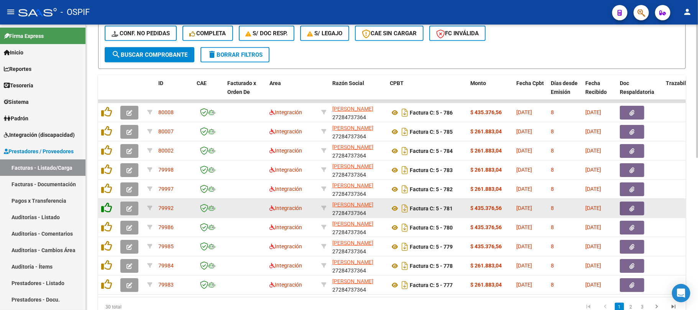
click at [107, 248] on icon at bounding box center [106, 246] width 11 height 11
click at [106, 226] on icon at bounding box center [106, 227] width 11 height 11
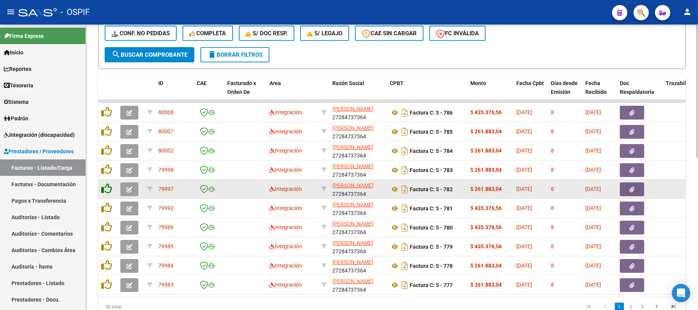
click at [110, 202] on icon at bounding box center [106, 207] width 11 height 11
click at [109, 192] on icon at bounding box center [106, 188] width 11 height 11
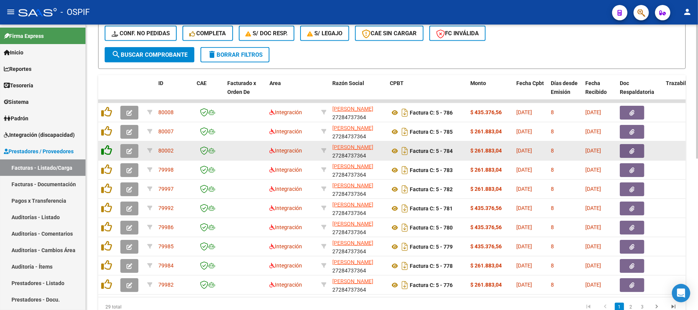
click at [105, 168] on icon at bounding box center [106, 169] width 11 height 11
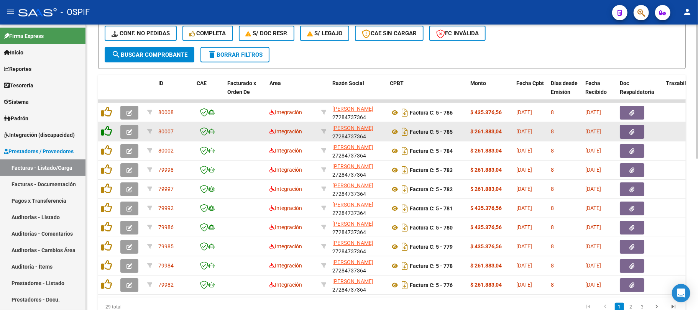
click at [103, 145] on icon at bounding box center [106, 150] width 11 height 11
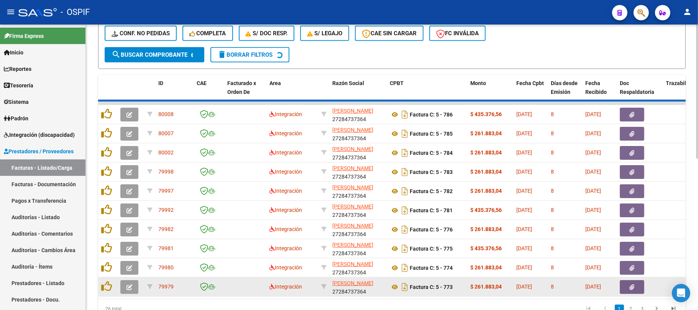
drag, startPoint x: 103, startPoint y: 132, endPoint x: 112, endPoint y: 281, distance: 149.0
click at [103, 132] on icon at bounding box center [106, 133] width 11 height 11
click at [106, 111] on icon at bounding box center [106, 113] width 11 height 11
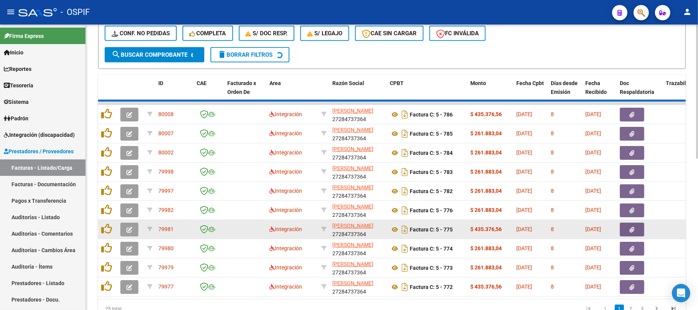
click at [110, 287] on icon at bounding box center [106, 286] width 11 height 11
click at [107, 267] on icon at bounding box center [106, 267] width 11 height 11
click at [104, 246] on icon at bounding box center [106, 248] width 11 height 11
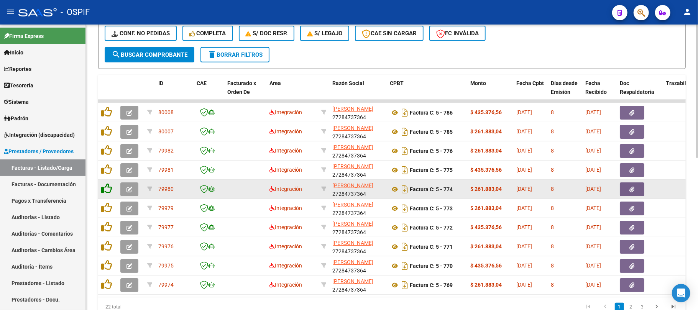
click at [104, 231] on icon at bounding box center [106, 227] width 11 height 11
click at [108, 204] on icon at bounding box center [106, 207] width 11 height 11
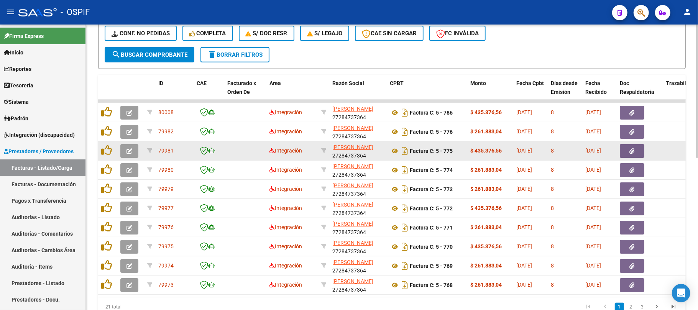
click at [106, 186] on icon at bounding box center [106, 188] width 11 height 11
click at [105, 169] on icon at bounding box center [106, 169] width 11 height 11
drag, startPoint x: 106, startPoint y: 157, endPoint x: 106, endPoint y: 152, distance: 5.0
click at [106, 156] on datatable-body-cell at bounding box center [107, 150] width 19 height 19
click at [106, 152] on icon at bounding box center [106, 150] width 11 height 11
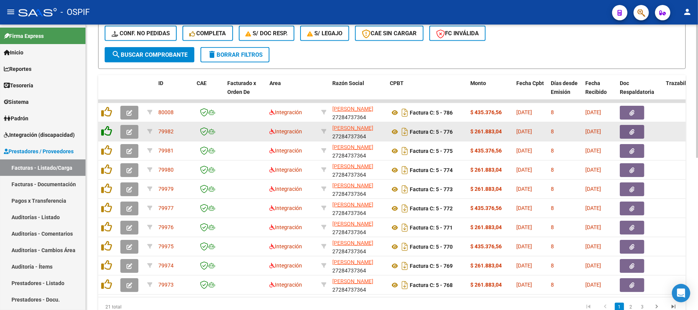
click at [106, 135] on icon at bounding box center [106, 131] width 11 height 11
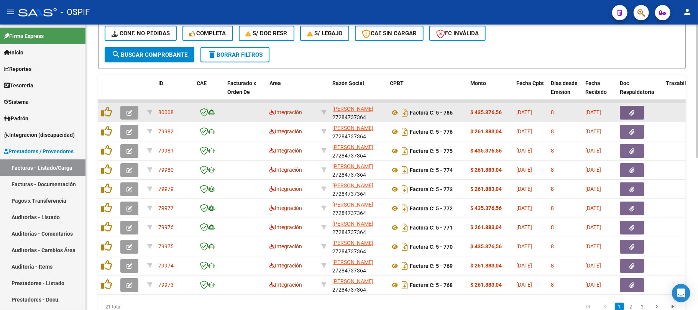
click at [107, 123] on datatable-body-cell at bounding box center [107, 131] width 19 height 19
click at [108, 113] on icon at bounding box center [106, 112] width 11 height 11
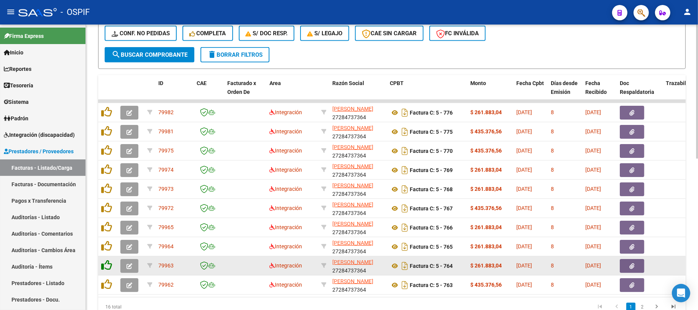
click at [109, 287] on icon at bounding box center [106, 284] width 11 height 11
click at [109, 271] on icon at bounding box center [106, 265] width 11 height 11
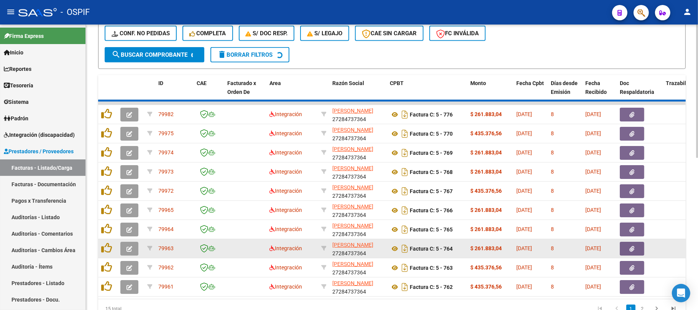
click at [107, 267] on icon at bounding box center [106, 267] width 11 height 11
click at [105, 239] on datatable-body-cell at bounding box center [107, 248] width 19 height 19
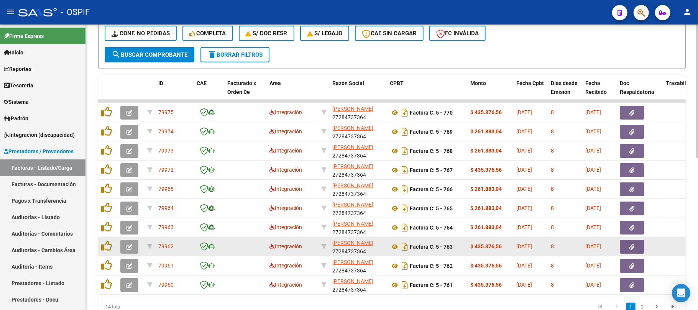
click at [108, 252] on datatable-body-cell at bounding box center [107, 246] width 19 height 19
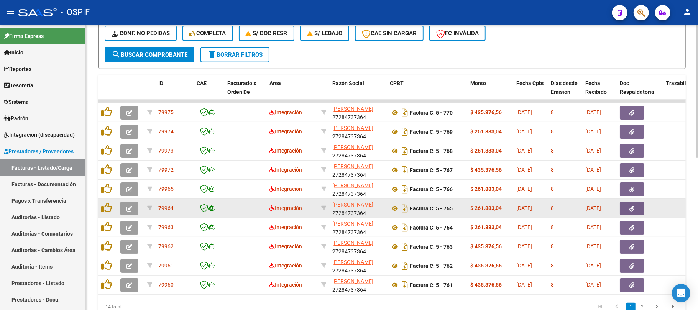
click at [109, 232] on datatable-body-cell at bounding box center [107, 227] width 19 height 19
click at [109, 224] on icon at bounding box center [106, 227] width 11 height 11
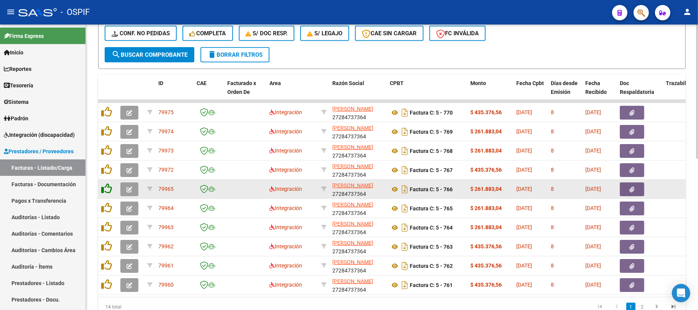
click at [105, 207] on icon at bounding box center [106, 207] width 11 height 11
click at [106, 187] on icon at bounding box center [106, 188] width 11 height 11
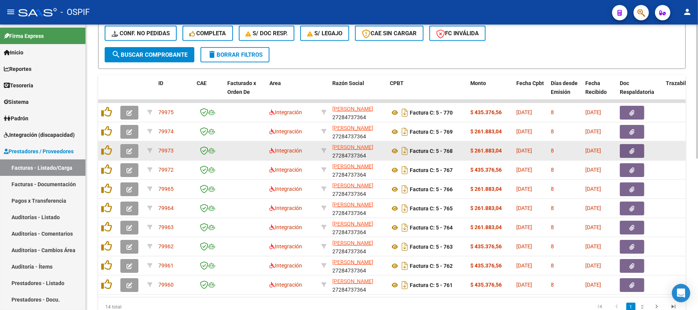
click at [106, 172] on icon at bounding box center [106, 169] width 11 height 11
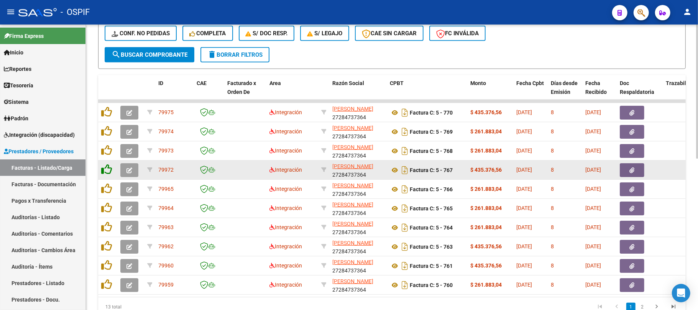
click at [107, 155] on icon at bounding box center [106, 150] width 11 height 11
click at [105, 168] on icon at bounding box center [106, 169] width 11 height 11
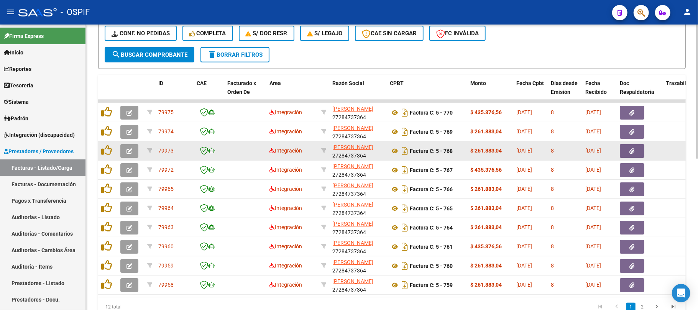
click at [108, 142] on datatable-body-cell at bounding box center [107, 150] width 19 height 19
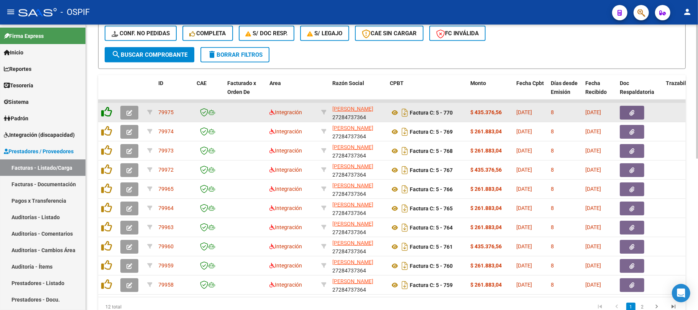
click at [106, 129] on icon at bounding box center [106, 131] width 11 height 11
click at [106, 114] on icon at bounding box center [106, 112] width 11 height 11
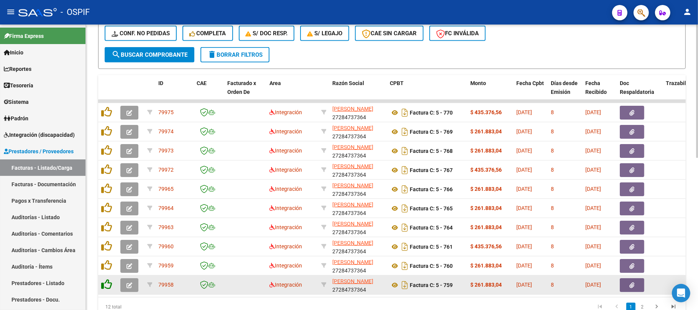
click at [106, 279] on icon at bounding box center [106, 284] width 11 height 11
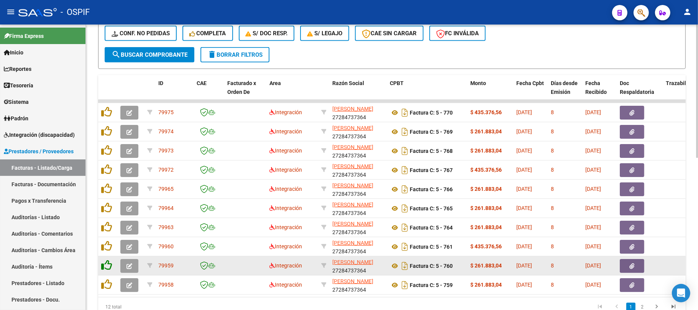
drag, startPoint x: 106, startPoint y: 279, endPoint x: 106, endPoint y: 268, distance: 11.1
click at [106, 275] on datatable-scroller "79975 Integración DURIGAN ALEJANDRA CATALINA 27284737364 Factura C: 5 - 770 $ 4…" at bounding box center [392, 197] width 588 height 195
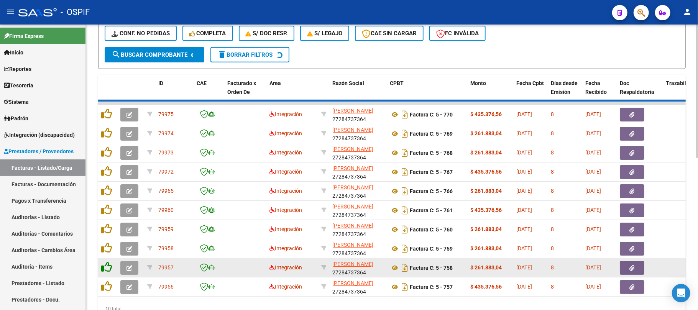
click at [106, 268] on icon at bounding box center [106, 267] width 11 height 11
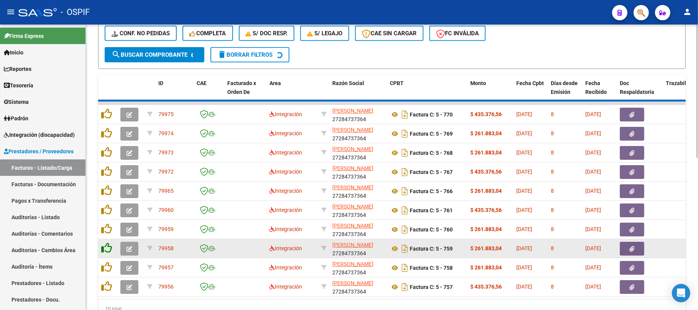
click at [104, 244] on icon at bounding box center [106, 248] width 11 height 11
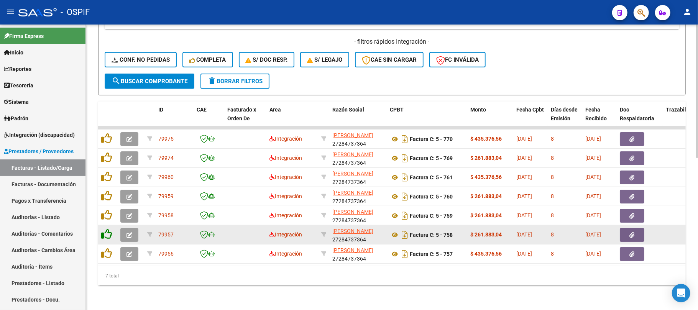
click at [106, 231] on icon at bounding box center [106, 234] width 11 height 11
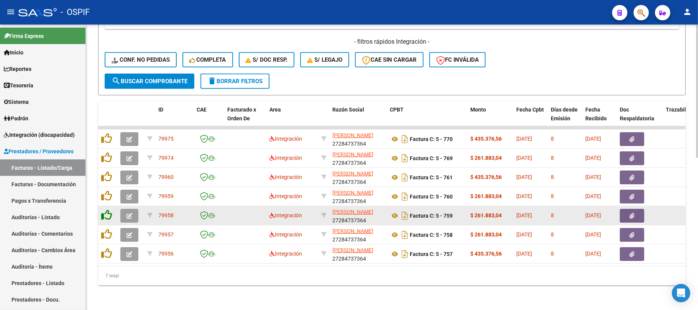
drag, startPoint x: 106, startPoint y: 212, endPoint x: 106, endPoint y: 205, distance: 6.5
click at [106, 211] on datatable-body-cell at bounding box center [107, 215] width 19 height 19
drag, startPoint x: 106, startPoint y: 205, endPoint x: 106, endPoint y: 199, distance: 6.1
click at [106, 210] on icon at bounding box center [106, 215] width 11 height 11
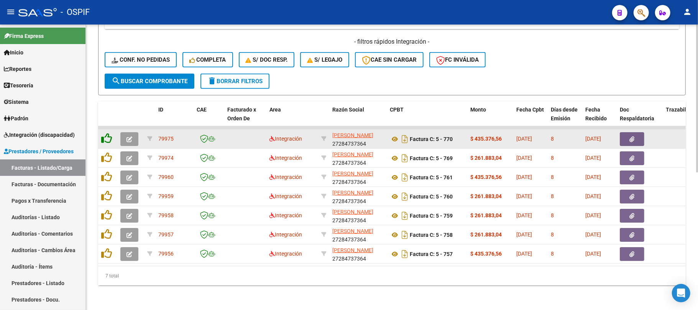
drag, startPoint x: 106, startPoint y: 186, endPoint x: 107, endPoint y: 169, distance: 16.5
click at [106, 191] on icon at bounding box center [106, 196] width 11 height 11
click at [107, 177] on datatable-scroller "79975 Integración DURIGAN ALEJANDRA CATALINA 27284737364 Factura C: 5 - 770 $ 4…" at bounding box center [392, 195] width 588 height 138
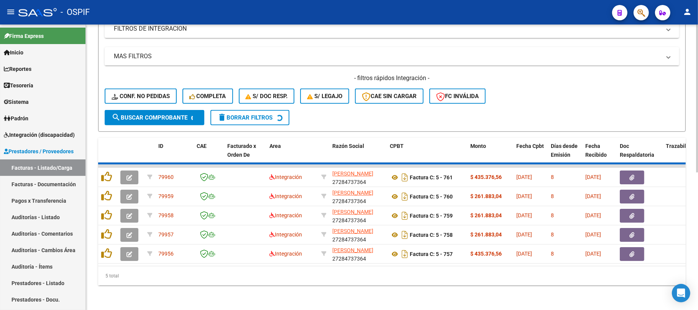
drag, startPoint x: 107, startPoint y: 169, endPoint x: 105, endPoint y: 166, distance: 4.1
click at [107, 171] on icon at bounding box center [106, 176] width 11 height 11
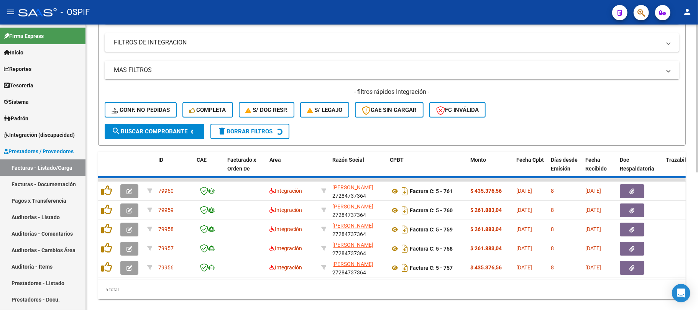
click at [105, 155] on div "Video tutorial PRESTADORES -> Listado de CPBTs Emitidos por Prestadores / Prove…" at bounding box center [392, 64] width 588 height 470
click at [106, 178] on datatable-header-cell at bounding box center [107, 169] width 19 height 34
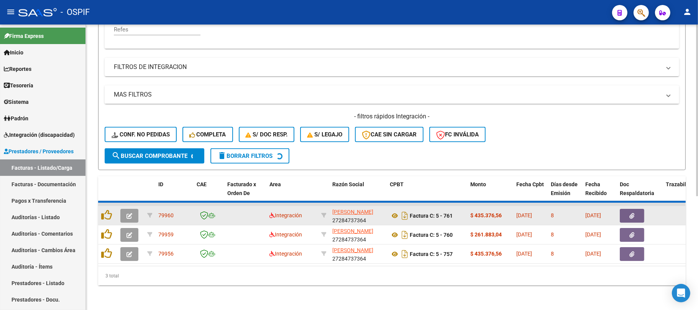
click at [112, 211] on div at bounding box center [107, 216] width 13 height 12
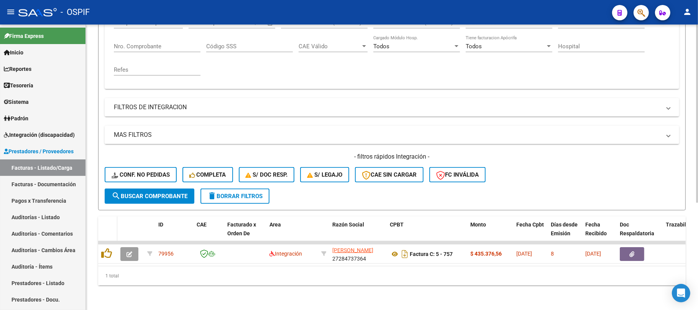
click at [107, 217] on datatable-header-cell at bounding box center [107, 234] width 19 height 34
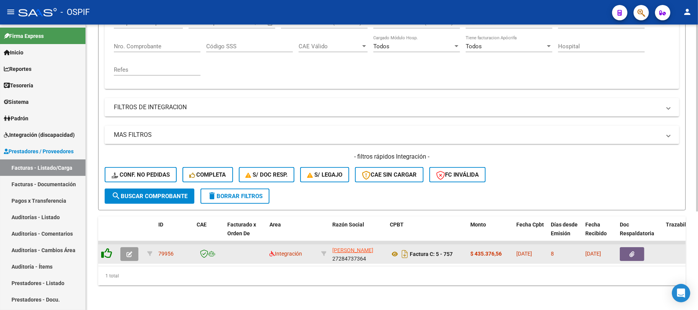
click at [106, 245] on datatable-body-cell at bounding box center [107, 254] width 19 height 19
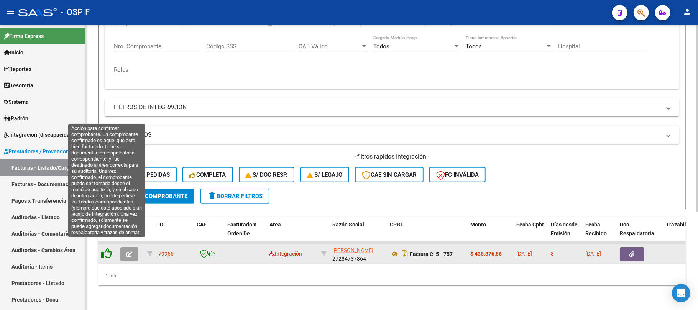
click at [106, 248] on icon at bounding box center [106, 253] width 11 height 11
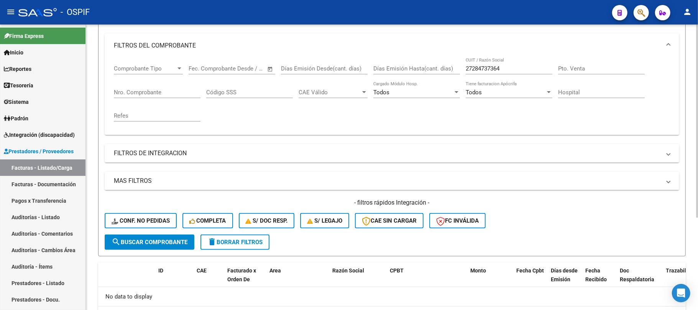
scroll to position [86, 0]
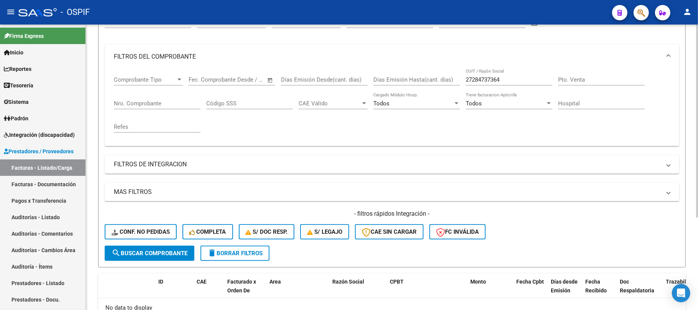
click at [510, 88] on div "27284737364 CUIT / Razón Social" at bounding box center [509, 81] width 87 height 24
click at [499, 76] on div "27284737364 CUIT / Razón Social" at bounding box center [509, 77] width 87 height 16
click at [493, 77] on input "27284737364" at bounding box center [509, 79] width 87 height 7
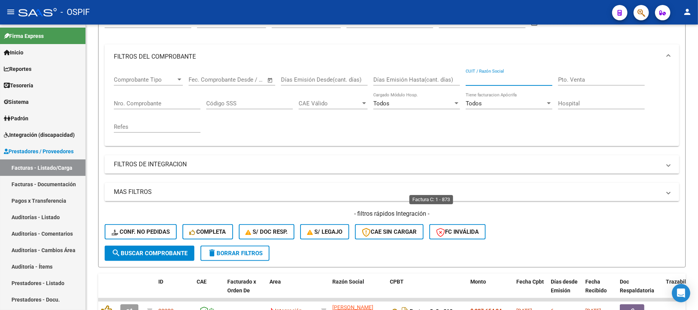
scroll to position [323, 0]
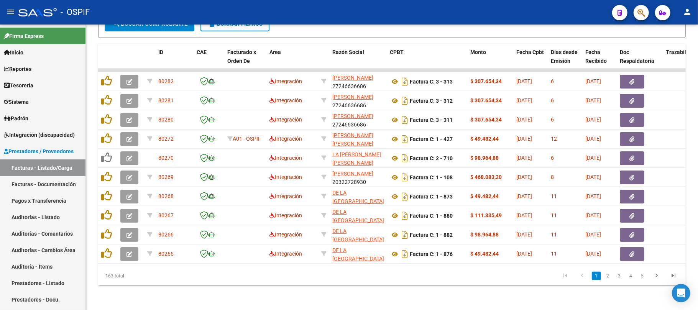
click at [671, 277] on icon "go to last page" at bounding box center [674, 276] width 10 height 9
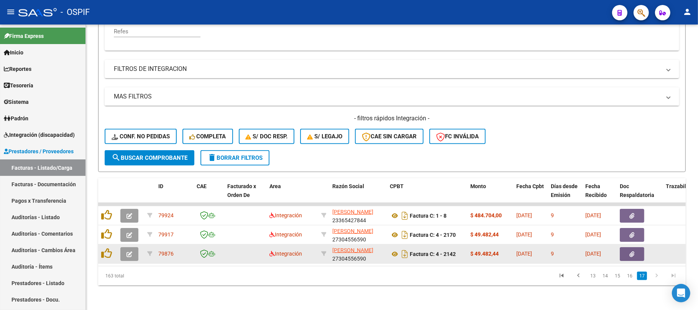
scroll to position [189, 0]
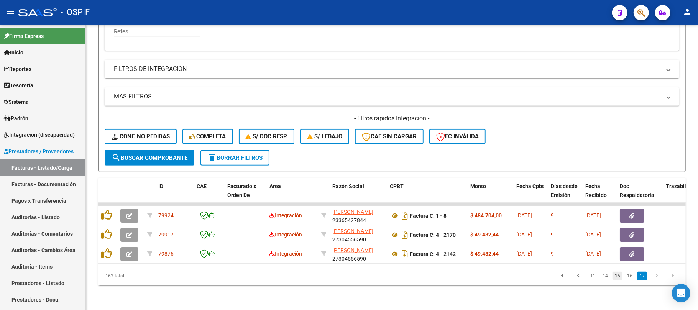
click at [614, 273] on link "15" at bounding box center [618, 276] width 10 height 8
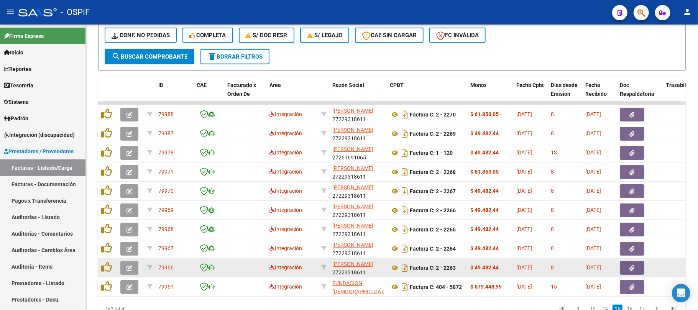
scroll to position [323, 0]
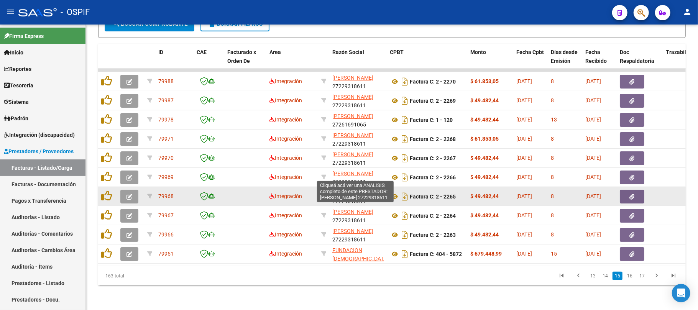
click at [324, 194] on icon at bounding box center [323, 196] width 5 height 5
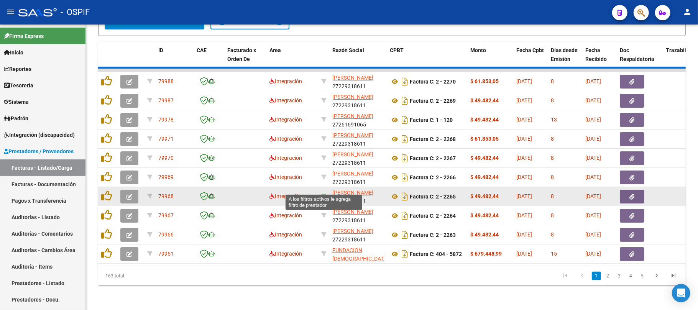
type input "27229318611"
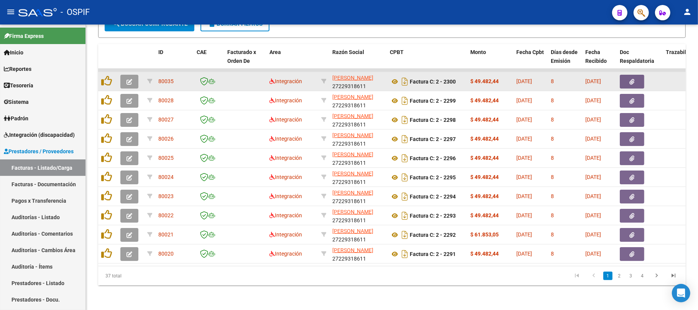
click at [123, 75] on button "button" at bounding box center [129, 82] width 18 height 14
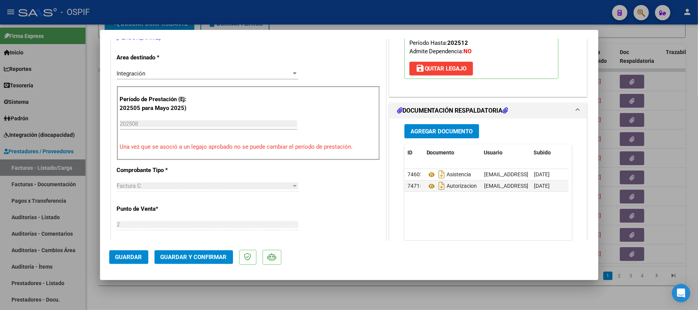
scroll to position [0, 0]
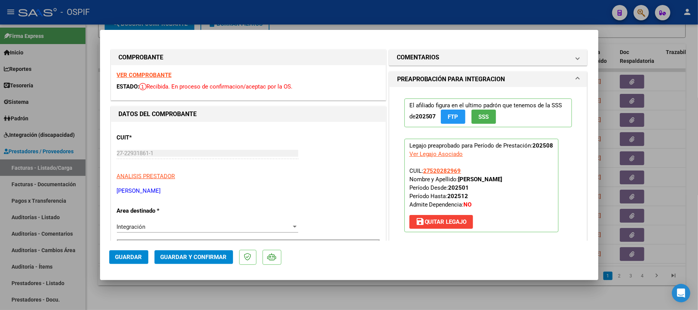
click at [197, 255] on span "Guardar y Confirmar" at bounding box center [194, 257] width 66 height 7
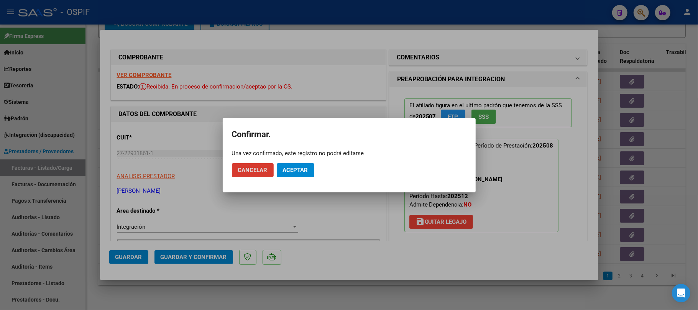
click at [305, 171] on span "Aceptar" at bounding box center [295, 170] width 25 height 7
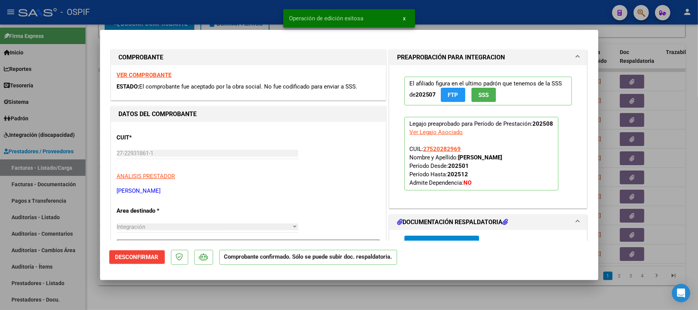
click at [244, 302] on div at bounding box center [349, 155] width 698 height 310
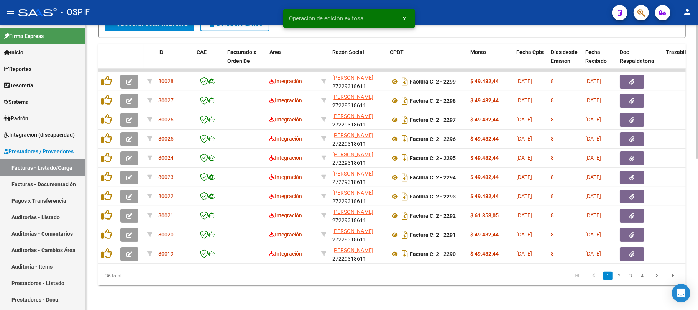
click at [129, 80] on button "button" at bounding box center [129, 82] width 18 height 14
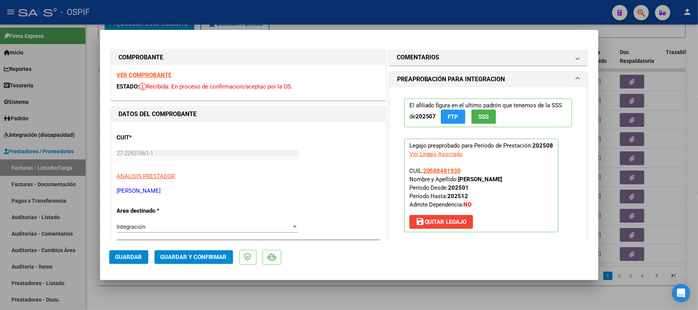
click at [192, 261] on button "Guardar y Confirmar" at bounding box center [194, 257] width 79 height 14
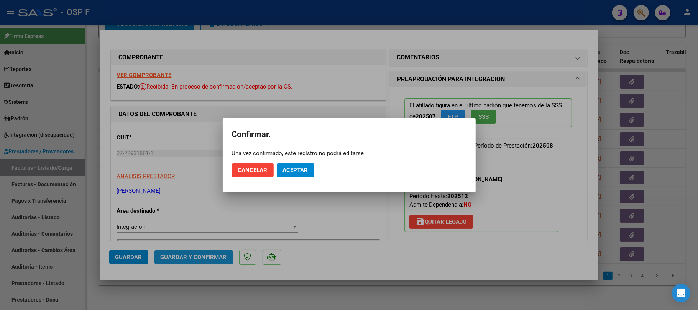
click at [309, 185] on mat-dialog-container "Confirmar. Una vez confirmado, este registro no podrá editarse Cancelar Aceptar" at bounding box center [349, 155] width 253 height 74
click at [307, 172] on span "Aceptar" at bounding box center [295, 170] width 25 height 7
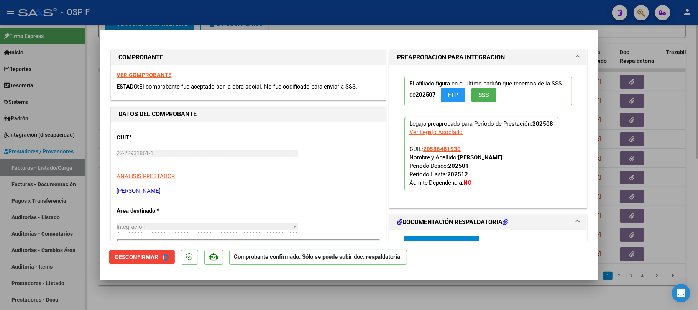
click at [294, 295] on div at bounding box center [349, 155] width 698 height 310
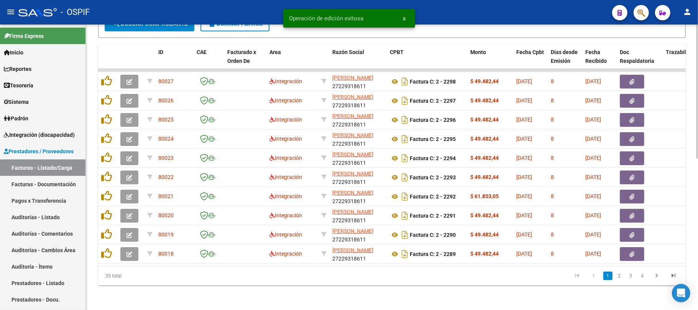
click at [273, 295] on div "Video tutorial PRESTADORES -> Listado de CPBTs Emitidos por Prestadores / Prove…" at bounding box center [392, 9] width 612 height 601
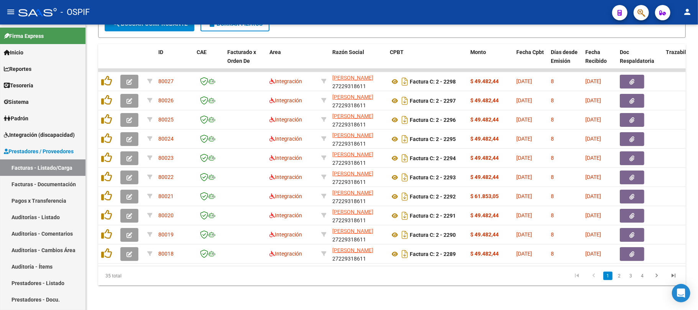
click at [245, 282] on datatable-pager "1 2 3 4" at bounding box center [450, 276] width 464 height 13
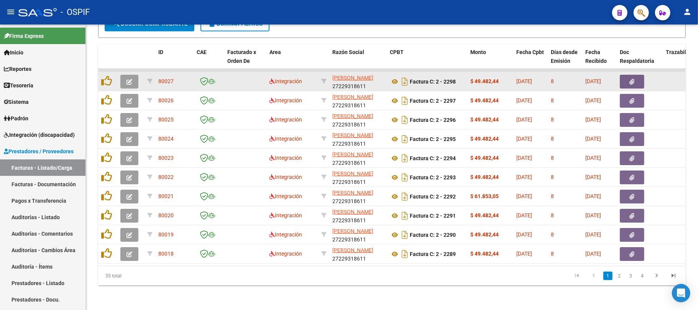
click at [134, 75] on button "button" at bounding box center [129, 82] width 18 height 14
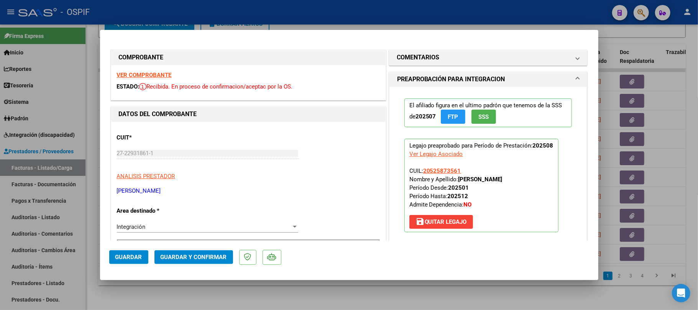
click at [188, 266] on mat-dialog-actions "Guardar Guardar y Confirmar" at bounding box center [349, 256] width 480 height 30
click at [191, 261] on button "Guardar y Confirmar" at bounding box center [194, 257] width 79 height 14
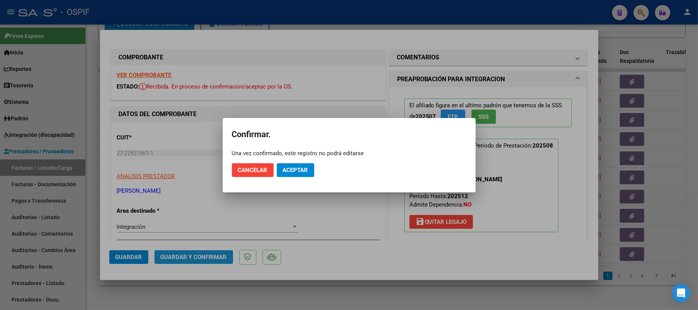
click at [302, 175] on button "Aceptar" at bounding box center [296, 170] width 38 height 14
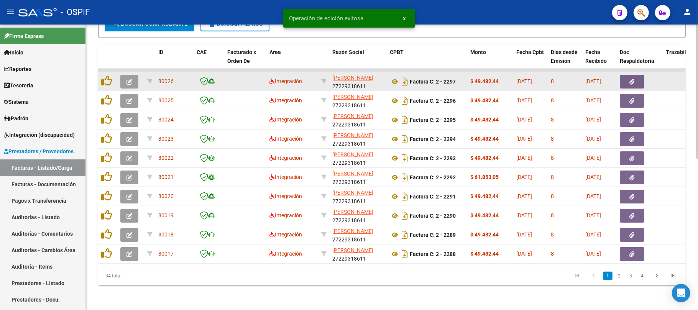
click at [127, 79] on icon "button" at bounding box center [130, 82] width 6 height 6
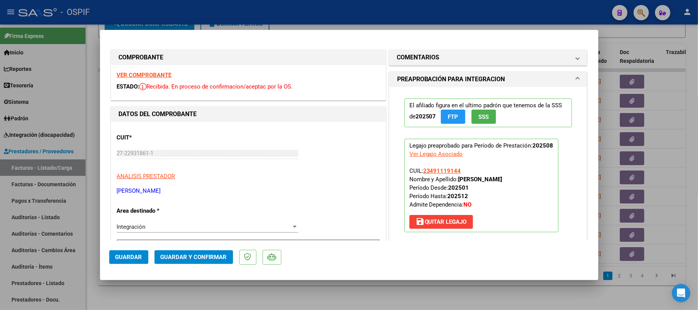
click at [179, 256] on span "Guardar y Confirmar" at bounding box center [194, 257] width 66 height 7
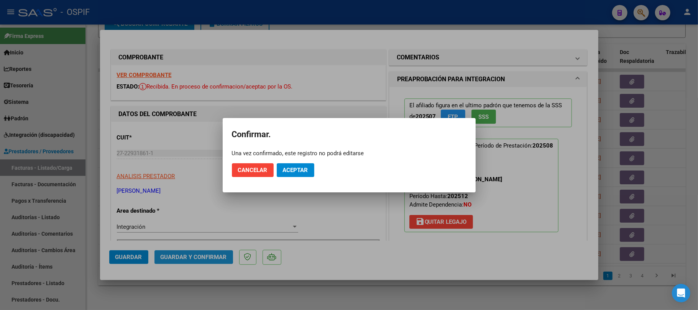
click at [299, 178] on mat-dialog-actions "Cancelar Aceptar" at bounding box center [349, 170] width 235 height 26
drag, startPoint x: 308, startPoint y: 173, endPoint x: 301, endPoint y: 177, distance: 8.3
click at [309, 173] on button "Aceptar" at bounding box center [296, 170] width 38 height 14
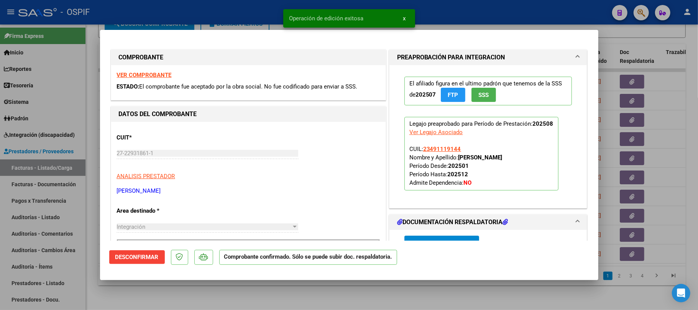
click at [373, 299] on div at bounding box center [349, 155] width 698 height 310
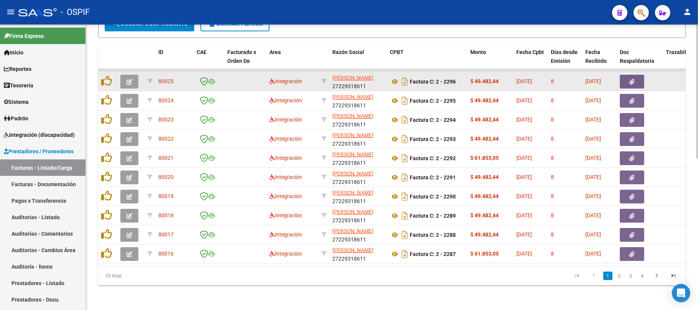
click at [128, 79] on icon "button" at bounding box center [130, 82] width 6 height 6
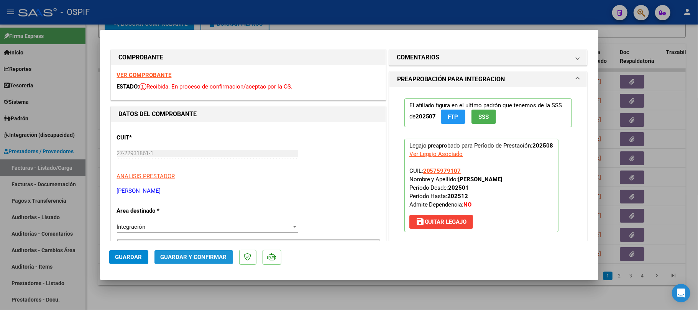
click at [197, 258] on span "Guardar y Confirmar" at bounding box center [194, 257] width 66 height 7
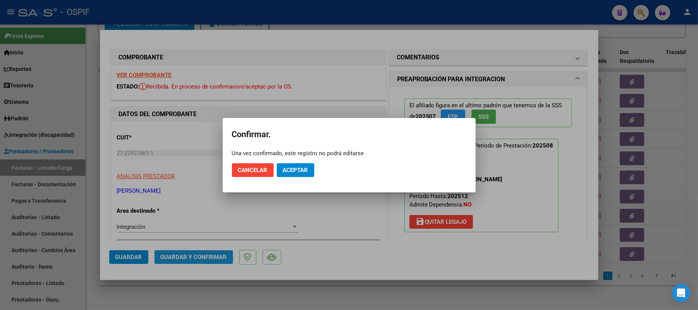
drag, startPoint x: 197, startPoint y: 258, endPoint x: 290, endPoint y: 172, distance: 126.7
click at [283, 199] on div at bounding box center [349, 155] width 698 height 310
click at [290, 172] on span "Aceptar" at bounding box center [295, 170] width 25 height 7
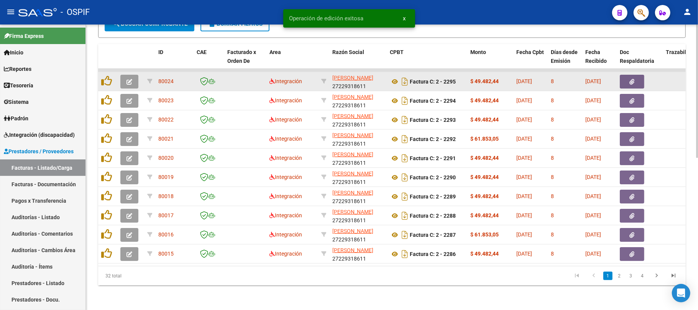
click at [129, 77] on button "button" at bounding box center [129, 82] width 18 height 14
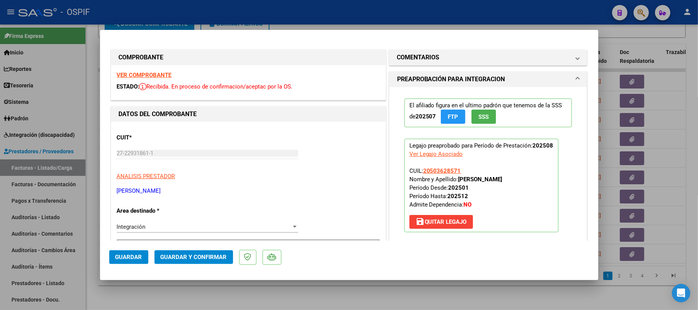
click at [204, 266] on mat-dialog-actions "Guardar Guardar y Confirmar" at bounding box center [349, 256] width 480 height 30
click at [204, 264] on button "Guardar y Confirmar" at bounding box center [194, 257] width 79 height 14
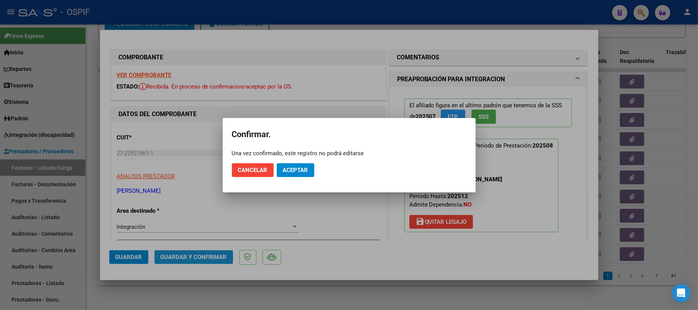
click at [297, 161] on mat-dialog-actions "Cancelar Aceptar" at bounding box center [349, 170] width 235 height 26
click at [298, 165] on button "Aceptar" at bounding box center [296, 170] width 38 height 14
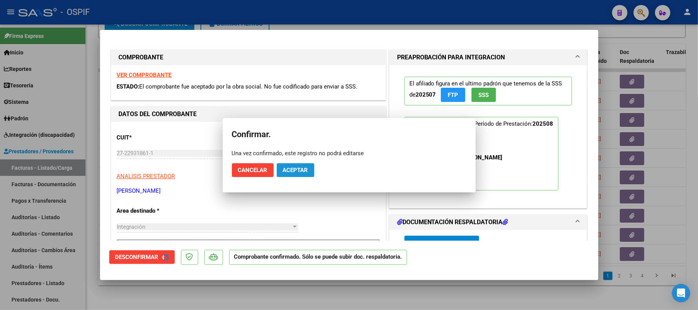
click at [297, 169] on span "Aceptar" at bounding box center [295, 170] width 25 height 7
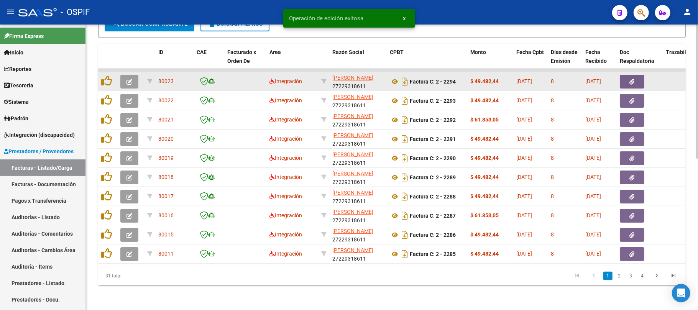
click at [131, 79] on icon "button" at bounding box center [130, 82] width 6 height 6
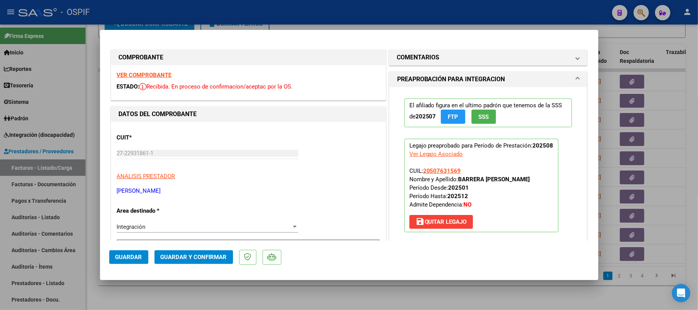
click at [218, 257] on span "Guardar y Confirmar" at bounding box center [194, 257] width 66 height 7
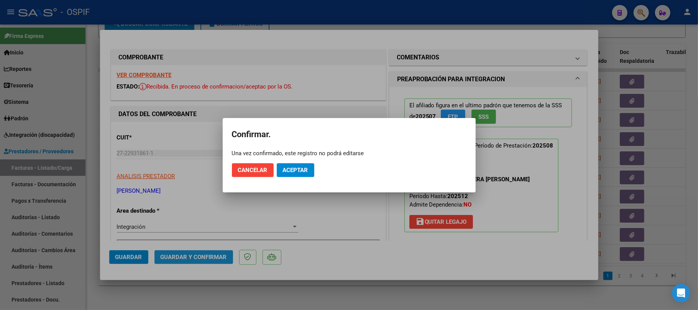
click at [309, 183] on mat-dialog-actions "Cancelar Aceptar" at bounding box center [349, 170] width 235 height 26
click at [312, 181] on mat-dialog-actions "Cancelar Aceptar" at bounding box center [349, 170] width 235 height 26
click at [312, 171] on button "Aceptar" at bounding box center [296, 170] width 38 height 14
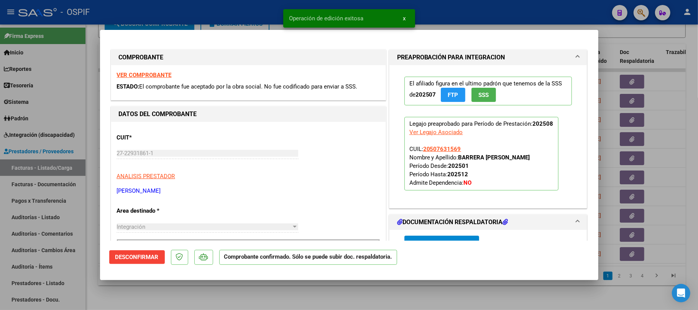
click at [339, 296] on div at bounding box center [349, 155] width 698 height 310
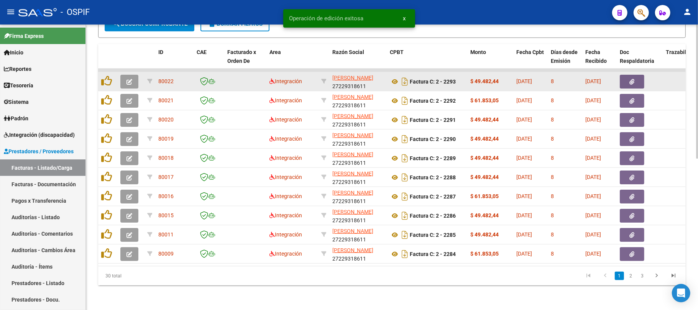
click at [130, 79] on icon "button" at bounding box center [130, 82] width 6 height 6
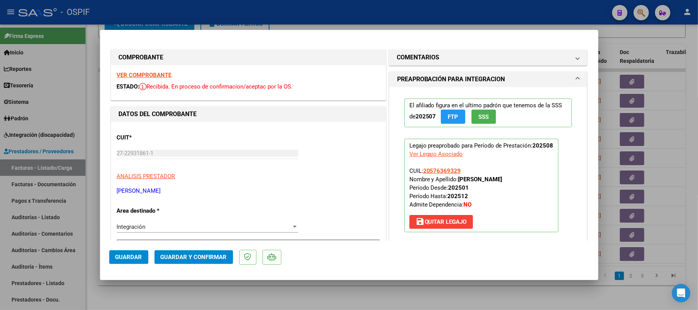
click at [190, 255] on span "Guardar y Confirmar" at bounding box center [194, 257] width 66 height 7
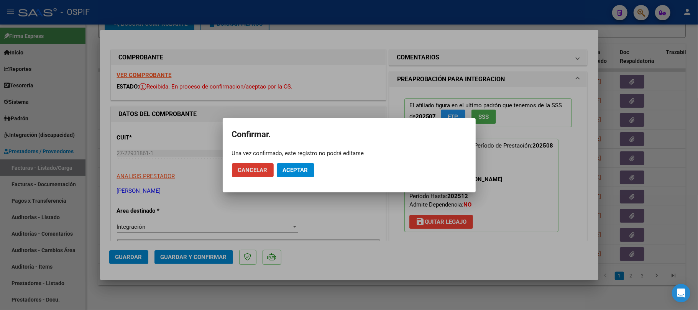
click at [312, 168] on button "Aceptar" at bounding box center [296, 170] width 38 height 14
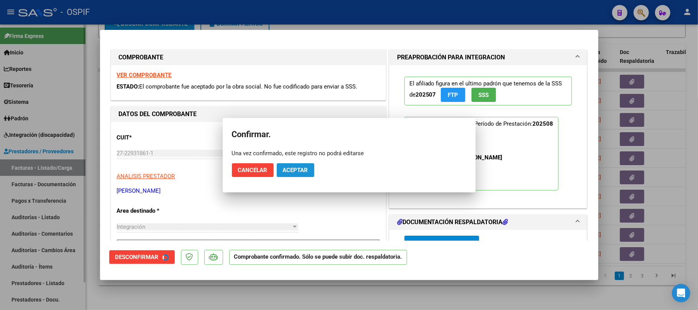
click at [353, 306] on div at bounding box center [349, 155] width 698 height 310
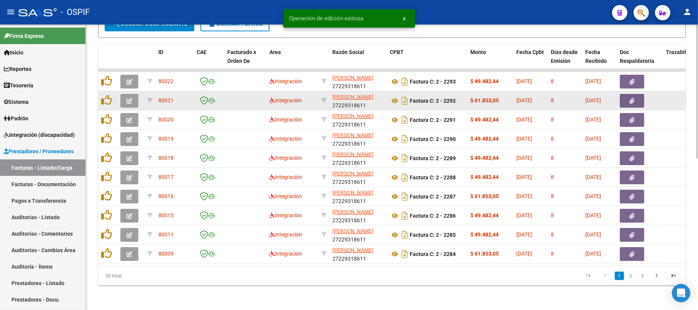
click at [124, 95] on button "button" at bounding box center [129, 101] width 18 height 14
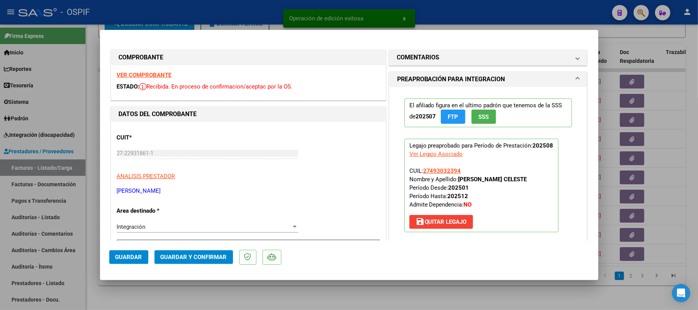
scroll to position [153, 0]
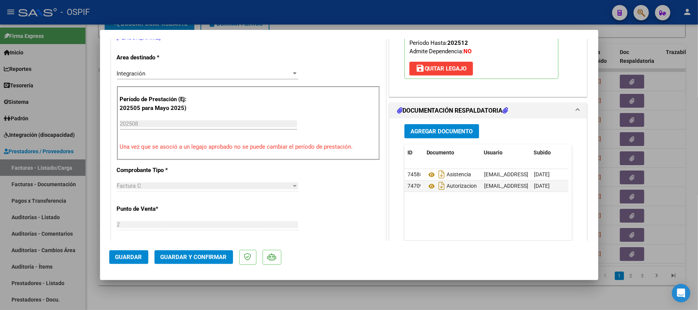
click at [220, 267] on mat-dialog-actions "Guardar Guardar y Confirmar" at bounding box center [349, 256] width 480 height 30
click at [220, 265] on mat-dialog-actions "Guardar Guardar y Confirmar" at bounding box center [349, 256] width 480 height 30
drag, startPoint x: 220, startPoint y: 265, endPoint x: 238, endPoint y: 249, distance: 23.7
click at [221, 264] on mat-dialog-actions "Guardar Guardar y Confirmar" at bounding box center [349, 256] width 480 height 30
click at [213, 263] on button "Guardar y Confirmar" at bounding box center [194, 257] width 79 height 14
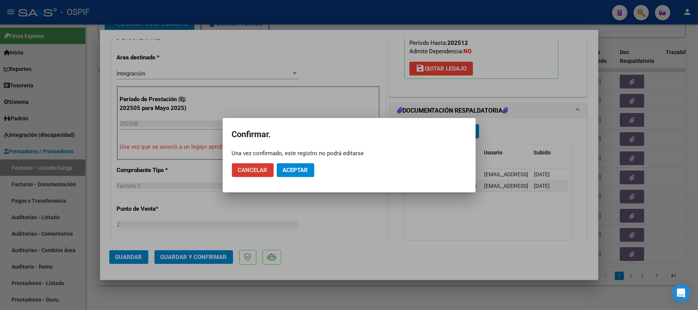
click at [290, 171] on span "Aceptar" at bounding box center [295, 170] width 25 height 7
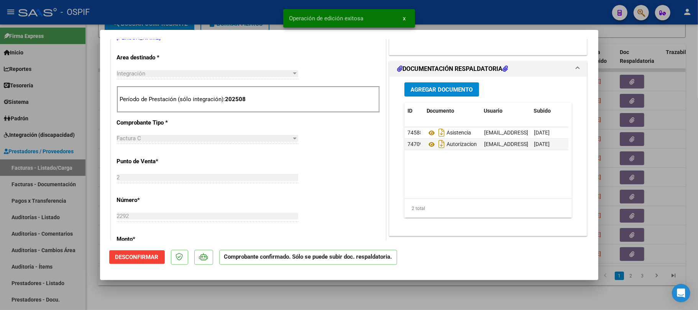
click at [304, 291] on div at bounding box center [349, 155] width 698 height 310
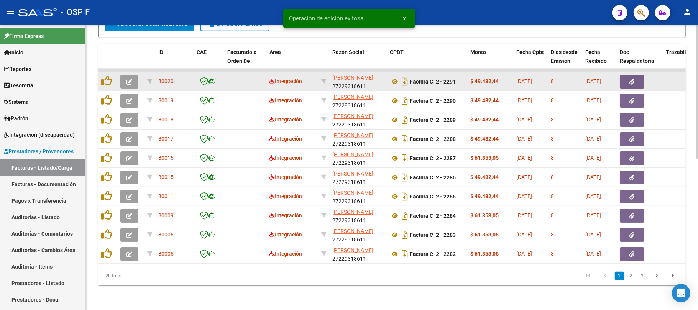
click at [129, 77] on button "button" at bounding box center [129, 82] width 18 height 14
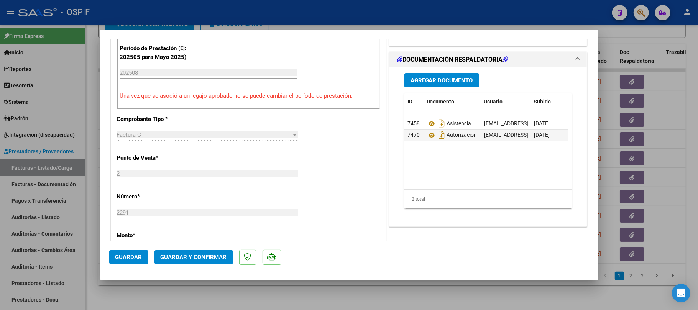
scroll to position [0, 0]
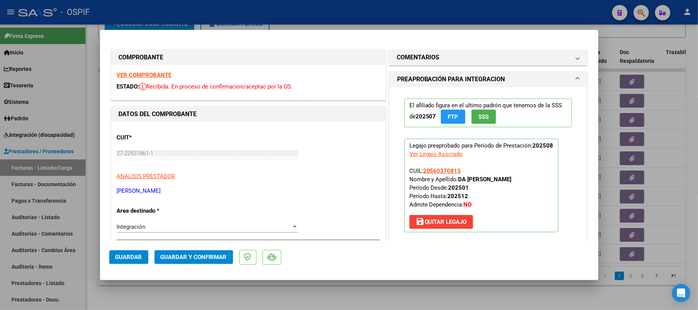
click at [206, 260] on span "Guardar y Confirmar" at bounding box center [194, 257] width 66 height 7
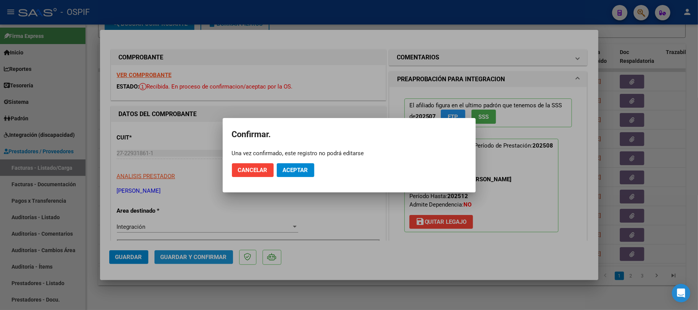
click at [274, 178] on mat-dialog-actions "Cancelar Aceptar" at bounding box center [349, 170] width 235 height 26
click at [286, 170] on span "Aceptar" at bounding box center [295, 170] width 25 height 7
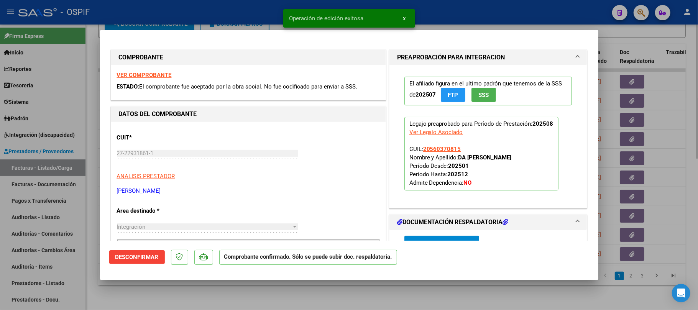
click at [487, 301] on div at bounding box center [349, 155] width 698 height 310
type input "$ 0,00"
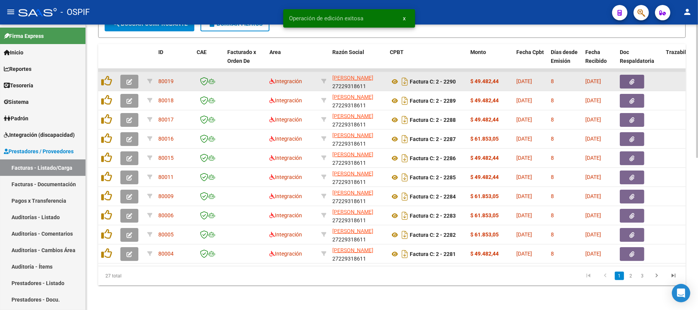
click at [128, 79] on button "button" at bounding box center [129, 82] width 18 height 14
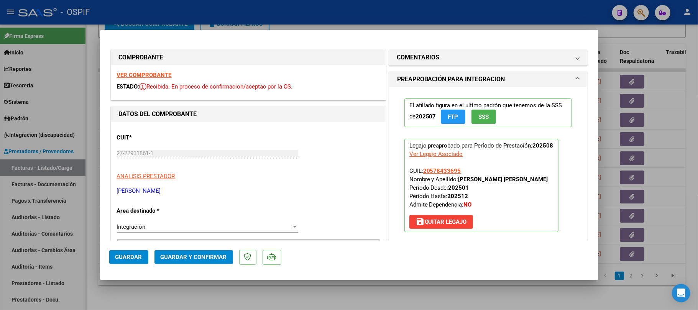
click at [172, 254] on span "Guardar y Confirmar" at bounding box center [194, 257] width 66 height 7
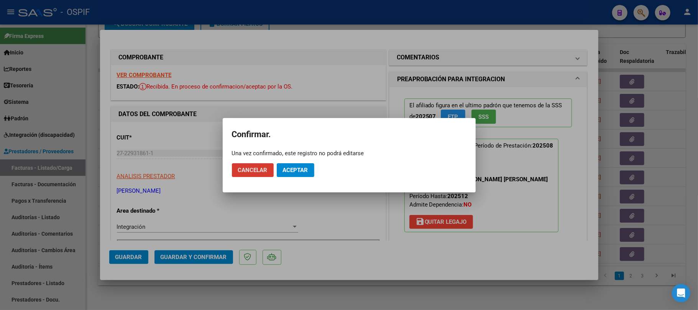
click at [301, 173] on span "Aceptar" at bounding box center [295, 170] width 25 height 7
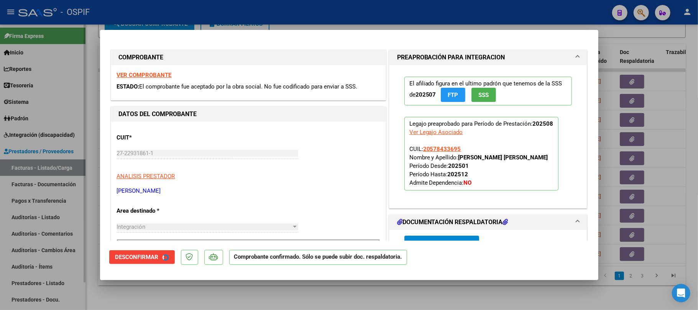
drag, startPoint x: 334, startPoint y: 284, endPoint x: 79, endPoint y: 80, distance: 326.7
click at [334, 284] on div at bounding box center [349, 155] width 698 height 310
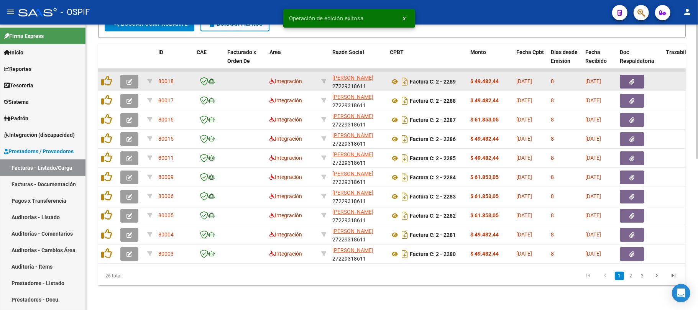
click at [132, 79] on button "button" at bounding box center [129, 82] width 18 height 14
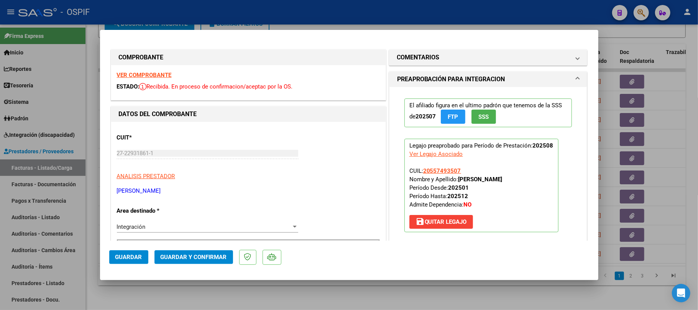
click at [217, 255] on span "Guardar y Confirmar" at bounding box center [194, 257] width 66 height 7
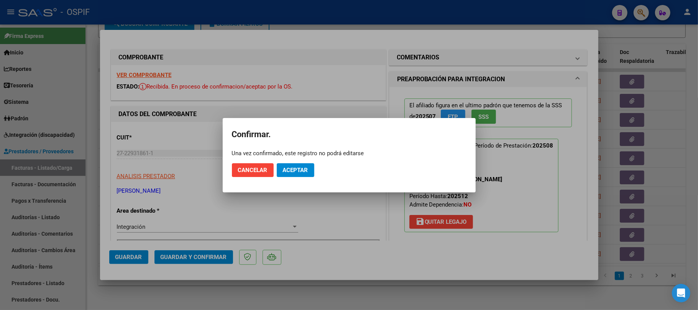
click at [302, 171] on span "Aceptar" at bounding box center [295, 170] width 25 height 7
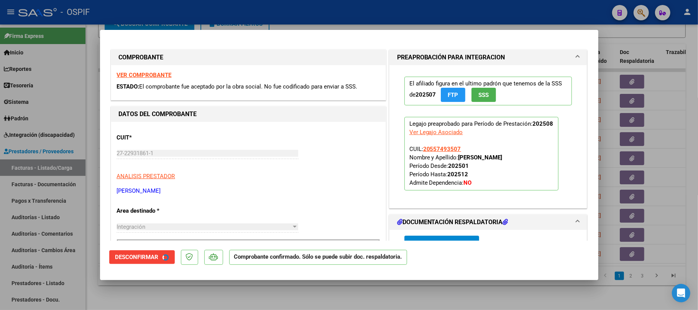
click at [364, 287] on div at bounding box center [349, 155] width 698 height 310
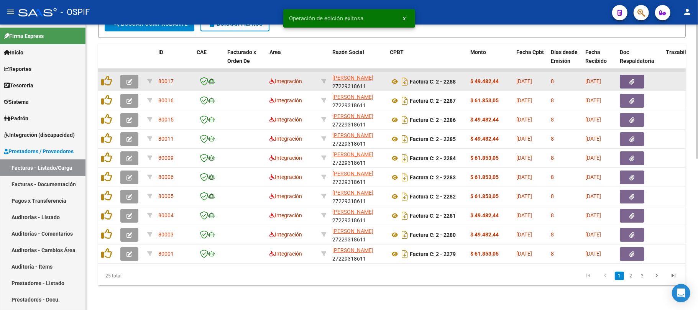
click at [130, 77] on button "button" at bounding box center [129, 82] width 18 height 14
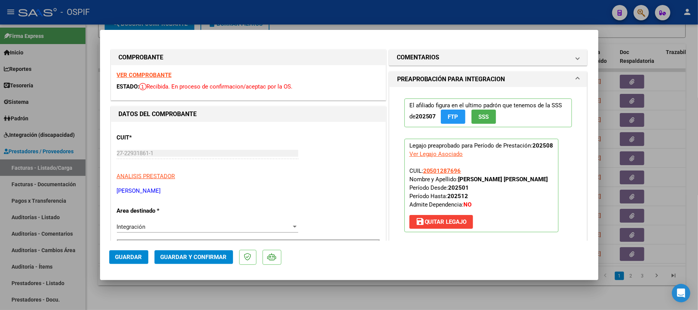
click at [207, 256] on span "Guardar y Confirmar" at bounding box center [194, 257] width 66 height 7
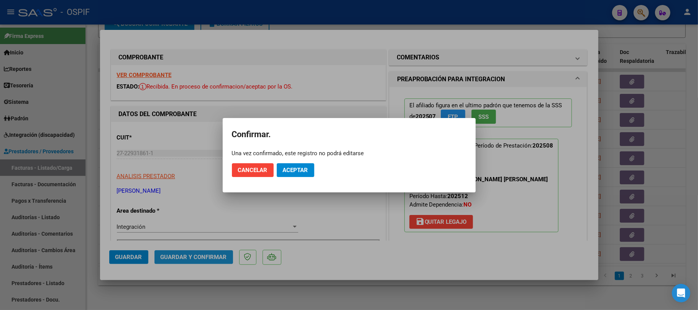
click at [298, 172] on span "Aceptar" at bounding box center [295, 170] width 25 height 7
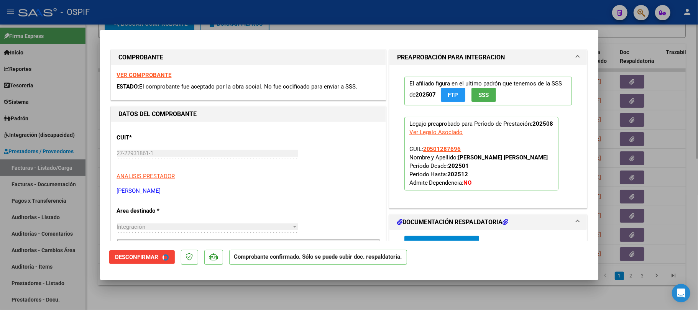
click at [270, 299] on div at bounding box center [349, 155] width 698 height 310
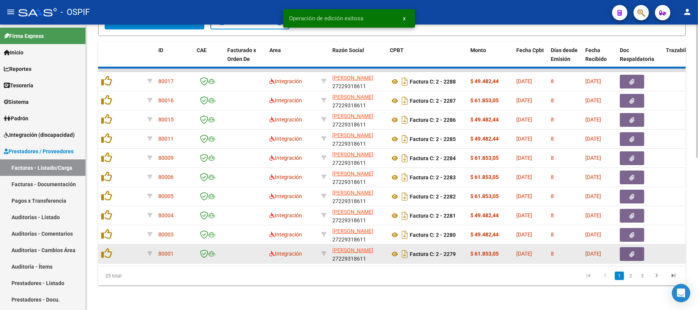
click at [356, 280] on datatable-pager "1 2 3" at bounding box center [450, 276] width 464 height 13
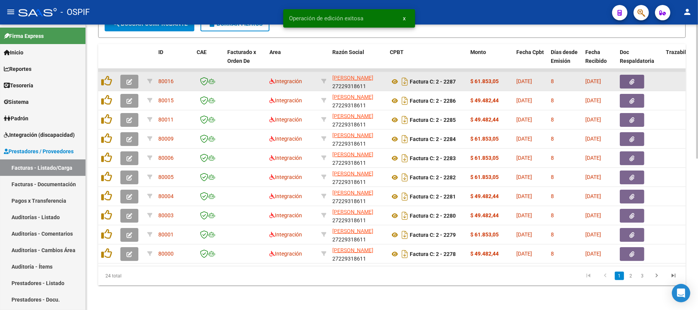
click at [124, 75] on button "button" at bounding box center [129, 82] width 18 height 14
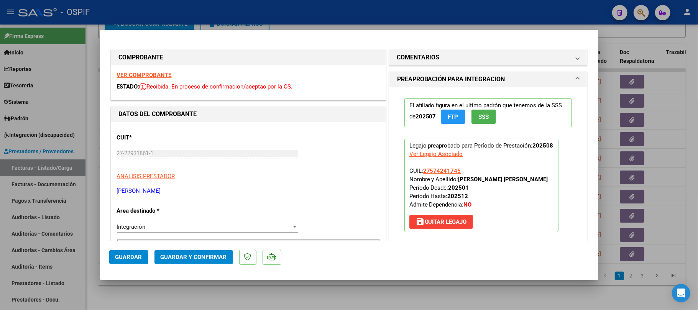
click at [206, 261] on span "Guardar y Confirmar" at bounding box center [194, 257] width 66 height 7
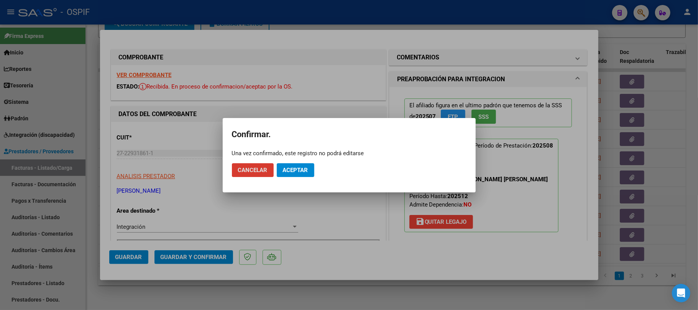
click at [284, 174] on button "Aceptar" at bounding box center [296, 170] width 38 height 14
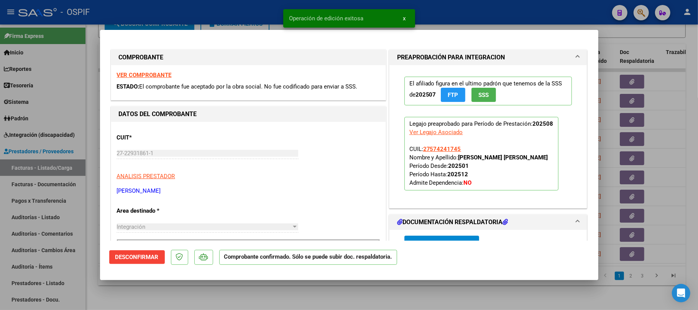
drag, startPoint x: 276, startPoint y: 294, endPoint x: 176, endPoint y: 232, distance: 117.7
click at [276, 293] on div at bounding box center [349, 155] width 698 height 310
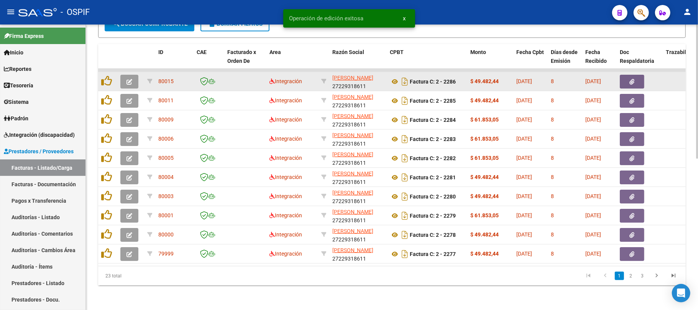
click at [131, 79] on icon "button" at bounding box center [130, 82] width 6 height 6
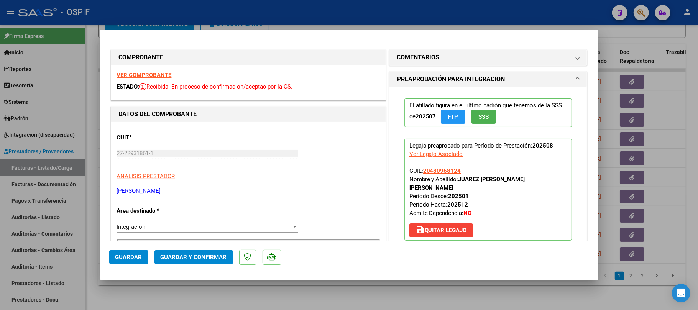
click at [205, 256] on span "Guardar y Confirmar" at bounding box center [194, 257] width 66 height 7
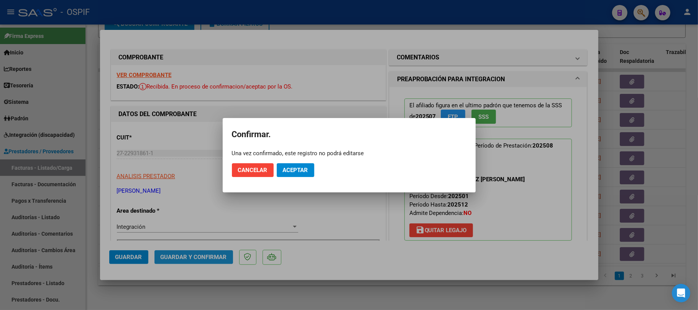
click at [306, 169] on span "Aceptar" at bounding box center [295, 170] width 25 height 7
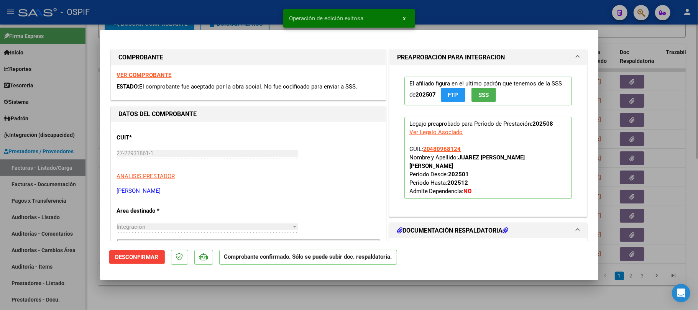
click at [427, 302] on div at bounding box center [349, 155] width 698 height 310
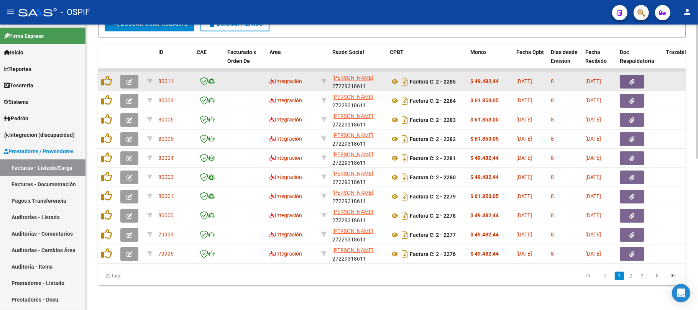
click at [126, 75] on button "button" at bounding box center [129, 82] width 18 height 14
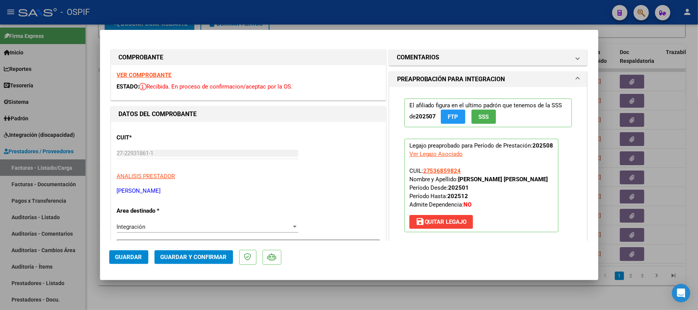
scroll to position [153, 0]
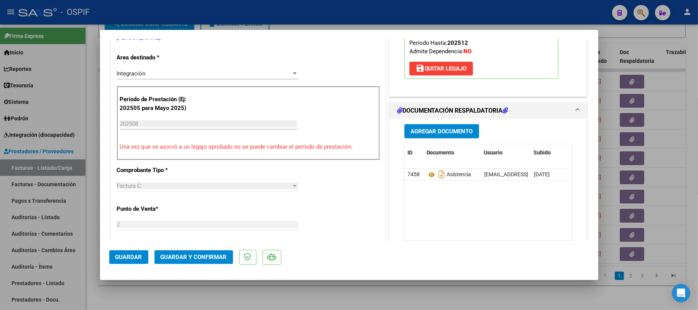
click at [206, 249] on mat-dialog-actions "Guardar Guardar y Confirmar" at bounding box center [349, 256] width 480 height 30
click at [207, 246] on mat-dialog-actions "Guardar Guardar y Confirmar" at bounding box center [349, 256] width 480 height 30
click at [206, 255] on span "Guardar y Confirmar" at bounding box center [194, 257] width 66 height 7
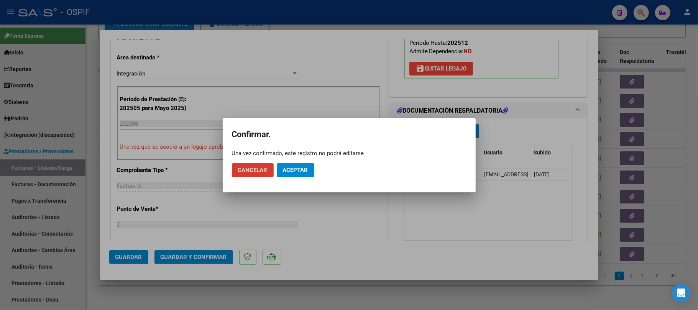
click at [298, 167] on span "Aceptar" at bounding box center [295, 170] width 25 height 7
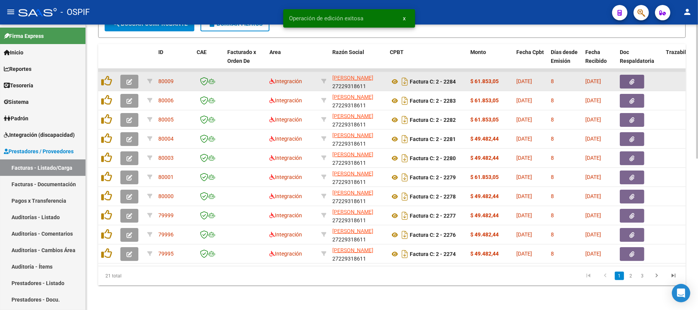
click at [128, 79] on icon "button" at bounding box center [130, 82] width 6 height 6
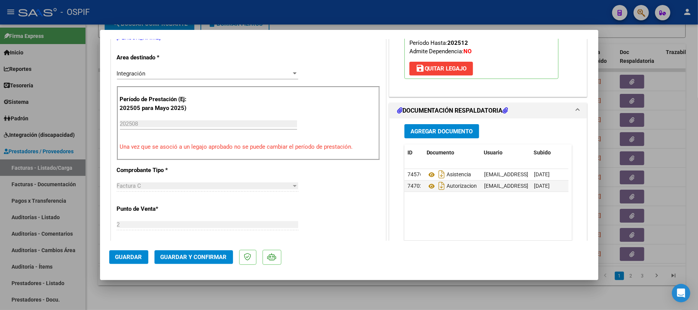
scroll to position [0, 0]
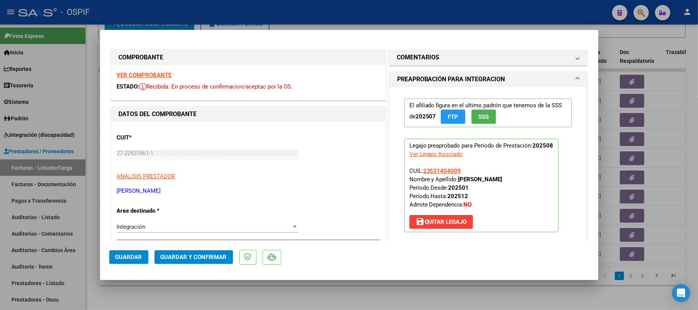
click at [182, 258] on span "Guardar y Confirmar" at bounding box center [194, 257] width 66 height 7
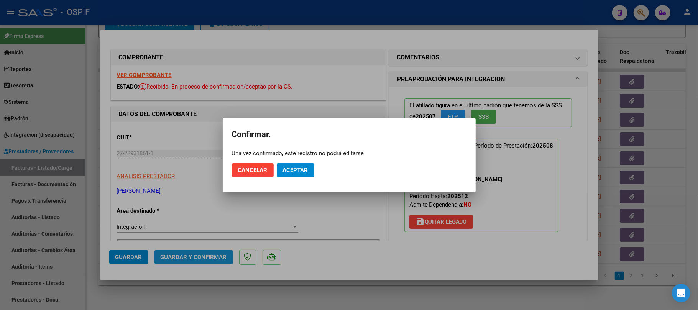
click at [297, 171] on span "Aceptar" at bounding box center [295, 170] width 25 height 7
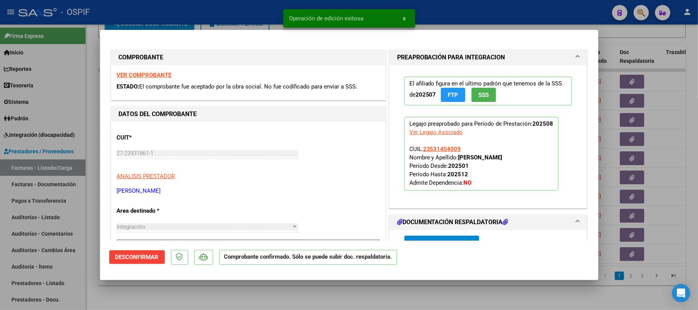
click at [306, 290] on div at bounding box center [349, 155] width 698 height 310
type input "$ 0,00"
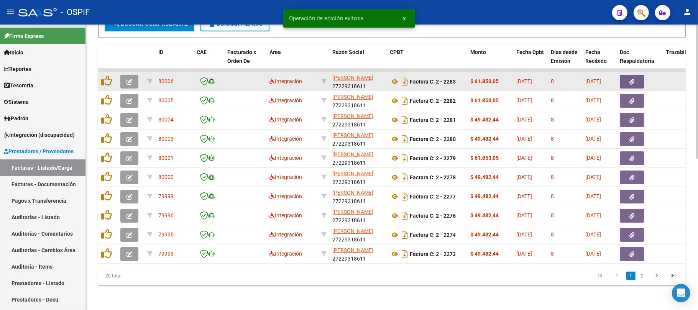
click at [132, 79] on icon "button" at bounding box center [130, 82] width 6 height 6
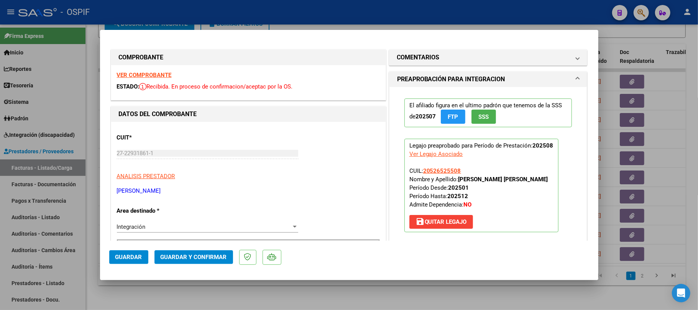
click at [172, 255] on span "Guardar y Confirmar" at bounding box center [194, 257] width 66 height 7
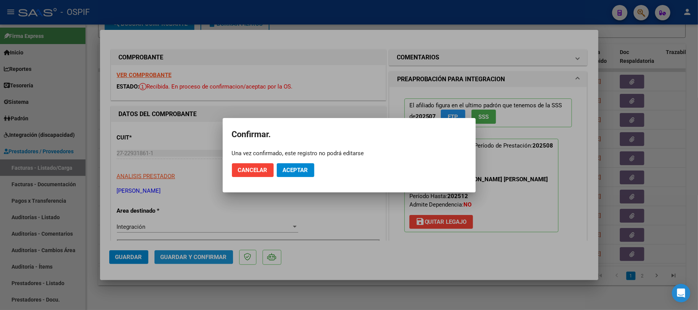
click at [307, 171] on span "Aceptar" at bounding box center [295, 170] width 25 height 7
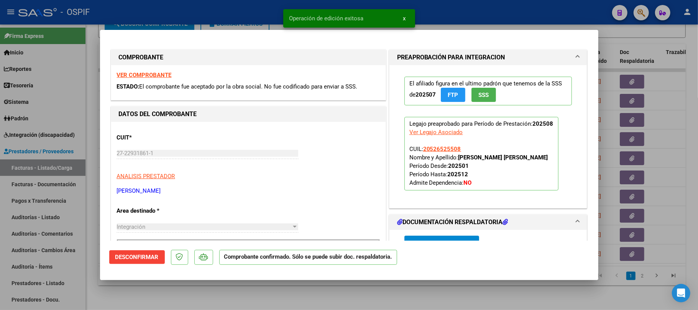
click at [425, 299] on div at bounding box center [349, 155] width 698 height 310
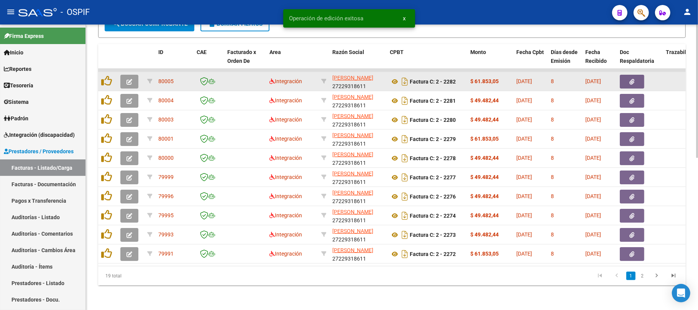
click at [130, 79] on icon "button" at bounding box center [130, 82] width 6 height 6
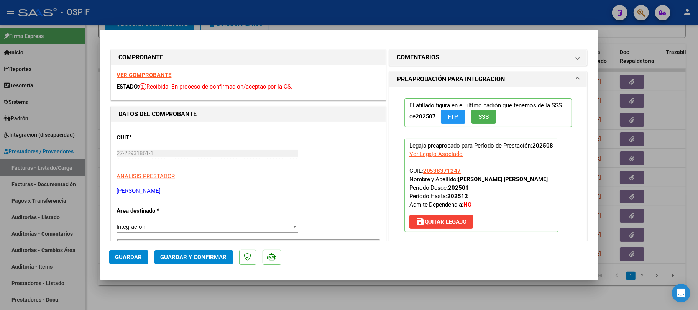
scroll to position [204, 0]
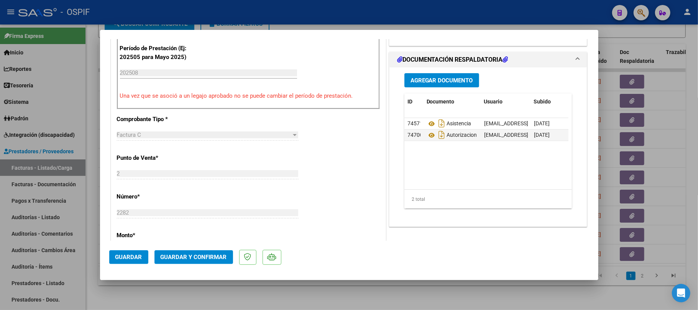
click at [193, 249] on mat-dialog-actions "Guardar Guardar y Confirmar" at bounding box center [349, 256] width 480 height 30
click at [195, 252] on button "Guardar y Confirmar" at bounding box center [194, 257] width 79 height 14
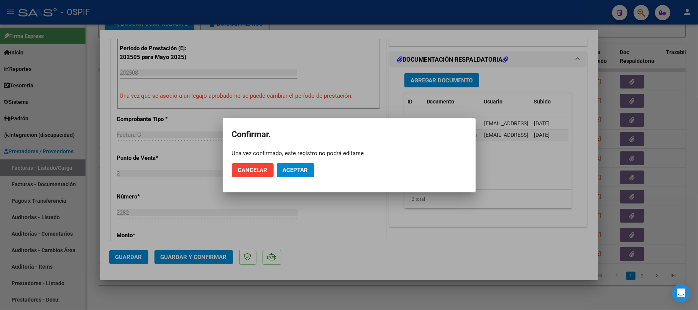
click at [302, 165] on button "Aceptar" at bounding box center [296, 170] width 38 height 14
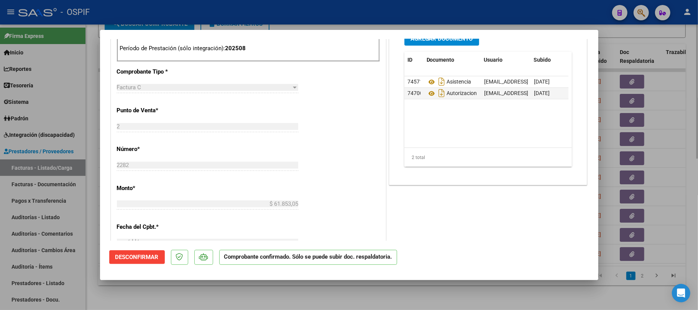
click at [444, 297] on div at bounding box center [349, 155] width 698 height 310
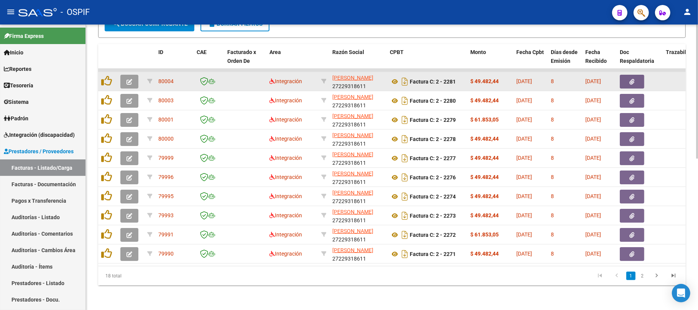
click at [121, 75] on button "button" at bounding box center [129, 82] width 18 height 14
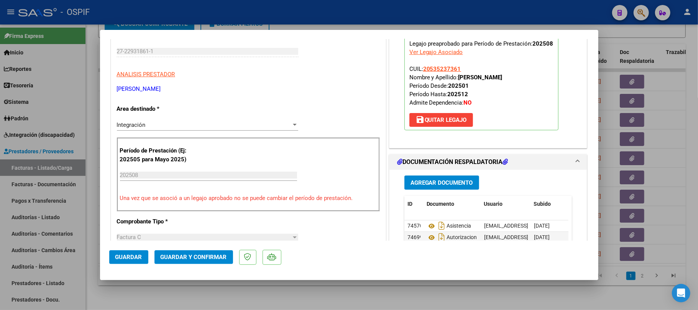
scroll to position [0, 0]
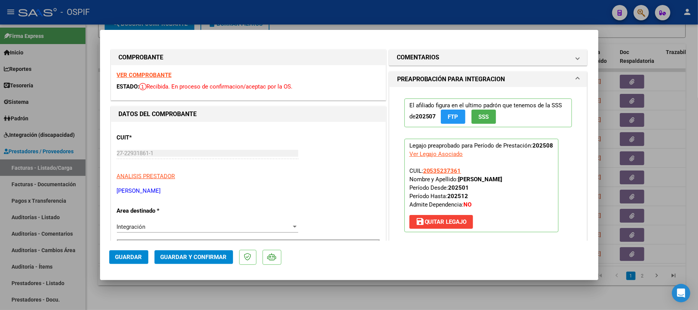
click at [200, 259] on span "Guardar y Confirmar" at bounding box center [194, 257] width 66 height 7
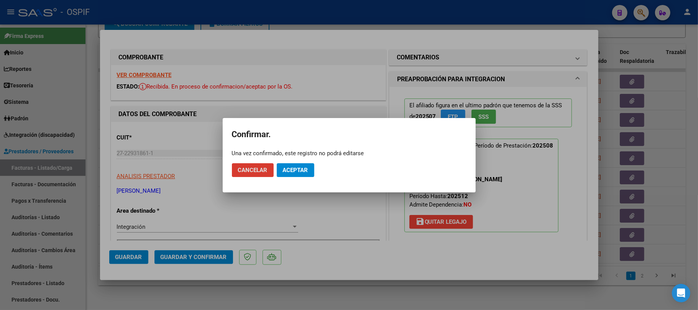
click at [305, 169] on span "Aceptar" at bounding box center [295, 170] width 25 height 7
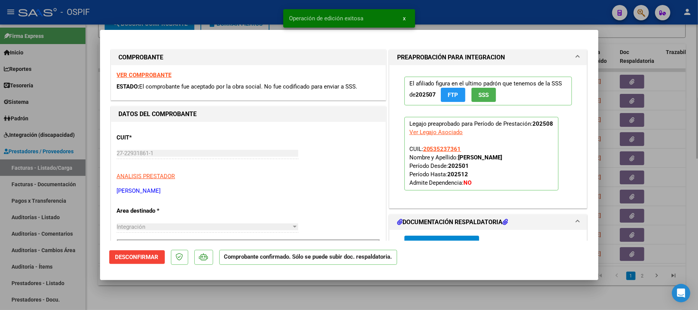
click at [271, 296] on div at bounding box center [349, 155] width 698 height 310
type input "$ 0,00"
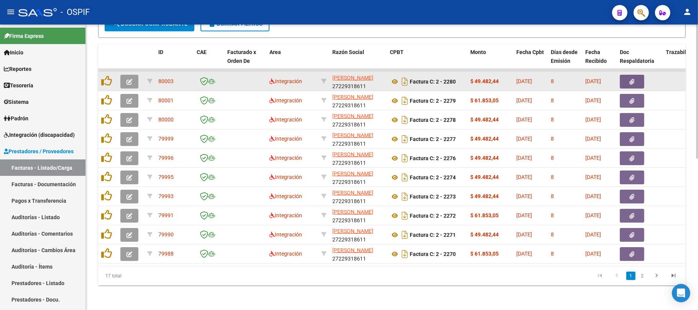
click at [122, 75] on button "button" at bounding box center [129, 82] width 18 height 14
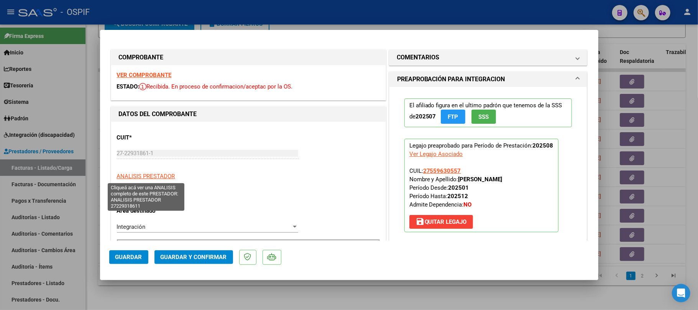
click at [186, 265] on mat-dialog-actions "Guardar Guardar y Confirmar" at bounding box center [349, 256] width 480 height 30
click at [192, 261] on span "Guardar y Confirmar" at bounding box center [194, 257] width 66 height 7
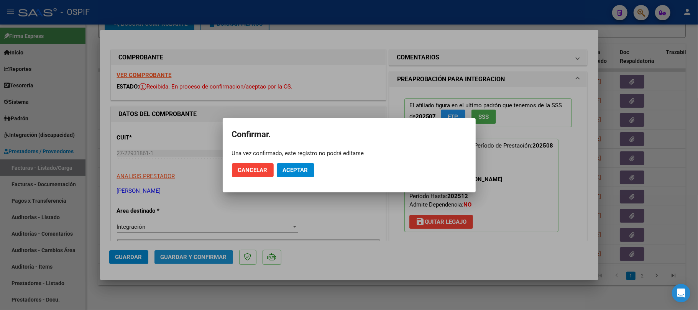
click at [293, 168] on span "Aceptar" at bounding box center [295, 170] width 25 height 7
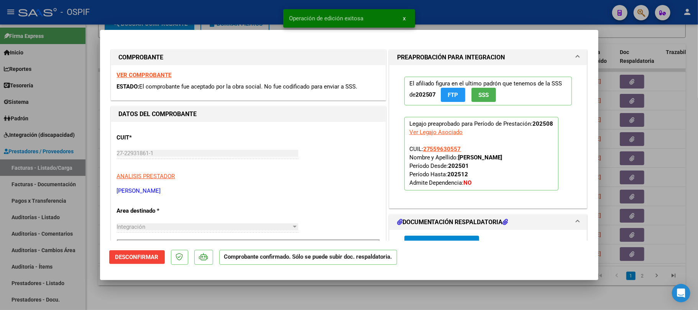
drag, startPoint x: 215, startPoint y: 303, endPoint x: 211, endPoint y: 114, distance: 188.7
click at [215, 301] on div at bounding box center [349, 155] width 698 height 310
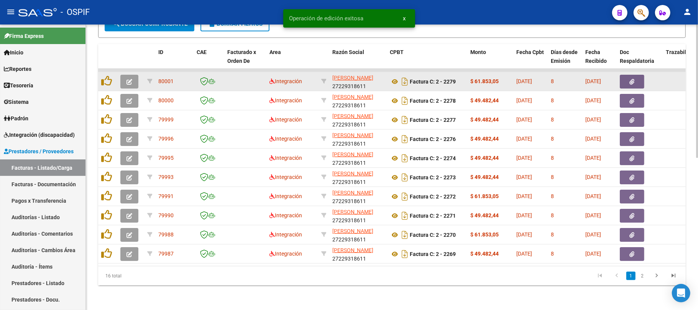
click at [129, 79] on icon "button" at bounding box center [130, 82] width 6 height 6
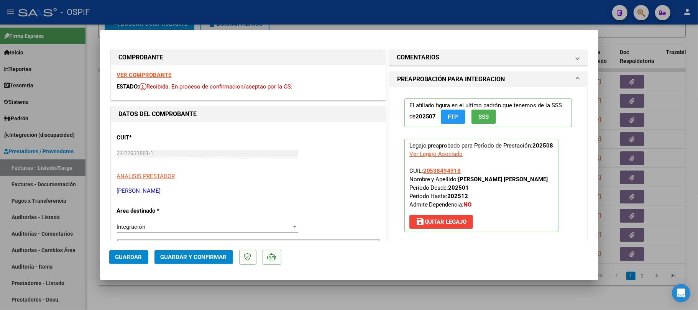
scroll to position [153, 0]
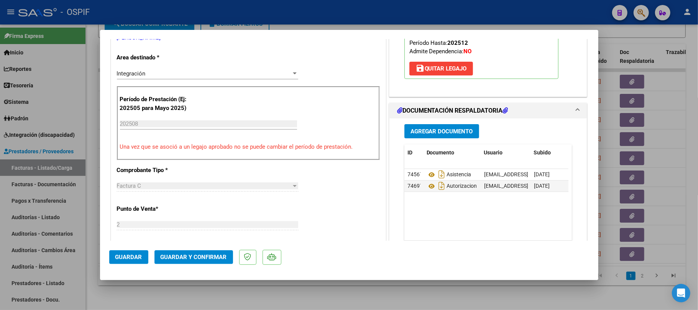
click at [197, 246] on mat-dialog-actions "Guardar Guardar y Confirmar" at bounding box center [349, 256] width 480 height 30
click at [197, 258] on span "Guardar y Confirmar" at bounding box center [194, 257] width 66 height 7
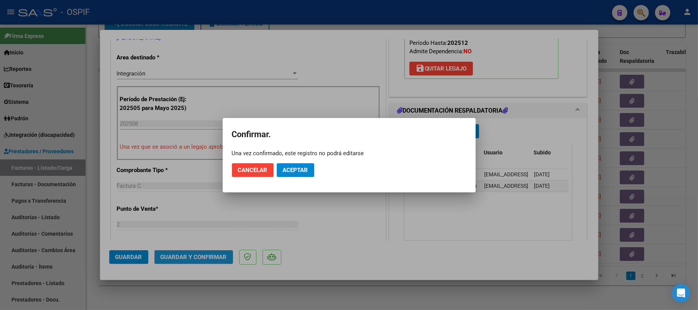
click at [294, 179] on mat-dialog-actions "Cancelar Aceptar" at bounding box center [349, 170] width 235 height 26
click at [295, 171] on span "Aceptar" at bounding box center [295, 170] width 25 height 7
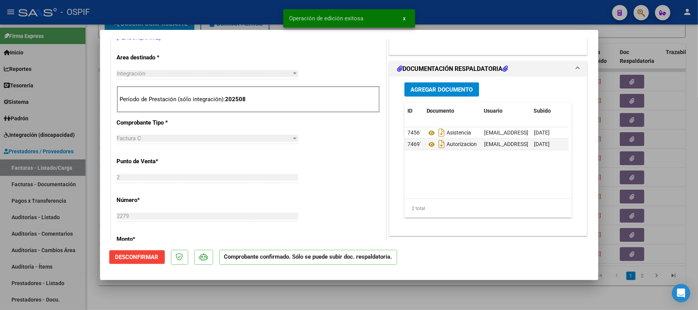
scroll to position [255, 0]
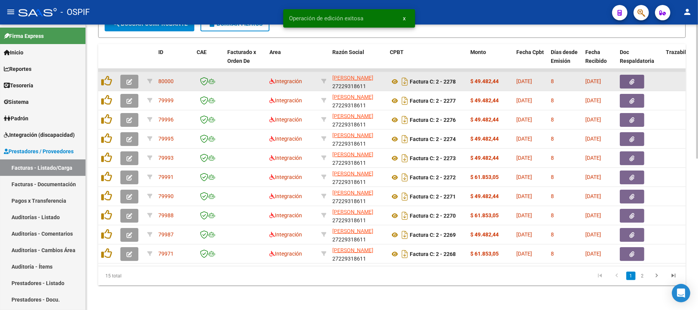
click at [128, 79] on icon "button" at bounding box center [130, 82] width 6 height 6
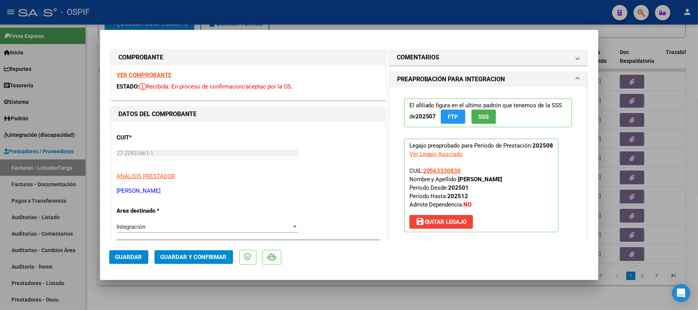
scroll to position [153, 0]
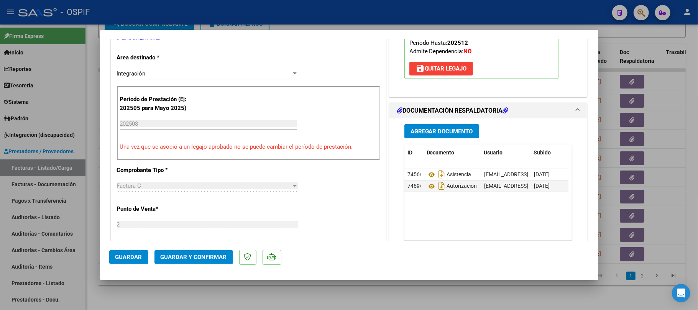
click at [176, 254] on span "Guardar y Confirmar" at bounding box center [194, 257] width 66 height 7
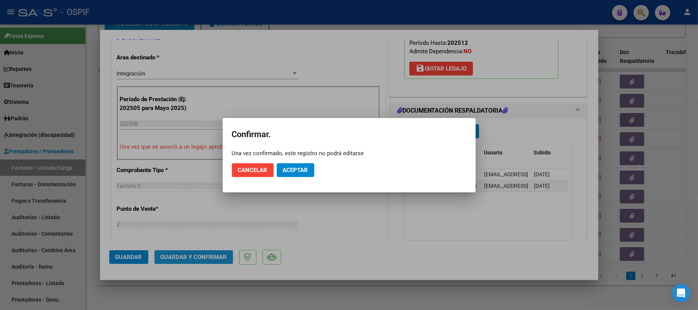
click at [291, 172] on span "Aceptar" at bounding box center [295, 170] width 25 height 7
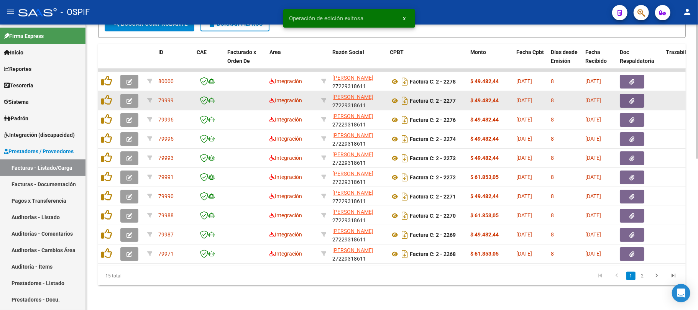
click at [131, 98] on icon "button" at bounding box center [130, 101] width 6 height 6
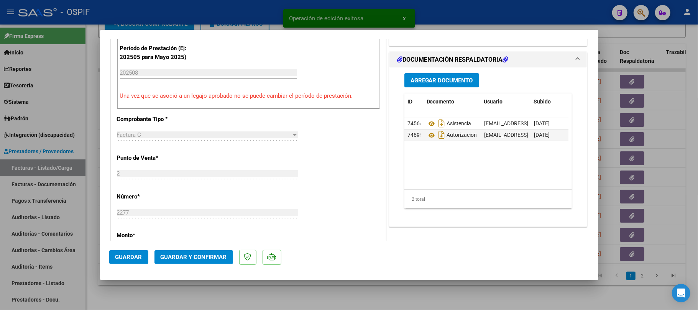
scroll to position [0, 0]
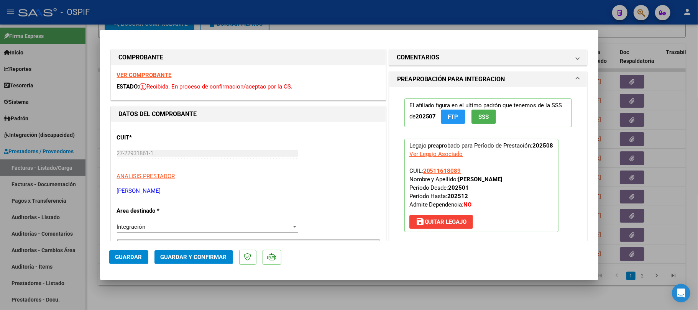
click at [191, 248] on mat-dialog-actions "Guardar Guardar y Confirmar" at bounding box center [349, 256] width 480 height 30
click at [191, 250] on button "Guardar y Confirmar" at bounding box center [194, 257] width 79 height 14
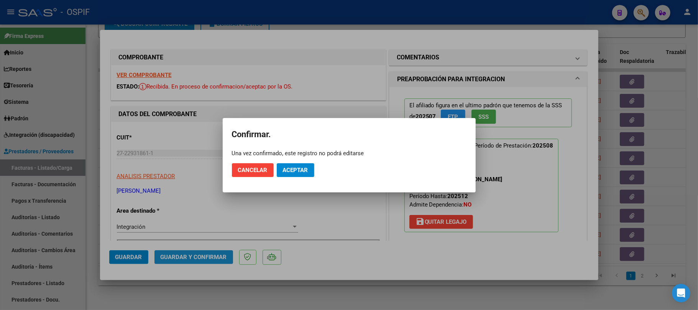
click at [281, 169] on button "Aceptar" at bounding box center [296, 170] width 38 height 14
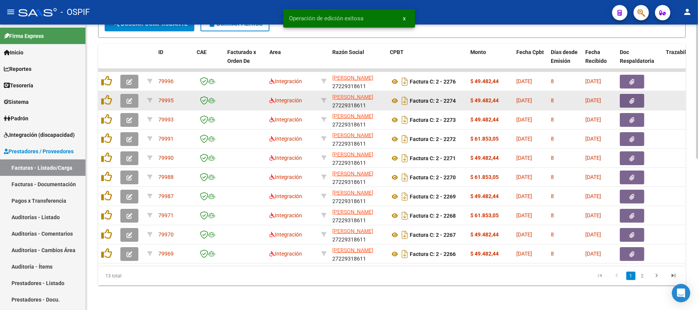
click at [123, 97] on button "button" at bounding box center [129, 101] width 18 height 14
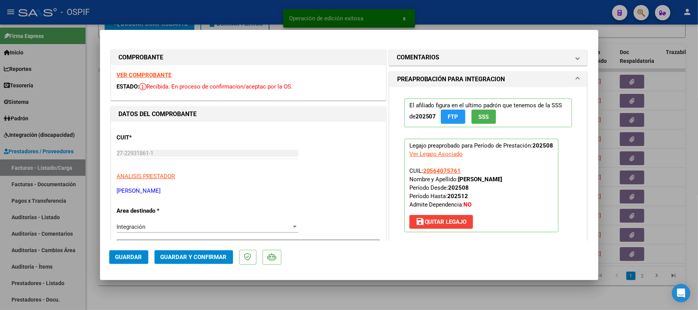
drag, startPoint x: 117, startPoint y: 76, endPoint x: 284, endPoint y: 137, distance: 177.9
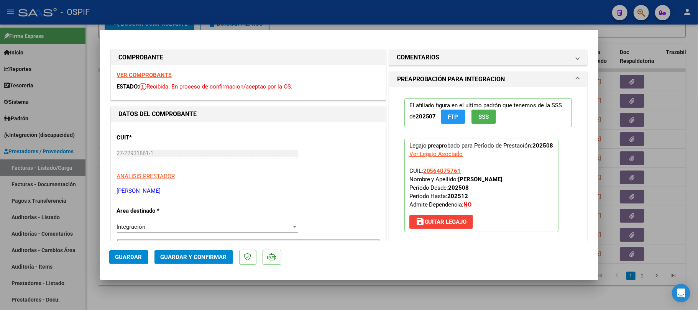
drag, startPoint x: 444, startPoint y: 56, endPoint x: 468, endPoint y: 146, distance: 93.5
click at [444, 56] on mat-panel-title "COMENTARIOS" at bounding box center [483, 57] width 173 height 9
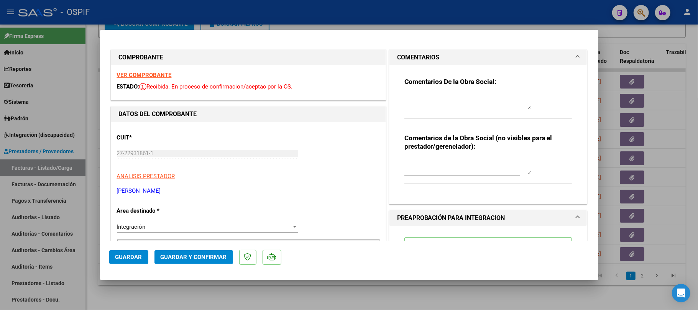
click at [476, 169] on textarea at bounding box center [467, 166] width 127 height 15
type textarea "ver fecha auto- ok"
click at [120, 258] on span "Guardar" at bounding box center [128, 257] width 27 height 7
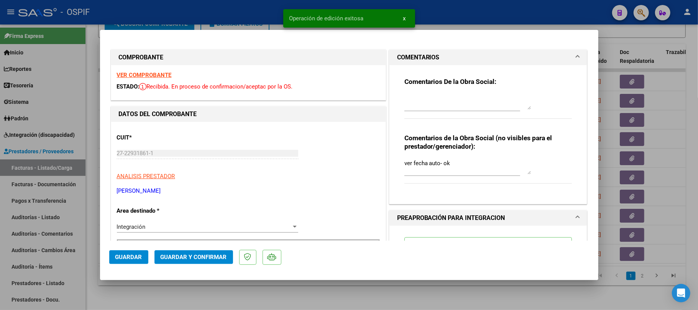
click at [140, 252] on button "Guardar" at bounding box center [128, 257] width 39 height 14
click at [378, 298] on div at bounding box center [349, 155] width 698 height 310
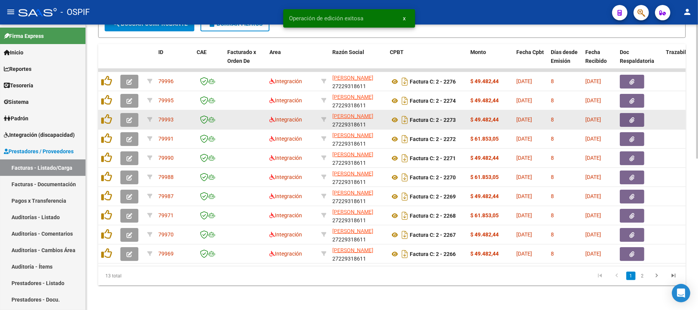
click at [128, 117] on icon "button" at bounding box center [130, 120] width 6 height 6
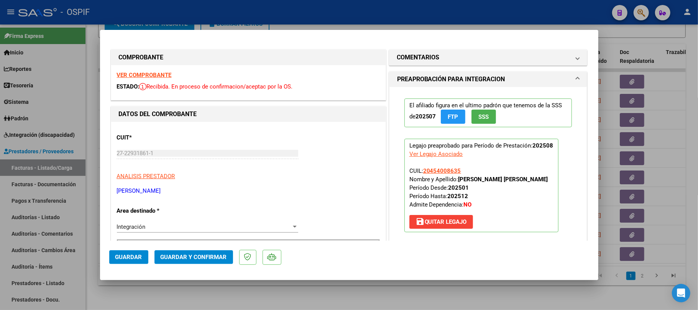
click at [183, 253] on button "Guardar y Confirmar" at bounding box center [194, 257] width 79 height 14
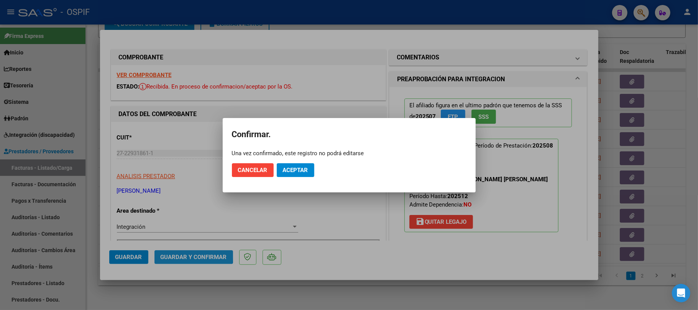
click at [292, 177] on button "Aceptar" at bounding box center [296, 170] width 38 height 14
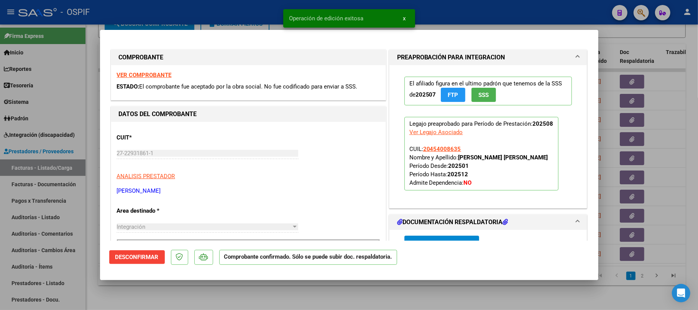
type input "$ 0,00"
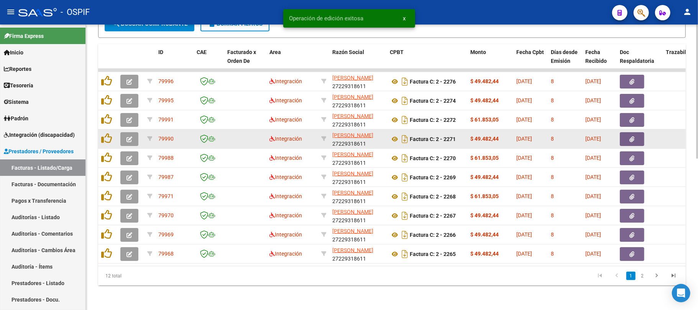
click at [129, 136] on span "button" at bounding box center [130, 139] width 6 height 7
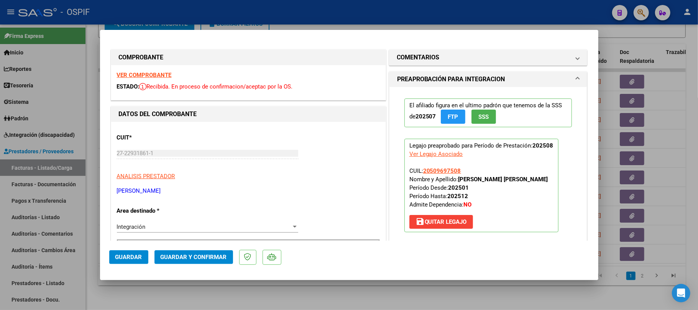
click at [171, 255] on span "Guardar y Confirmar" at bounding box center [194, 257] width 66 height 7
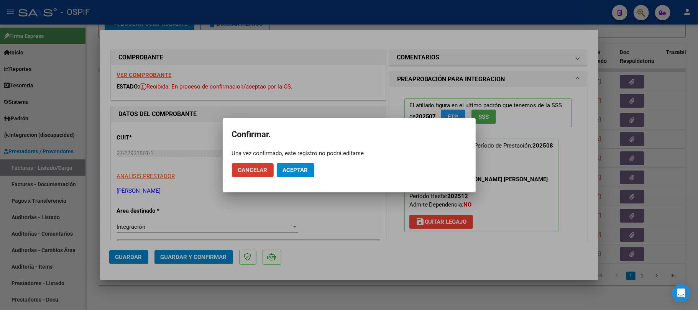
click at [295, 166] on button "Aceptar" at bounding box center [296, 170] width 38 height 14
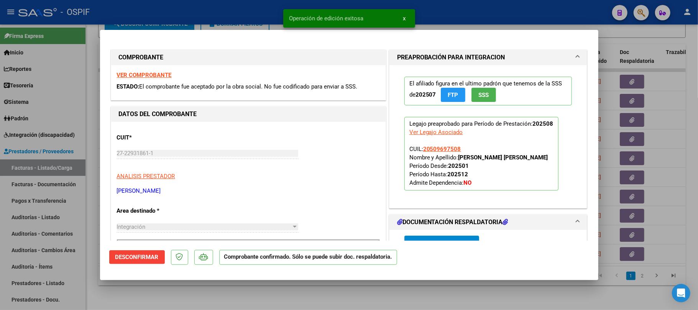
click at [269, 294] on div at bounding box center [349, 155] width 698 height 310
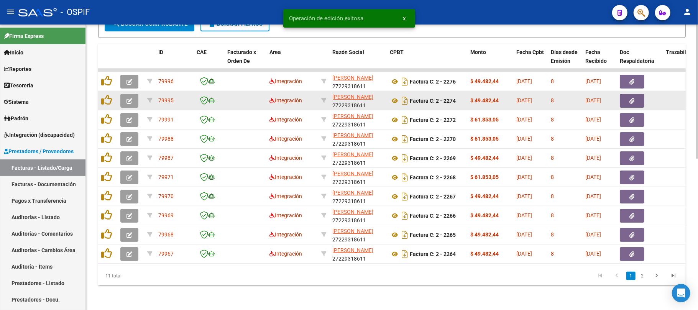
click at [127, 98] on icon "button" at bounding box center [130, 101] width 6 height 6
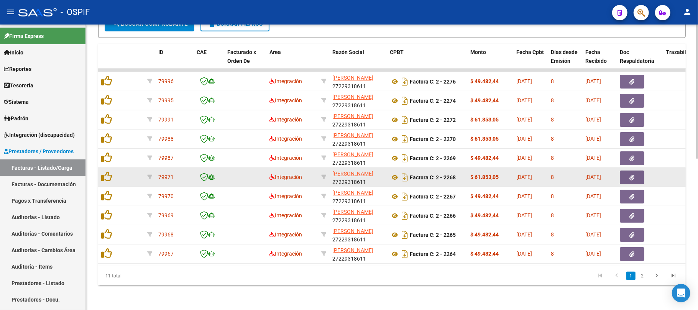
drag, startPoint x: 273, startPoint y: 298, endPoint x: 127, endPoint y: 166, distance: 197.4
click at [272, 298] on div "Video tutorial PRESTADORES -> Listado de CPBTs Emitidos por Prestadores / Prove…" at bounding box center [392, 9] width 612 height 601
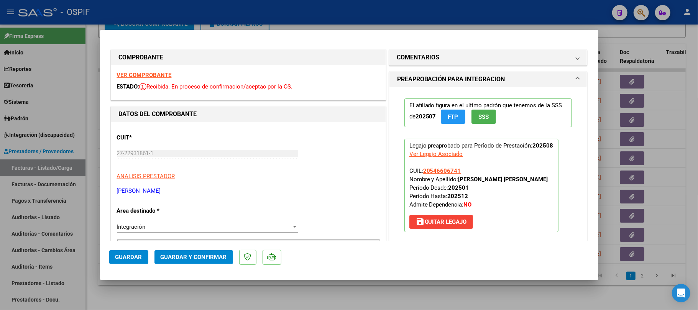
click at [210, 259] on span "Guardar y Confirmar" at bounding box center [194, 257] width 66 height 7
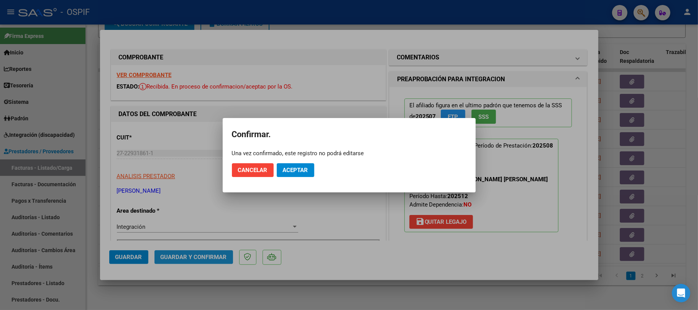
click at [301, 172] on span "Aceptar" at bounding box center [295, 170] width 25 height 7
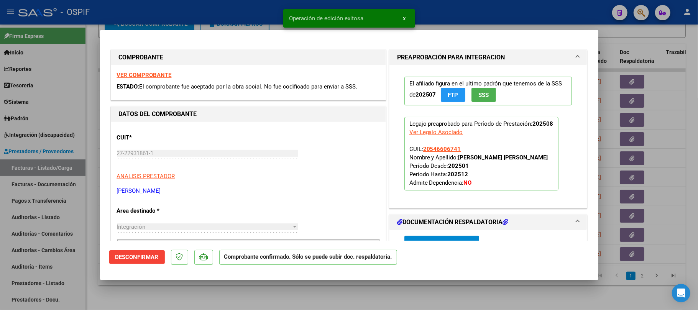
click at [343, 298] on div at bounding box center [349, 155] width 698 height 310
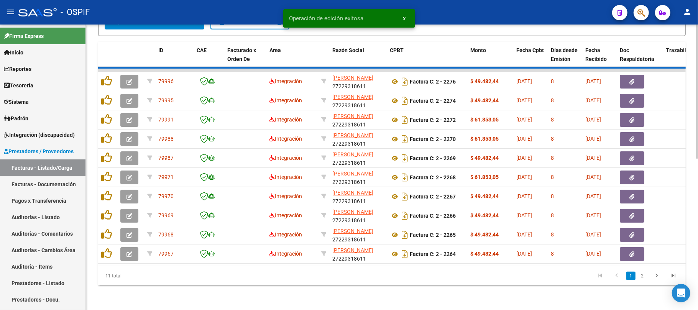
click at [214, 279] on div "11 total" at bounding box center [156, 275] width 116 height 19
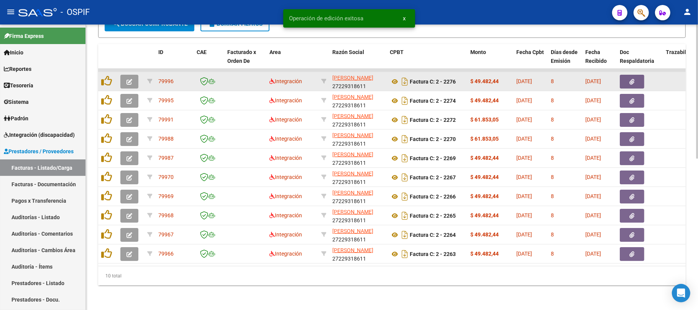
click at [129, 79] on icon "button" at bounding box center [130, 82] width 6 height 6
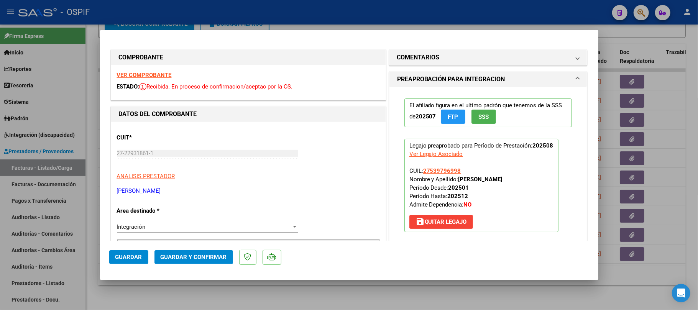
click at [203, 256] on span "Guardar y Confirmar" at bounding box center [194, 257] width 66 height 7
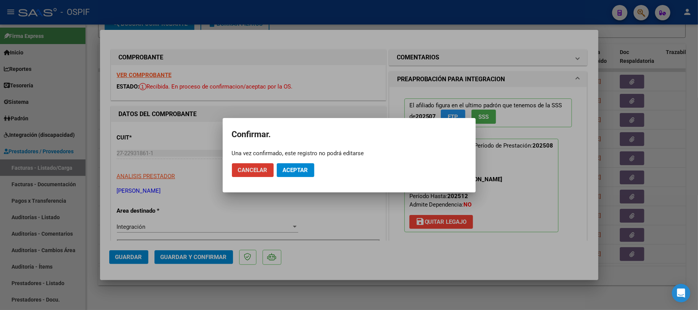
drag, startPoint x: 306, startPoint y: 176, endPoint x: 291, endPoint y: 166, distance: 18.1
click at [306, 175] on button "Aceptar" at bounding box center [296, 170] width 38 height 14
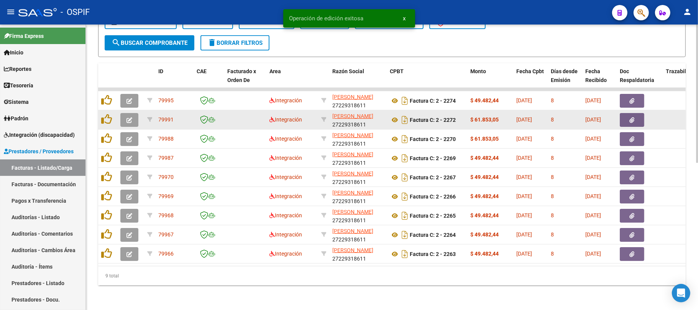
scroll to position [304, 0]
click at [129, 117] on icon "button" at bounding box center [130, 120] width 6 height 6
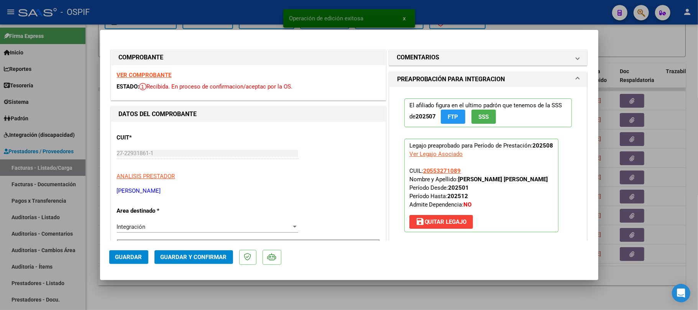
scroll to position [102, 0]
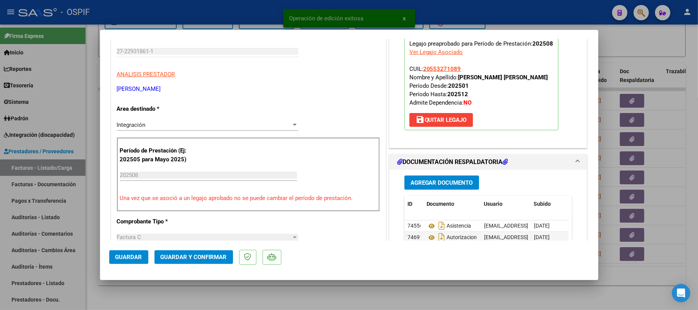
click at [219, 257] on span "Guardar y Confirmar" at bounding box center [194, 257] width 66 height 7
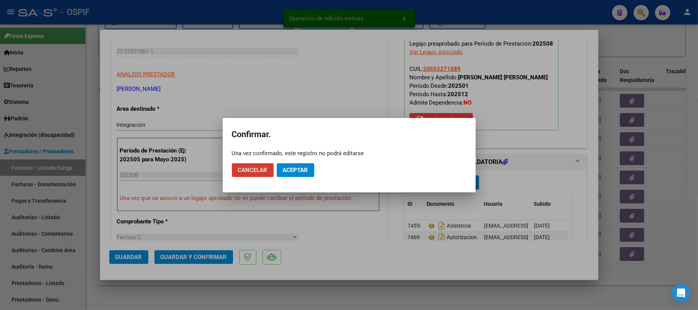
click at [292, 174] on button "Aceptar" at bounding box center [296, 170] width 38 height 14
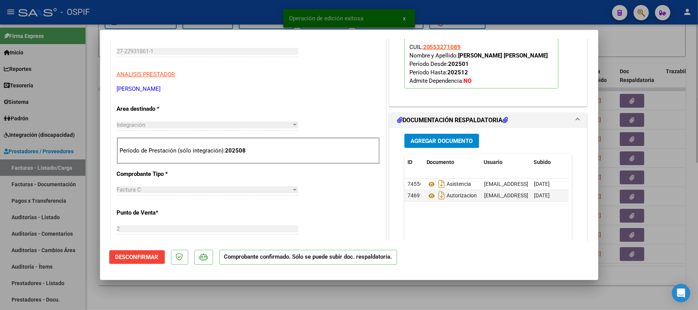
click at [254, 298] on div at bounding box center [349, 155] width 698 height 310
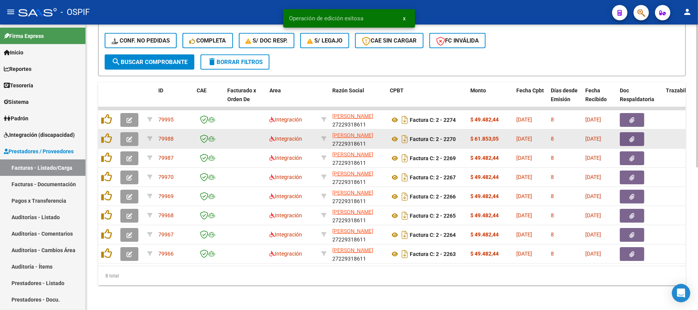
scroll to position [284, 0]
click at [131, 136] on icon "button" at bounding box center [130, 139] width 6 height 6
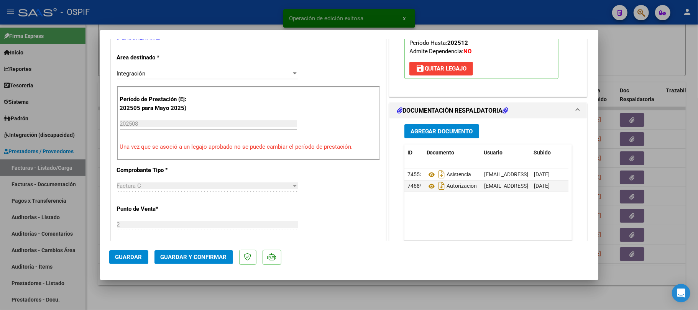
scroll to position [0, 0]
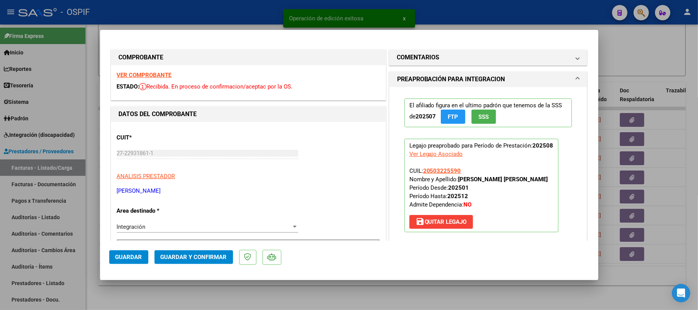
drag, startPoint x: 173, startPoint y: 250, endPoint x: 192, endPoint y: 263, distance: 23.4
click at [192, 263] on button "Guardar y Confirmar" at bounding box center [194, 257] width 79 height 14
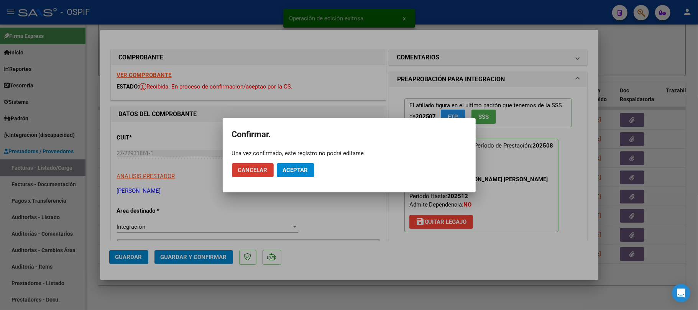
drag, startPoint x: 290, startPoint y: 168, endPoint x: 313, endPoint y: 242, distance: 77.5
click at [290, 168] on span "Aceptar" at bounding box center [295, 170] width 25 height 7
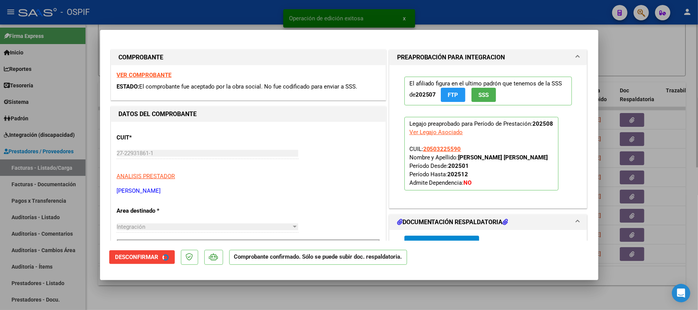
click at [312, 301] on div at bounding box center [349, 155] width 698 height 310
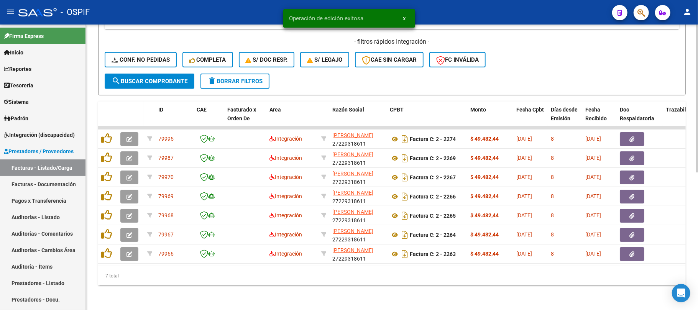
scroll to position [265, 0]
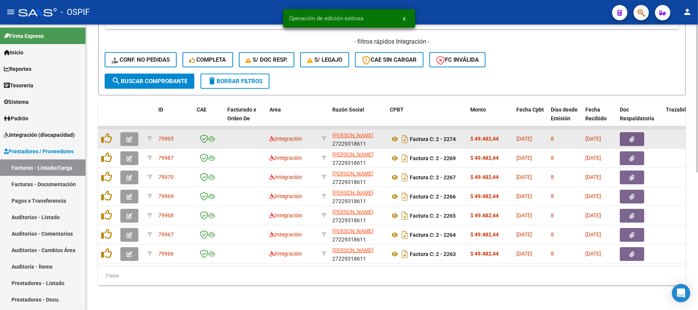
click at [127, 136] on icon "button" at bounding box center [130, 139] width 6 height 6
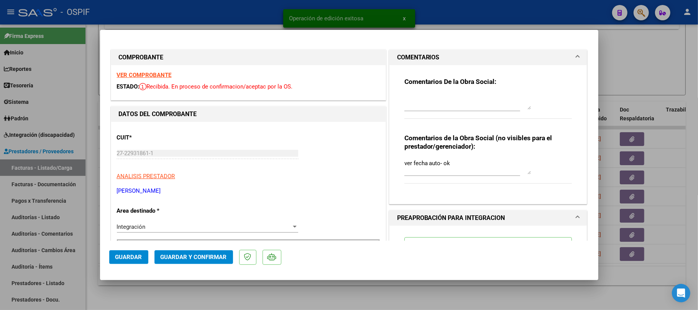
click at [217, 252] on button "Guardar y Confirmar" at bounding box center [194, 257] width 79 height 14
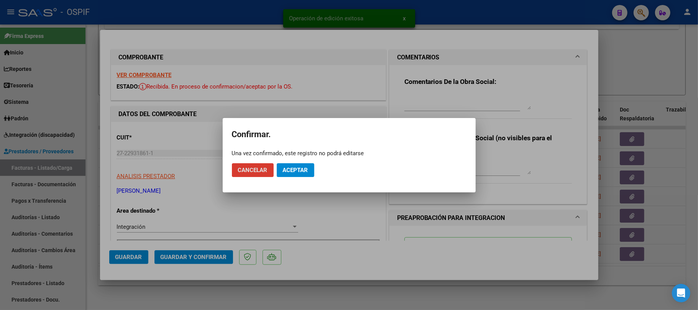
click at [305, 168] on span "Aceptar" at bounding box center [295, 170] width 25 height 7
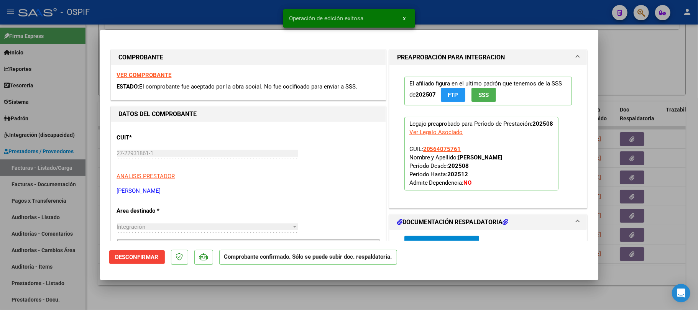
type input "$ 0,00"
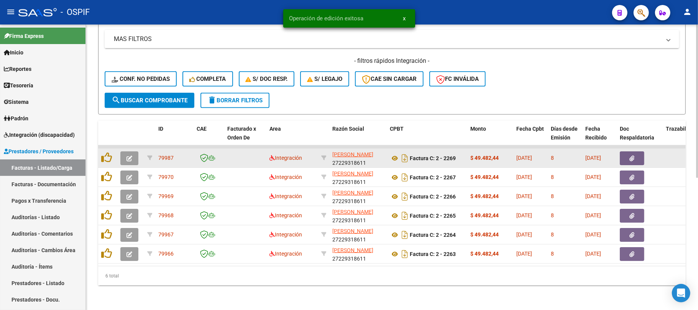
scroll to position [246, 0]
click at [131, 156] on icon "button" at bounding box center [130, 159] width 6 height 6
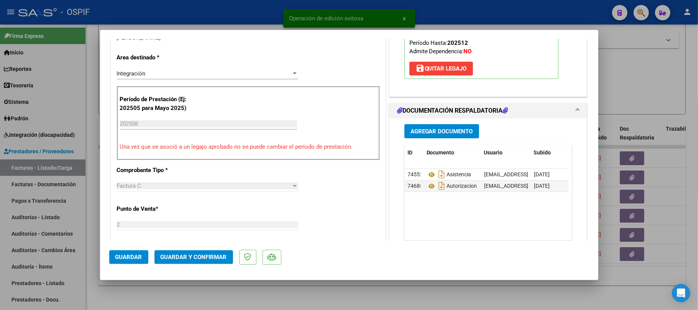
scroll to position [0, 0]
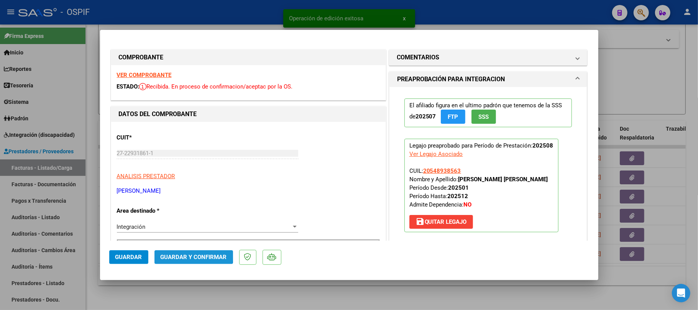
click at [184, 255] on span "Guardar y Confirmar" at bounding box center [194, 257] width 66 height 7
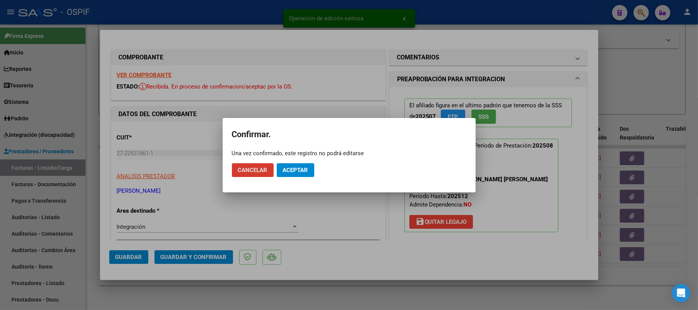
click at [297, 165] on button "Aceptar" at bounding box center [296, 170] width 38 height 14
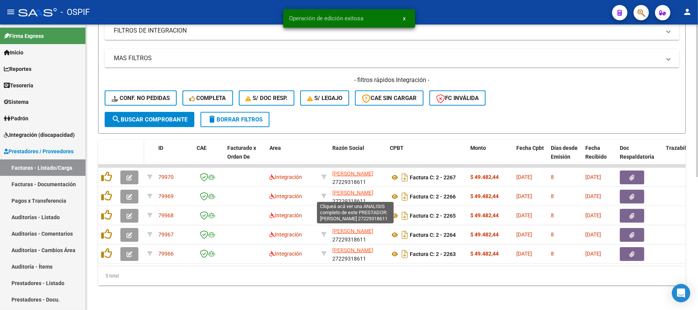
scroll to position [227, 0]
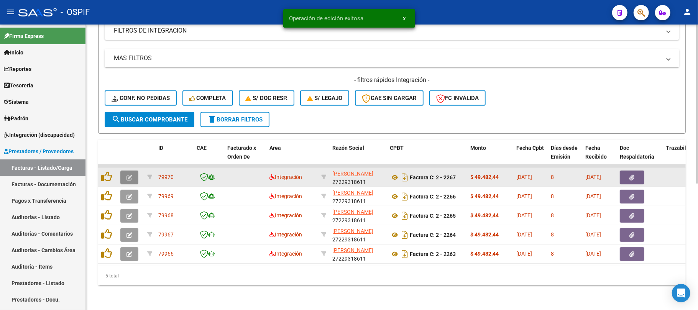
click at [133, 171] on button "button" at bounding box center [129, 178] width 18 height 14
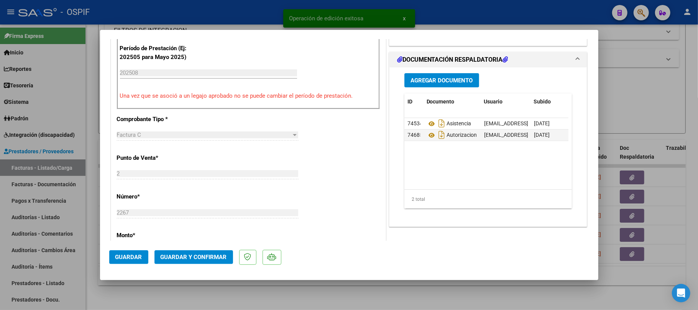
scroll to position [0, 0]
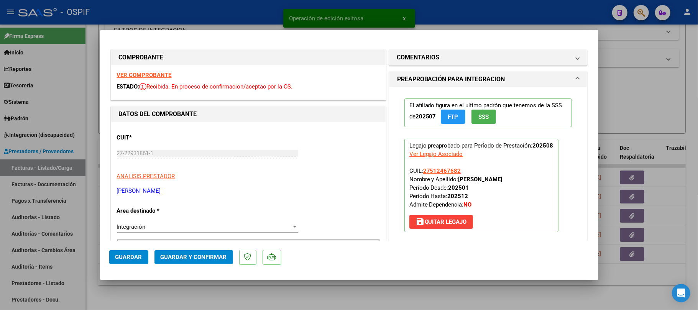
click at [205, 261] on span "Guardar y Confirmar" at bounding box center [194, 257] width 66 height 7
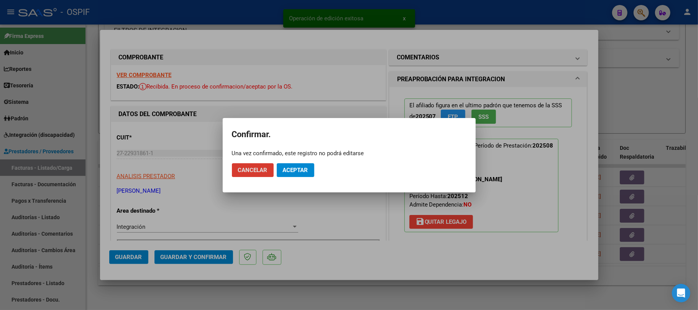
click at [286, 173] on span "Aceptar" at bounding box center [295, 170] width 25 height 7
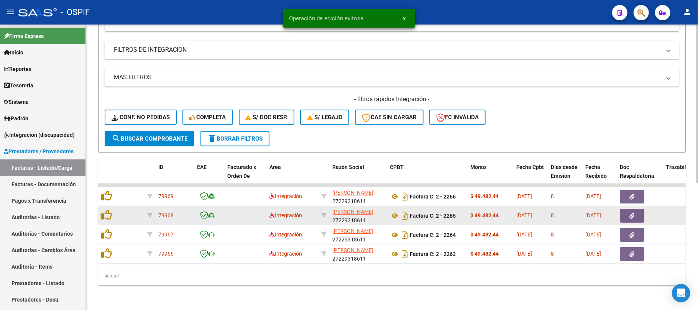
scroll to position [208, 0]
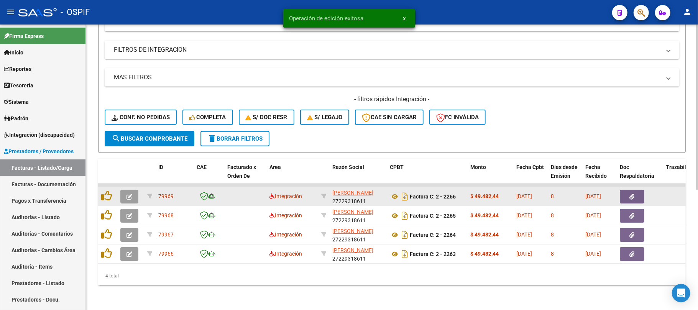
click at [128, 194] on icon "button" at bounding box center [130, 197] width 6 height 6
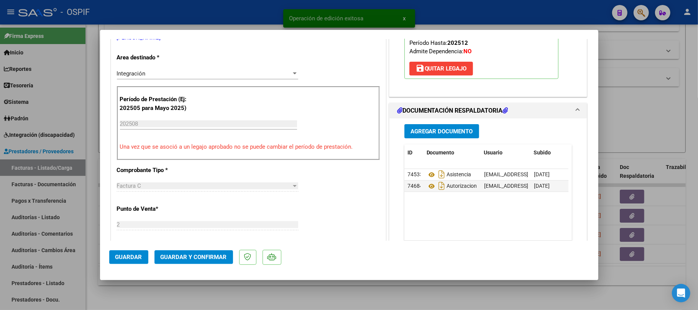
scroll to position [0, 0]
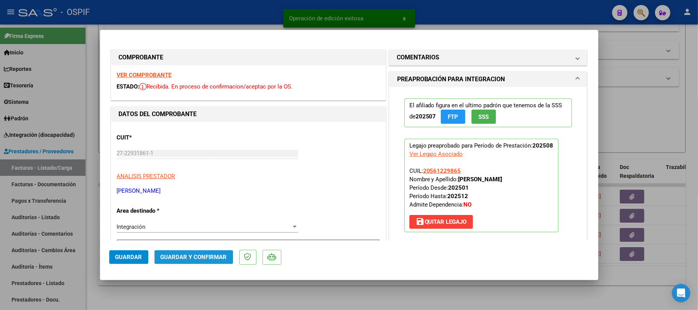
click at [184, 257] on span "Guardar y Confirmar" at bounding box center [194, 257] width 66 height 7
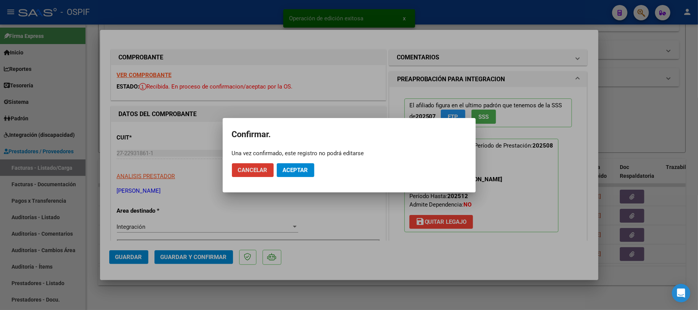
click at [287, 175] on button "Aceptar" at bounding box center [296, 170] width 38 height 14
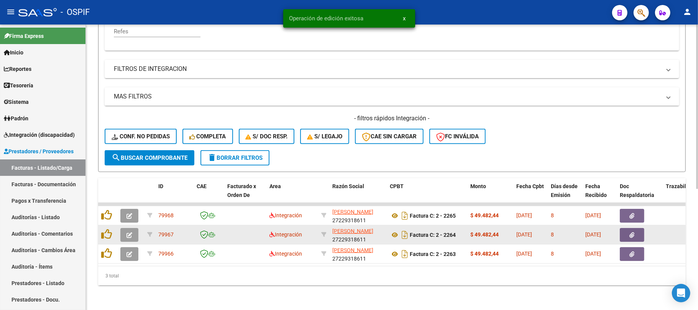
scroll to position [189, 0]
click at [129, 232] on icon "button" at bounding box center [130, 235] width 6 height 6
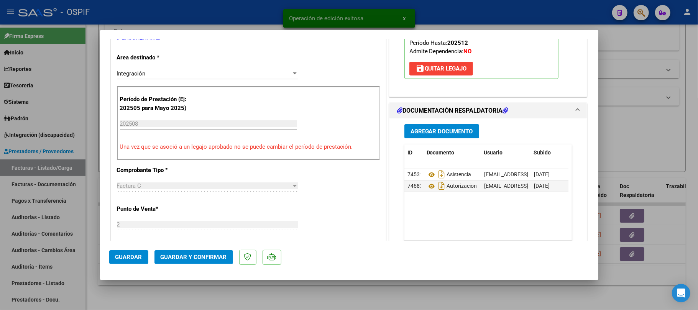
scroll to position [0, 0]
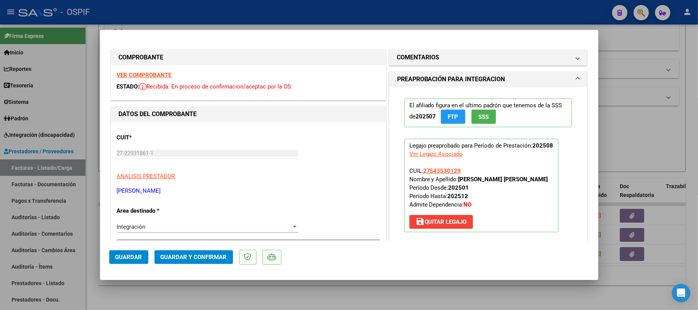
drag, startPoint x: 186, startPoint y: 247, endPoint x: 187, endPoint y: 255, distance: 8.1
click at [187, 247] on mat-dialog-actions "Guardar Guardar y Confirmar" at bounding box center [349, 256] width 480 height 30
click at [187, 255] on span "Guardar y Confirmar" at bounding box center [194, 257] width 66 height 7
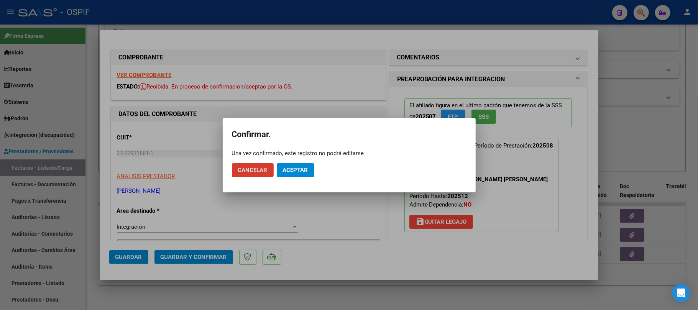
click at [300, 169] on span "Aceptar" at bounding box center [295, 170] width 25 height 7
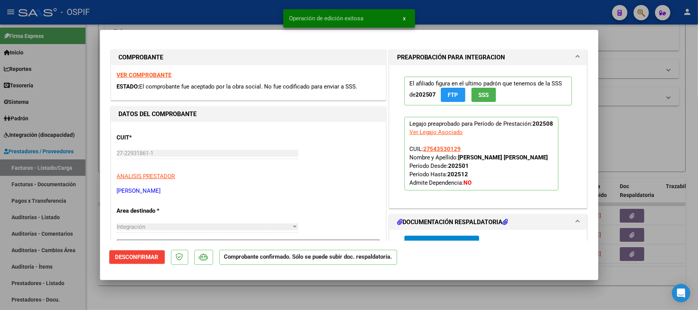
drag, startPoint x: 325, startPoint y: 294, endPoint x: 247, endPoint y: 232, distance: 99.9
click at [309, 278] on div "COMPROBANTE VER COMPROBANTE ESTADO: El comprobante fue aceptado por la obra soc…" at bounding box center [349, 155] width 698 height 310
click at [209, 299] on div at bounding box center [349, 155] width 698 height 310
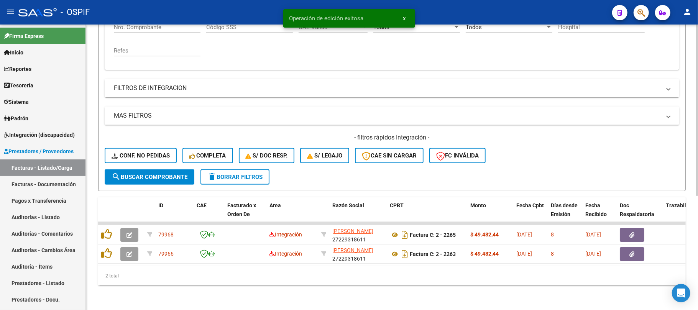
scroll to position [169, 0]
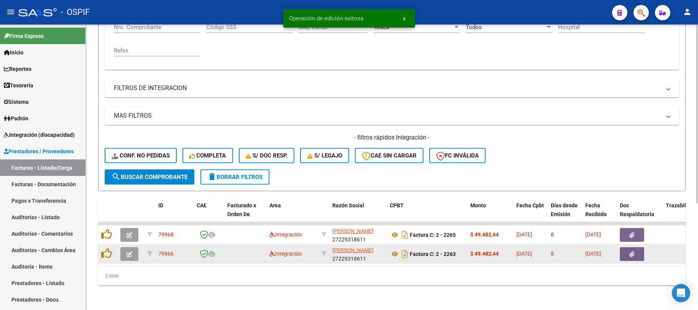
click at [133, 247] on button "button" at bounding box center [129, 254] width 18 height 14
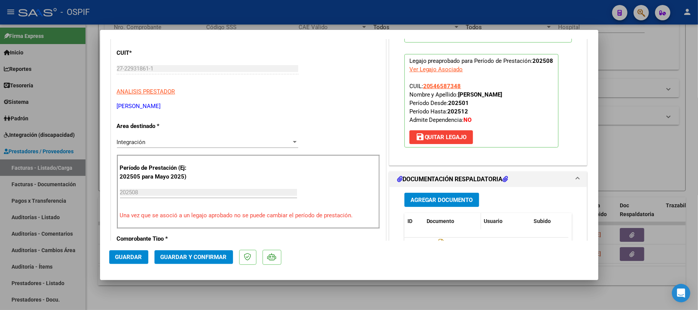
scroll to position [102, 0]
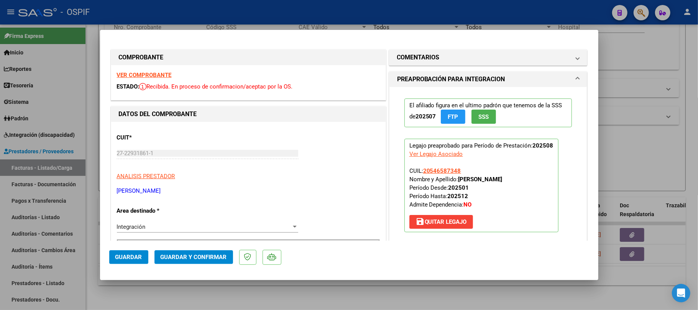
scroll to position [102, 0]
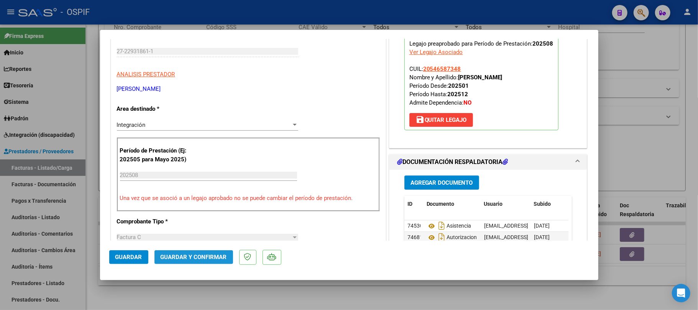
click at [213, 258] on span "Guardar y Confirmar" at bounding box center [194, 257] width 66 height 7
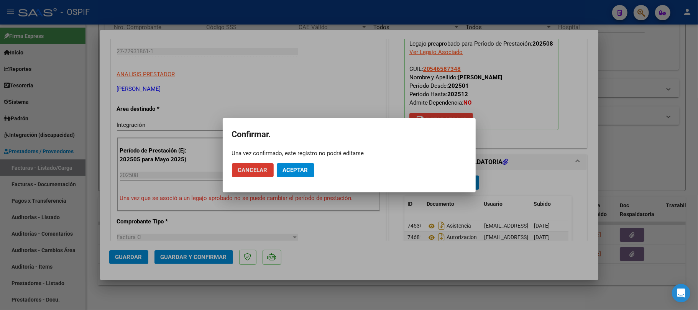
click at [293, 163] on mat-dialog-actions "Cancelar Aceptar" at bounding box center [349, 170] width 235 height 26
click at [293, 163] on button "Aceptar" at bounding box center [296, 170] width 38 height 14
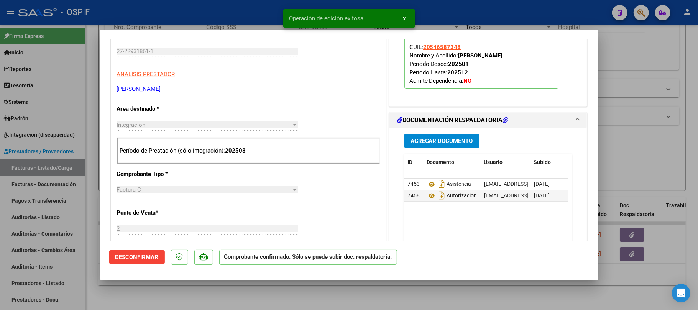
click at [383, 290] on div at bounding box center [349, 155] width 698 height 310
type input "$ 0,00"
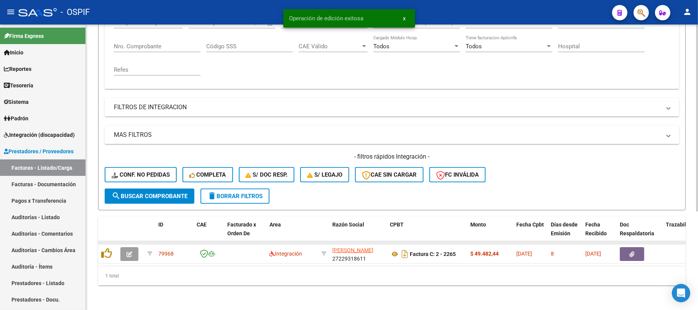
scroll to position [150, 0]
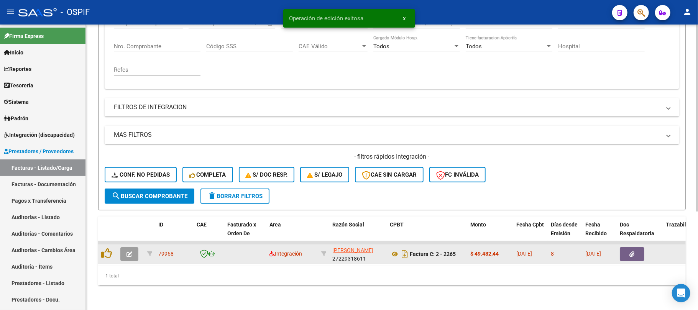
click at [127, 252] on icon "button" at bounding box center [130, 255] width 6 height 6
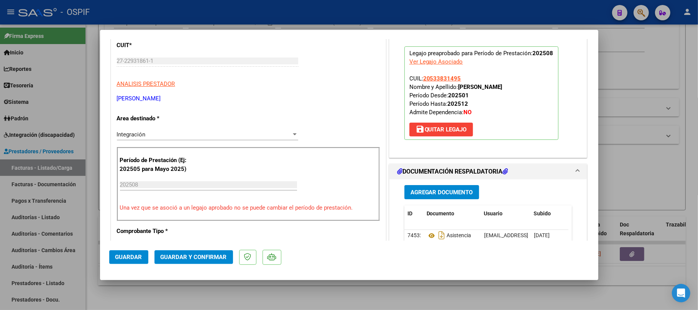
scroll to position [204, 0]
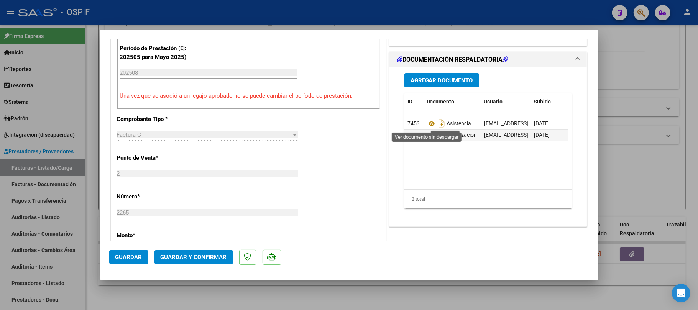
drag, startPoint x: 424, startPoint y: 121, endPoint x: 169, endPoint y: 253, distance: 286.9
click at [166, 261] on span "Guardar y Confirmar" at bounding box center [194, 257] width 66 height 7
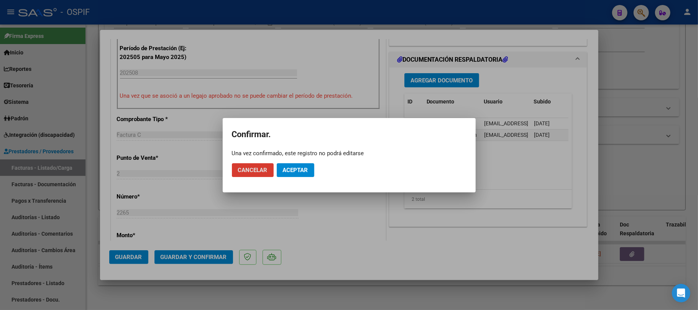
click at [291, 173] on span "Aceptar" at bounding box center [295, 170] width 25 height 7
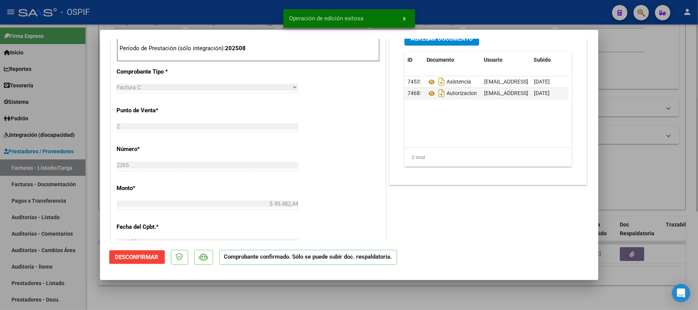
drag, startPoint x: 340, startPoint y: 304, endPoint x: 271, endPoint y: 310, distance: 69.2
click at [336, 304] on div at bounding box center [349, 155] width 698 height 310
click at [281, 304] on div "Video tutorial PRESTADORES -> Listado de CPBTs Emitidos por Prestadores / Prove…" at bounding box center [392, 96] width 612 height 429
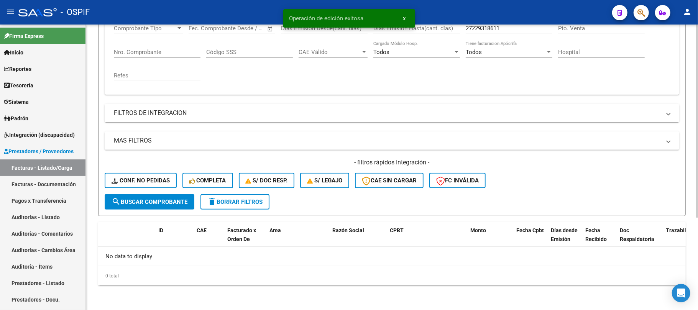
scroll to position [137, 0]
click at [442, 294] on div "Video tutorial PRESTADORES -> Listado de CPBTs Emitidos por Prestadores / Prove…" at bounding box center [392, 99] width 612 height 423
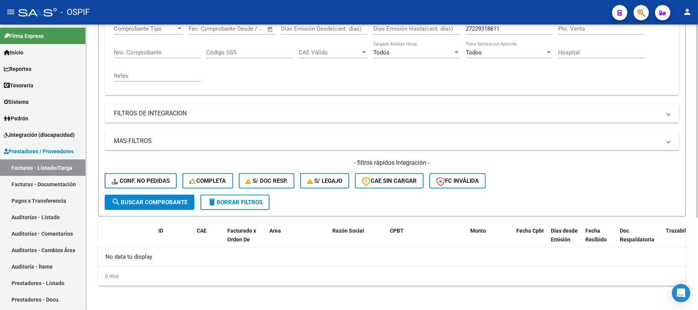
click at [505, 30] on input "27229318611" at bounding box center [509, 28] width 87 height 7
click at [505, 29] on mat-expansion-panel "FILTROS DEL COMPROBANTE Comprobante Tipo Comprobante Tipo Fecha inicio – Fecha …" at bounding box center [392, 44] width 575 height 102
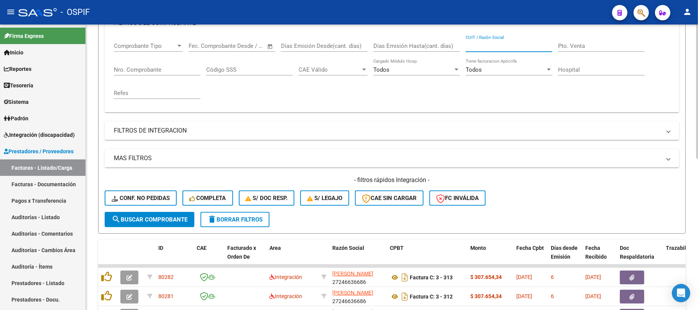
scroll to position [323, 0]
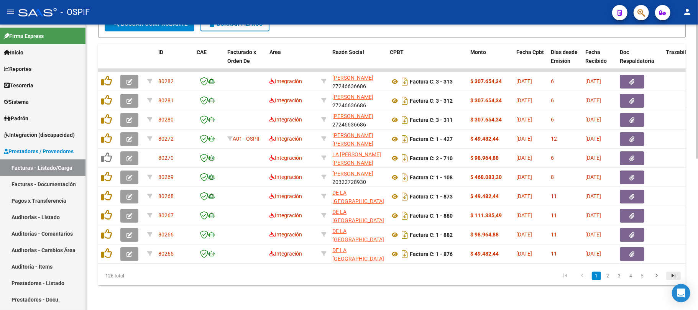
click at [678, 273] on icon "go to last page" at bounding box center [674, 276] width 10 height 9
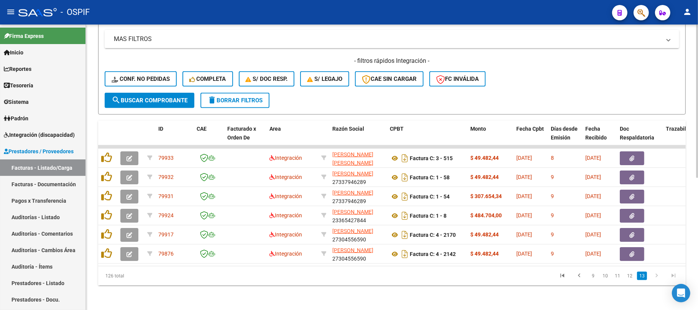
scroll to position [246, 0]
click at [625, 278] on li "12" at bounding box center [630, 276] width 12 height 13
click at [630, 278] on link "12" at bounding box center [630, 276] width 10 height 8
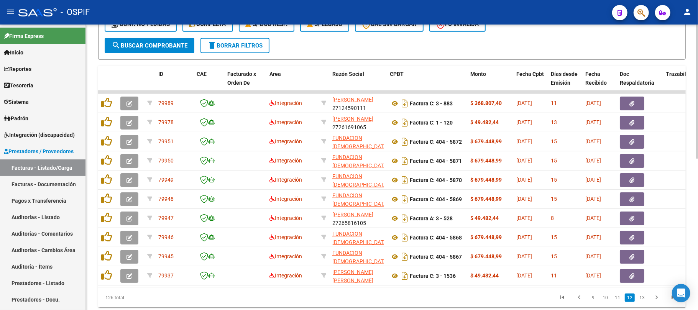
scroll to position [323, 0]
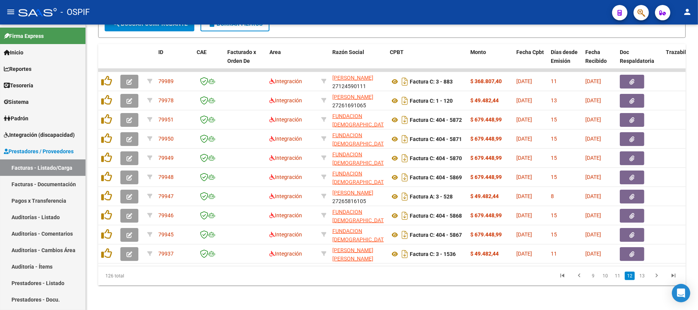
click at [618, 279] on link "11" at bounding box center [618, 276] width 10 height 8
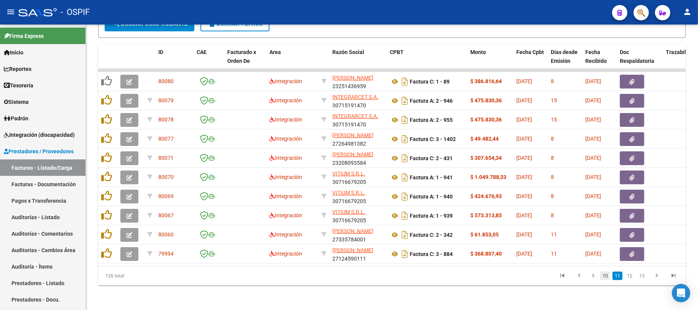
click at [606, 280] on link "10" at bounding box center [605, 276] width 10 height 8
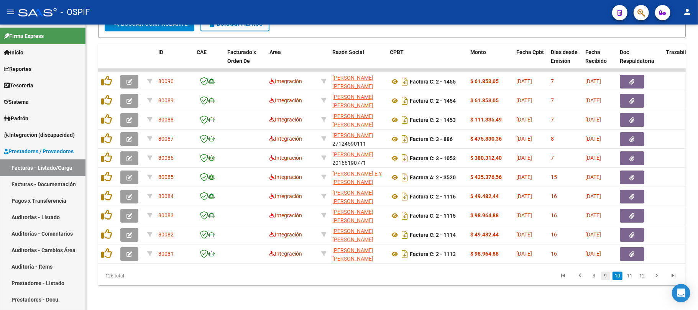
click at [606, 275] on link "9" at bounding box center [605, 276] width 9 height 8
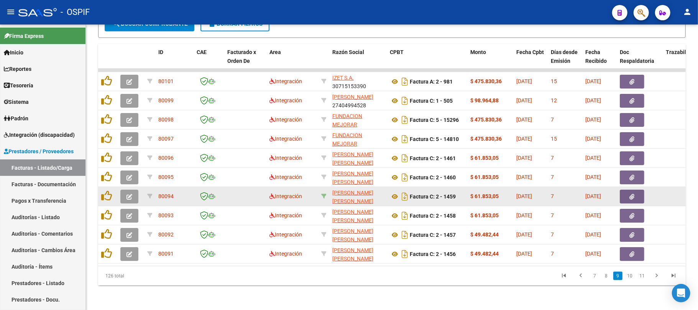
click at [325, 194] on icon at bounding box center [323, 196] width 5 height 5
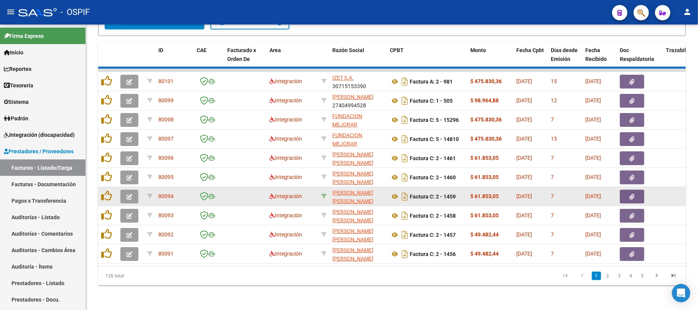
type input "27273954479"
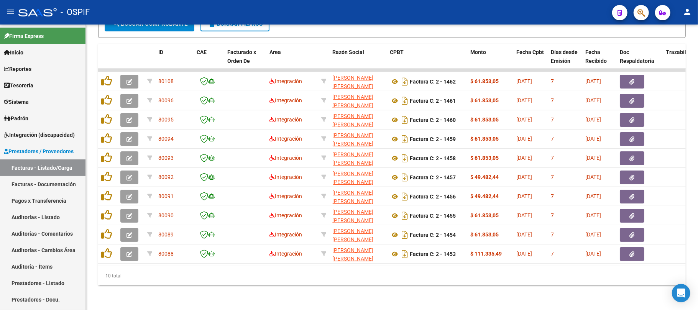
click at [401, 286] on div "Video tutorial PRESTADORES -> Listado de CPBTs Emitidos por Prestadores / Prove…" at bounding box center [392, 9] width 612 height 601
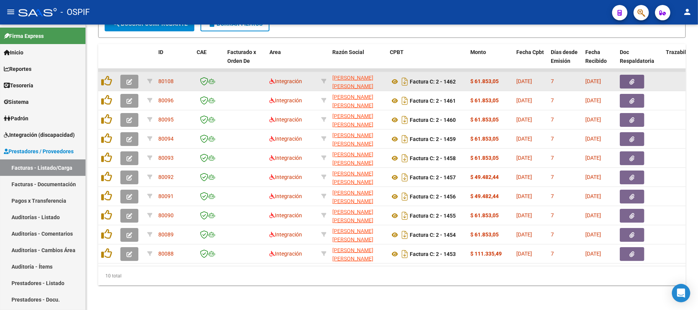
click at [121, 75] on button "button" at bounding box center [129, 82] width 18 height 14
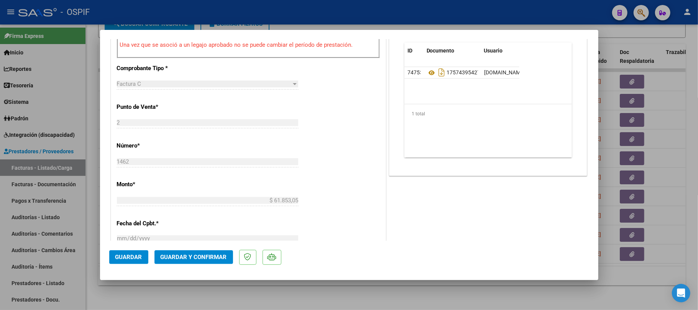
scroll to position [204, 0]
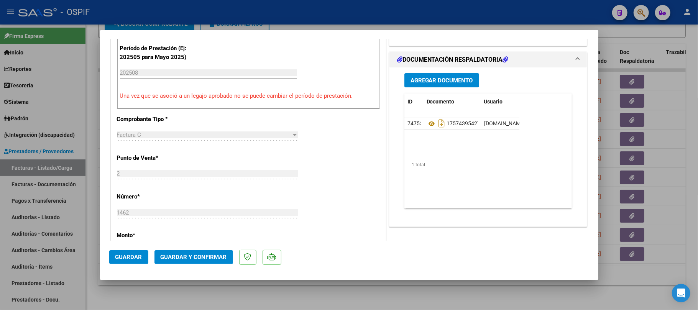
click at [197, 258] on span "Guardar y Confirmar" at bounding box center [194, 257] width 66 height 7
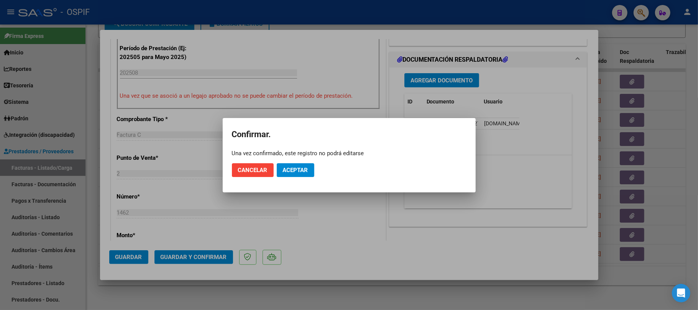
click at [314, 172] on mat-dialog-actions "Cancelar Aceptar" at bounding box center [349, 170] width 235 height 26
click at [296, 173] on span "Aceptar" at bounding box center [295, 170] width 25 height 7
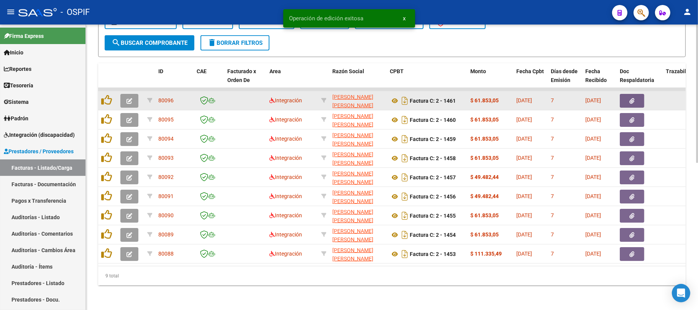
scroll to position [304, 0]
click at [132, 94] on button "button" at bounding box center [129, 101] width 18 height 14
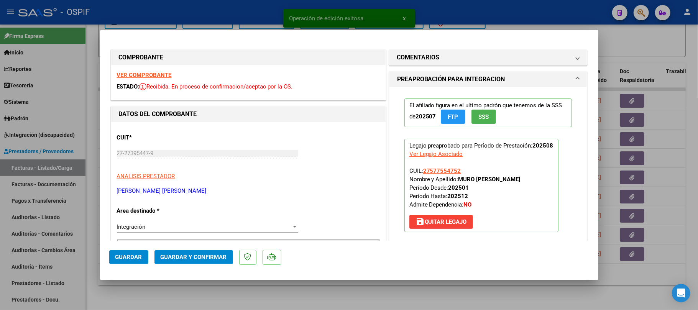
scroll to position [255, 0]
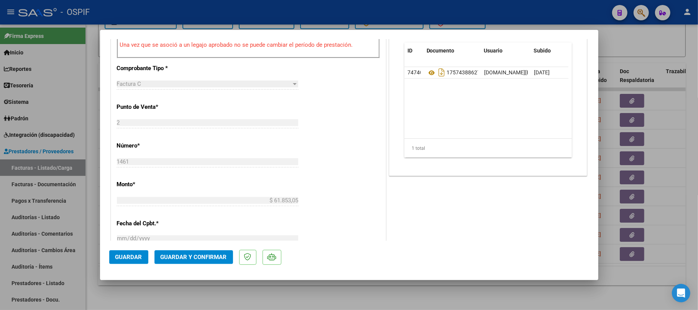
click at [205, 261] on button "Guardar y Confirmar" at bounding box center [194, 257] width 79 height 14
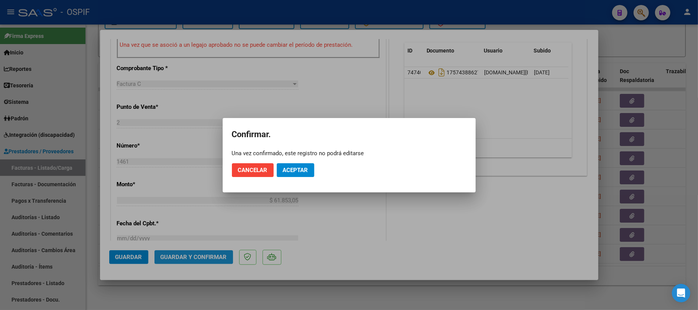
click at [302, 179] on mat-dialog-actions "Cancelar Aceptar" at bounding box center [349, 170] width 235 height 26
click at [303, 175] on button "Aceptar" at bounding box center [296, 170] width 38 height 14
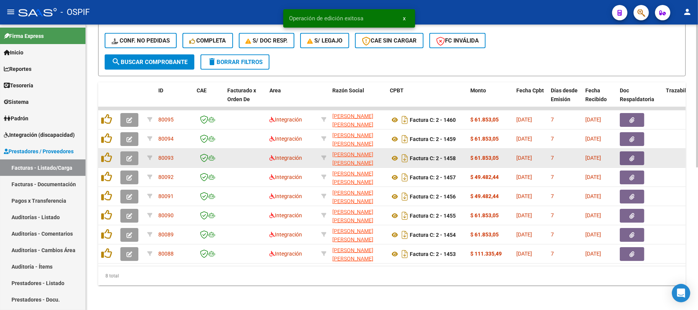
scroll to position [284, 0]
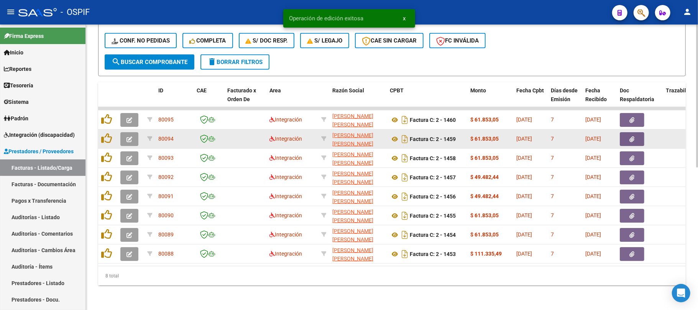
click at [130, 135] on button "button" at bounding box center [129, 139] width 18 height 14
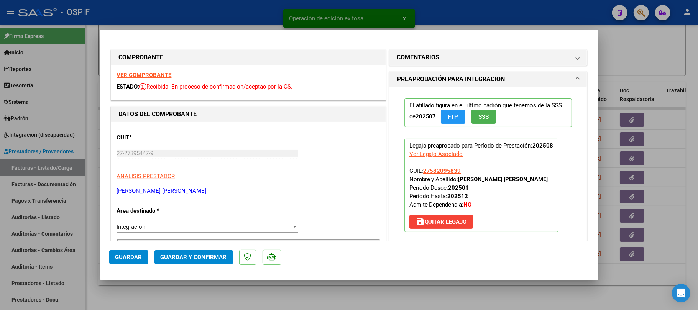
scroll to position [102, 0]
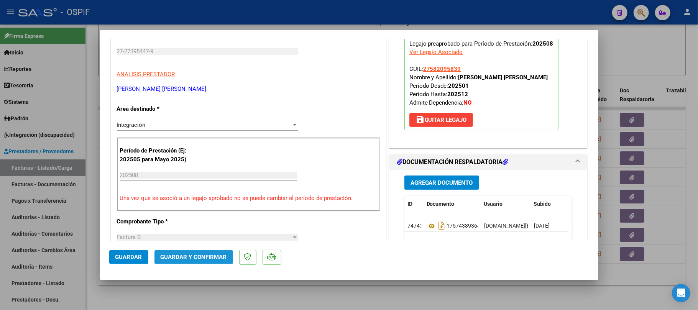
click at [202, 260] on span "Guardar y Confirmar" at bounding box center [194, 257] width 66 height 7
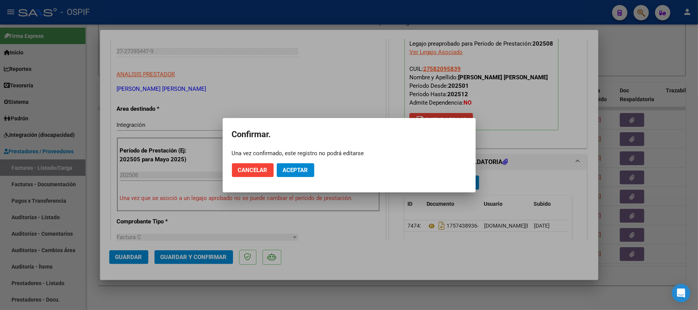
click at [291, 174] on button "Aceptar" at bounding box center [296, 170] width 38 height 14
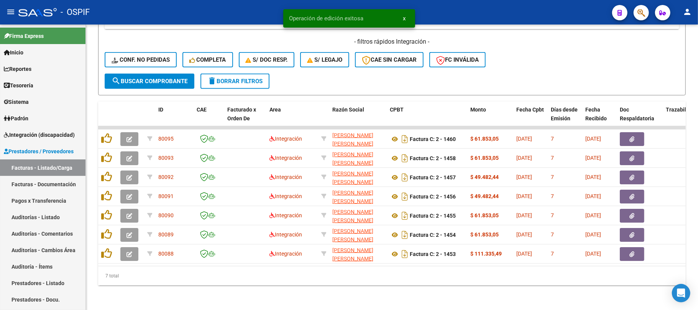
scroll to position [265, 0]
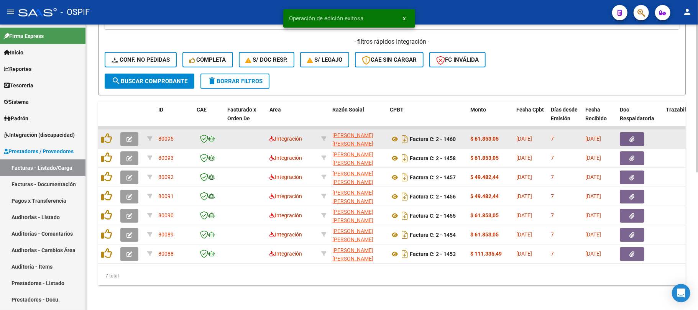
click at [128, 132] on button "button" at bounding box center [129, 139] width 18 height 14
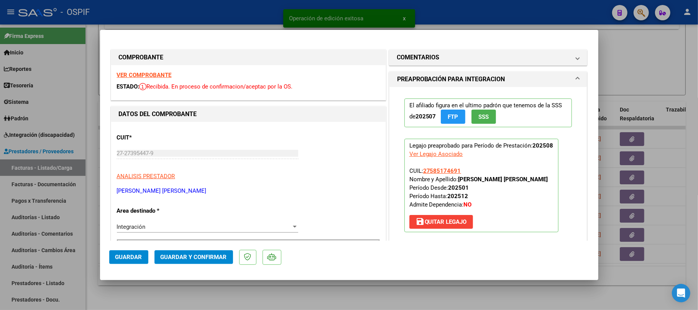
scroll to position [153, 0]
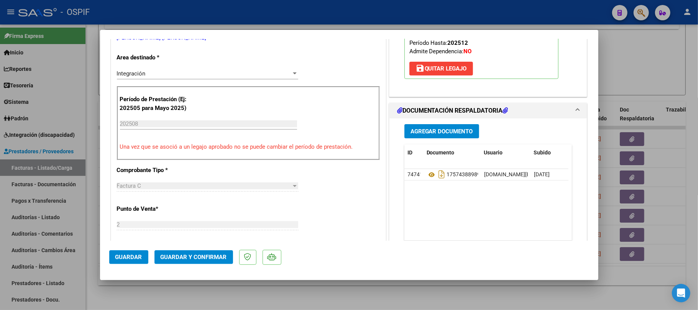
click at [192, 258] on span "Guardar y Confirmar" at bounding box center [194, 257] width 66 height 7
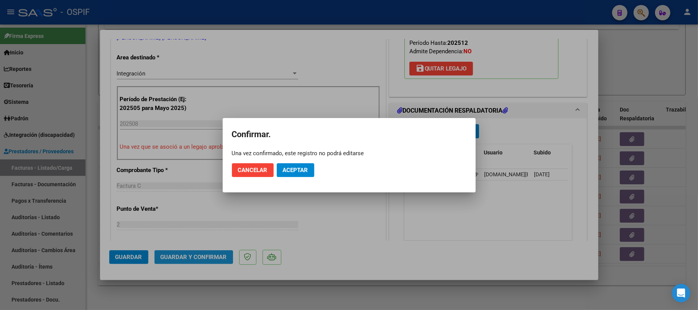
click at [311, 173] on button "Aceptar" at bounding box center [296, 170] width 38 height 14
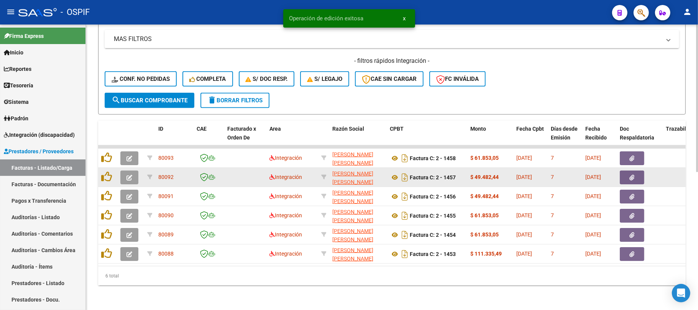
scroll to position [246, 0]
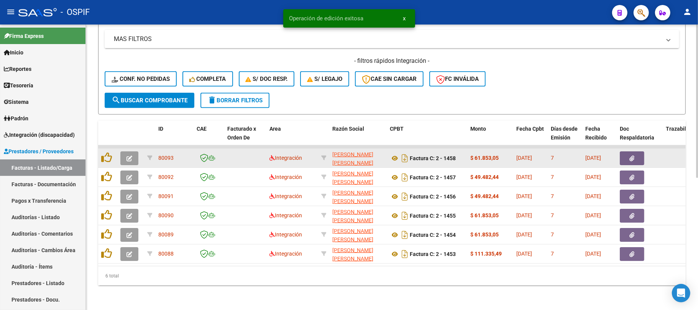
click at [134, 151] on button "button" at bounding box center [129, 158] width 18 height 14
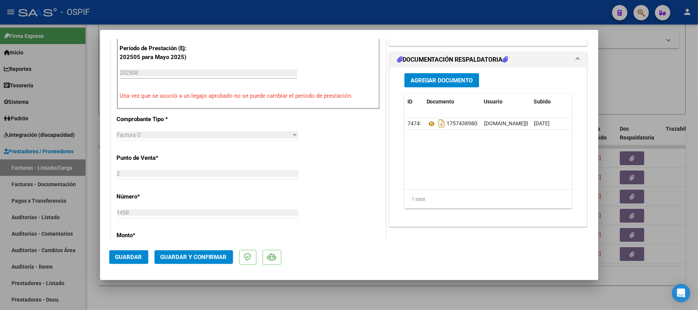
scroll to position [0, 0]
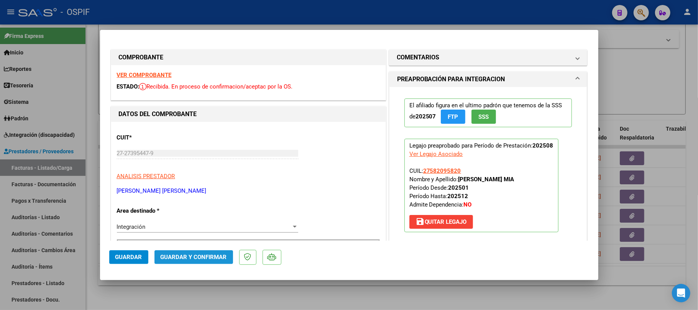
click at [181, 262] on button "Guardar y Confirmar" at bounding box center [194, 257] width 79 height 14
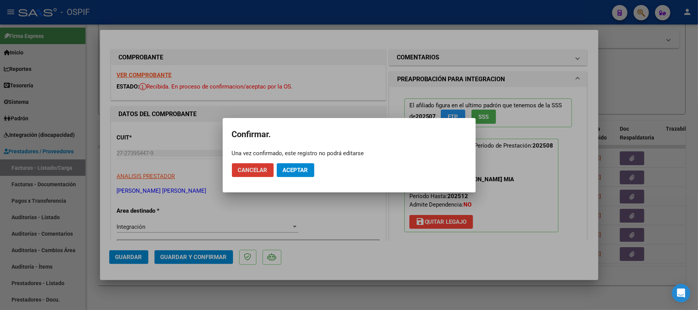
click at [298, 169] on span "Aceptar" at bounding box center [295, 170] width 25 height 7
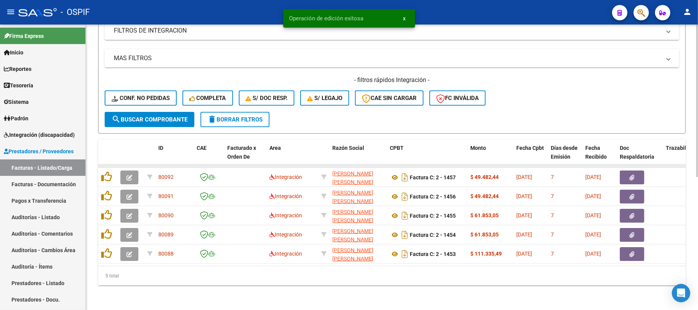
scroll to position [227, 0]
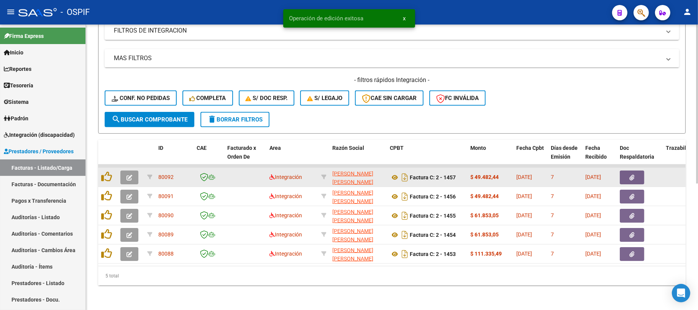
click at [137, 171] on button "button" at bounding box center [129, 178] width 18 height 14
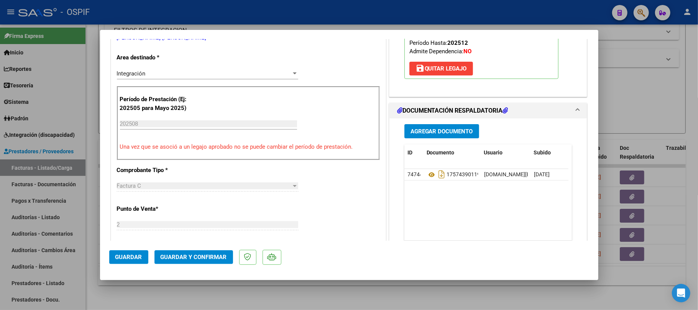
scroll to position [0, 0]
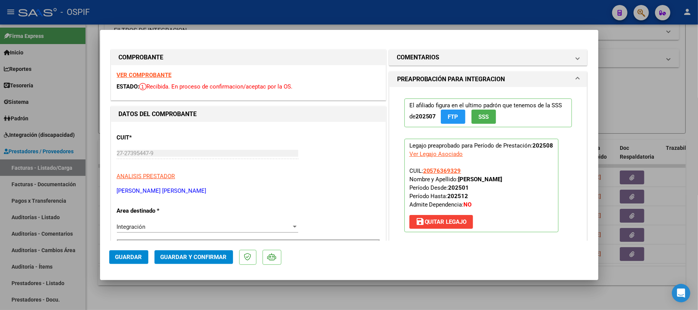
click at [218, 255] on span "Guardar y Confirmar" at bounding box center [194, 257] width 66 height 7
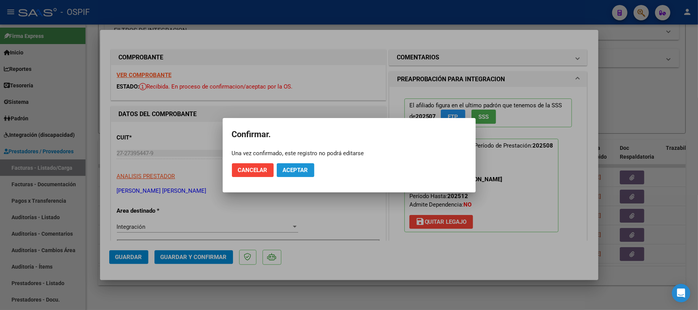
click at [293, 172] on span "Aceptar" at bounding box center [295, 170] width 25 height 7
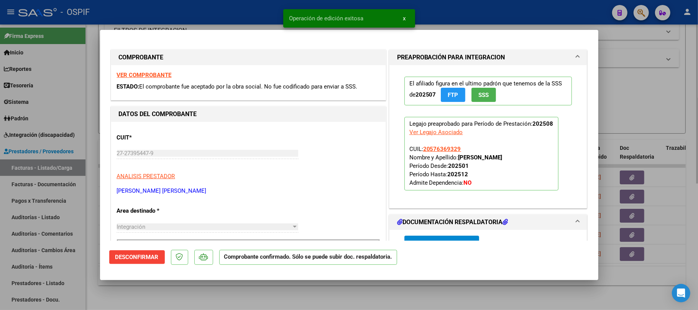
drag, startPoint x: 319, startPoint y: 301, endPoint x: 311, endPoint y: 296, distance: 9.8
click at [319, 301] on div at bounding box center [349, 155] width 698 height 310
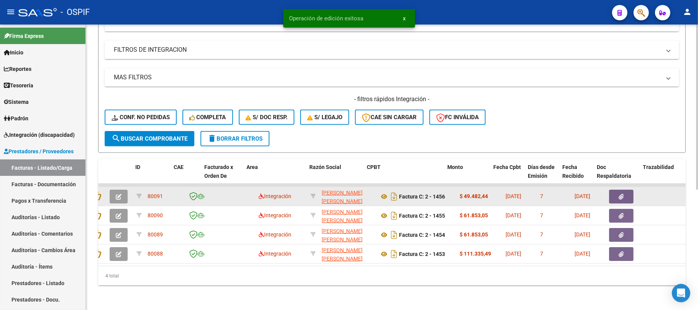
scroll to position [0, 23]
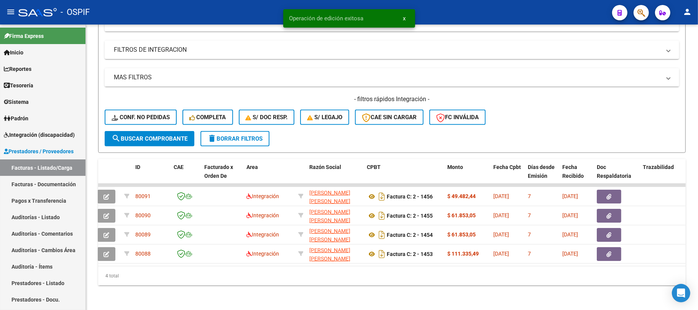
drag, startPoint x: 207, startPoint y: 283, endPoint x: 176, endPoint y: 284, distance: 31.5
drag, startPoint x: 176, startPoint y: 284, endPoint x: 130, endPoint y: 286, distance: 45.3
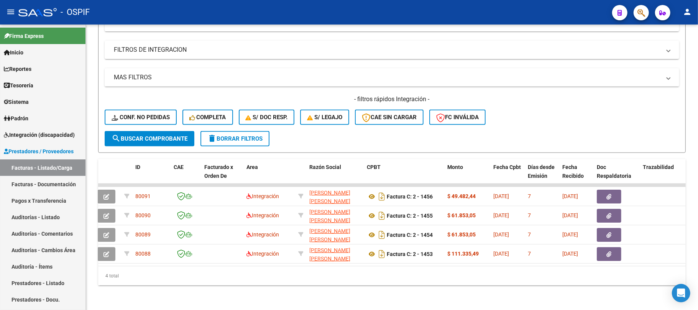
click at [128, 286] on div "Video tutorial PRESTADORES -> Listado de CPBTs Emitidos por Prestadores / Prove…" at bounding box center [392, 67] width 612 height 486
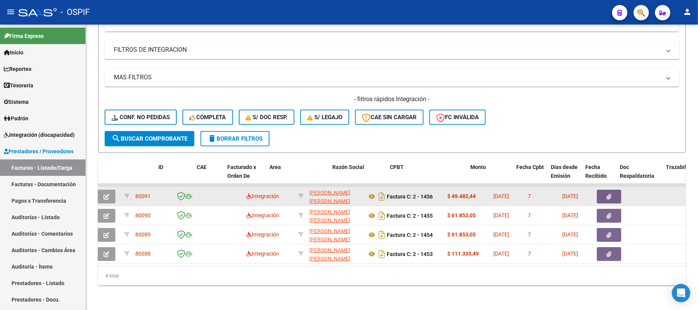
click at [118, 190] on div at bounding box center [107, 197] width 21 height 14
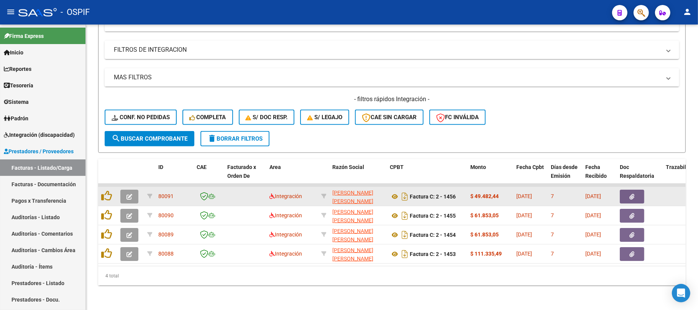
click at [137, 190] on button "button" at bounding box center [129, 197] width 18 height 14
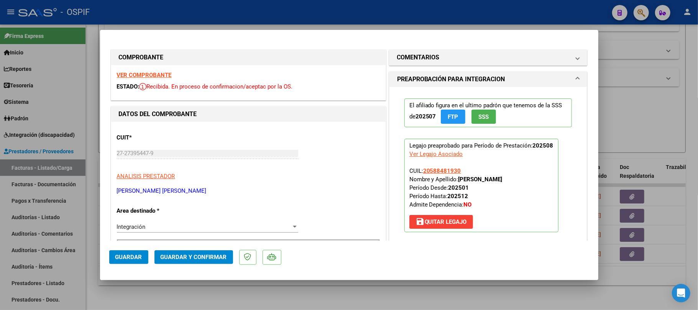
click at [215, 251] on mat-dialog-actions "Guardar Guardar y Confirmar" at bounding box center [349, 256] width 480 height 30
click at [220, 252] on button "Guardar y Confirmar" at bounding box center [194, 257] width 79 height 14
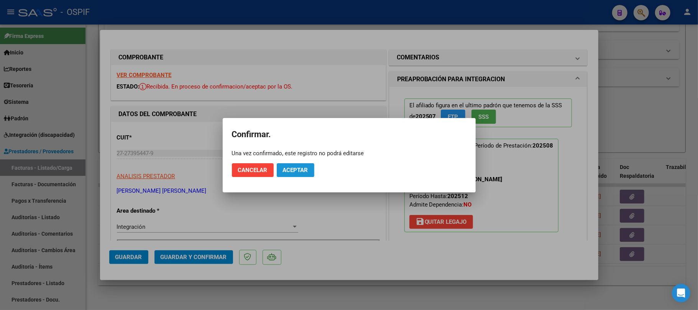
click at [291, 167] on span "Aceptar" at bounding box center [295, 170] width 25 height 7
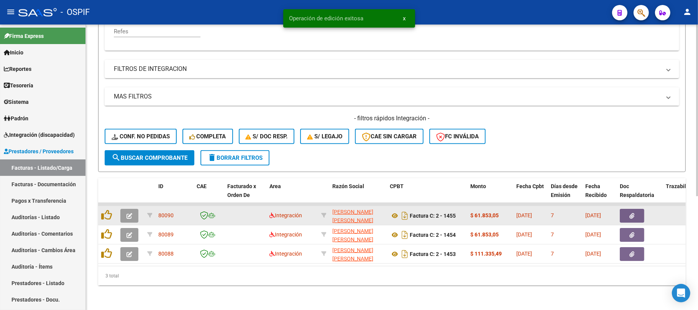
scroll to position [189, 0]
click at [131, 213] on icon "button" at bounding box center [130, 216] width 6 height 6
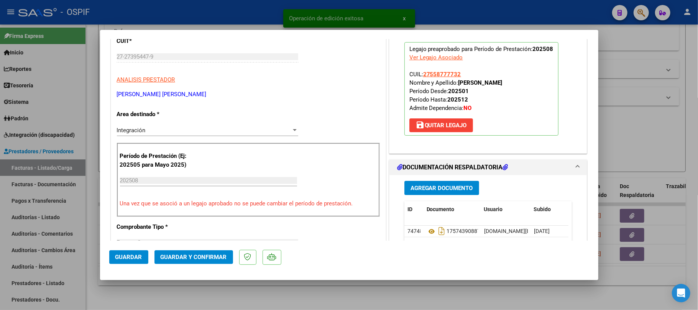
scroll to position [102, 0]
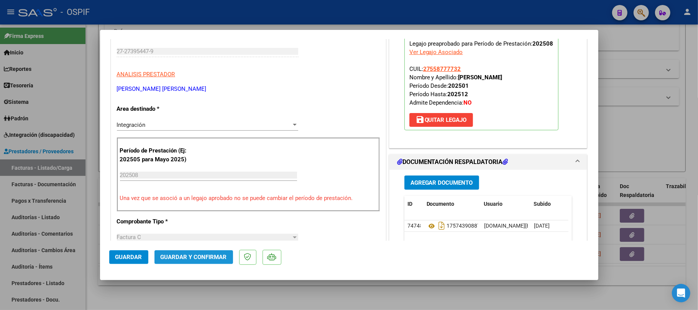
click at [209, 255] on span "Guardar y Confirmar" at bounding box center [194, 257] width 66 height 7
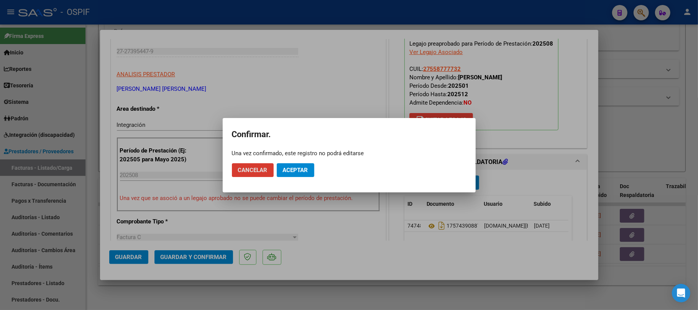
click at [278, 176] on mat-dialog-actions "Cancelar Aceptar" at bounding box center [349, 170] width 235 height 26
click at [286, 173] on span "Aceptar" at bounding box center [295, 170] width 25 height 7
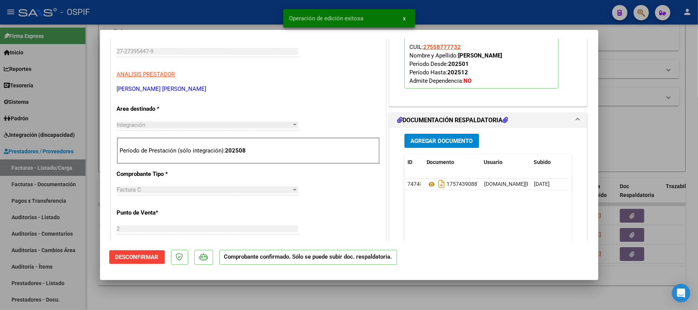
click at [296, 279] on div "COMPROBANTE VER COMPROBANTE ESTADO: El comprobante fue aceptado por la obra soc…" at bounding box center [349, 155] width 698 height 310
click at [153, 284] on div at bounding box center [349, 155] width 698 height 310
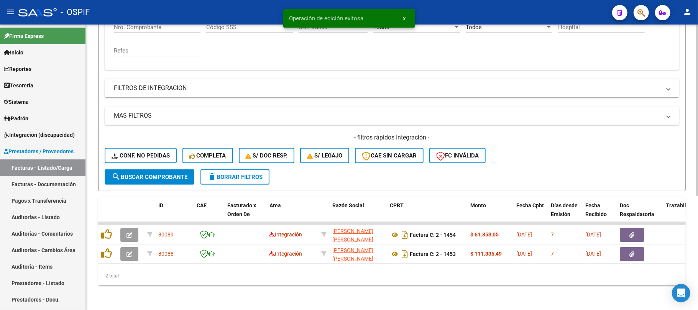
scroll to position [169, 0]
click at [235, 310] on html "menu - OSPIF person Firma Express Inicio Calendario SSS Instructivos Contacto O…" at bounding box center [349, 155] width 698 height 310
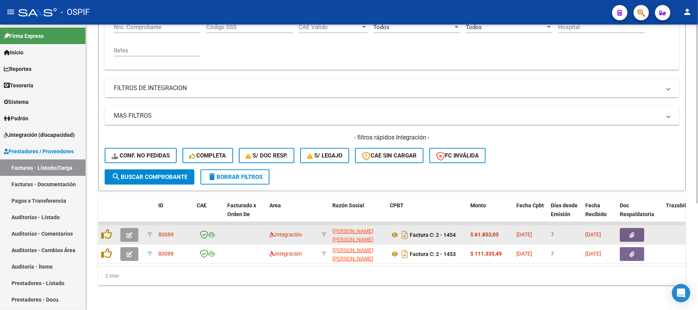
click at [131, 232] on icon "button" at bounding box center [130, 235] width 6 height 6
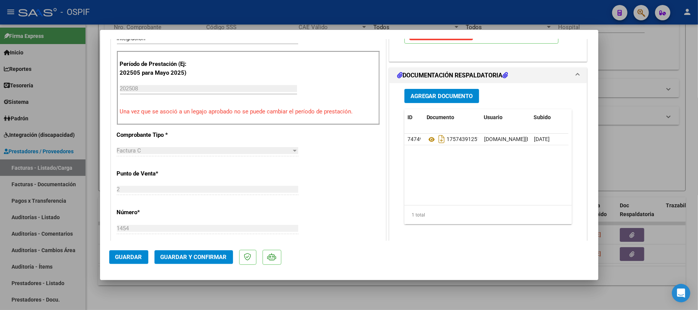
scroll to position [204, 0]
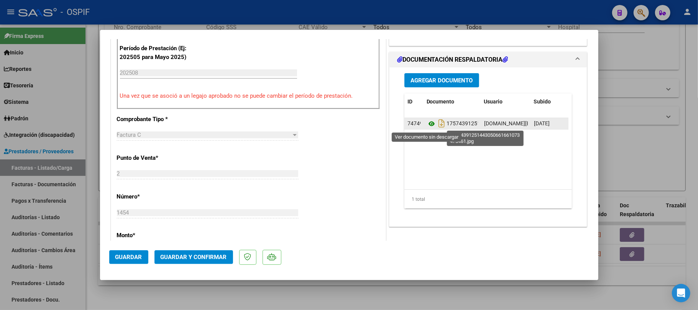
click at [430, 121] on icon at bounding box center [432, 123] width 10 height 9
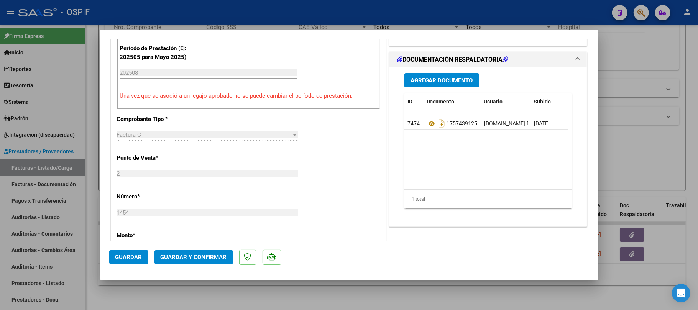
click at [213, 252] on mat-dialog-actions "Guardar Guardar y Confirmar" at bounding box center [349, 256] width 480 height 30
click at [212, 255] on span "Guardar y Confirmar" at bounding box center [194, 257] width 66 height 7
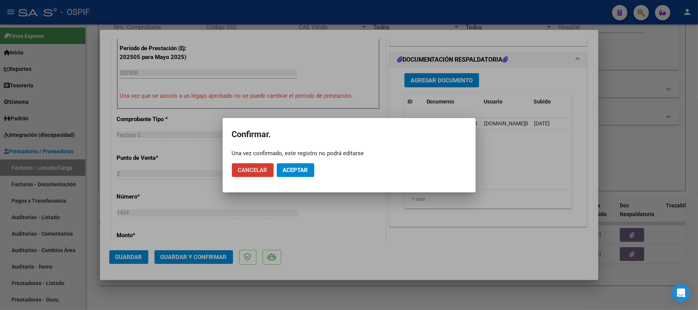
click at [307, 169] on span "Aceptar" at bounding box center [295, 170] width 25 height 7
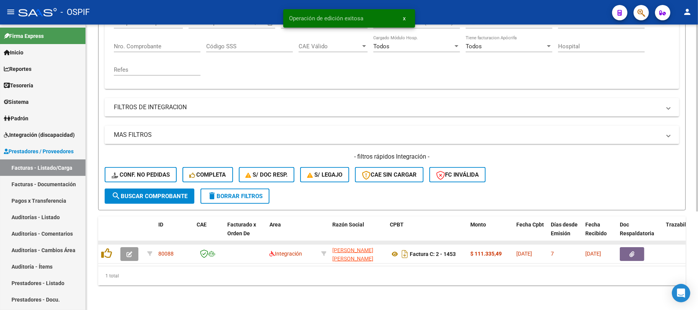
scroll to position [150, 0]
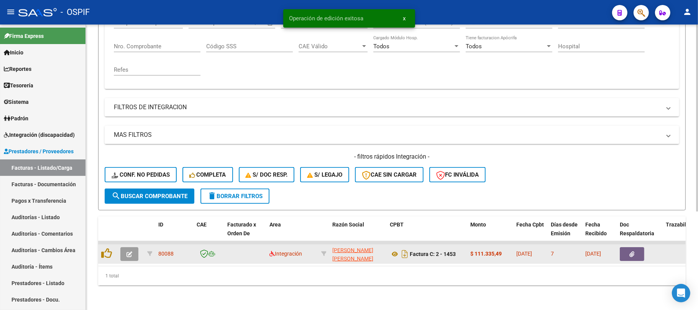
click at [131, 253] on button "button" at bounding box center [129, 254] width 18 height 14
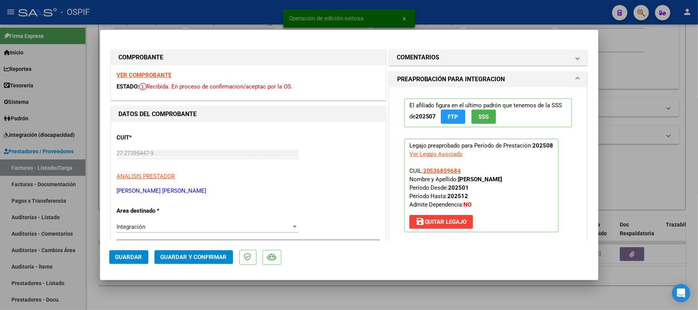
drag, startPoint x: 147, startPoint y: 74, endPoint x: 503, endPoint y: 199, distance: 377.1
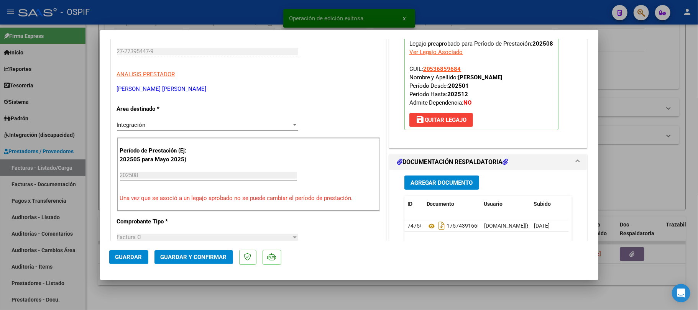
scroll to position [0, 0]
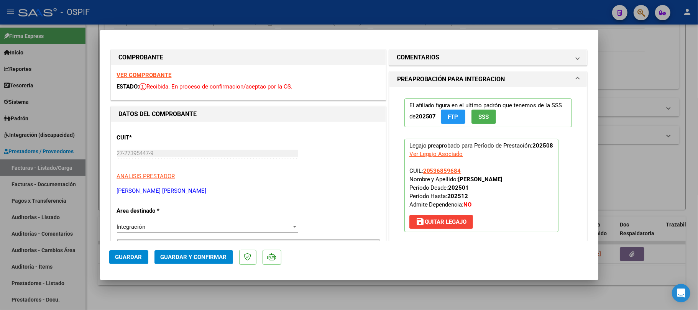
click at [196, 255] on span "Guardar y Confirmar" at bounding box center [194, 257] width 66 height 7
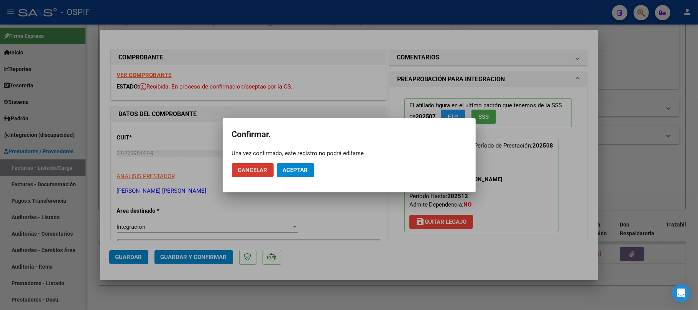
click at [296, 168] on span "Aceptar" at bounding box center [295, 170] width 25 height 7
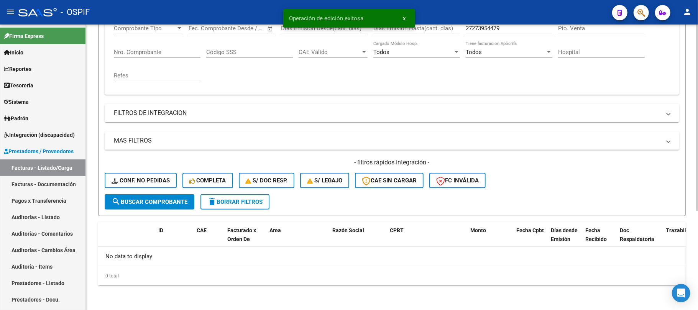
scroll to position [137, 0]
click at [491, 31] on input "27273954479" at bounding box center [509, 28] width 87 height 7
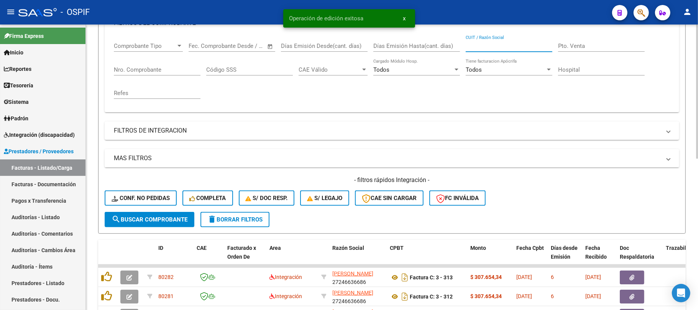
scroll to position [323, 0]
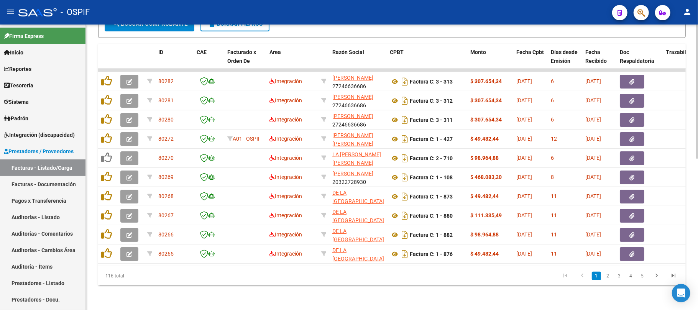
click at [675, 278] on icon "go to last page" at bounding box center [674, 276] width 10 height 9
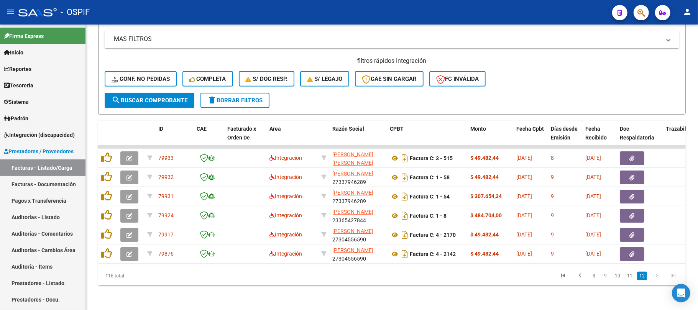
scroll to position [246, 0]
click at [609, 276] on link "9" at bounding box center [605, 276] width 9 height 8
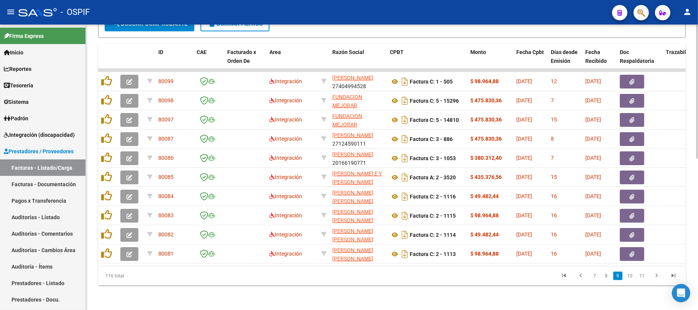
scroll to position [323, 0]
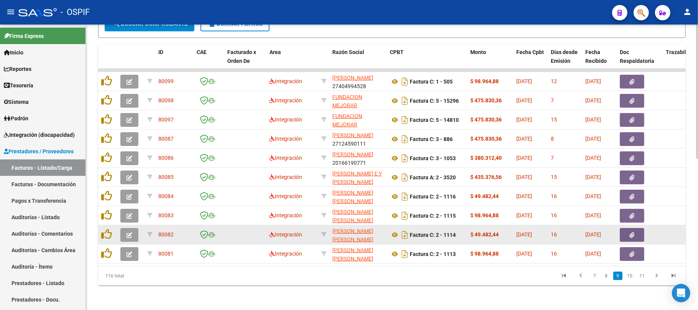
click at [326, 232] on icon at bounding box center [323, 234] width 5 height 5
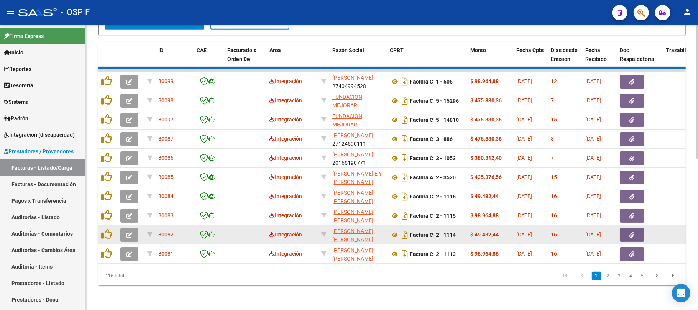
type input "27289543223"
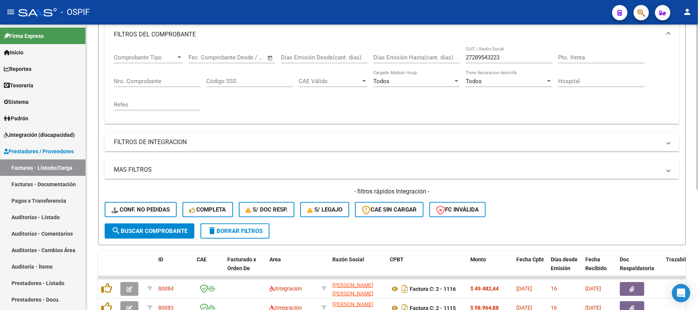
scroll to position [106, 0]
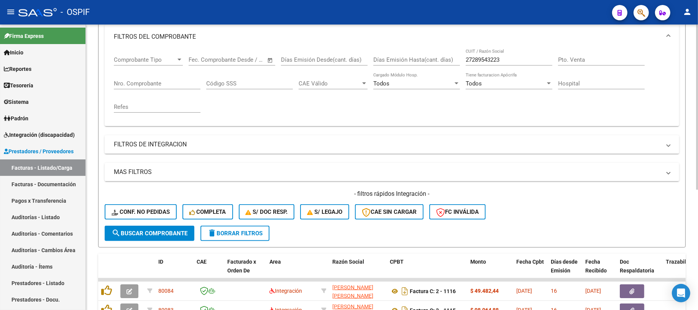
click at [497, 59] on input "27289543223" at bounding box center [509, 59] width 87 height 7
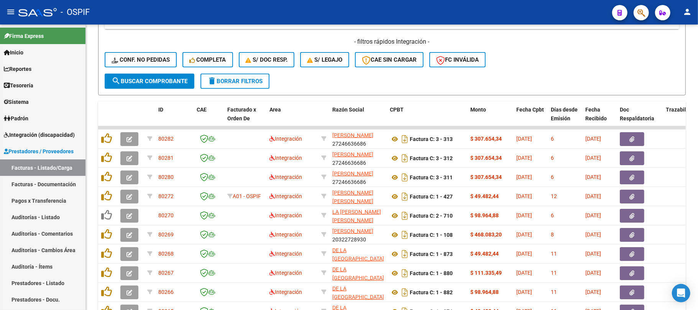
scroll to position [323, 0]
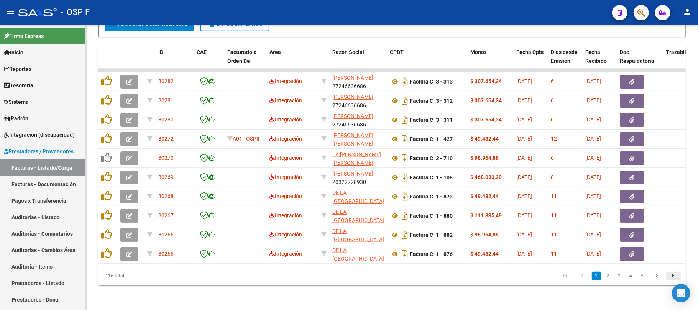
click at [671, 273] on icon "go to last page" at bounding box center [674, 276] width 10 height 9
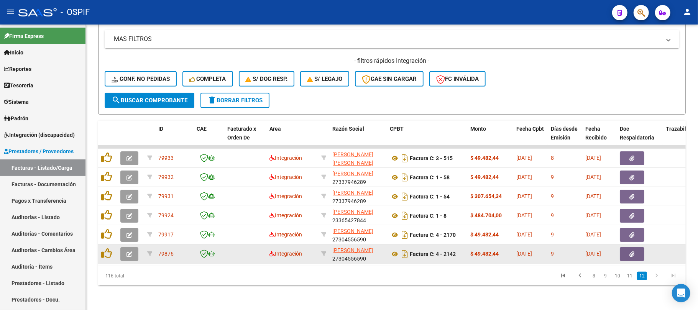
scroll to position [246, 0]
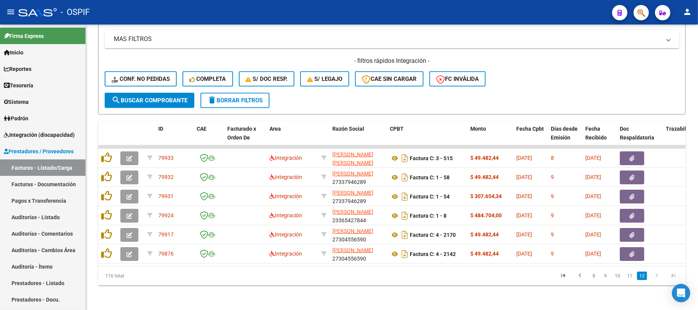
click at [600, 275] on li "8" at bounding box center [594, 276] width 12 height 13
click at [597, 276] on link "8" at bounding box center [594, 276] width 9 height 8
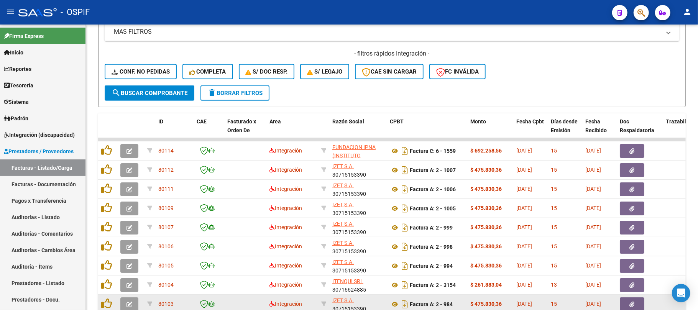
scroll to position [323, 0]
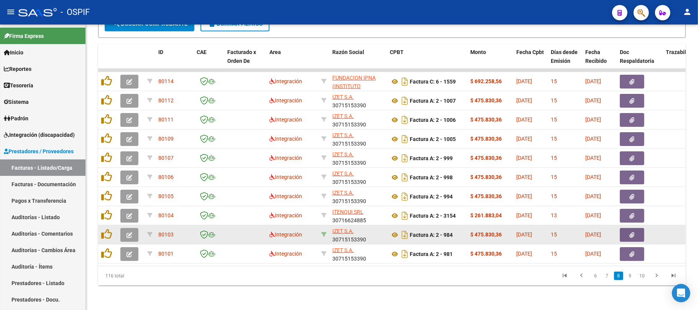
click at [322, 232] on icon at bounding box center [323, 234] width 5 height 5
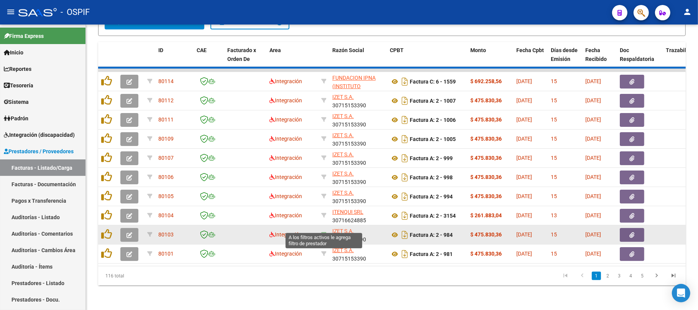
type input "30715153390"
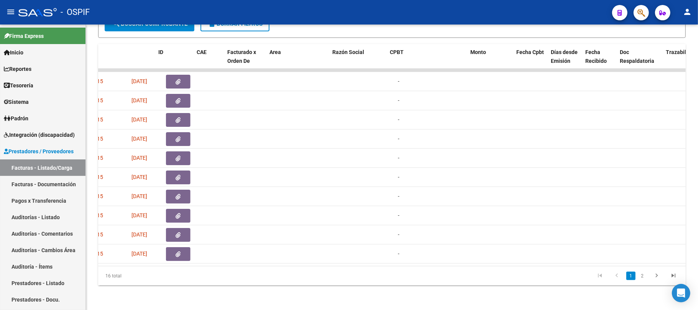
scroll to position [0, 0]
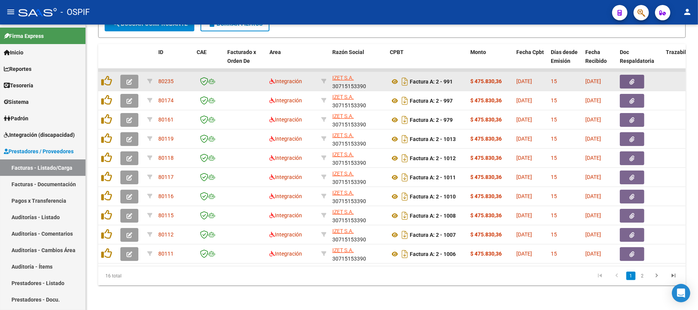
click at [130, 79] on icon "button" at bounding box center [130, 82] width 6 height 6
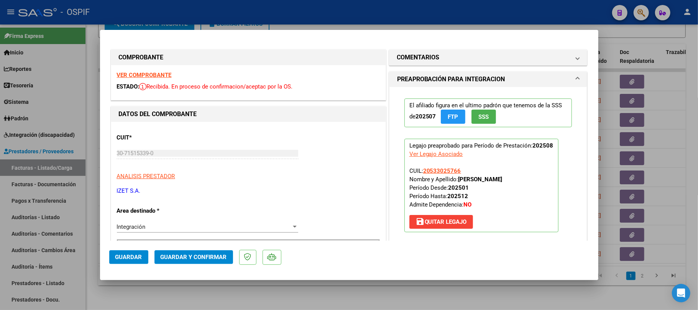
scroll to position [153, 0]
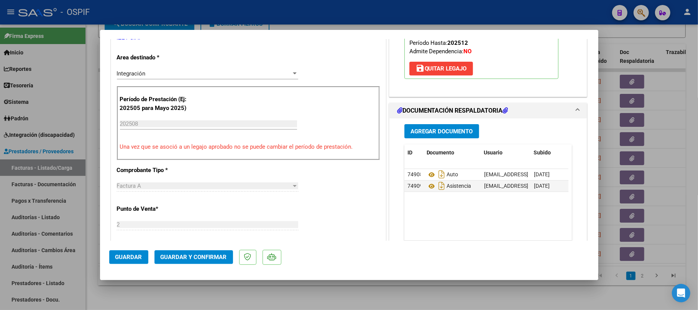
click at [207, 256] on span "Guardar y Confirmar" at bounding box center [194, 257] width 66 height 7
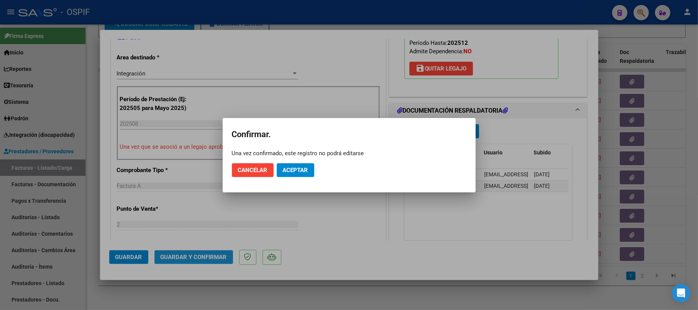
click at [298, 167] on span "Aceptar" at bounding box center [295, 170] width 25 height 7
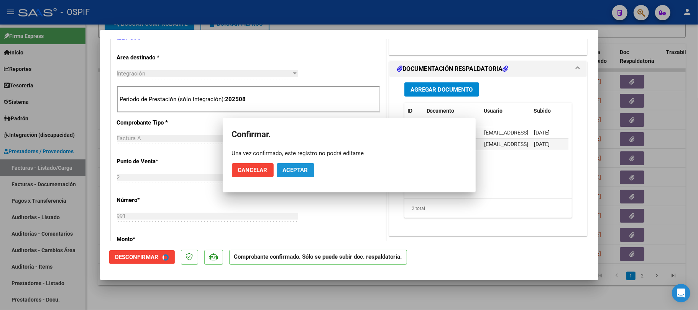
click at [298, 174] on div "CUIT * 30-71515339-0 Ingresar CUIT ANALISIS PRESTADOR [PERSON_NAME] S.A. ARCA P…" at bounding box center [248, 254] width 275 height 570
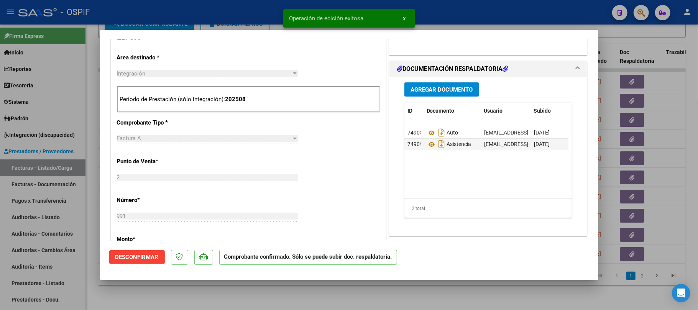
click at [329, 291] on div at bounding box center [349, 155] width 698 height 310
type input "$ 0,00"
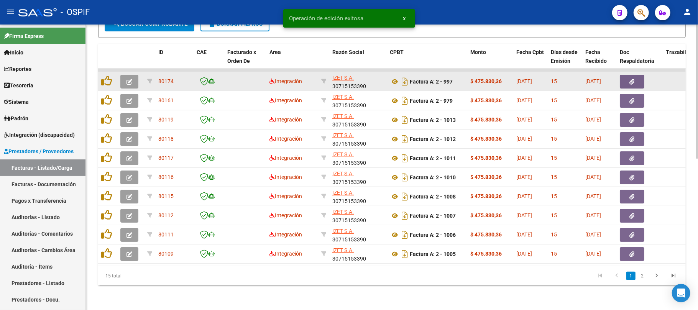
click at [128, 79] on icon "button" at bounding box center [130, 82] width 6 height 6
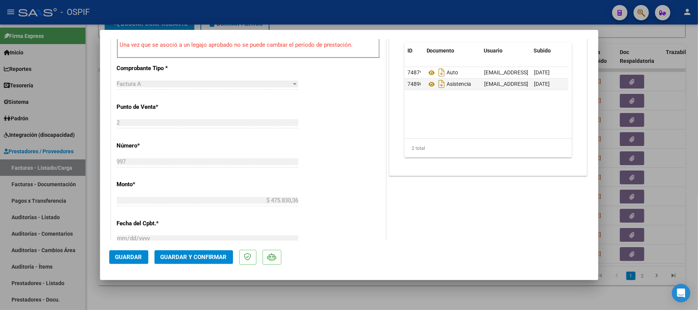
scroll to position [0, 0]
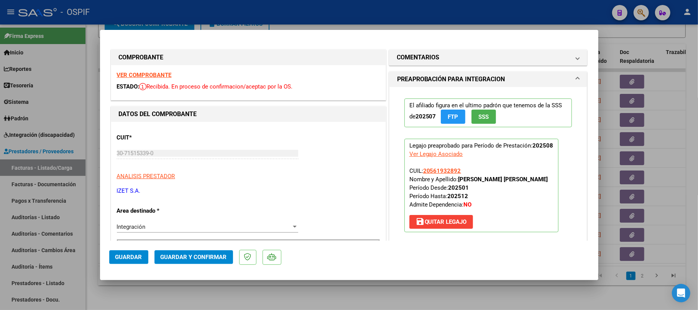
click at [196, 249] on mat-dialog-actions "Guardar Guardar y Confirmar" at bounding box center [349, 256] width 480 height 30
click at [196, 262] on button "Guardar y Confirmar" at bounding box center [194, 257] width 79 height 14
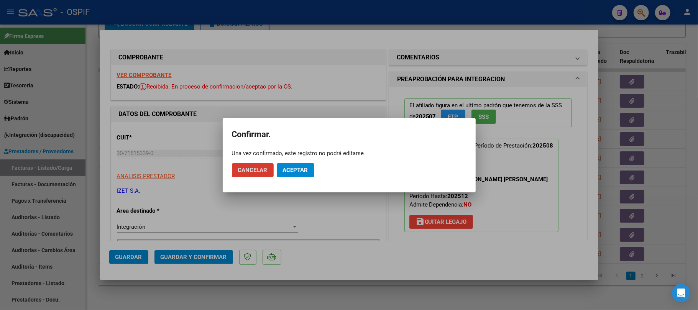
click at [288, 172] on span "Aceptar" at bounding box center [295, 170] width 25 height 7
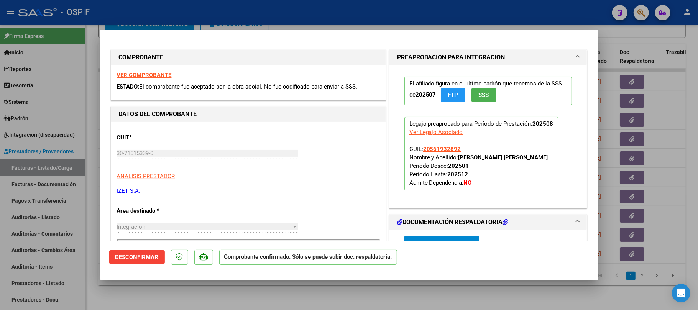
drag, startPoint x: 337, startPoint y: 292, endPoint x: 338, endPoint y: 273, distance: 18.4
click at [337, 291] on div at bounding box center [349, 155] width 698 height 310
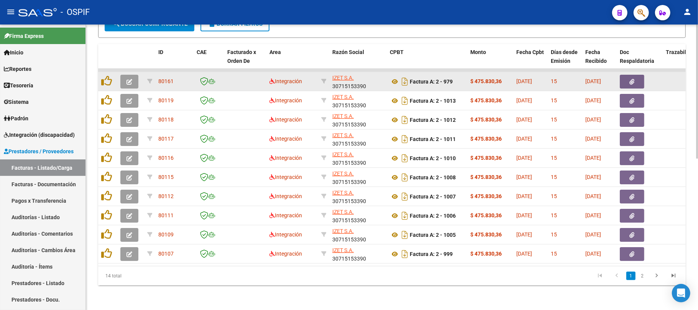
click at [128, 79] on icon "button" at bounding box center [130, 82] width 6 height 6
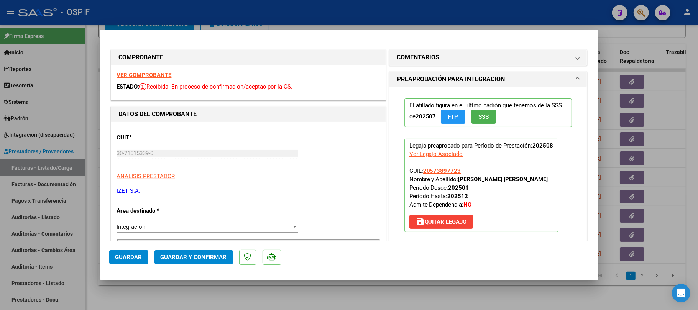
click at [217, 255] on span "Guardar y Confirmar" at bounding box center [194, 257] width 66 height 7
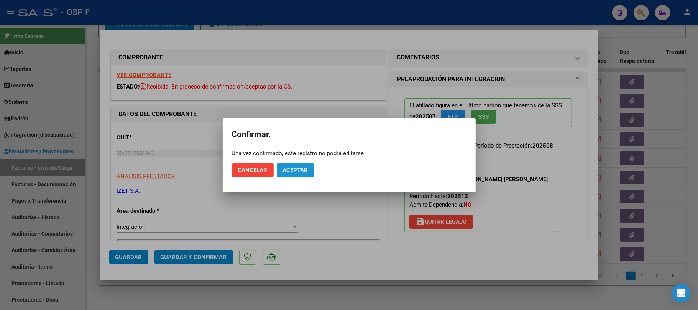
click at [298, 164] on button "Aceptar" at bounding box center [296, 170] width 38 height 14
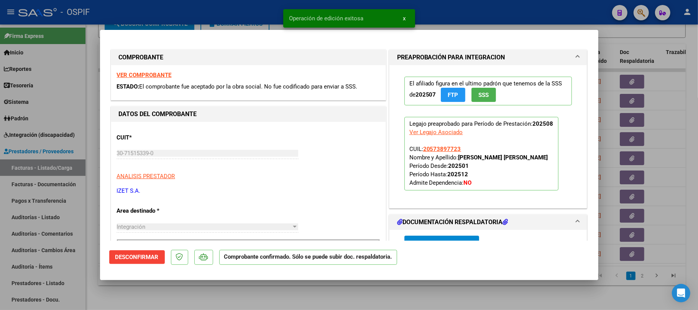
click at [359, 298] on div at bounding box center [349, 155] width 698 height 310
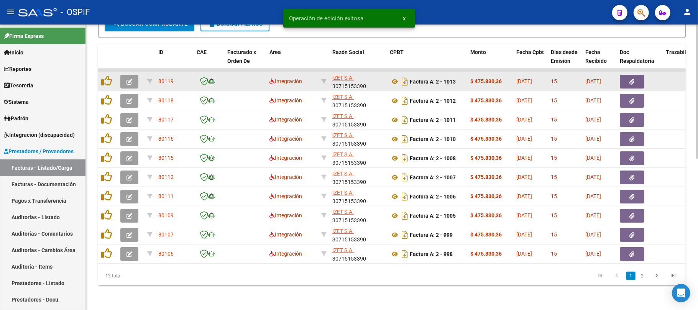
click at [127, 79] on button "button" at bounding box center [129, 82] width 18 height 14
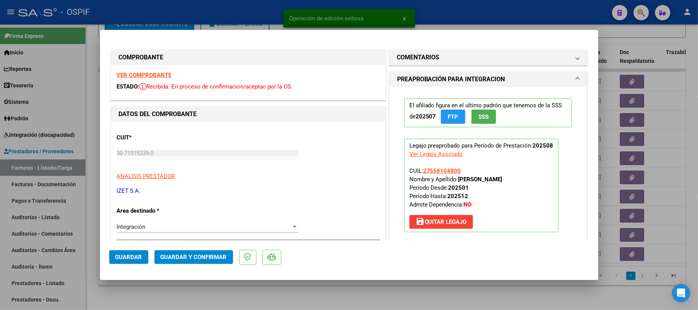
drag, startPoint x: 156, startPoint y: 72, endPoint x: 240, endPoint y: 103, distance: 89.5
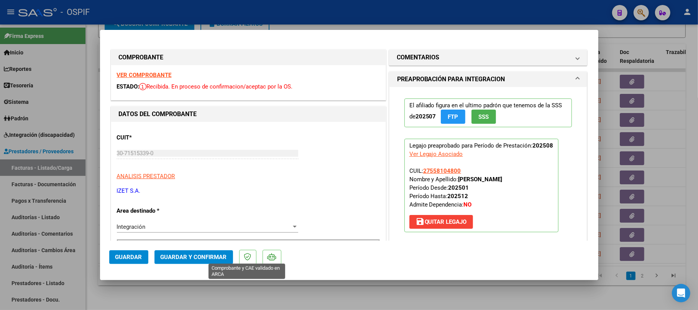
click at [215, 258] on span "Guardar y Confirmar" at bounding box center [194, 257] width 66 height 7
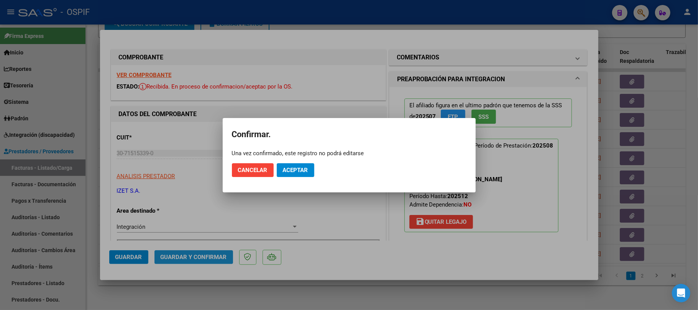
click at [299, 169] on span "Aceptar" at bounding box center [295, 170] width 25 height 7
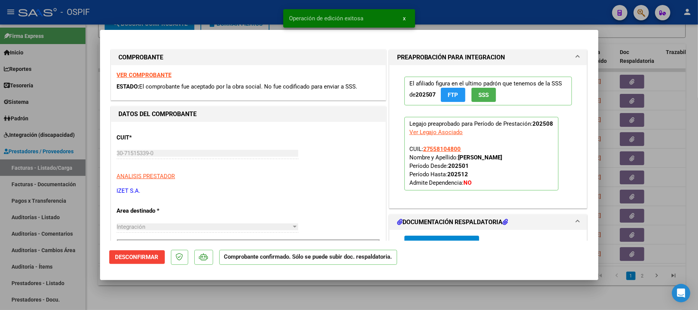
click at [453, 302] on div at bounding box center [349, 155] width 698 height 310
